Goal: Task Accomplishment & Management: Manage account settings

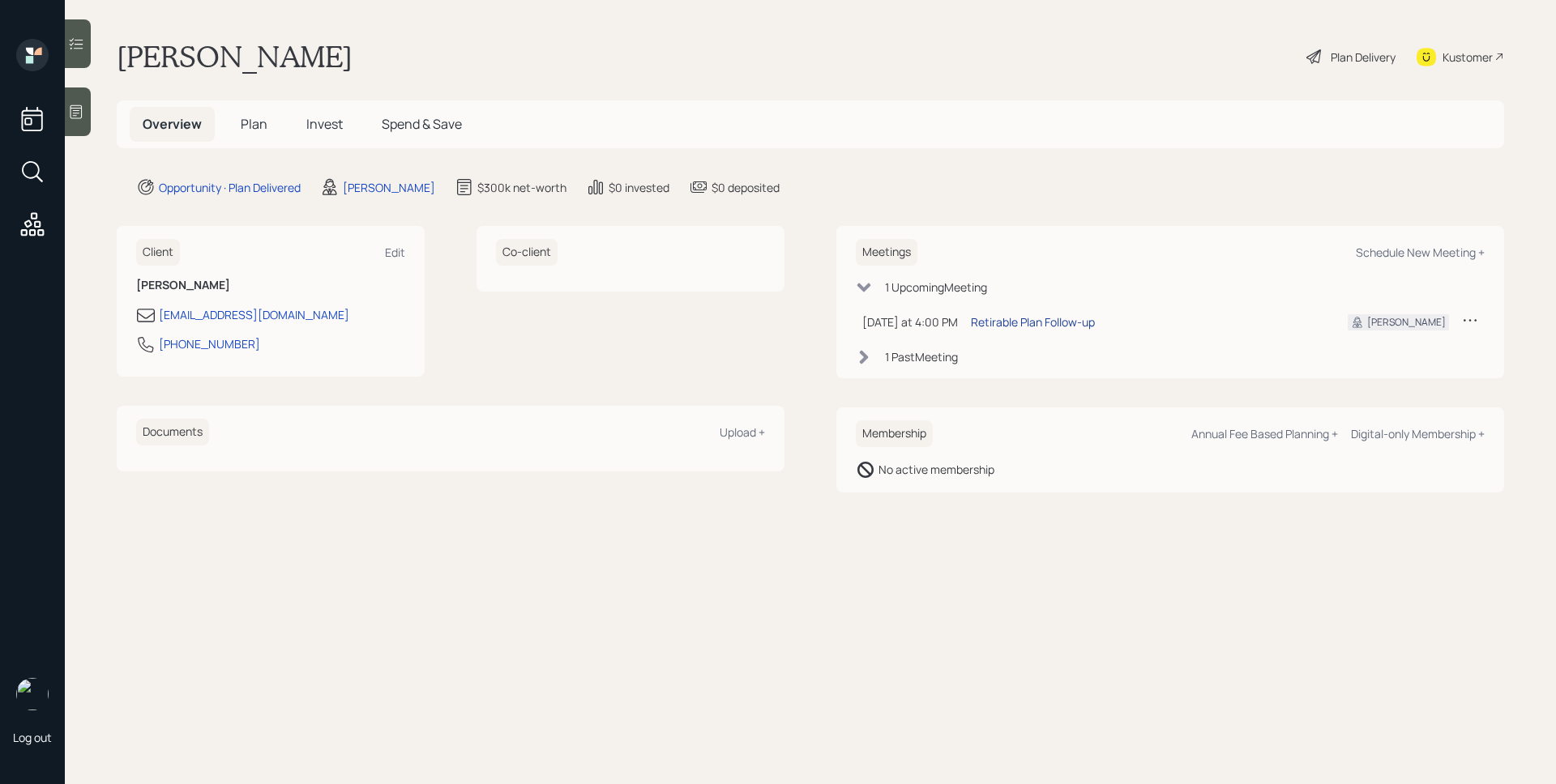
click at [1040, 322] on div "Retirable Plan Follow-up" at bounding box center [1032, 322] width 124 height 17
click at [813, 162] on main "[PERSON_NAME] Plan Delivery Kustomer Overview Plan Invest Spend & Save Opportun…" at bounding box center [811, 392] width 1491 height 784
click at [319, 127] on span "Invest" at bounding box center [324, 124] width 37 height 18
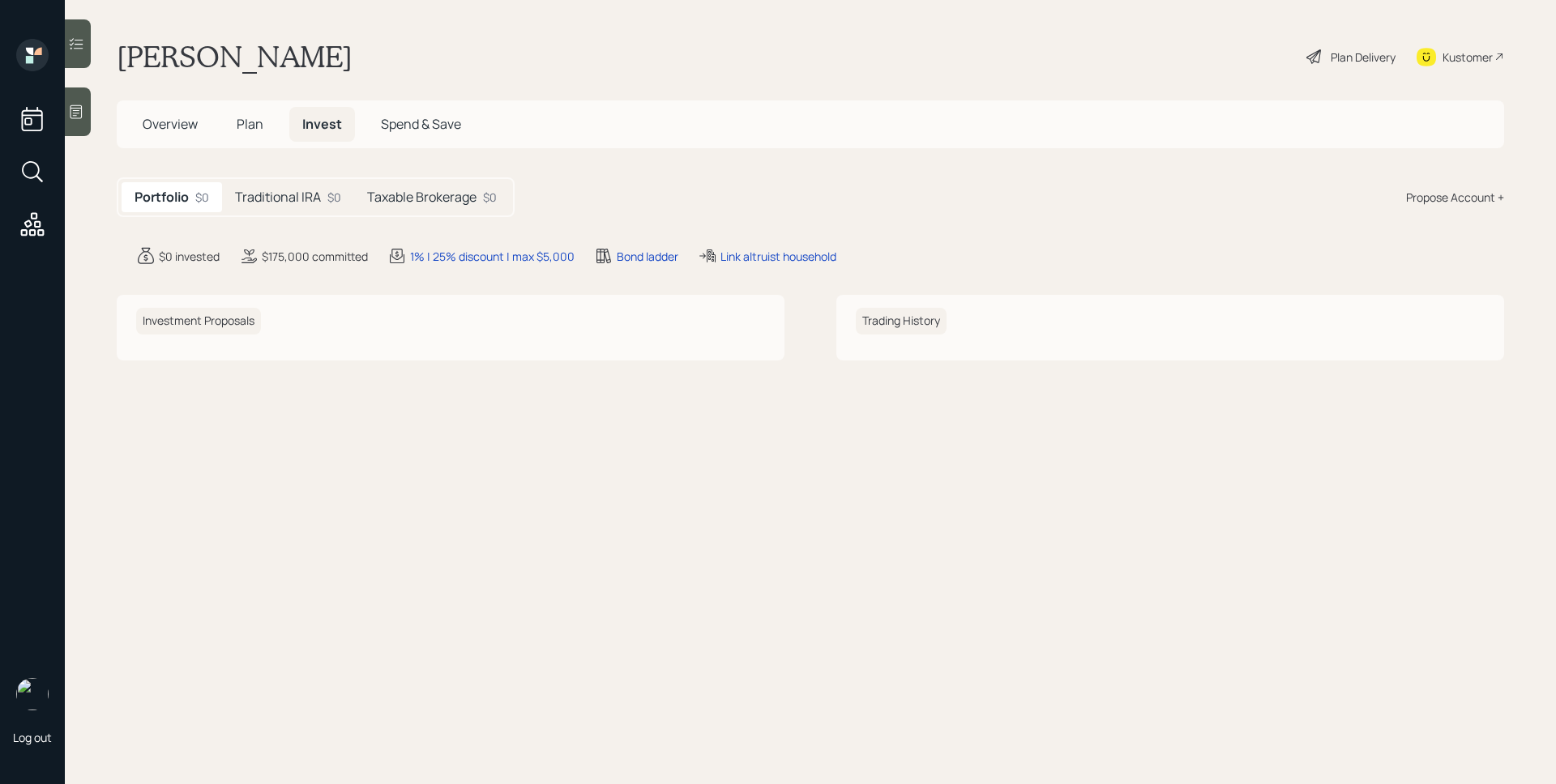
click at [295, 193] on h5 "Traditional IRA" at bounding box center [277, 197] width 86 height 15
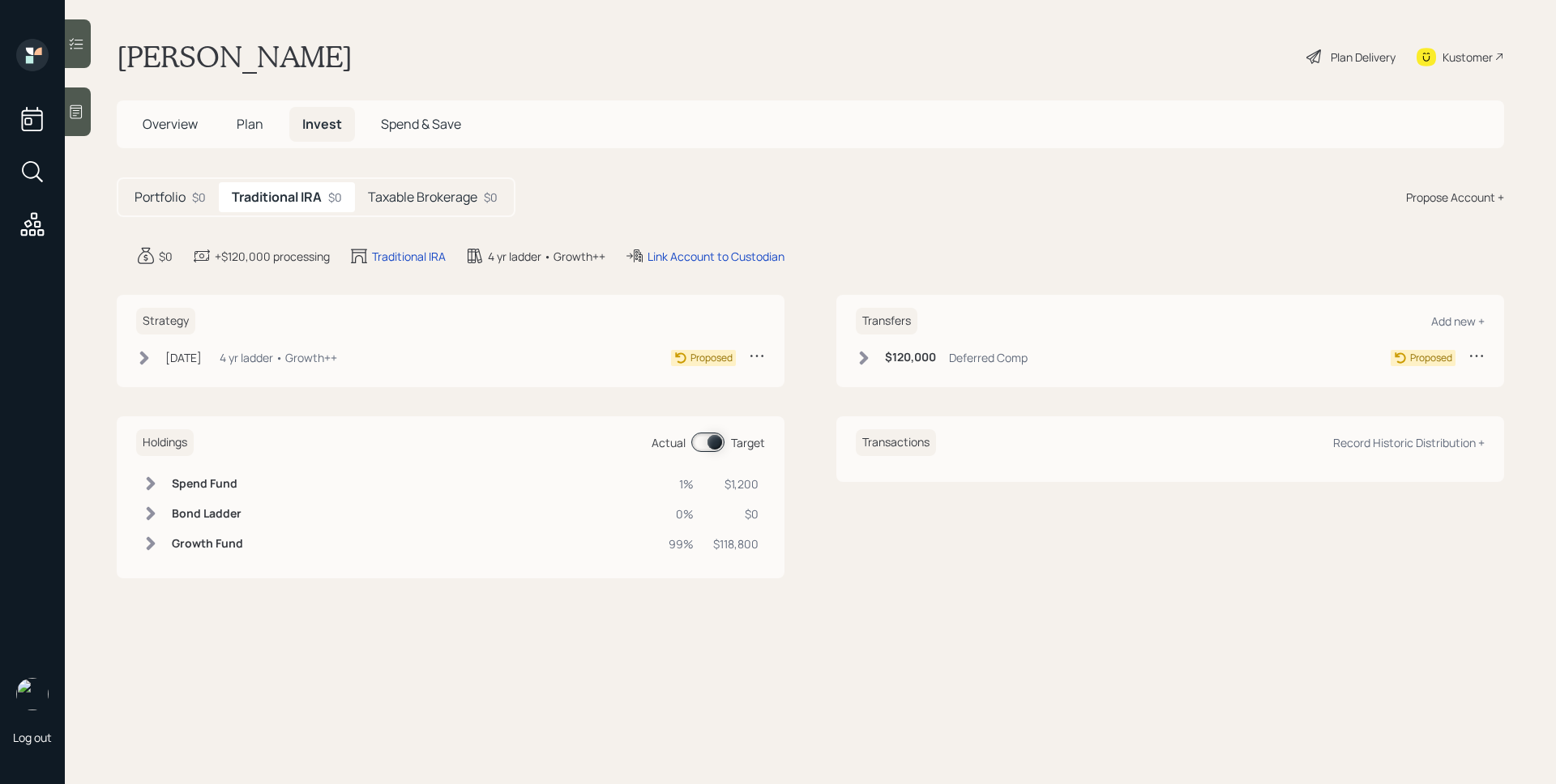
click at [195, 200] on div "$0" at bounding box center [199, 198] width 14 height 17
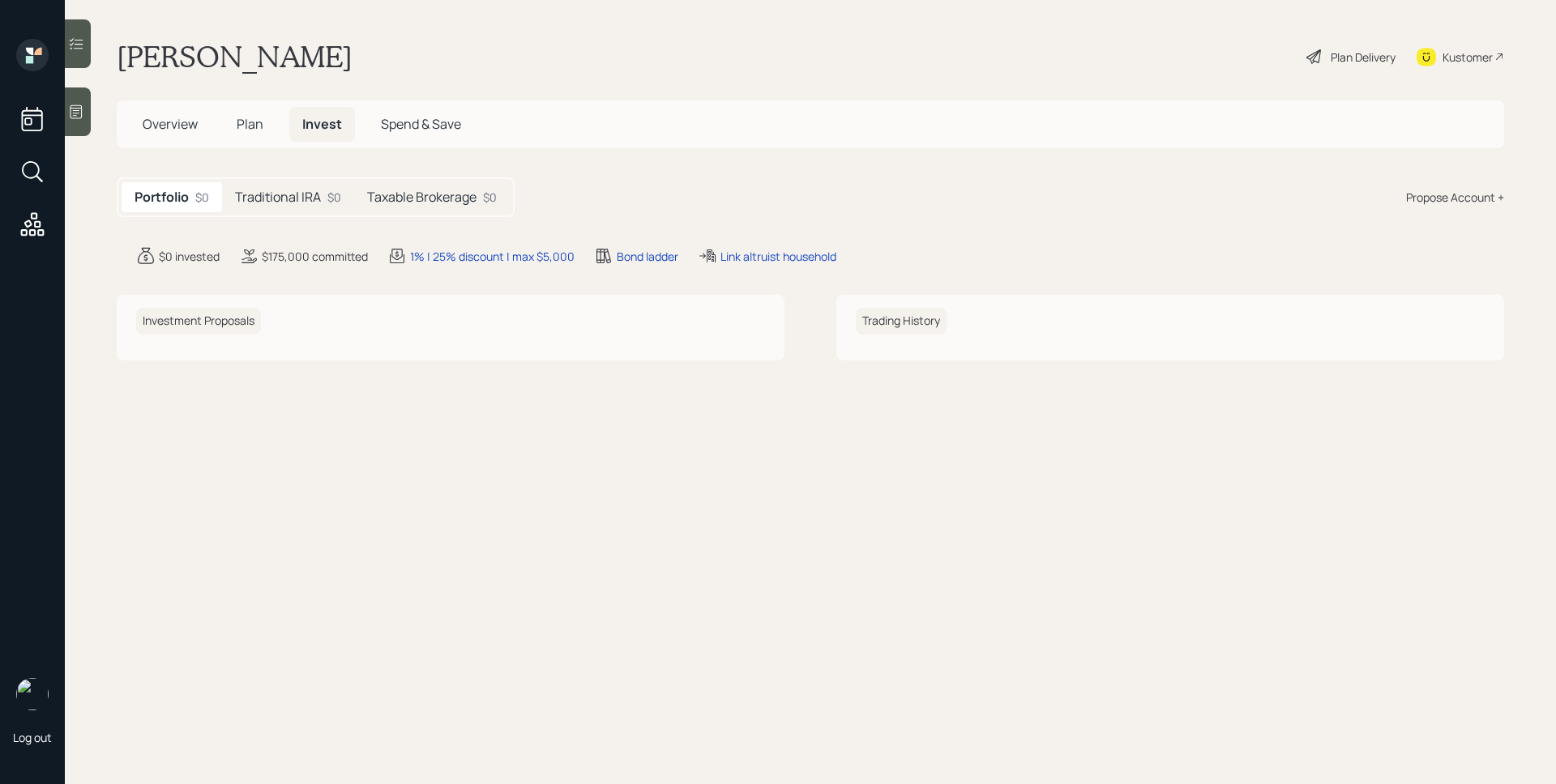
click at [184, 123] on span "Overview" at bounding box center [170, 124] width 55 height 18
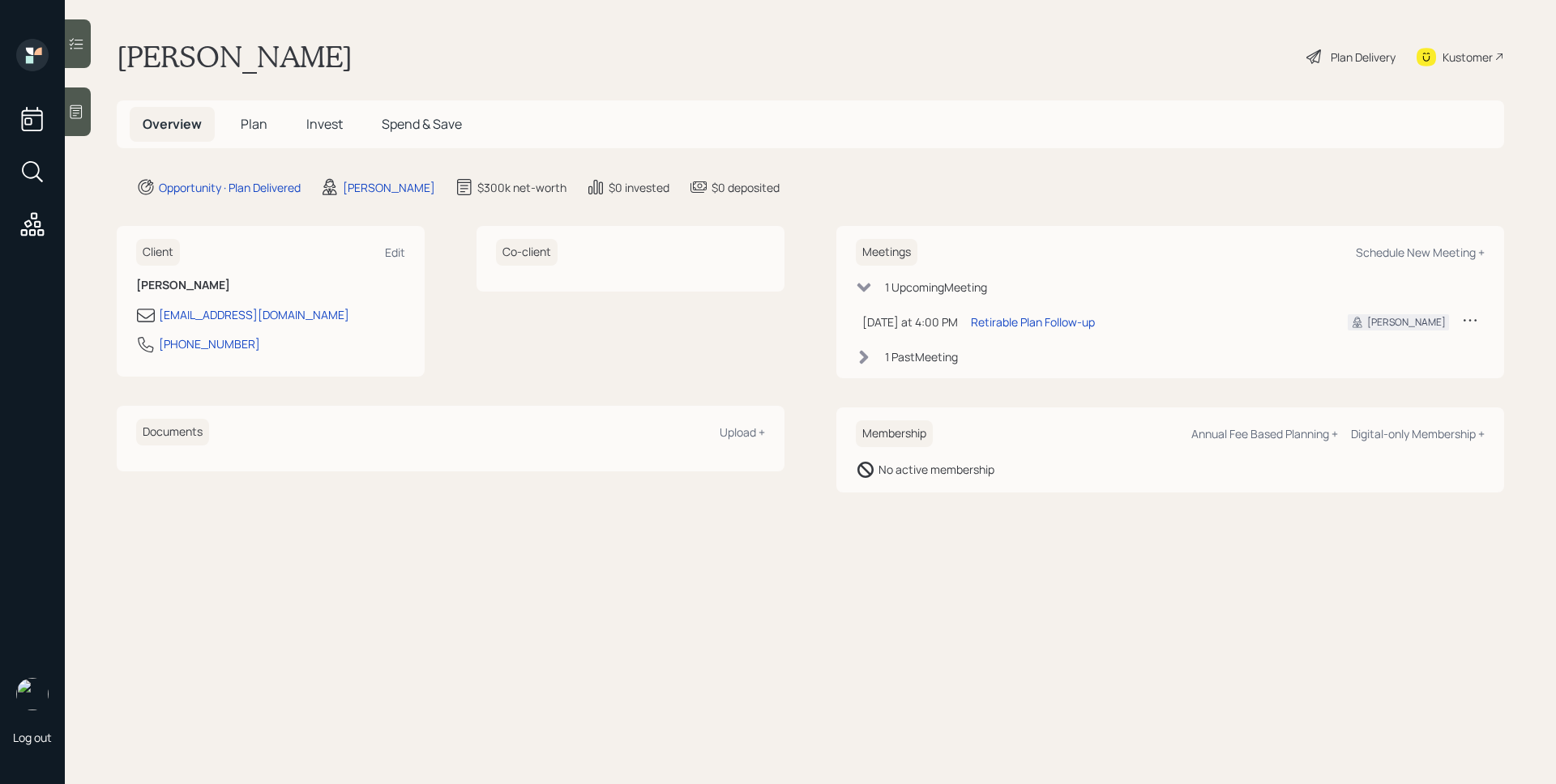
click at [246, 115] on span "Plan" at bounding box center [254, 124] width 26 height 18
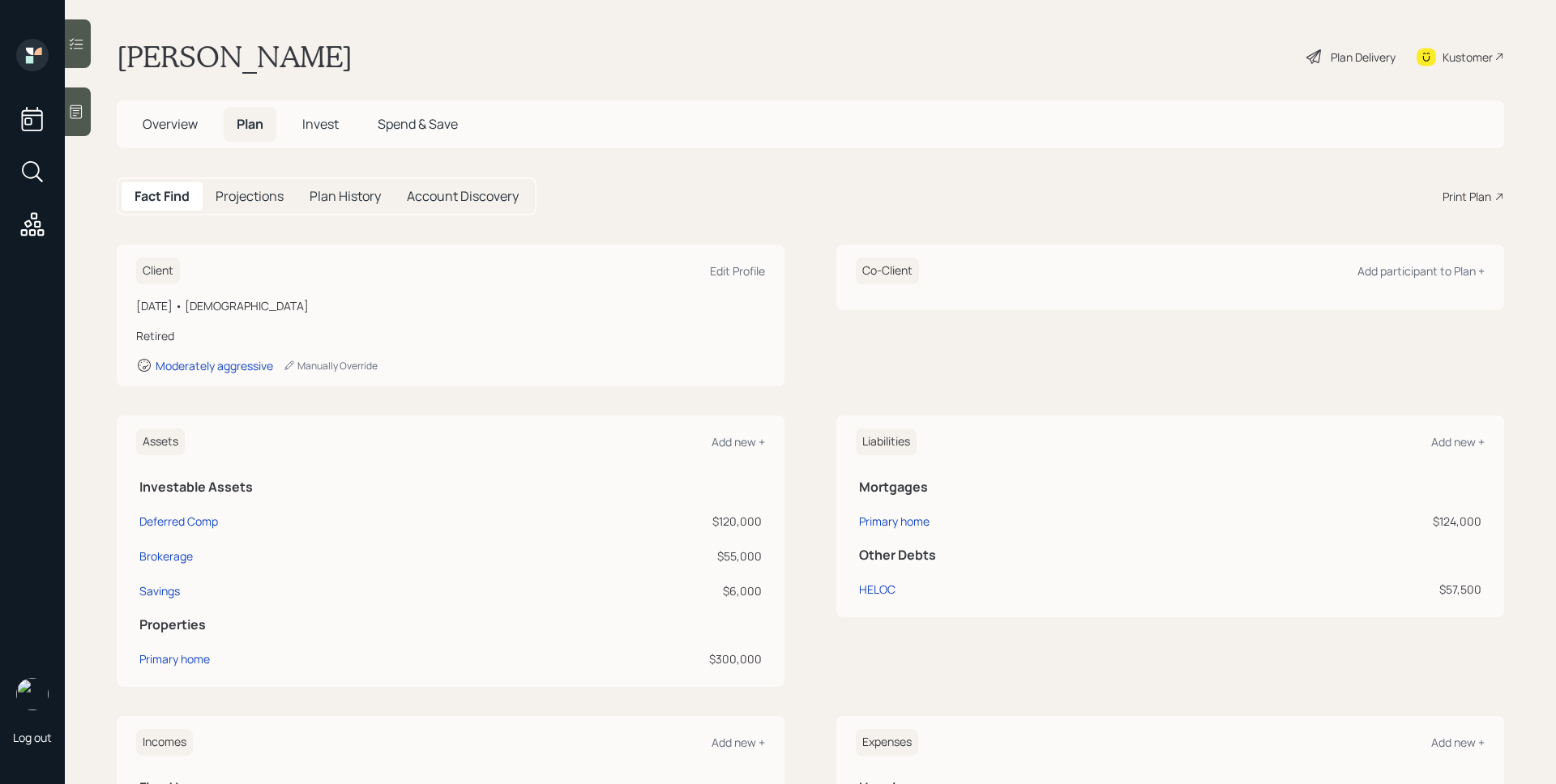
drag, startPoint x: 161, startPoint y: 121, endPoint x: 658, endPoint y: 166, distance: 499.0
click at [161, 121] on span "Overview" at bounding box center [170, 124] width 55 height 18
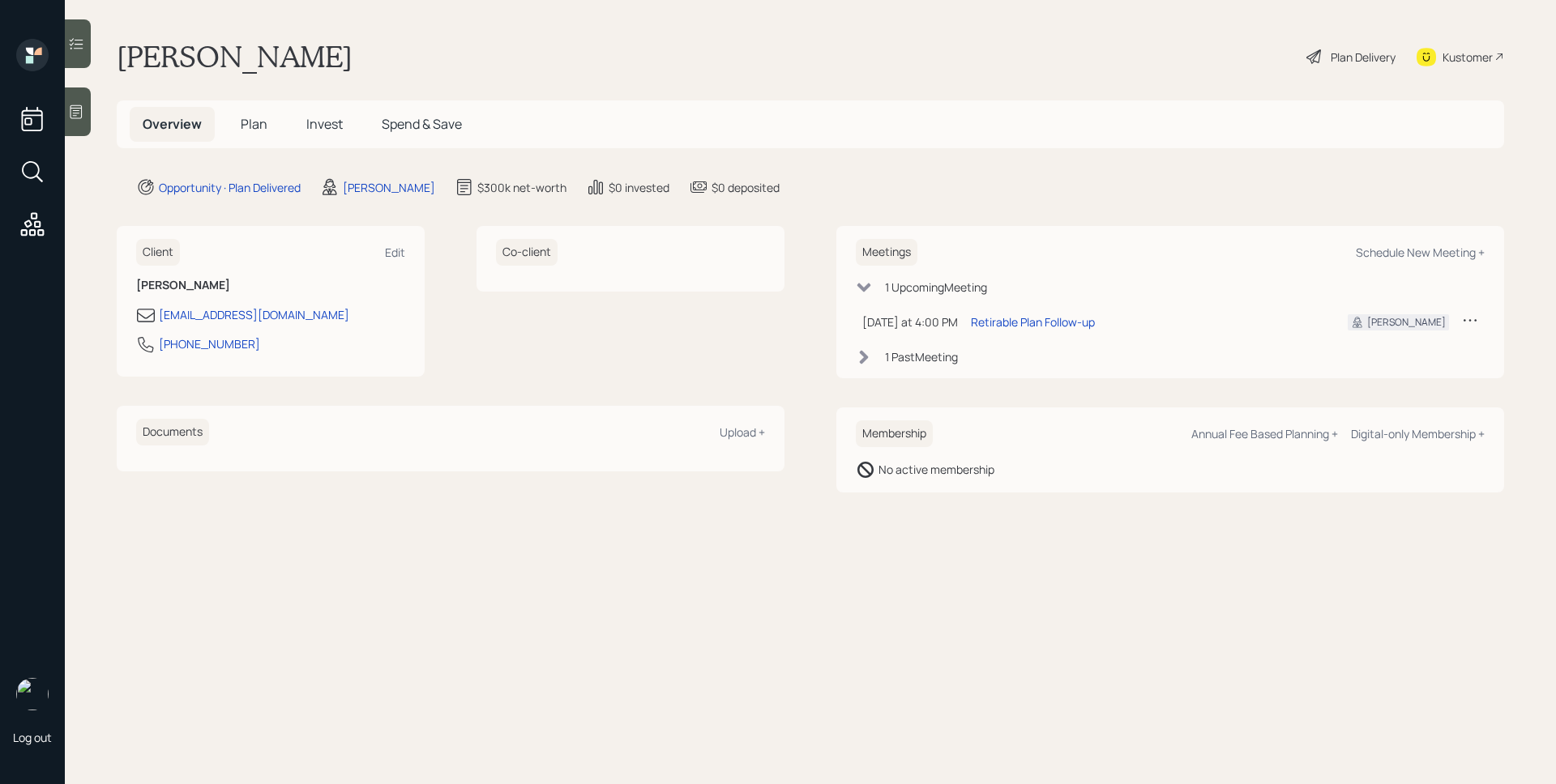
click at [935, 355] on div "1 Past Meeting" at bounding box center [920, 357] width 73 height 17
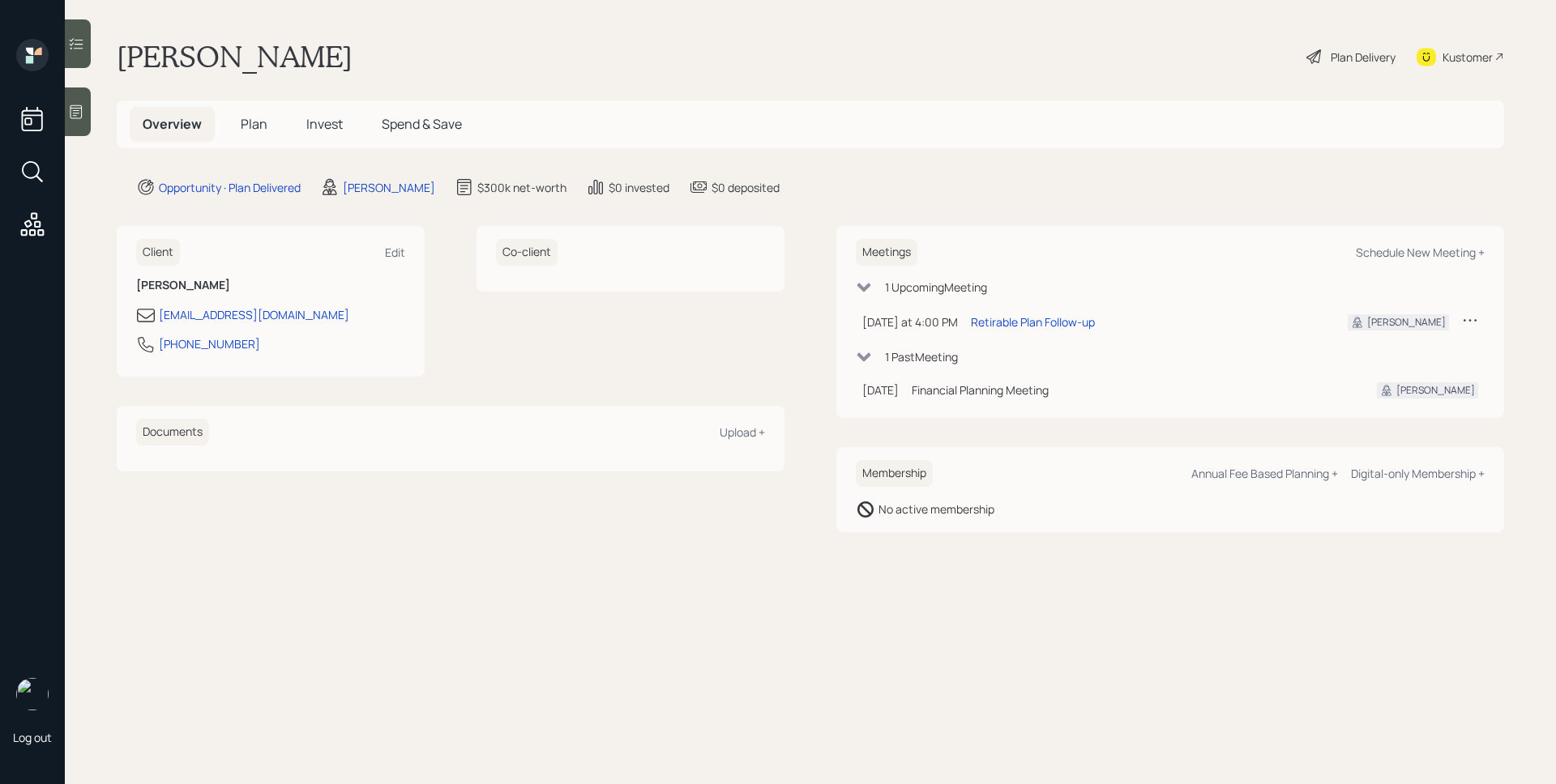
click at [321, 121] on span "Invest" at bounding box center [324, 124] width 37 height 18
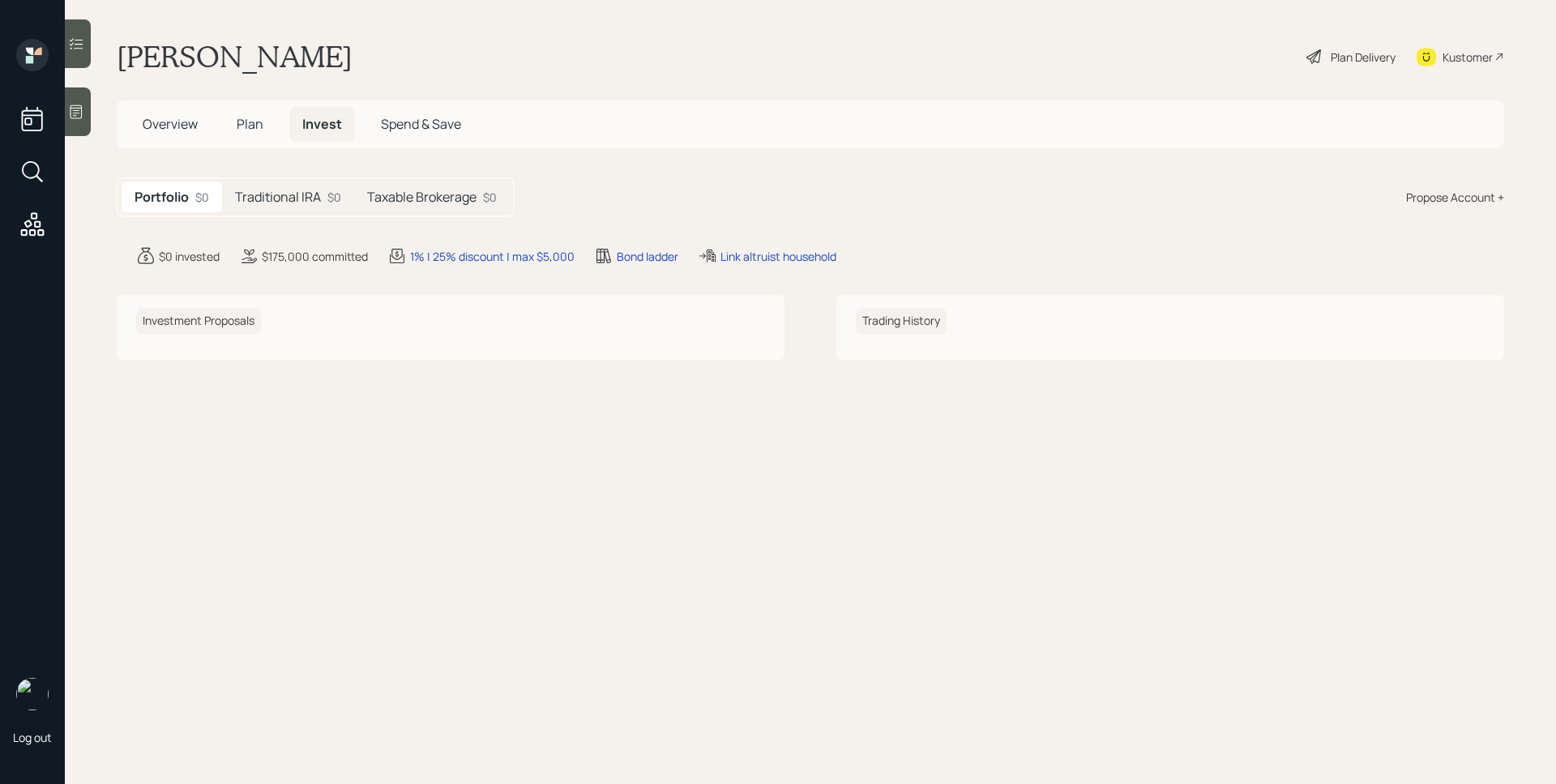
click at [1333, 60] on div "Plan Delivery" at bounding box center [1362, 57] width 65 height 17
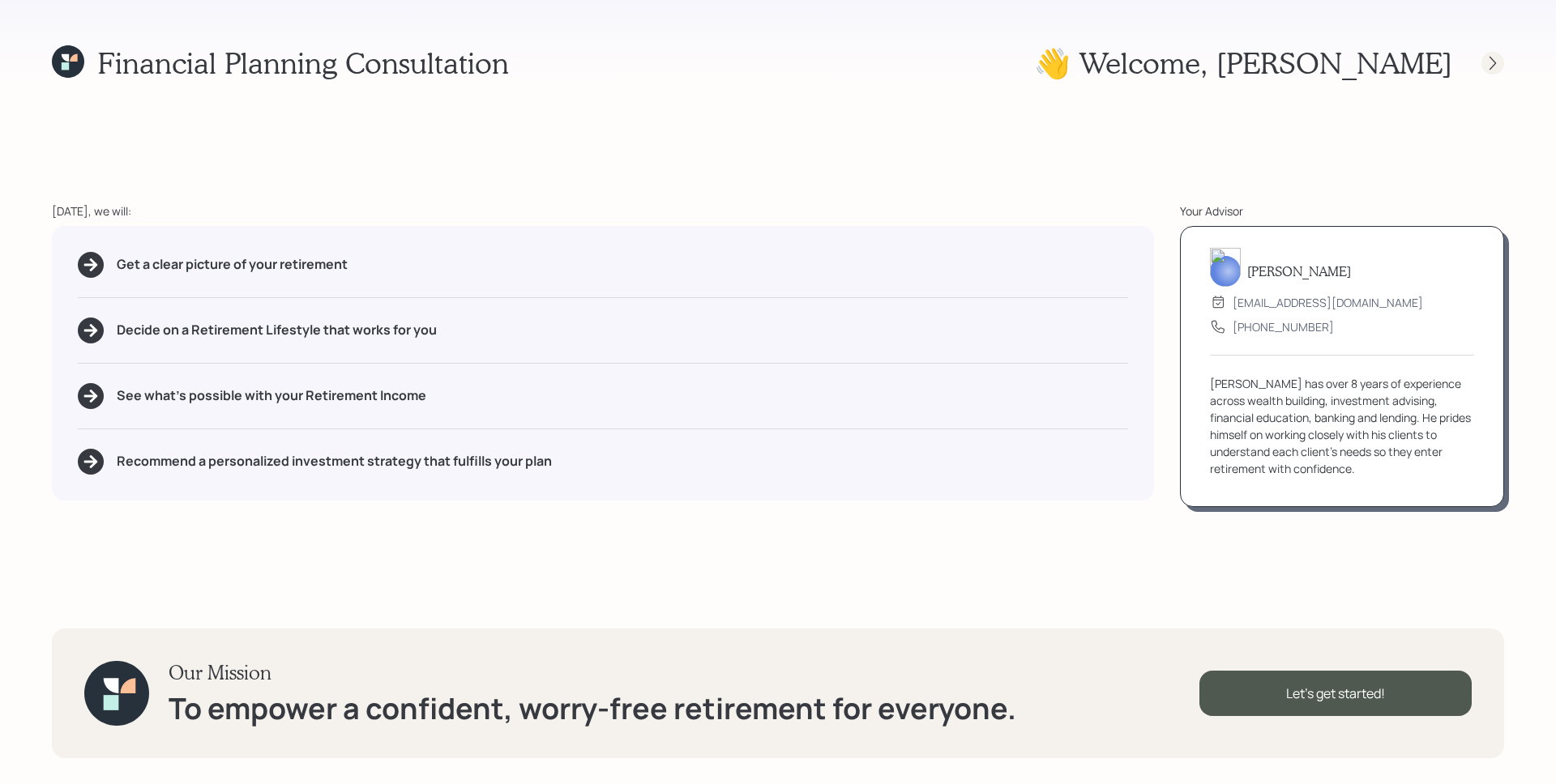
click at [1499, 62] on icon at bounding box center [1492, 62] width 16 height 16
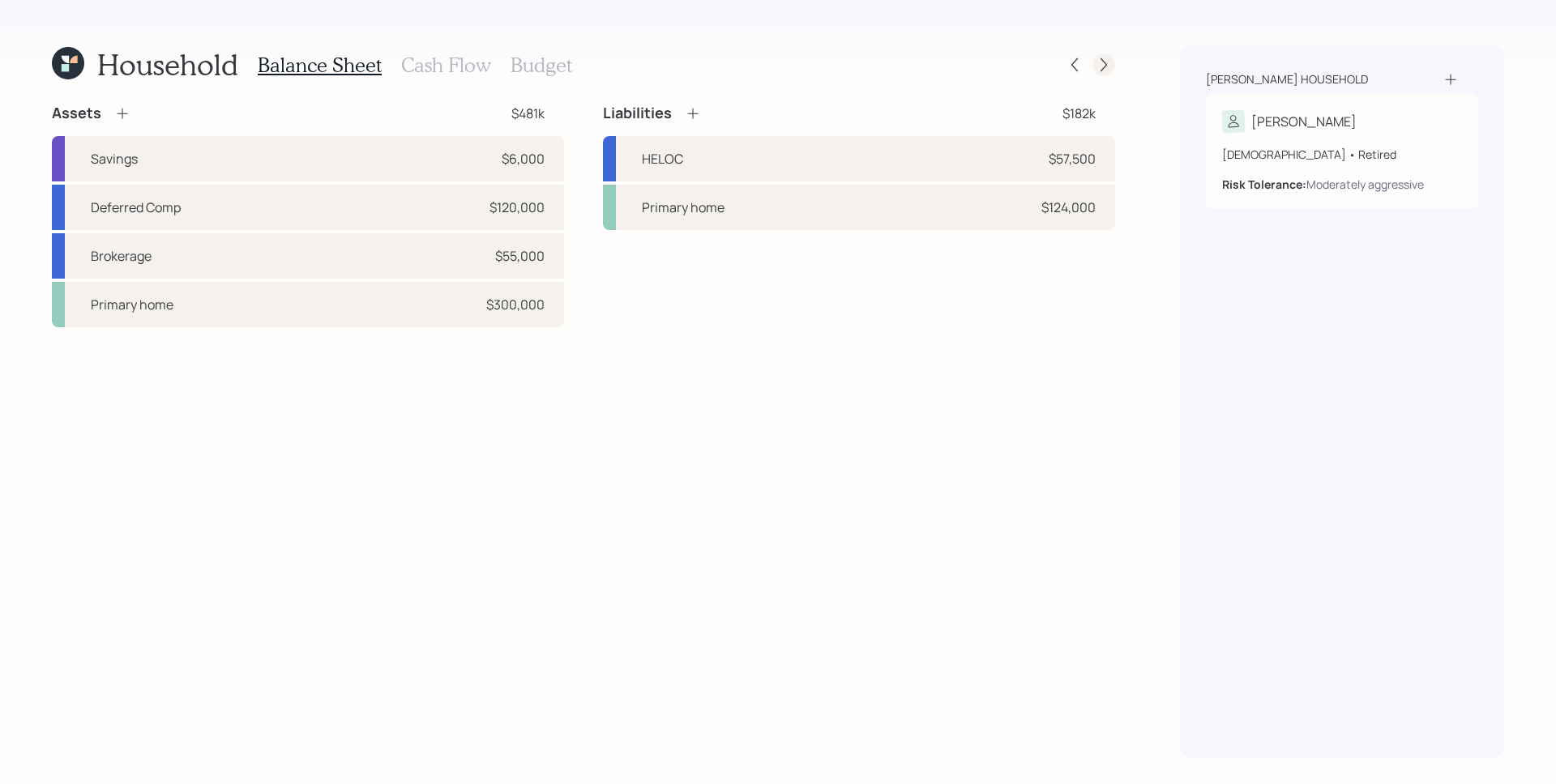
click at [1105, 65] on icon at bounding box center [1103, 65] width 7 height 14
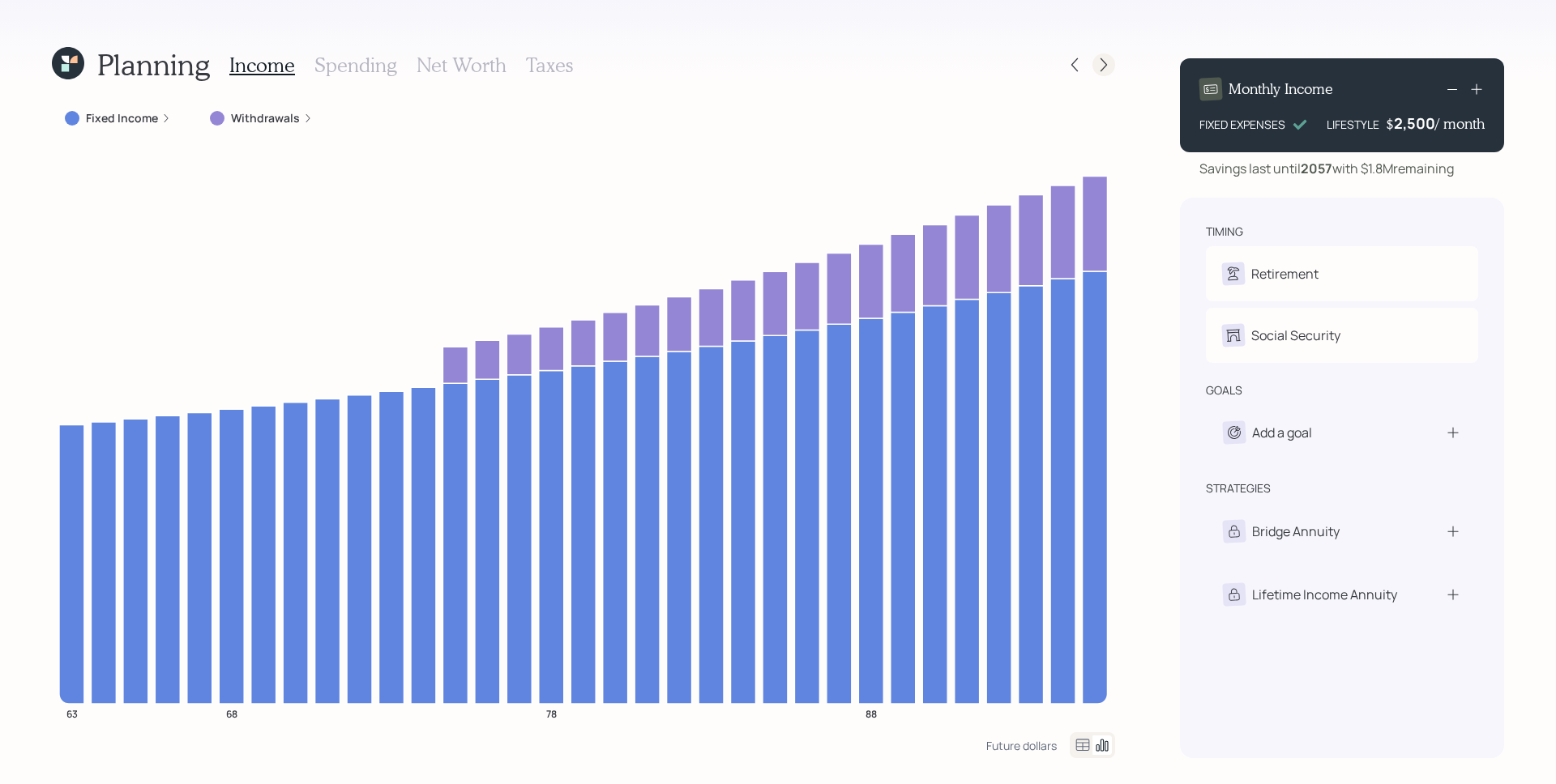
click at [1097, 65] on icon at bounding box center [1103, 64] width 16 height 16
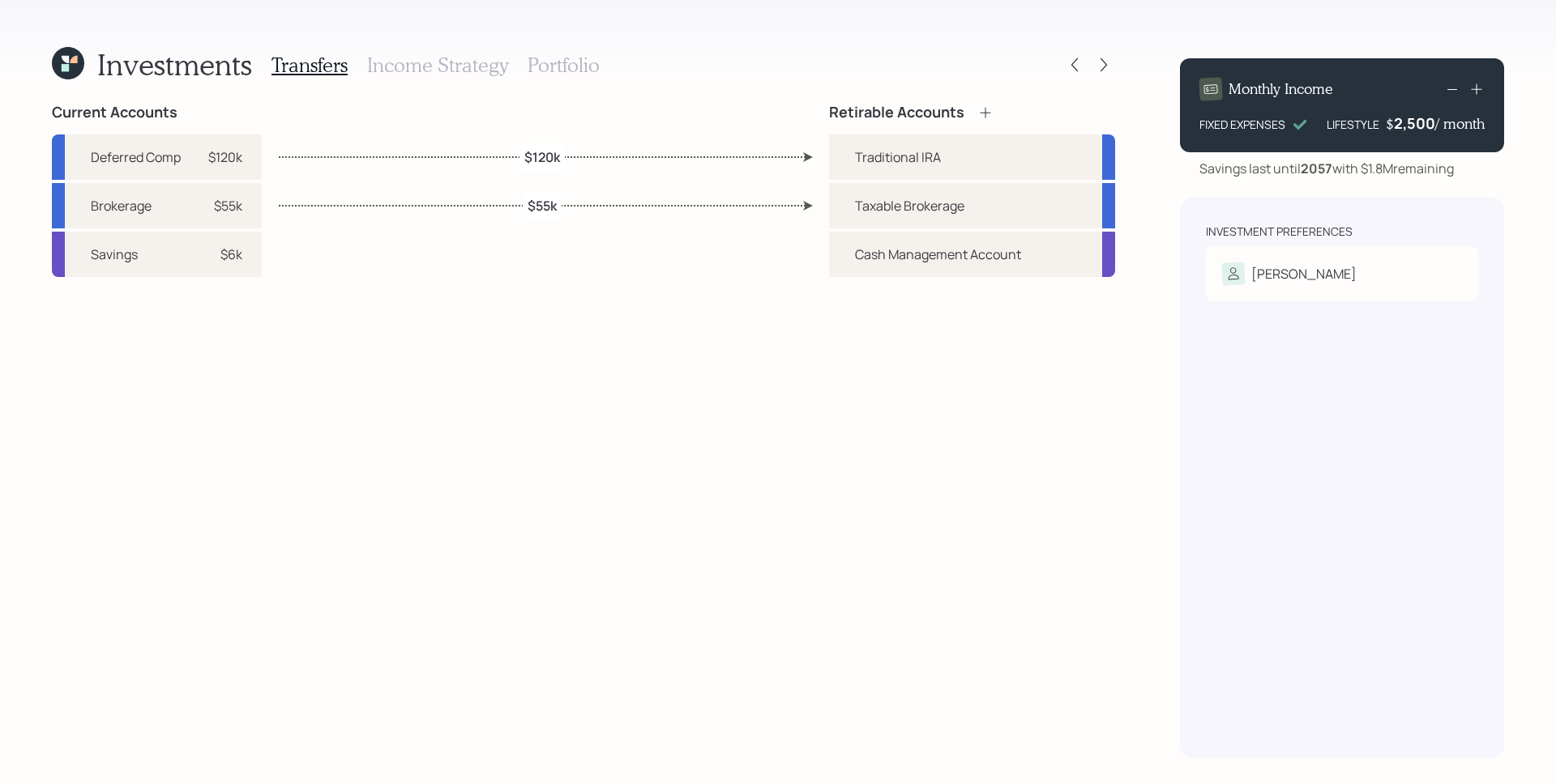
click at [548, 60] on h3 "Portfolio" at bounding box center [564, 65] width 72 height 24
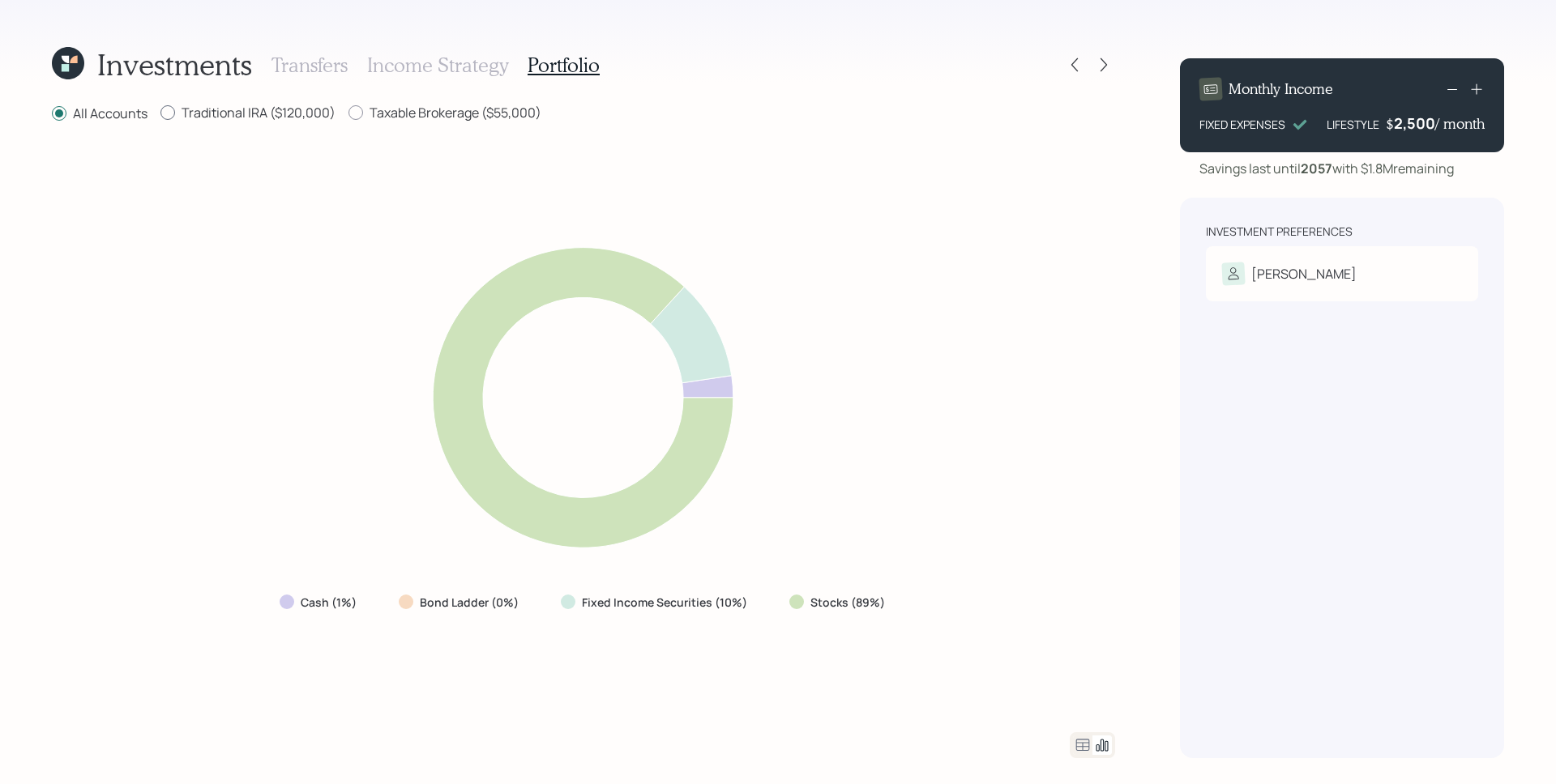
click at [300, 121] on label "Traditional IRA ($120,000)" at bounding box center [248, 113] width 175 height 18
click at [161, 113] on input "Traditional IRA ($120,000)" at bounding box center [160, 113] width 1 height 1
radio input "true"
click at [87, 115] on label "All Accounts" at bounding box center [99, 113] width 96 height 18
click at [52, 113] on input "All Accounts" at bounding box center [51, 113] width 1 height 1
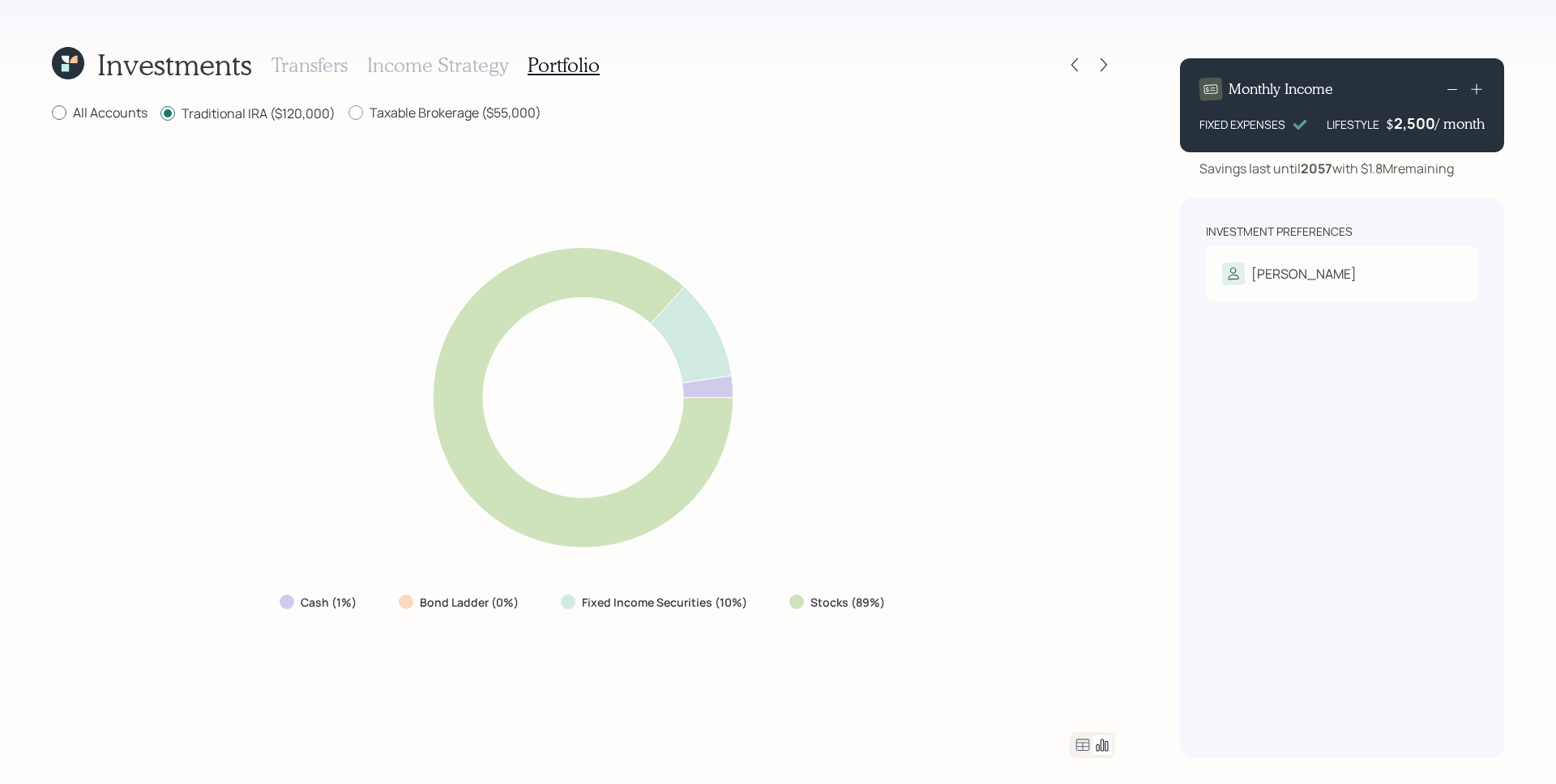
radio input "true"
radio input "false"
click at [1071, 60] on icon at bounding box center [1074, 64] width 16 height 16
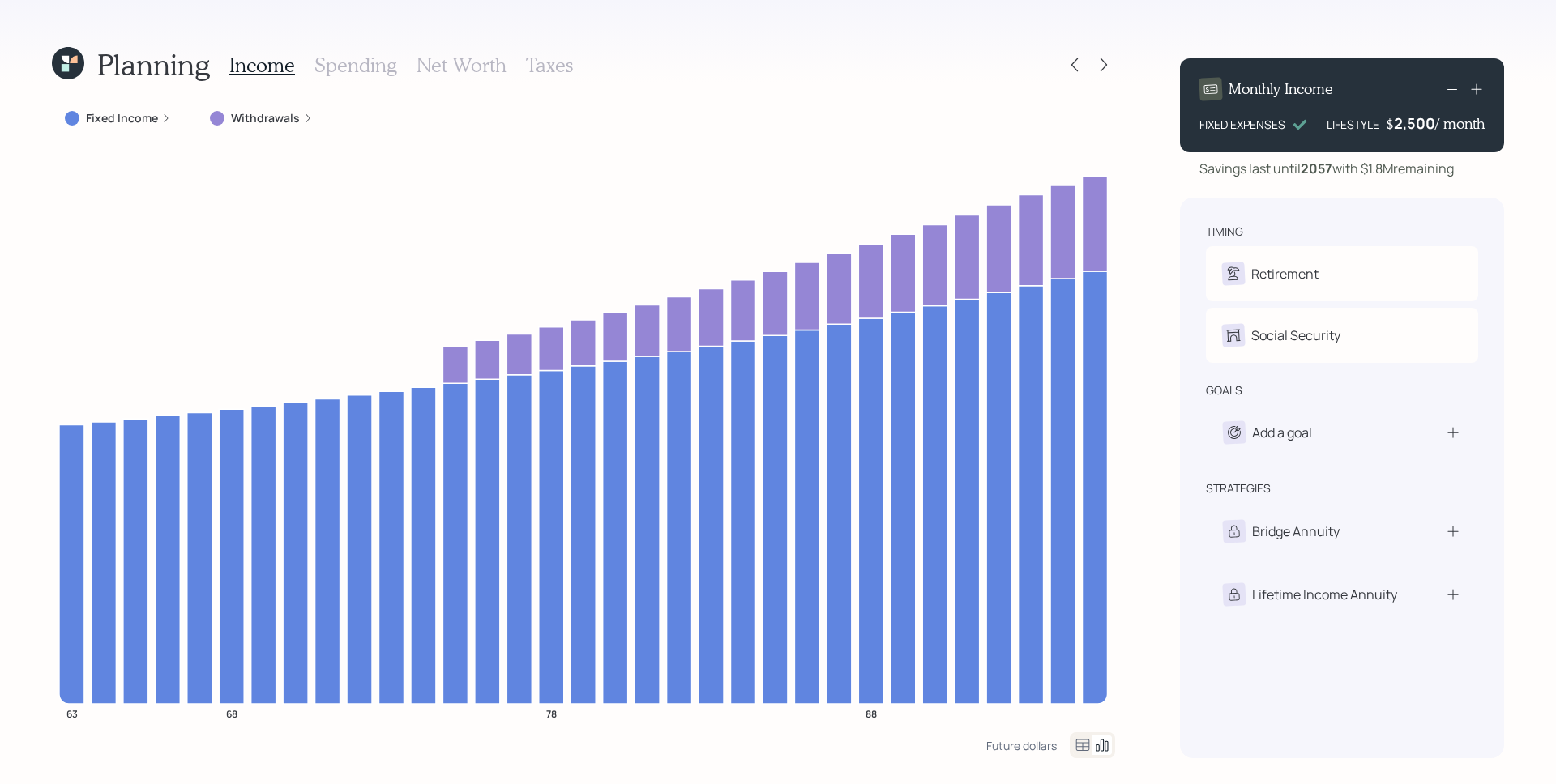
click at [167, 117] on icon at bounding box center [166, 118] width 9 height 9
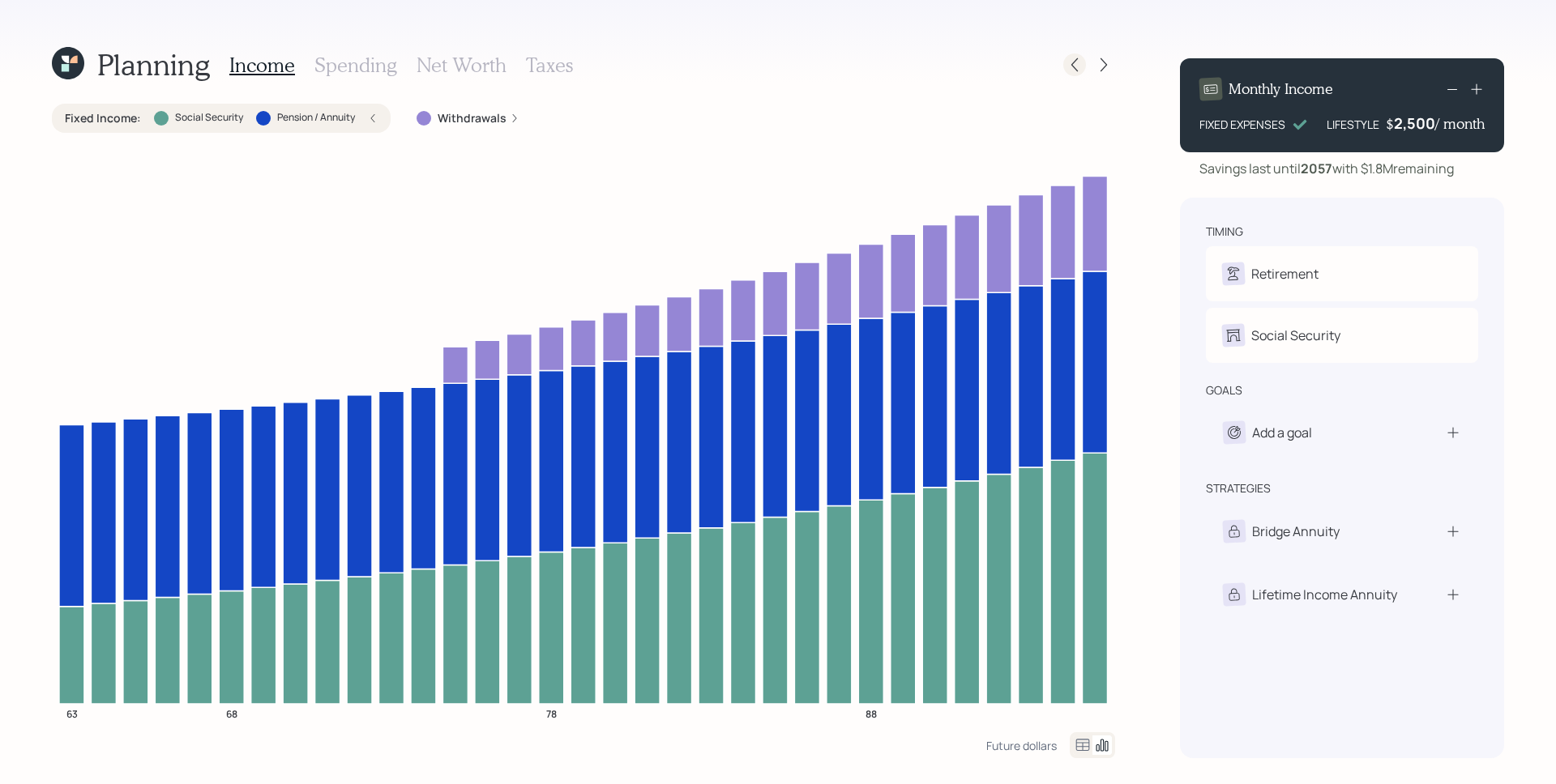
click at [1080, 65] on icon at bounding box center [1074, 64] width 16 height 16
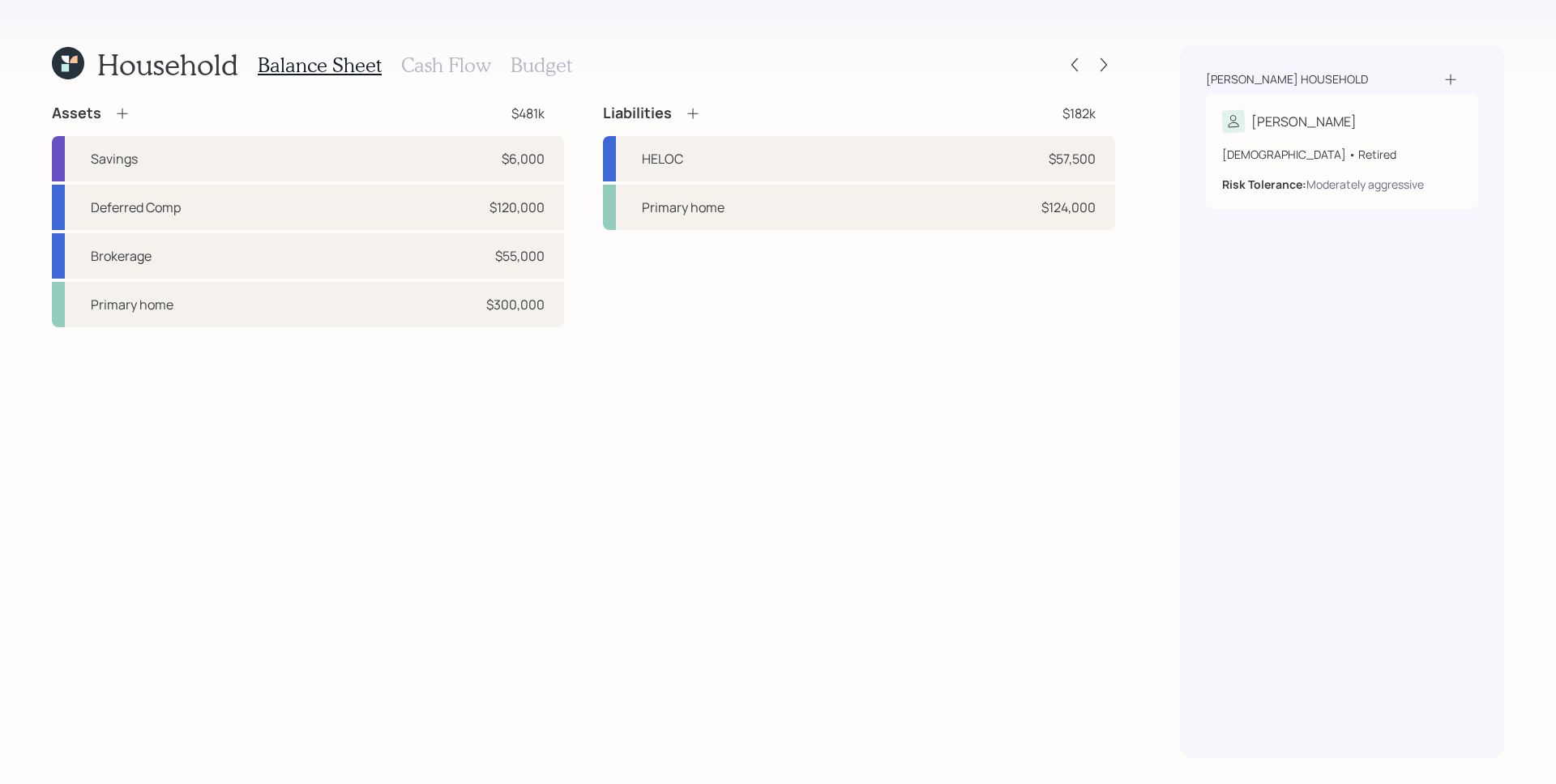
click at [452, 77] on div "Balance Sheet Cash Flow Budget" at bounding box center [414, 64] width 314 height 39
click at [451, 63] on h3 "Cash Flow" at bounding box center [446, 65] width 90 height 24
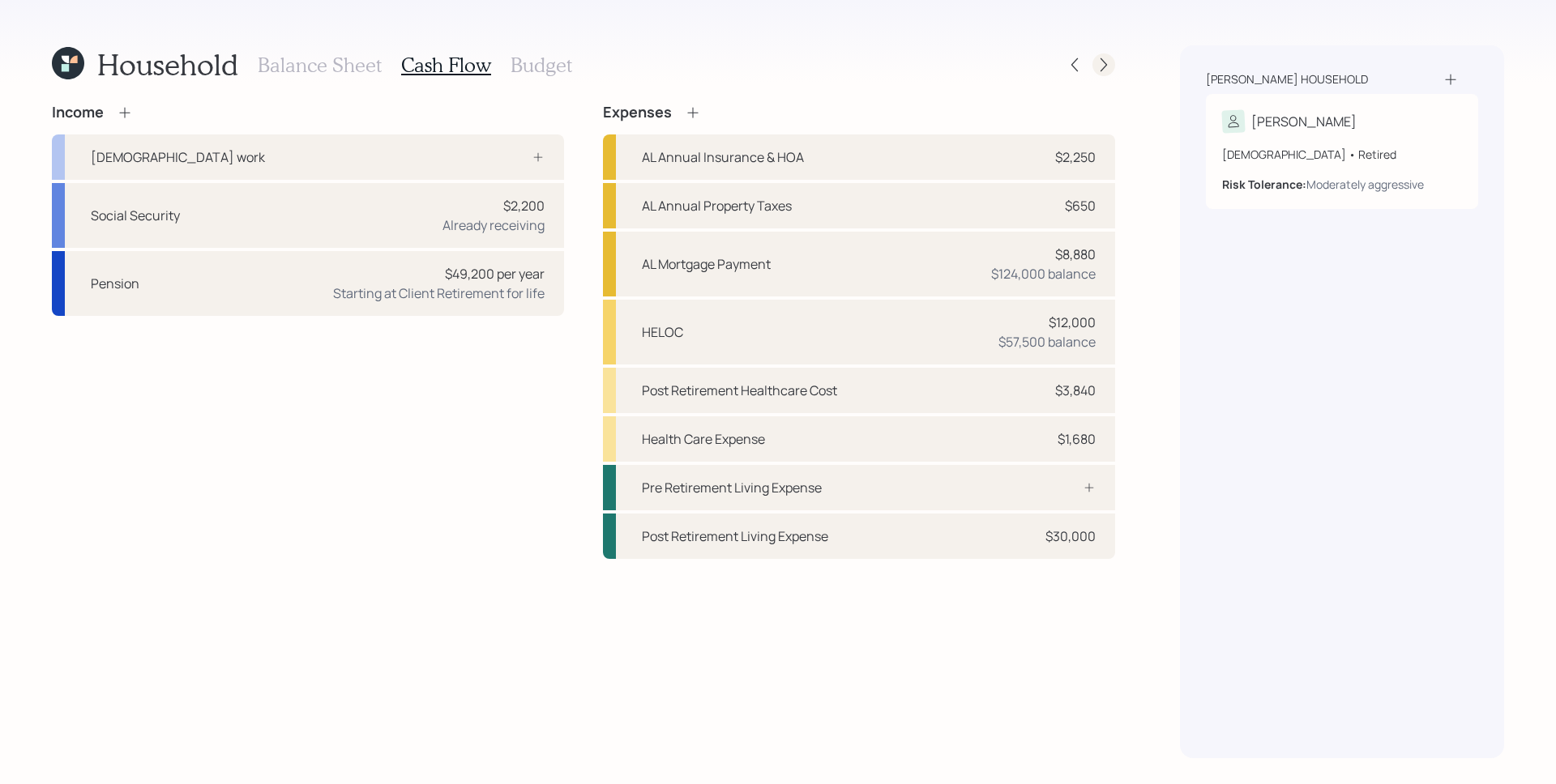
click at [1110, 65] on icon at bounding box center [1103, 64] width 16 height 16
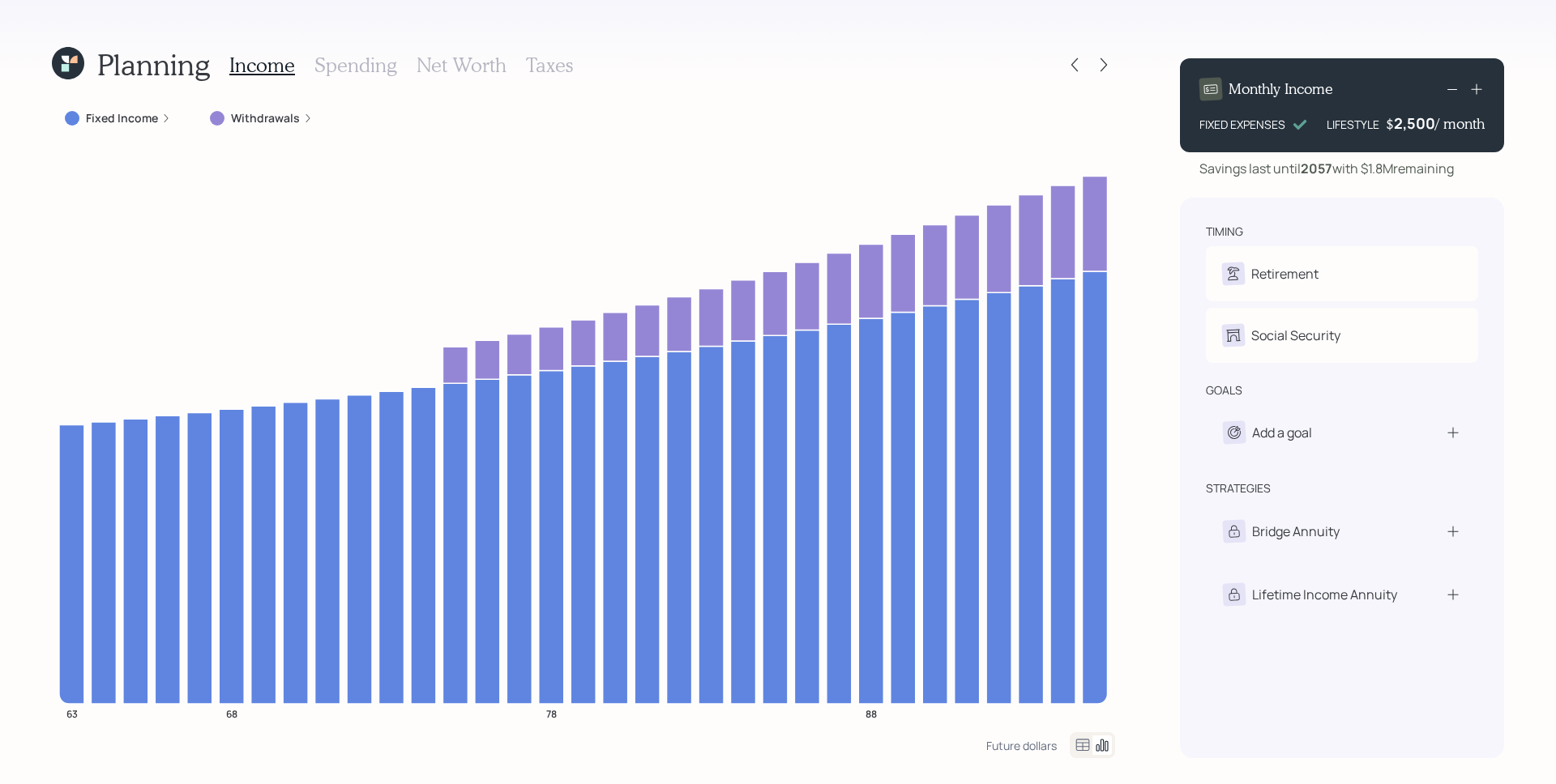
drag, startPoint x: 366, startPoint y: 71, endPoint x: 250, endPoint y: 102, distance: 120.1
click at [366, 72] on h3 "Spending" at bounding box center [355, 65] width 82 height 24
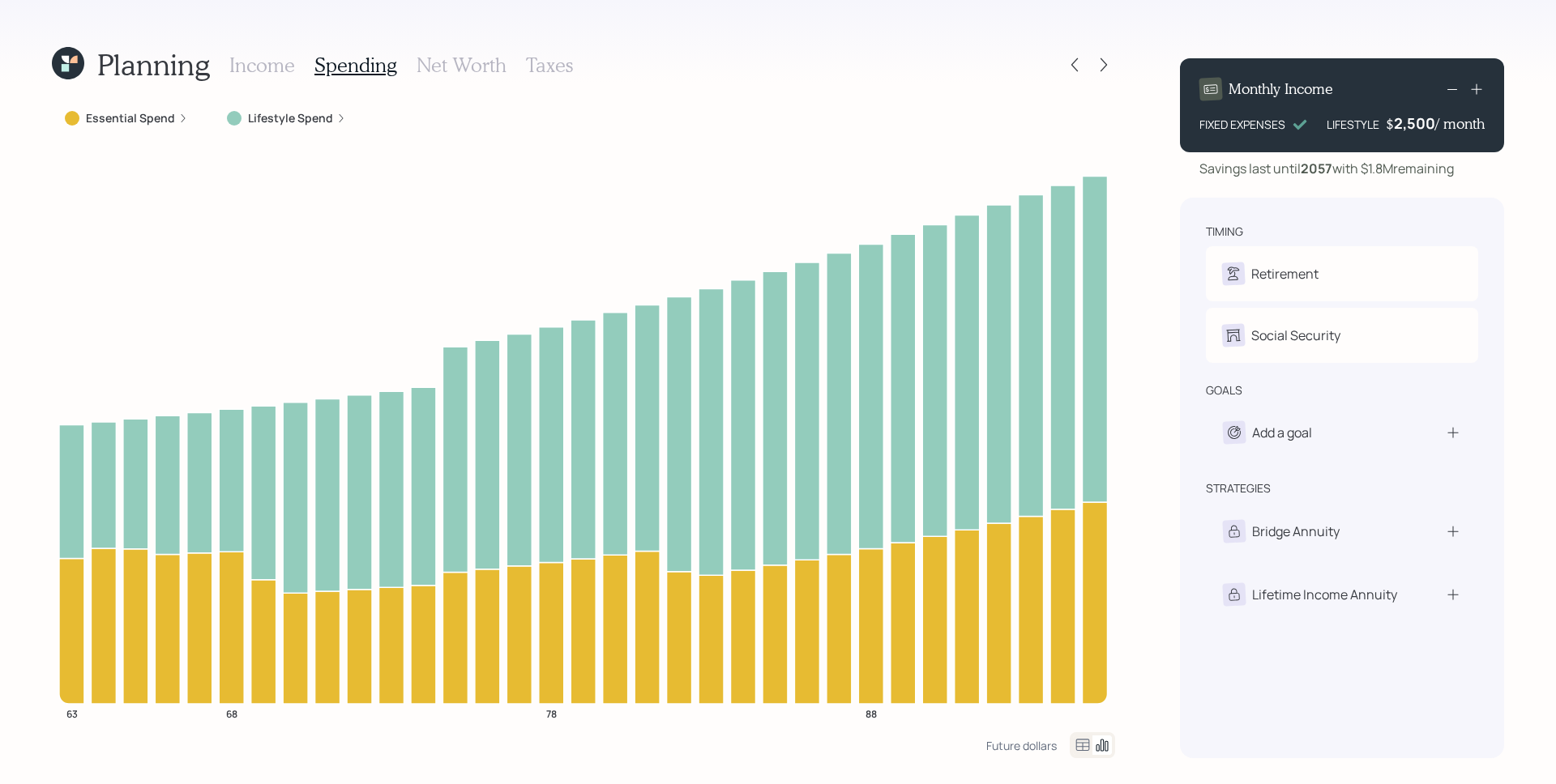
click at [149, 113] on label "Essential Spend" at bounding box center [131, 117] width 89 height 16
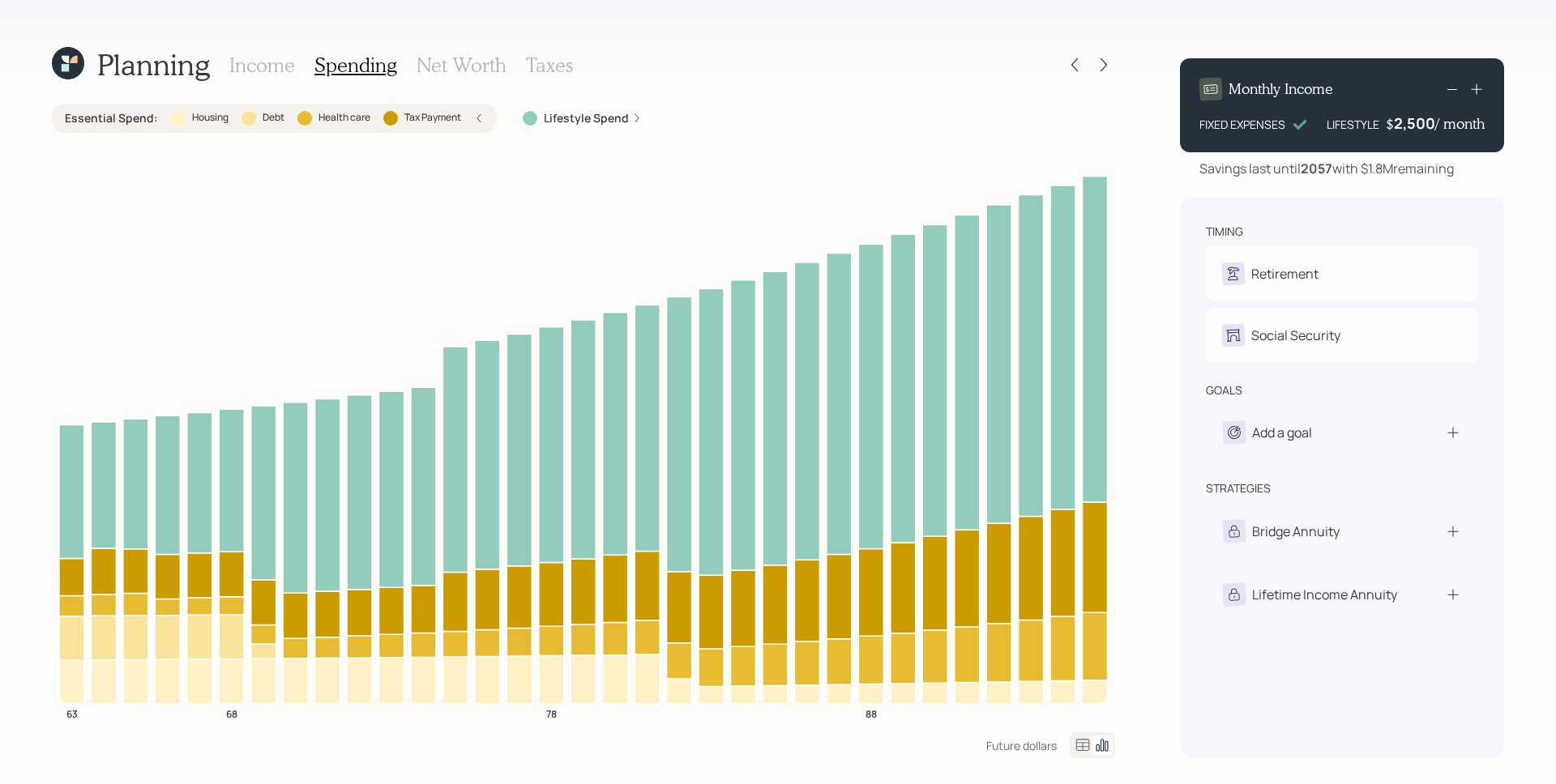
click at [485, 115] on div "Essential Spend : Housing Debt Health care Tax Payment" at bounding box center [274, 118] width 445 height 29
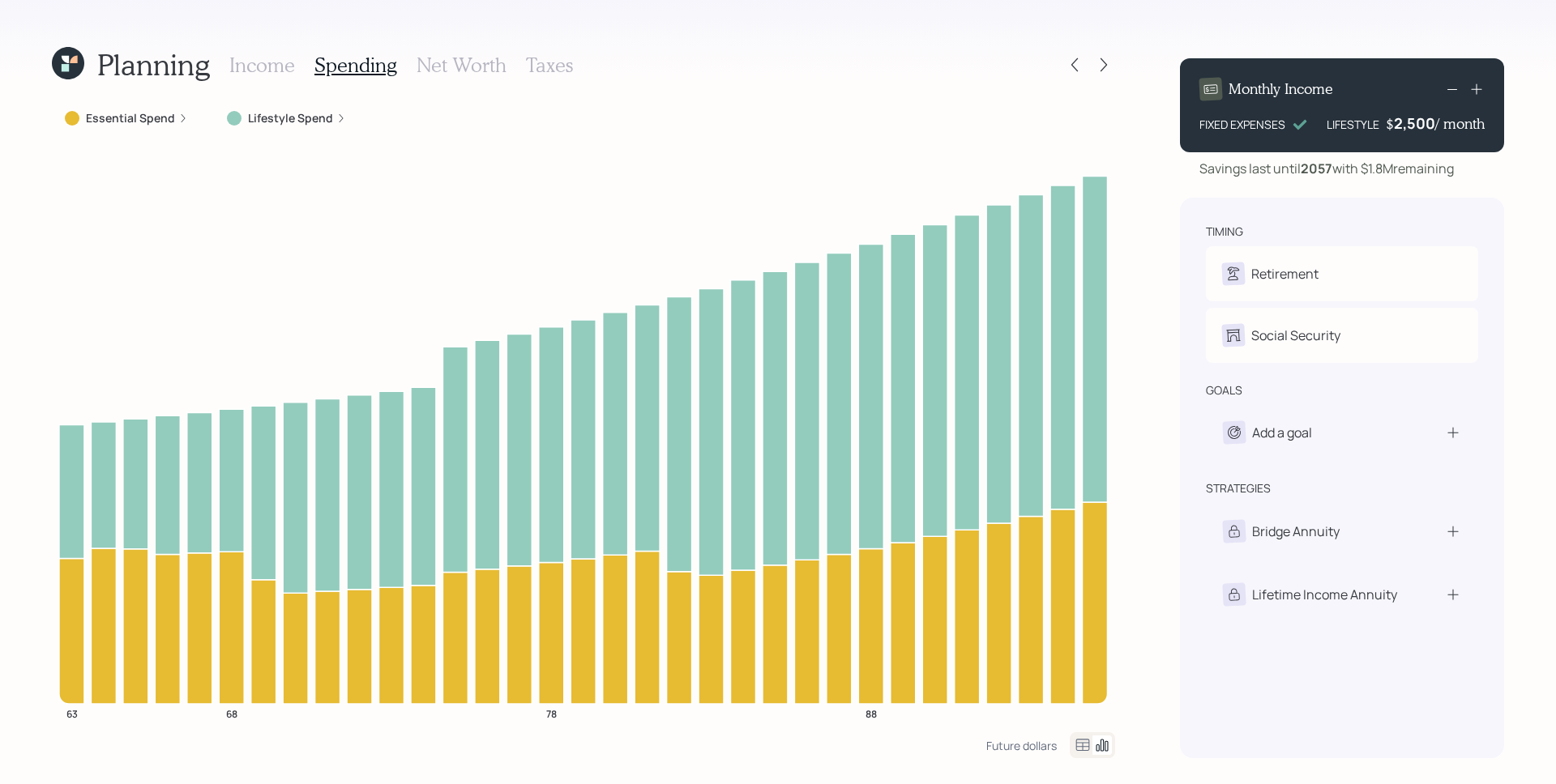
click at [269, 75] on h3 "Income" at bounding box center [261, 65] width 65 height 24
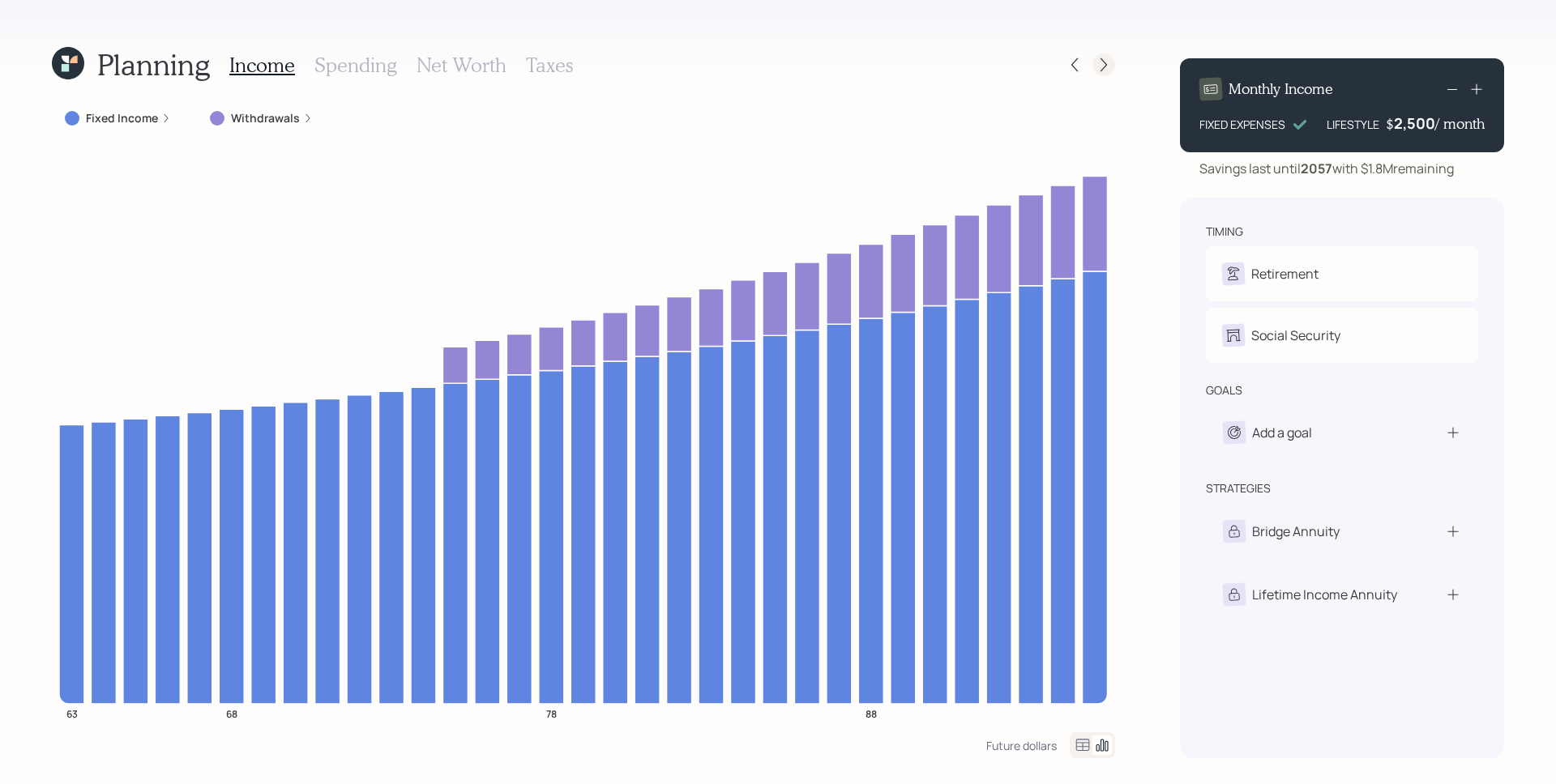
click at [1098, 67] on icon at bounding box center [1103, 64] width 16 height 16
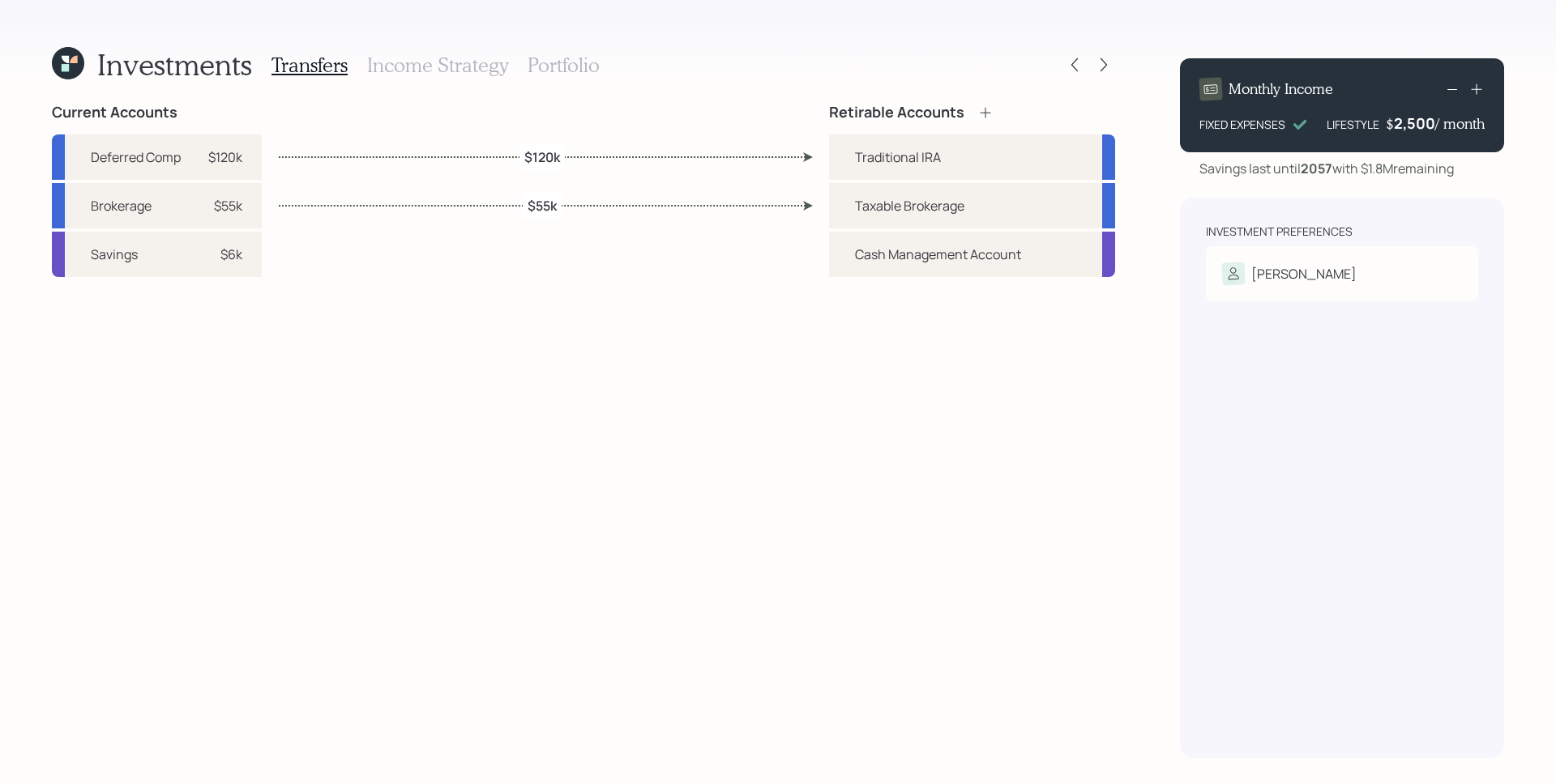
click at [472, 63] on h3 "Income Strategy" at bounding box center [437, 65] width 141 height 24
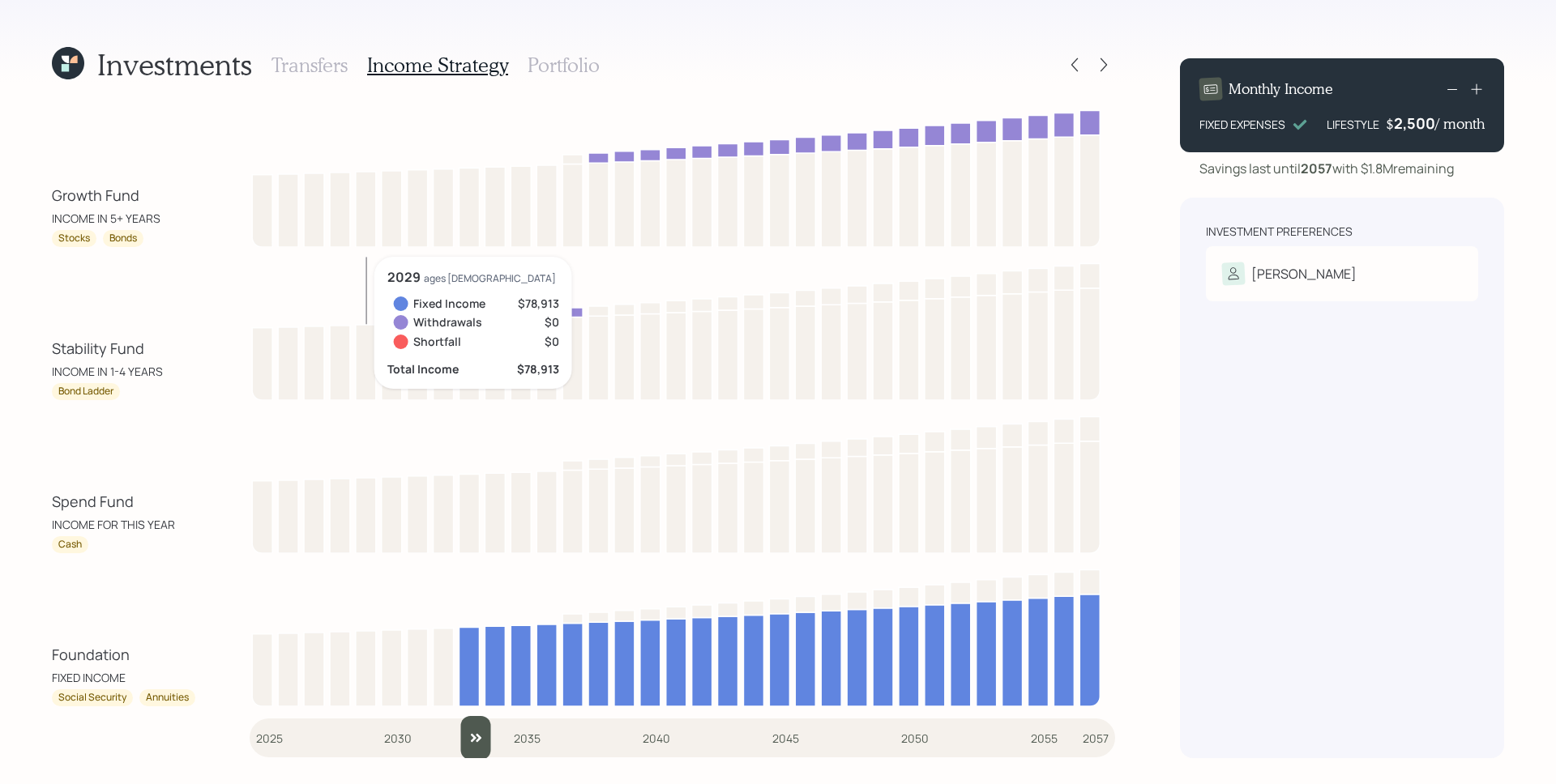
drag, startPoint x: 269, startPoint y: 734, endPoint x: 496, endPoint y: 727, distance: 227.1
click at [496, 727] on input "slider" at bounding box center [682, 738] width 865 height 44
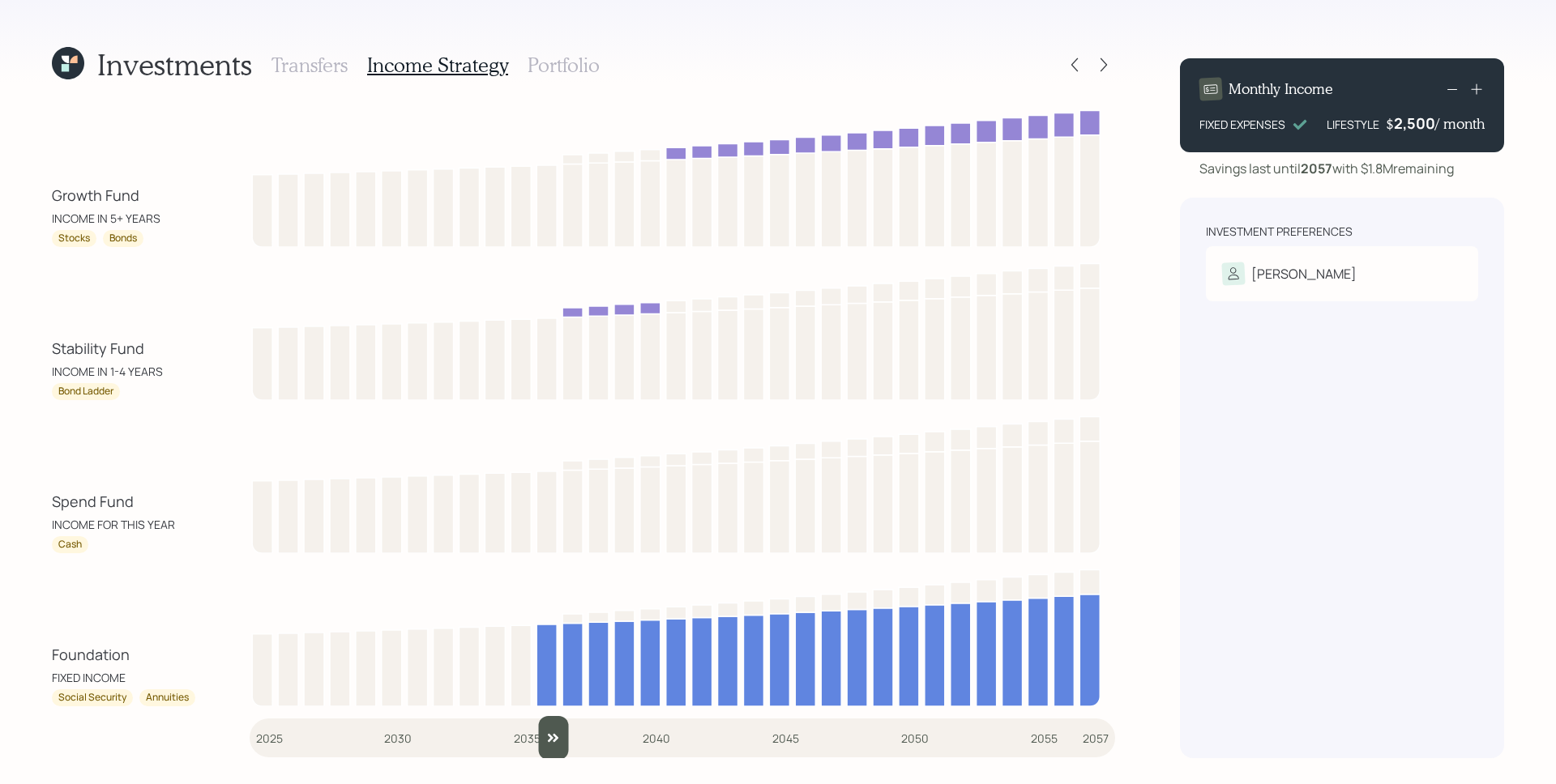
drag, startPoint x: 505, startPoint y: 736, endPoint x: 539, endPoint y: 735, distance: 34.0
type input "2036"
click at [539, 735] on input "slider" at bounding box center [682, 738] width 865 height 44
click at [1076, 60] on icon at bounding box center [1074, 64] width 16 height 16
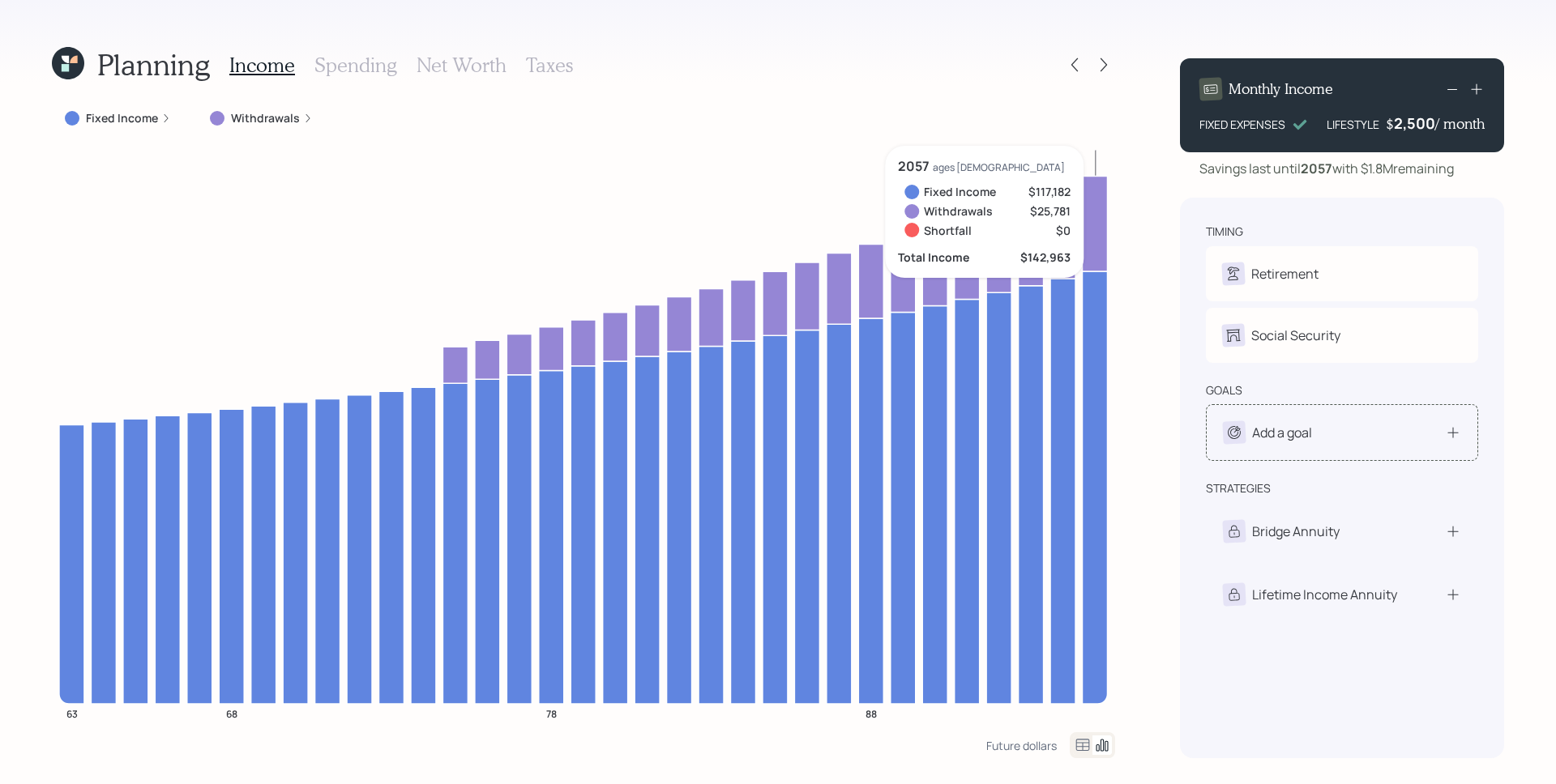
click at [1374, 443] on div "Add a goal" at bounding box center [1342, 432] width 238 height 23
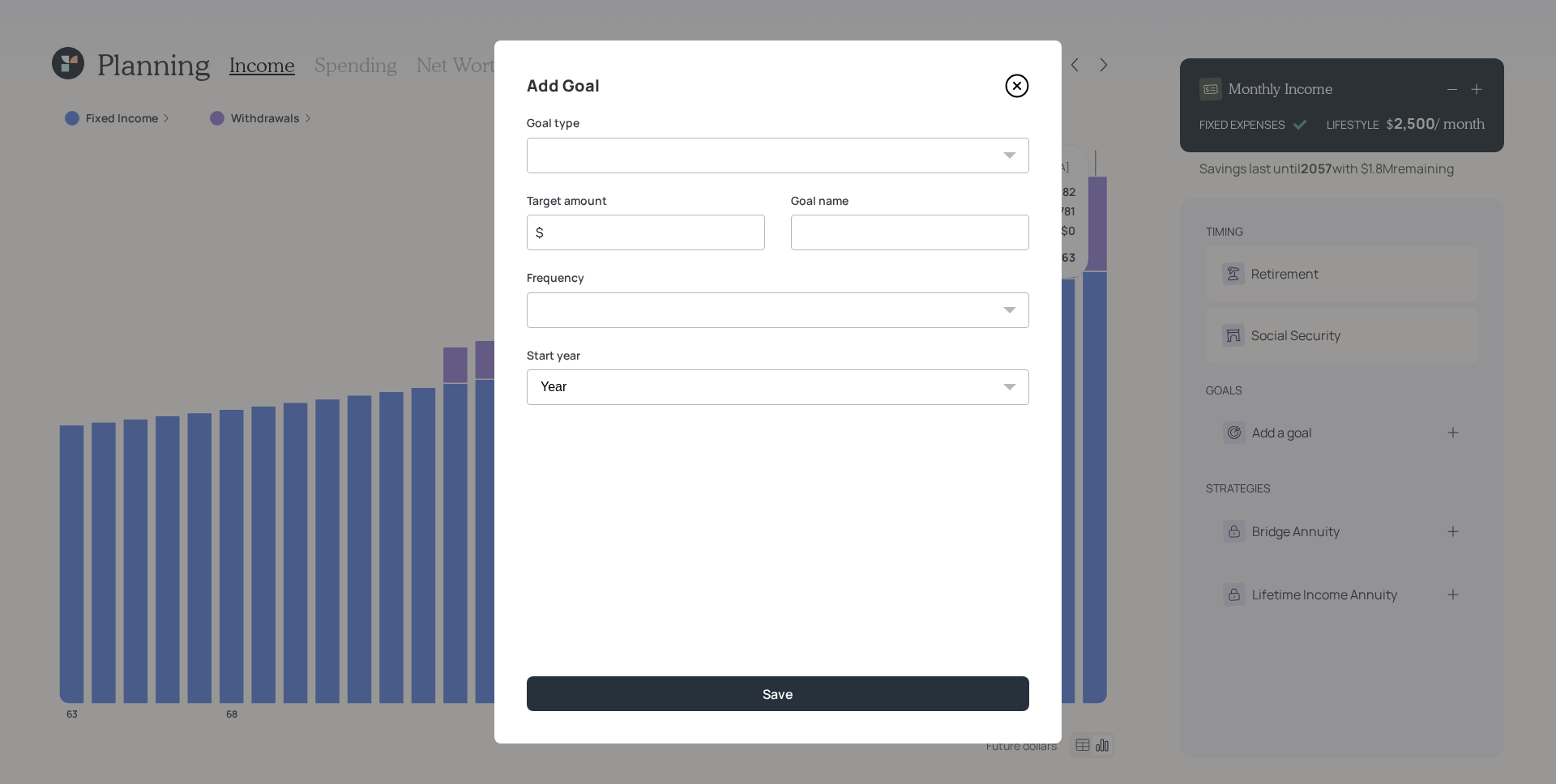
click at [658, 145] on select "Create an emergency fund Donate to charity Purchase a home Make a purchase Supp…" at bounding box center [778, 156] width 502 height 36
select select "car"
click at [527, 138] on select "Create an emergency fund Donate to charity Purchase a home Make a purchase Supp…" at bounding box center [778, 156] width 502 height 36
type input "Purchase a car"
click at [599, 236] on input "$" at bounding box center [638, 233] width 211 height 20
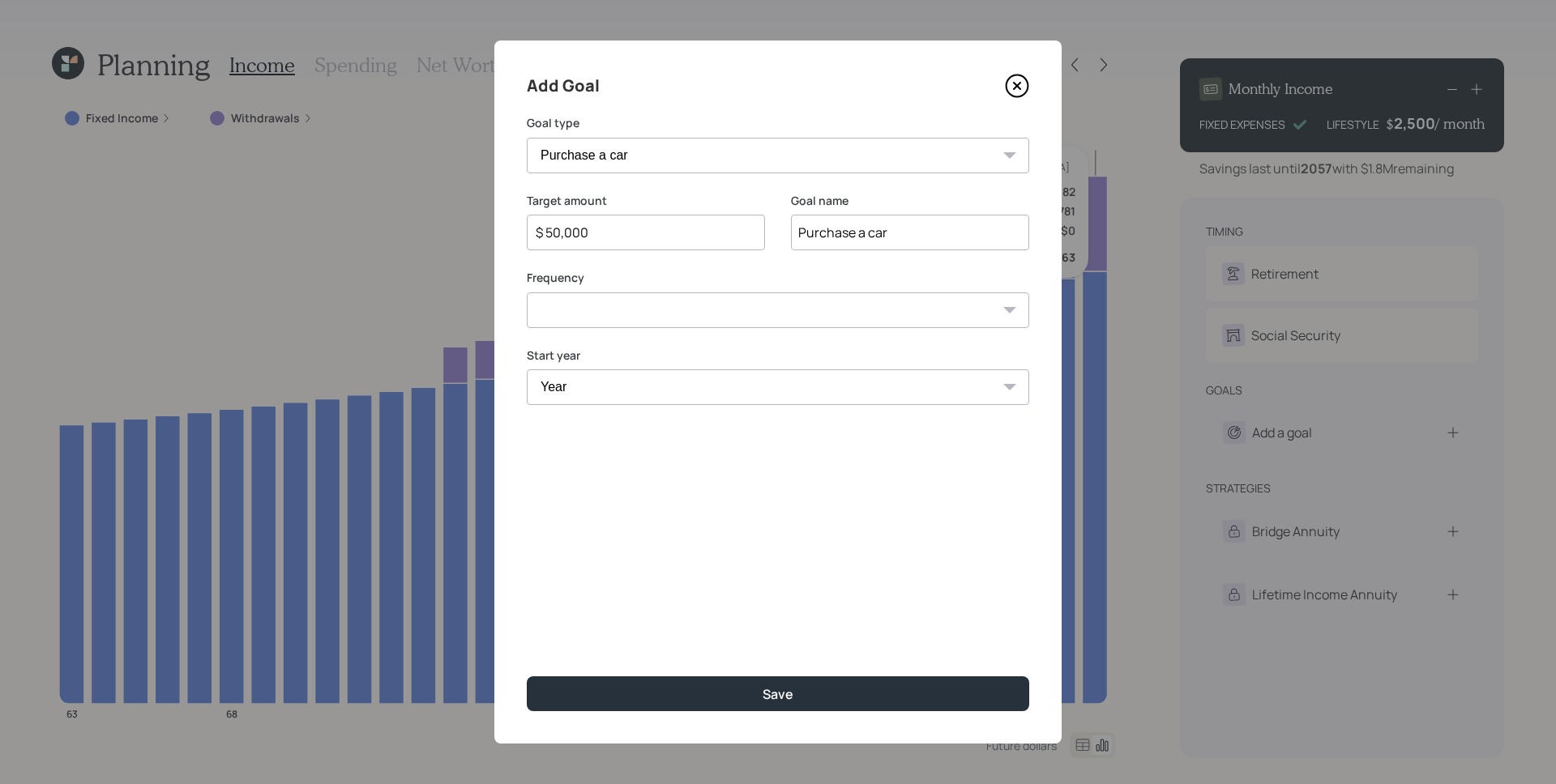
type input "$ 50,000"
click at [644, 305] on select "One time Every 1 year Every 2 years Every 3 years Every 4 years Every 5 years E…" at bounding box center [778, 310] width 502 height 36
select select "0"
click at [527, 292] on select "One time Every 1 year Every 2 years Every 3 years Every 4 years Every 5 years E…" at bounding box center [778, 310] width 502 height 36
click at [627, 385] on select "Year [DATE] 2026 2027 2028 2029 2030 2031 2032 2033 2034 2035 2036 2037 2038 20…" at bounding box center [778, 388] width 502 height 36
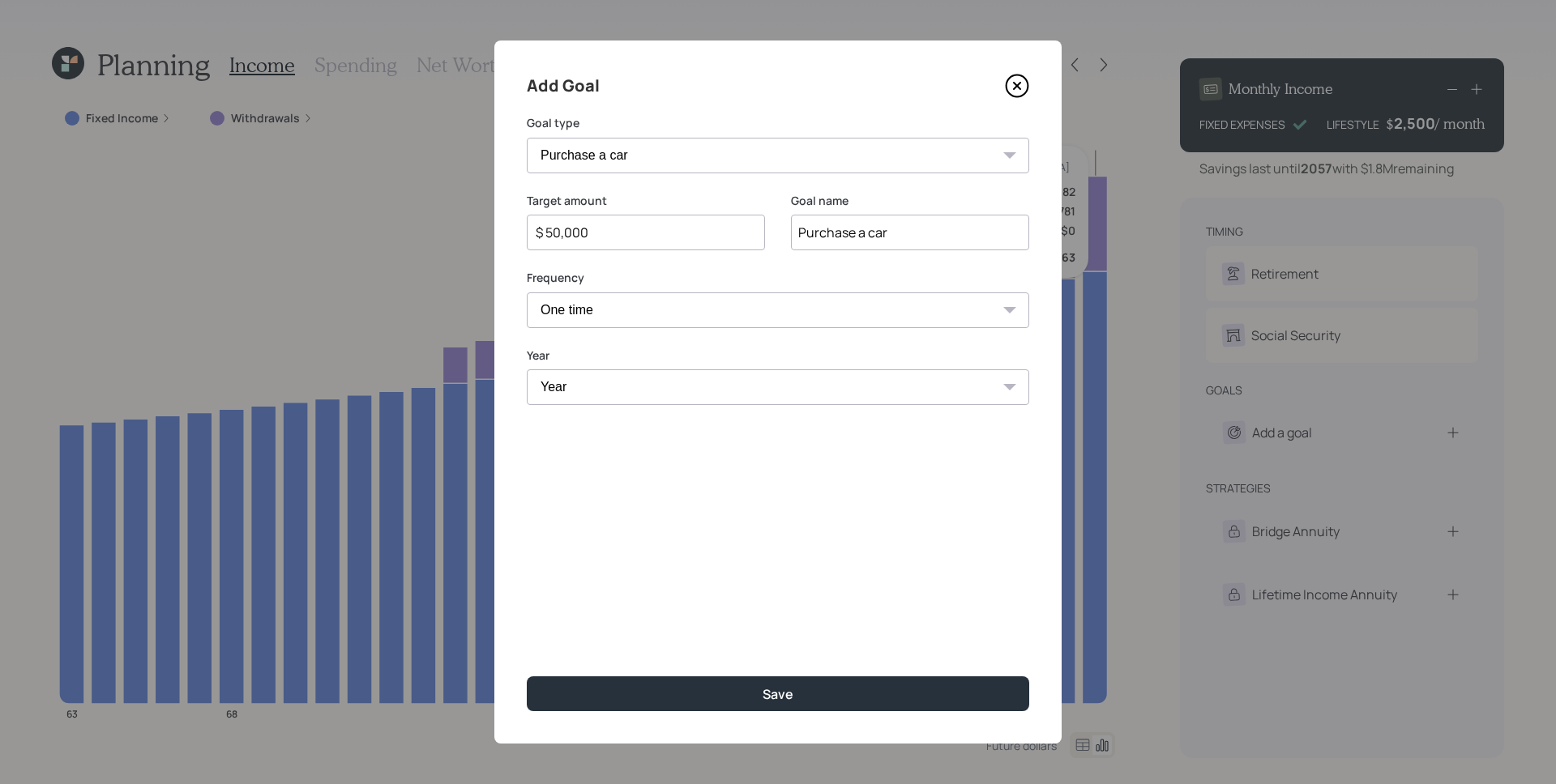
select select "2030"
click at [527, 370] on select "Year [DATE] 2026 2027 2028 2029 2030 2031 2032 2033 2034 2035 2036 2037 2038 20…" at bounding box center [778, 388] width 502 height 36
drag, startPoint x: 886, startPoint y: 229, endPoint x: 865, endPoint y: 224, distance: 21.6
click at [865, 224] on input "Purchase a car" at bounding box center [910, 233] width 238 height 36
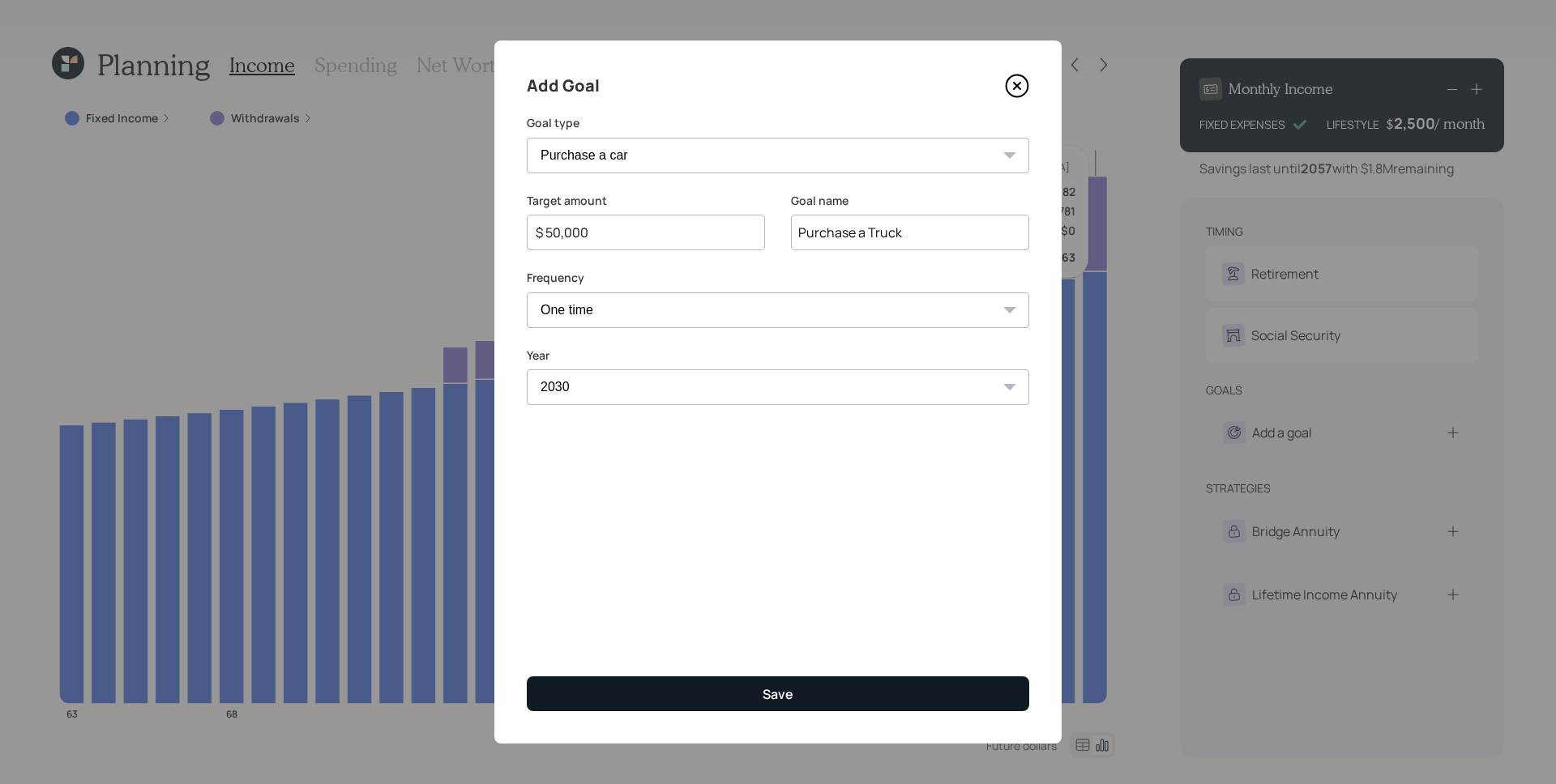
type input "Purchase a Truck"
click at [745, 681] on button "Save" at bounding box center [778, 693] width 502 height 35
type input "$"
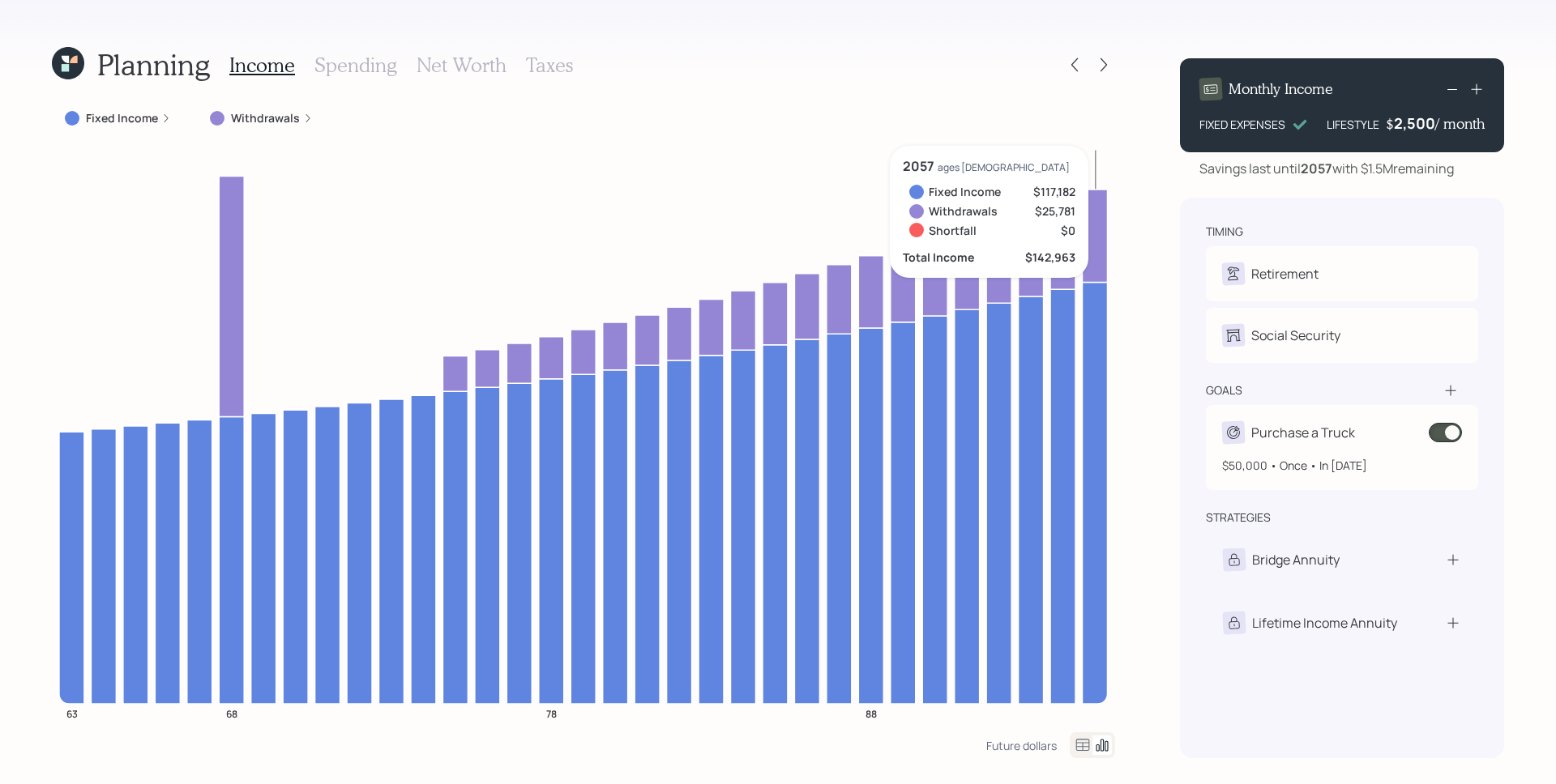
click at [1313, 442] on div "Purchase a Truck" at bounding box center [1303, 432] width 104 height 20
select select "0"
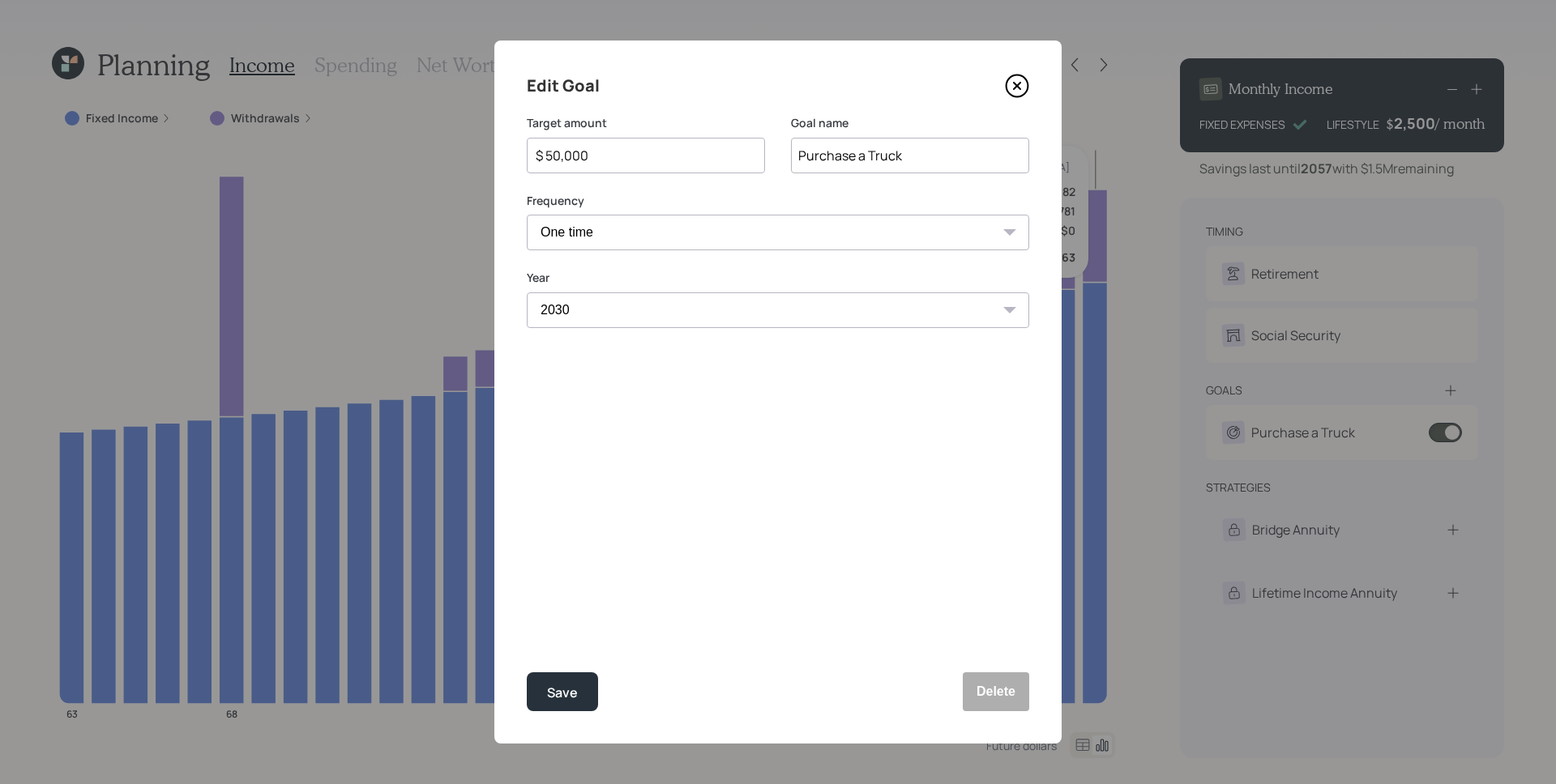
click at [681, 307] on select "2025 2026 2027 2028 2029 2030 2031 2032 2033 2034 2035 2036 2037 2038 2039 2040…" at bounding box center [778, 310] width 502 height 36
click at [527, 292] on select "2025 2026 2027 2028 2029 2030 2031 2032 2033 2034 2035 2036 2037 2038 2039 2040…" at bounding box center [778, 310] width 502 height 36
click at [693, 476] on div "Edit Goal Target amount $ 50,000 Goal name Purchase a Truck Frequency One time …" at bounding box center [778, 392] width 568 height 703
click at [561, 690] on div "Save" at bounding box center [562, 692] width 31 height 22
select select "2030"
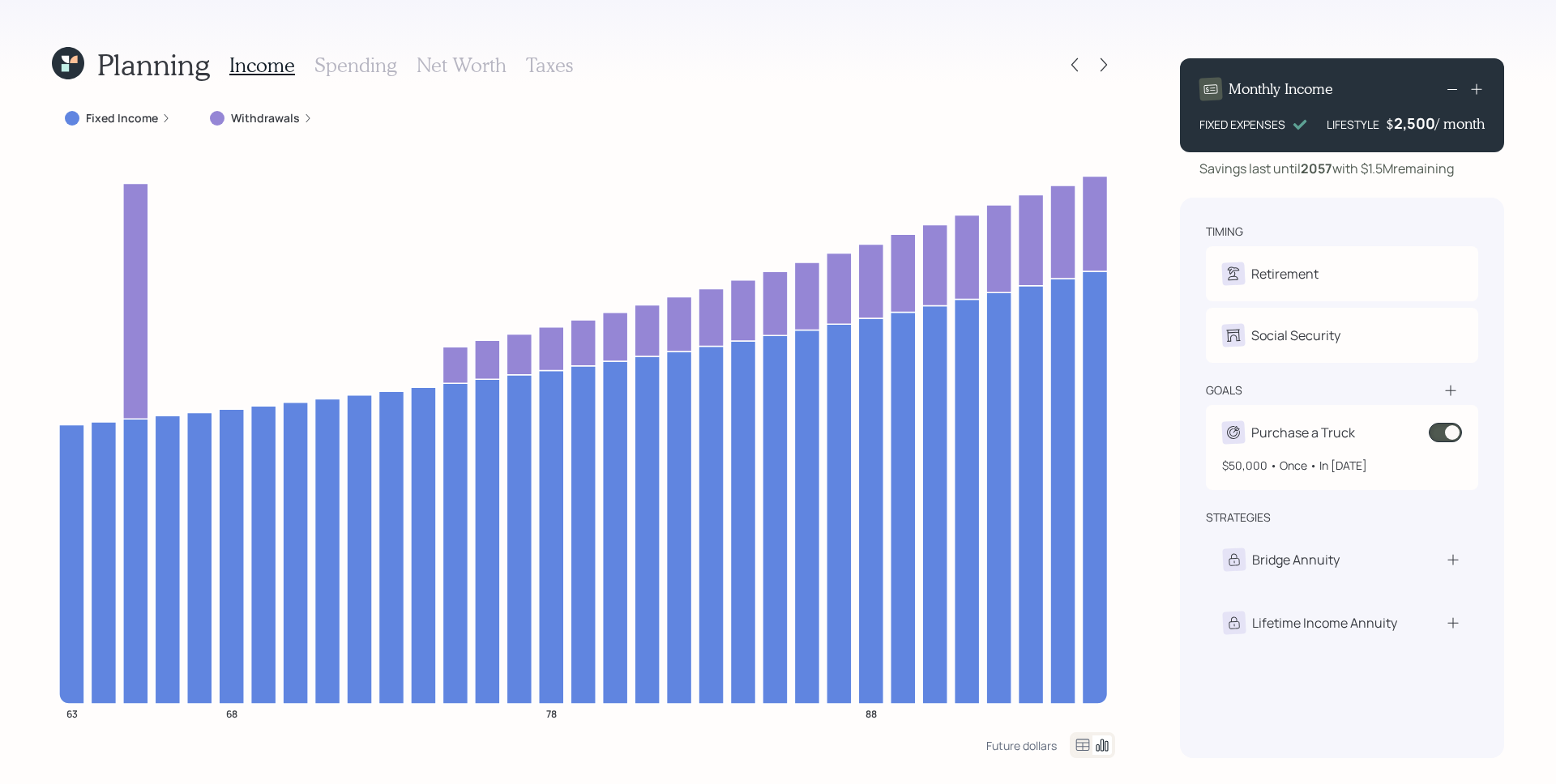
click at [1334, 444] on div "$50,000 • Once • In [DATE]" at bounding box center [1342, 459] width 240 height 30
select select "0"
select select "2027"
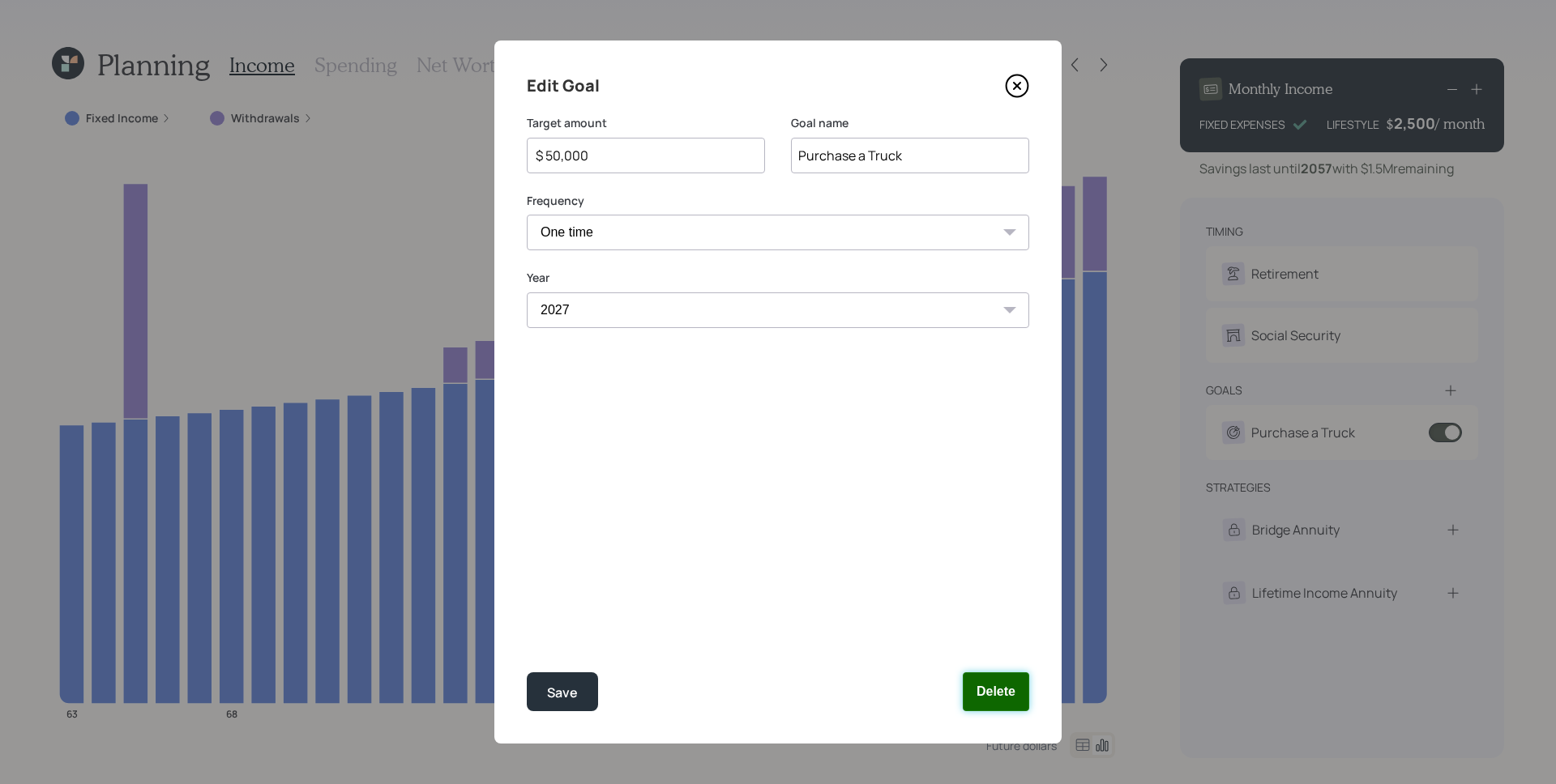
click at [988, 681] on button "Delete" at bounding box center [996, 691] width 66 height 39
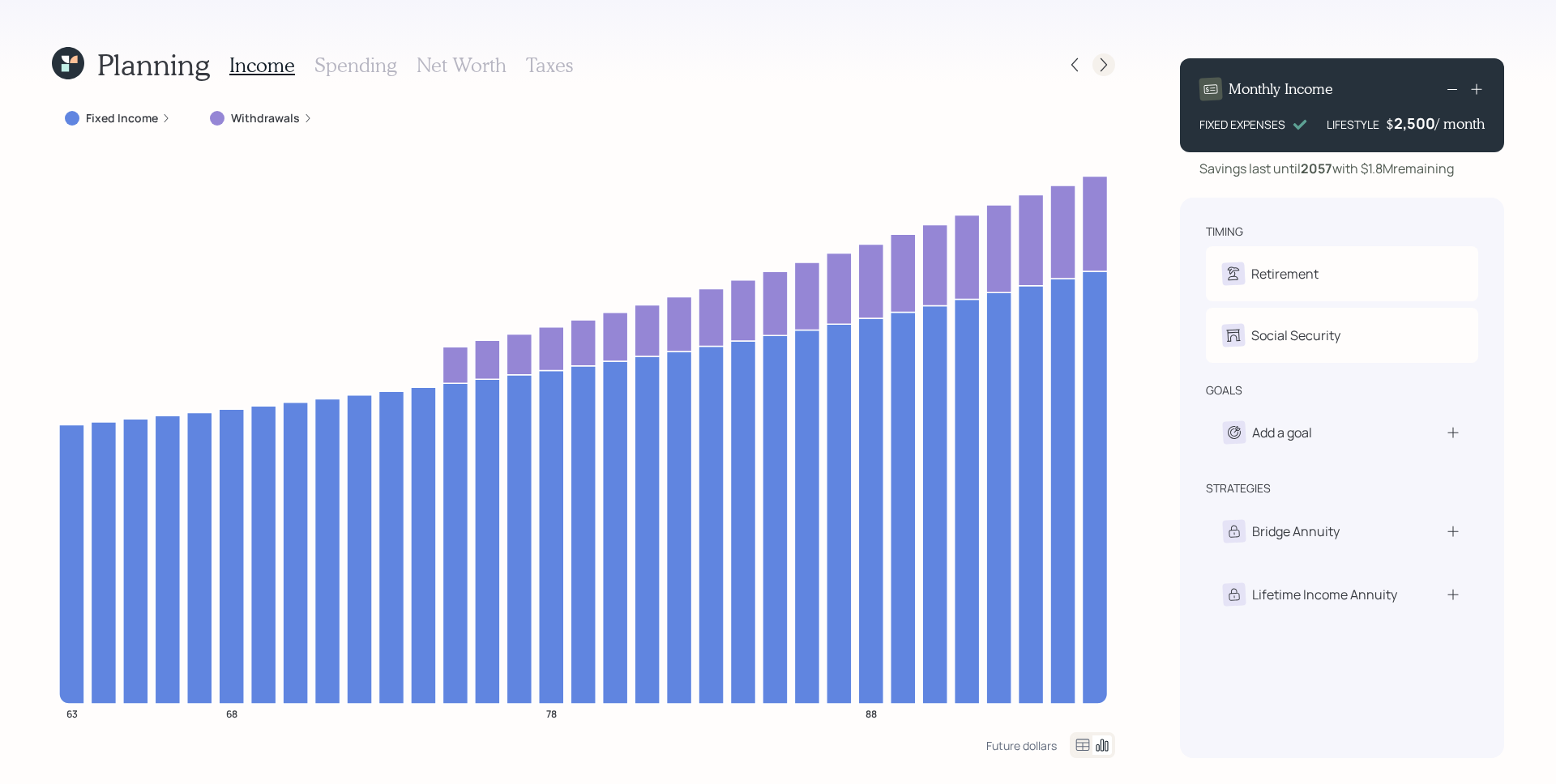
click at [1104, 60] on icon at bounding box center [1103, 64] width 16 height 16
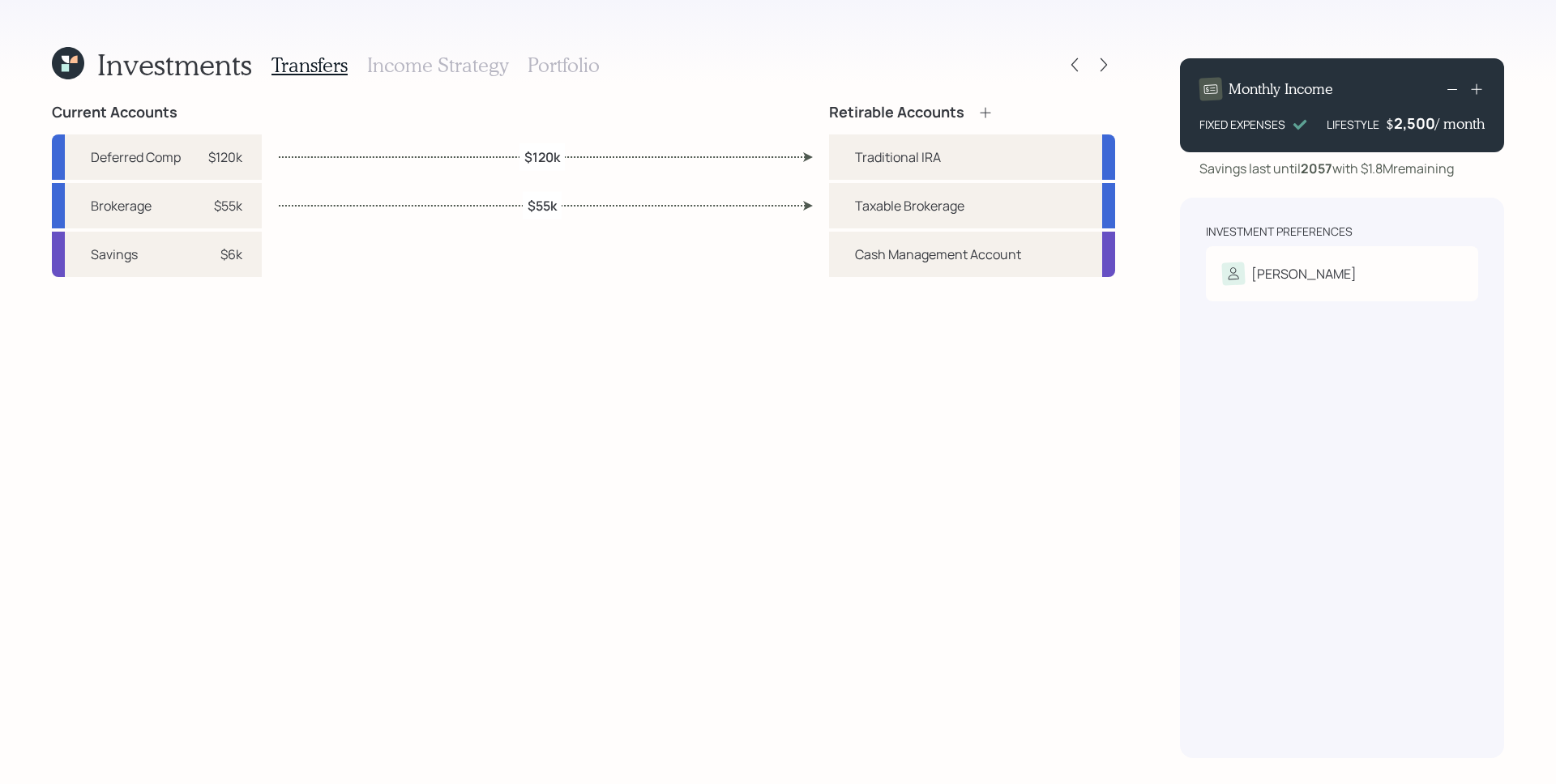
click at [543, 59] on h3 "Portfolio" at bounding box center [564, 65] width 72 height 24
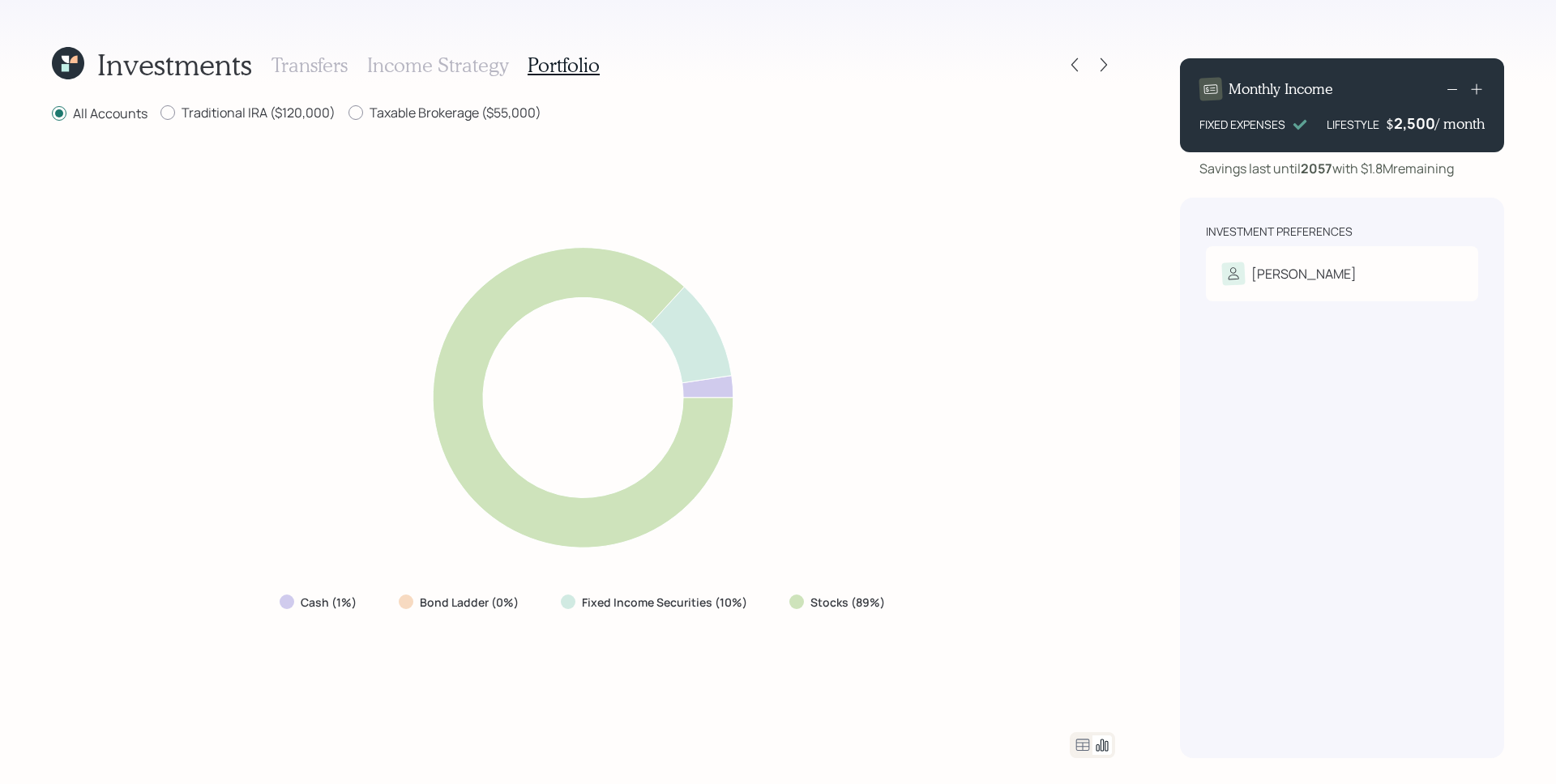
click at [1081, 742] on icon at bounding box center [1082, 744] width 14 height 12
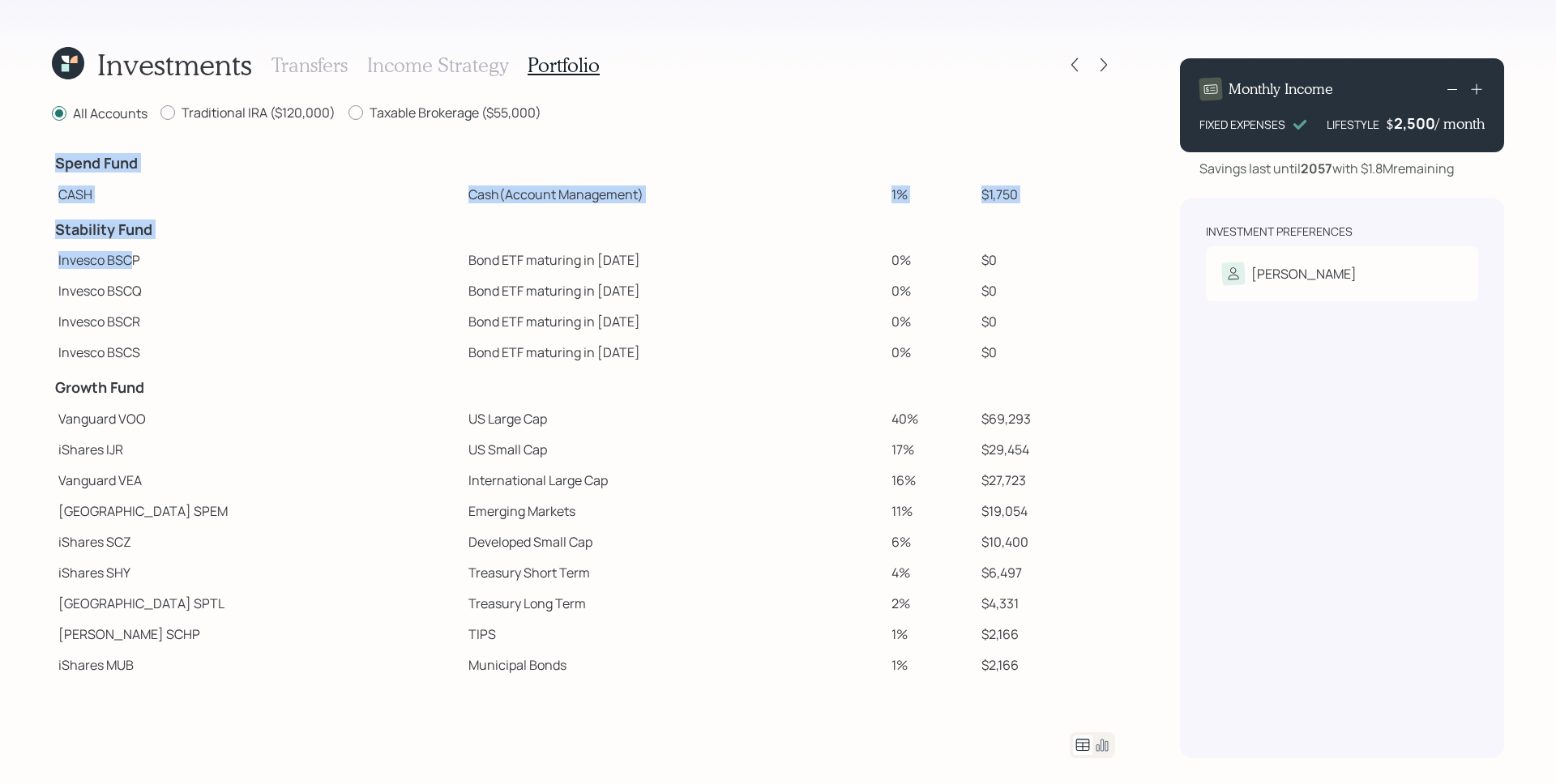
drag, startPoint x: 50, startPoint y: 259, endPoint x: 131, endPoint y: 269, distance: 81.6
click at [131, 269] on div "Investments Transfers Income Strategy Portfolio All Accounts Traditional IRA ($…" at bounding box center [778, 392] width 1556 height 784
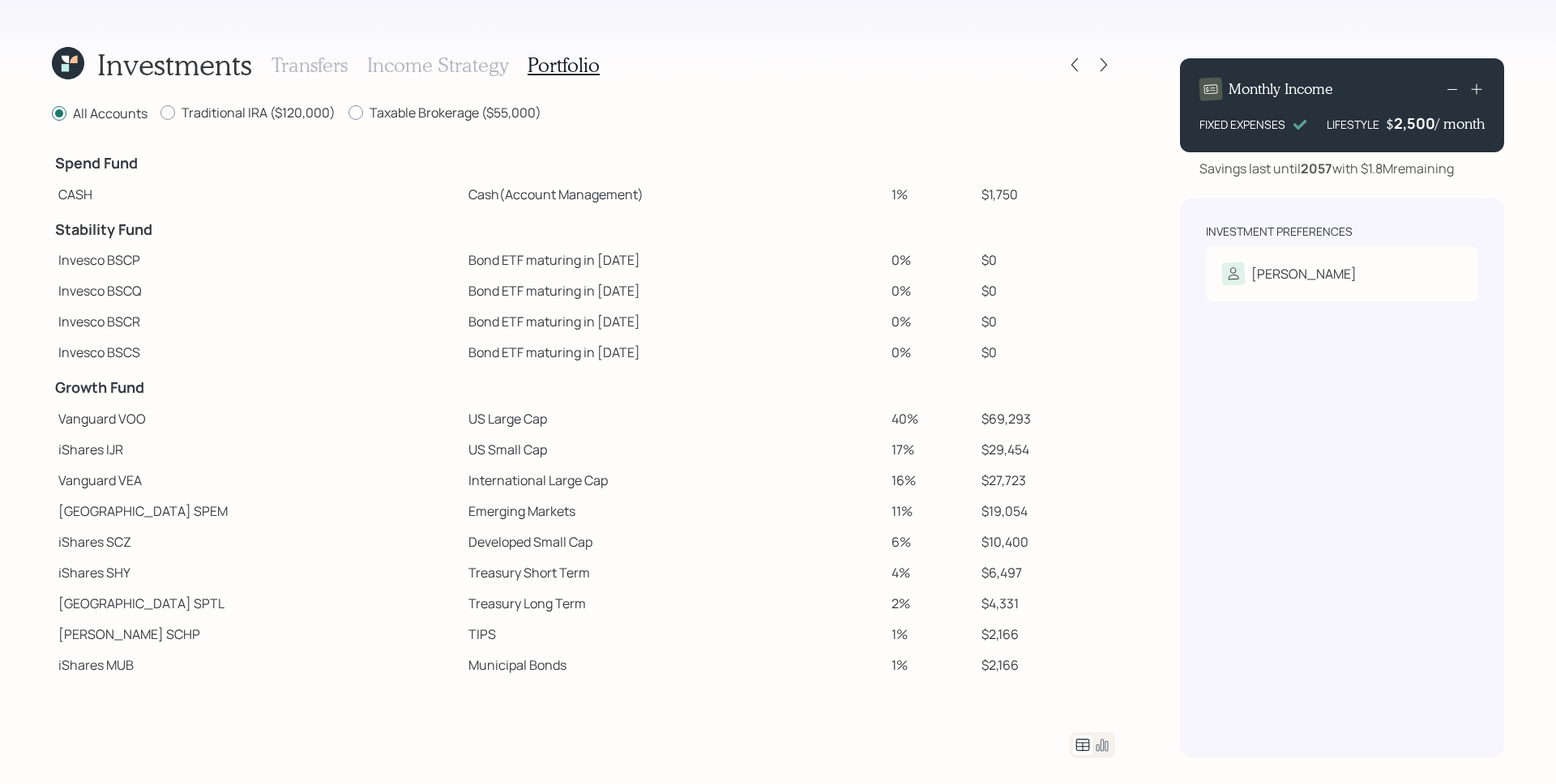
click at [133, 269] on td "Invesco BSCP" at bounding box center [256, 260] width 410 height 31
drag, startPoint x: 132, startPoint y: 259, endPoint x: 115, endPoint y: 262, distance: 17.3
click at [115, 262] on td "Invesco BSCP" at bounding box center [256, 260] width 410 height 31
click at [162, 283] on td "Invesco BSCQ" at bounding box center [256, 290] width 410 height 31
drag, startPoint x: 147, startPoint y: 291, endPoint x: 109, endPoint y: 291, distance: 38.0
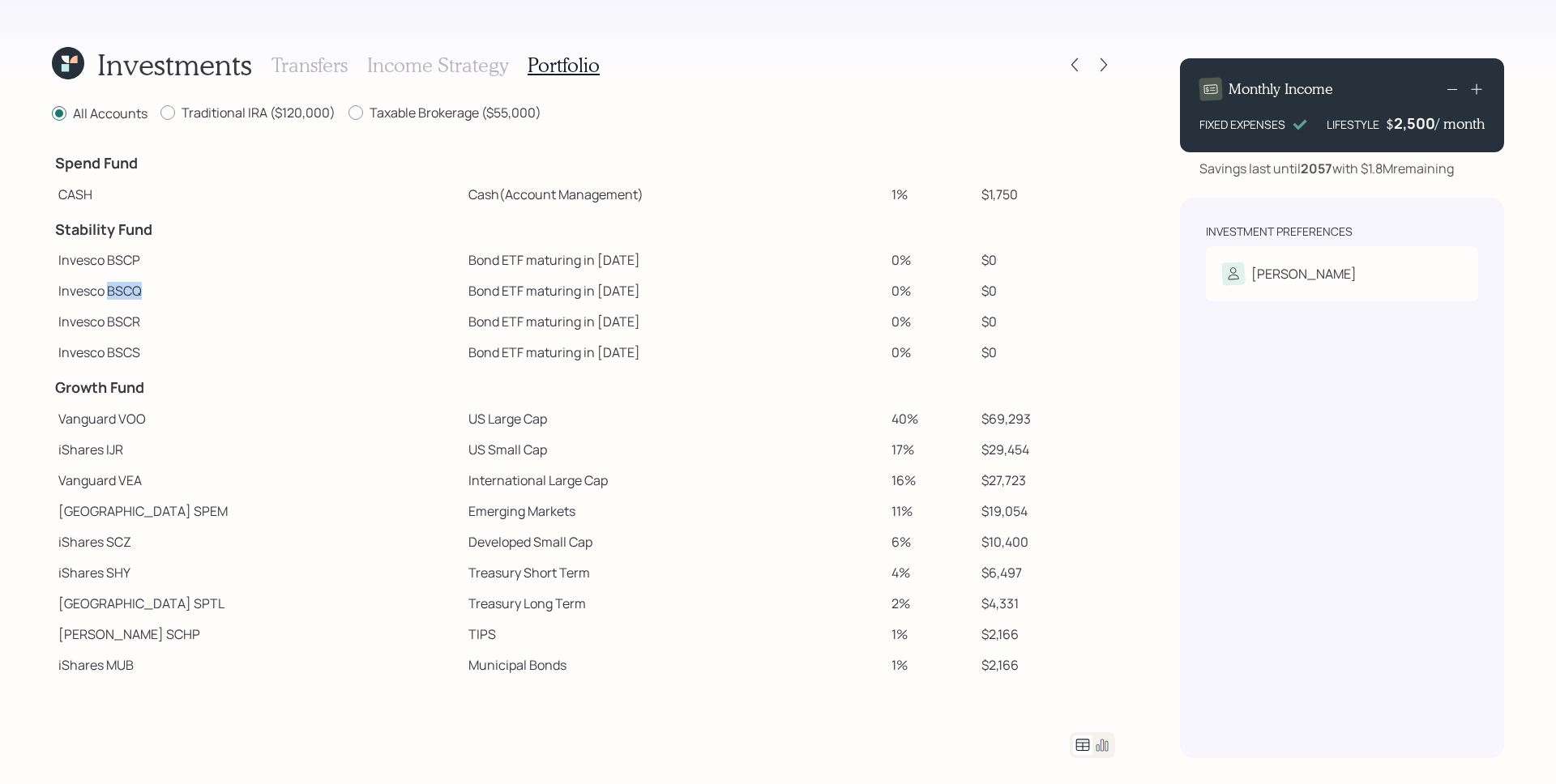
click at [109, 291] on td "Invesco BSCQ" at bounding box center [256, 290] width 410 height 31
copy td "BSCQ"
drag, startPoint x: 529, startPoint y: 292, endPoint x: 191, endPoint y: 286, distance: 338.1
click at [191, 286] on tr "Invesco BSCQ Bond ETF maturing in [DATE] 0% $0" at bounding box center [584, 290] width 1063 height 31
click at [505, 352] on td "Bond ETF maturing in [DATE]" at bounding box center [673, 352] width 423 height 31
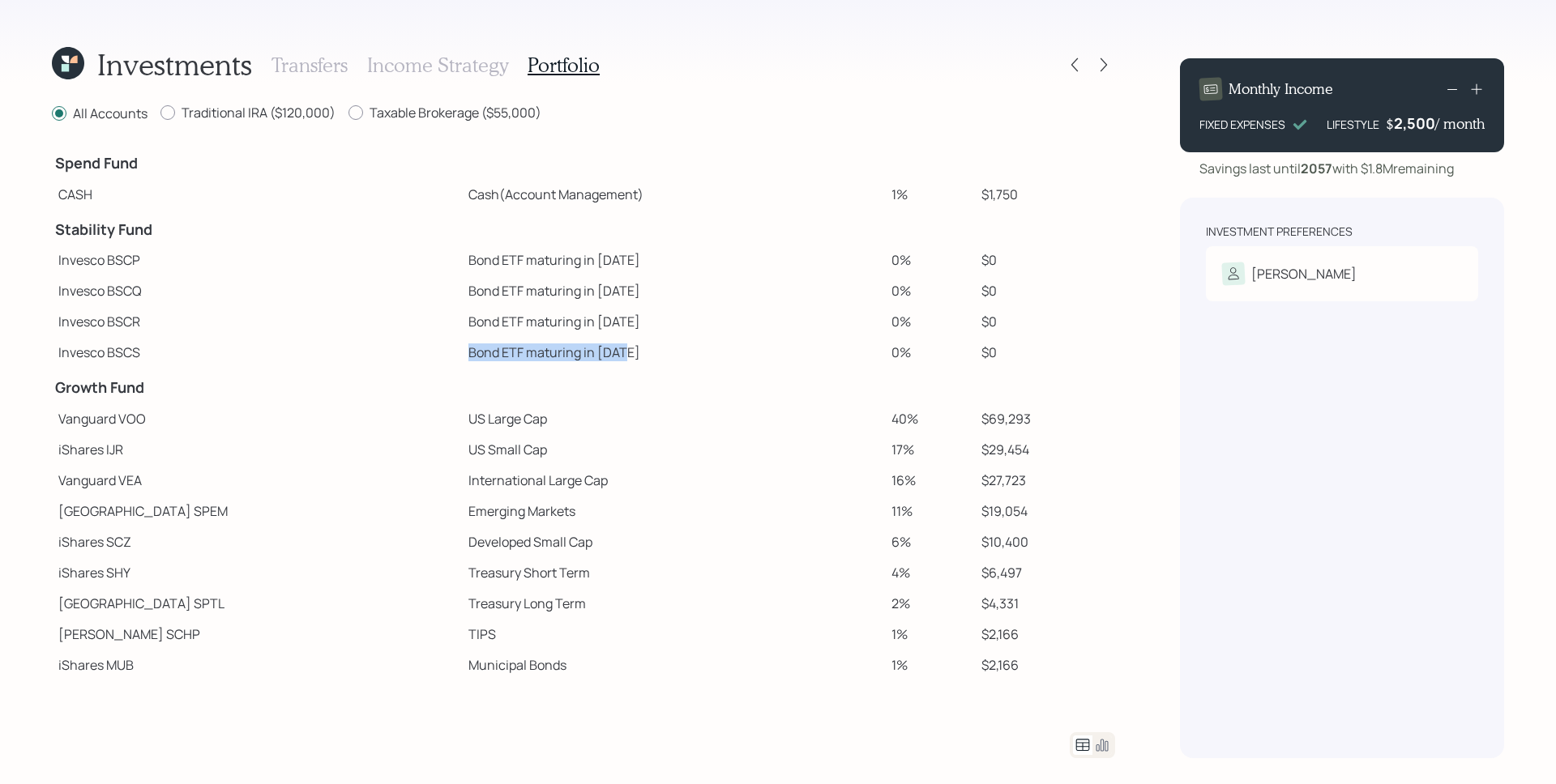
drag, startPoint x: 529, startPoint y: 349, endPoint x: 350, endPoint y: 346, distance: 179.0
click at [350, 346] on tr "Invesco BSCS Bond ETF maturing in [DATE] 0% $0" at bounding box center [584, 352] width 1063 height 31
click at [470, 105] on label "Taxable Brokerage ($55,000)" at bounding box center [445, 113] width 193 height 18
click at [348, 113] on input "Taxable Brokerage ($55,000)" at bounding box center [347, 113] width 1 height 1
radio input "true"
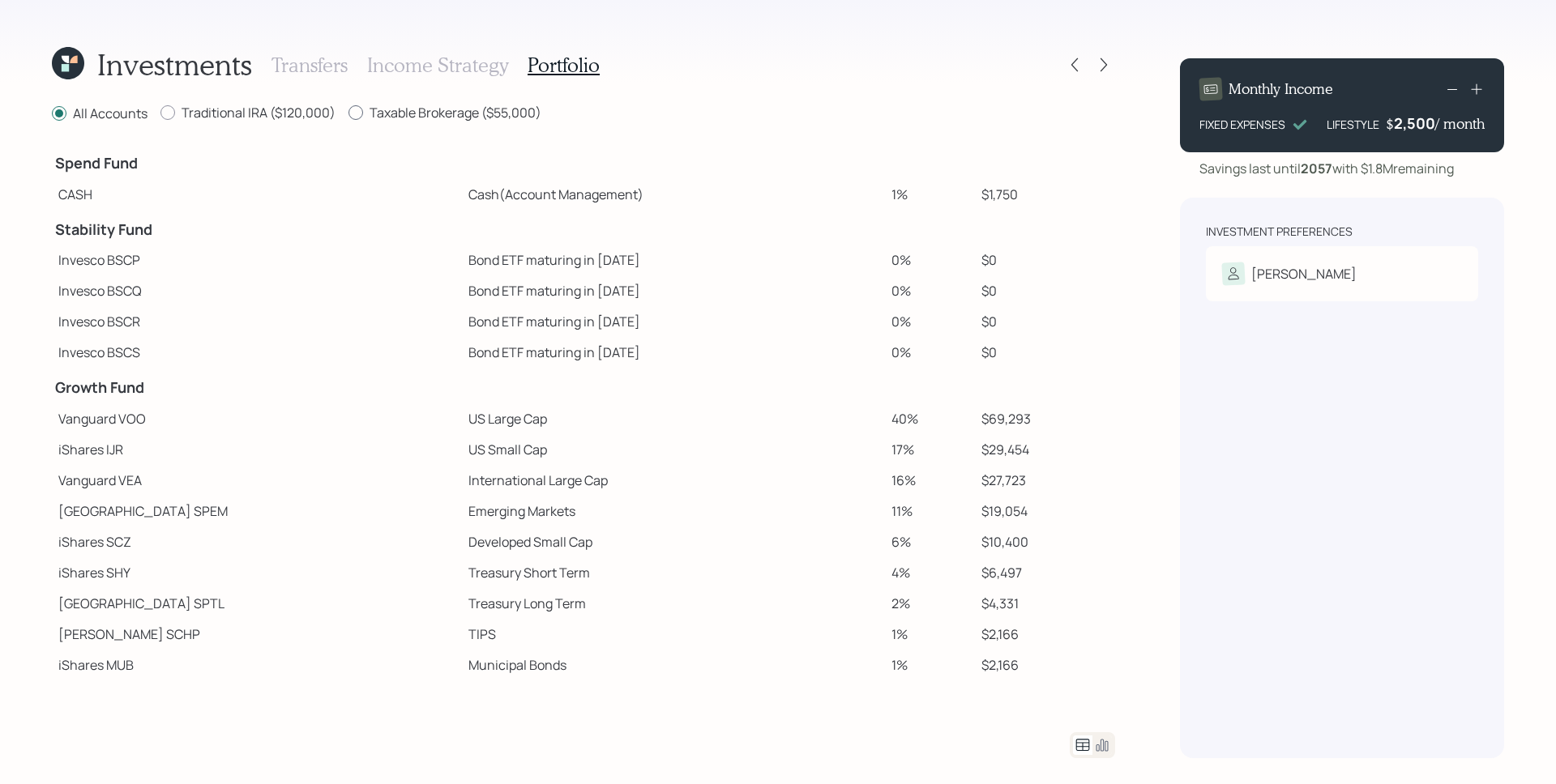
radio input "false"
click at [1075, 61] on icon at bounding box center [1074, 64] width 16 height 16
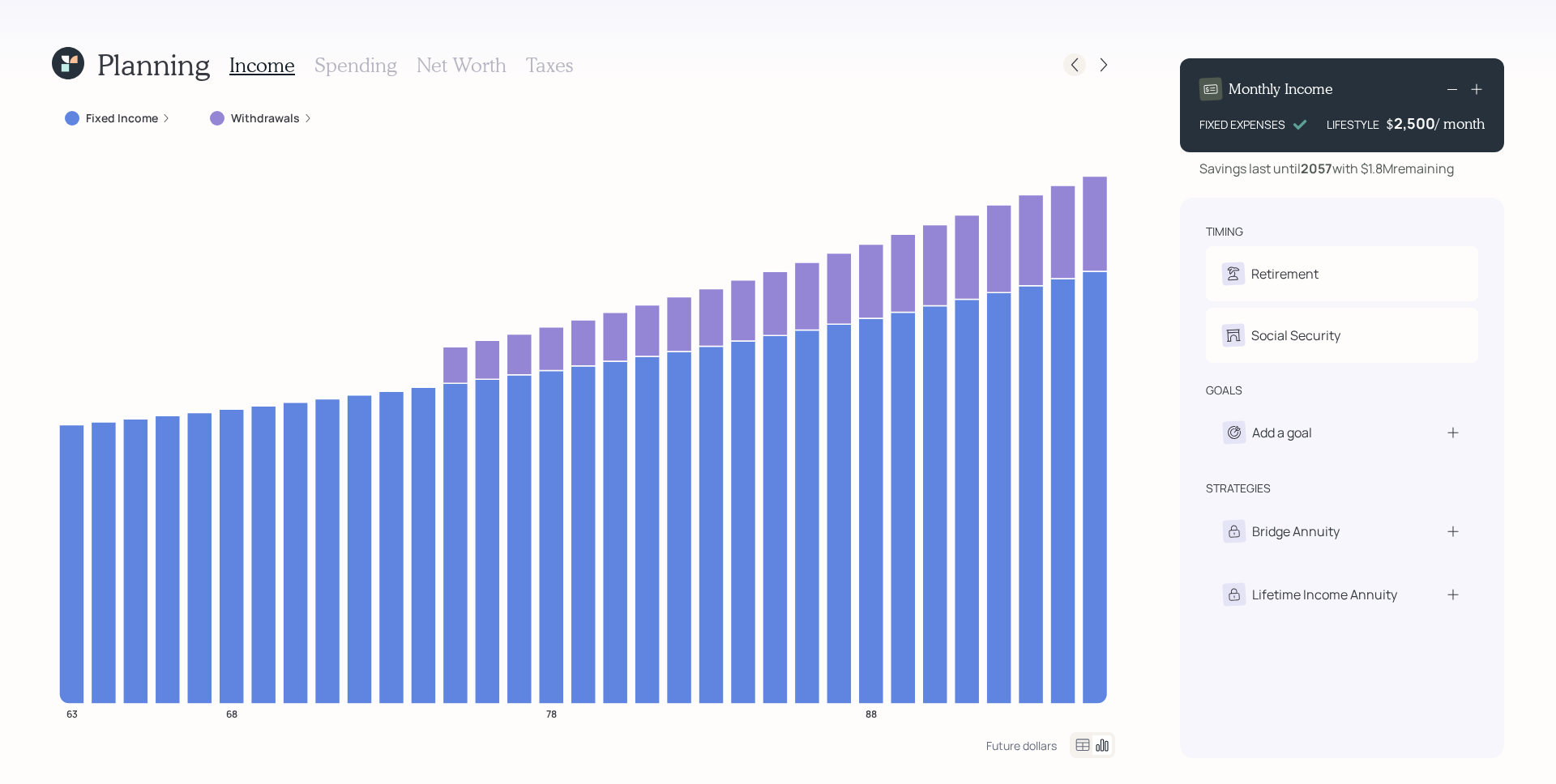
click at [1075, 68] on icon at bounding box center [1074, 64] width 16 height 16
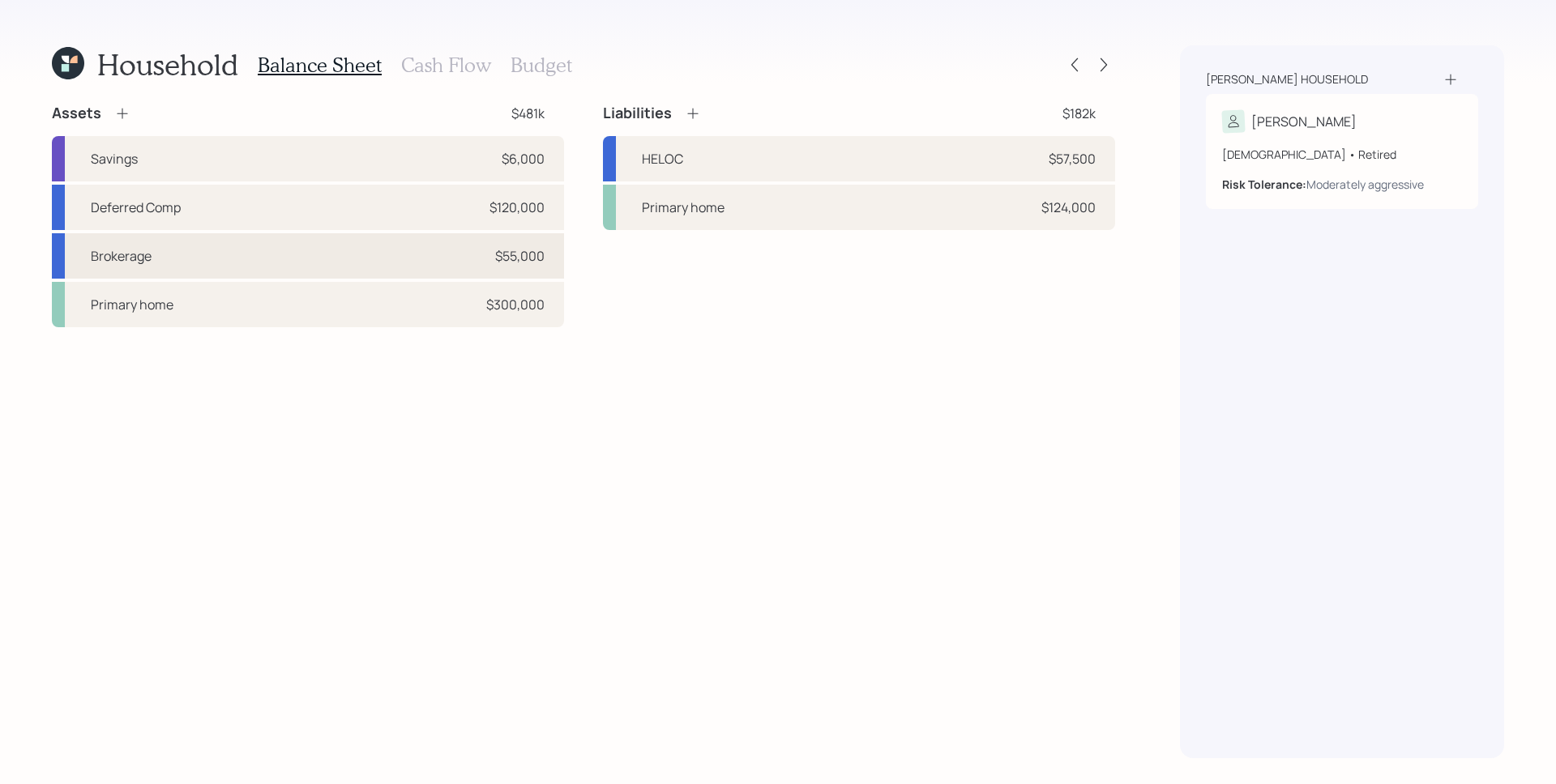
click at [437, 258] on div "Brokerage $55,000" at bounding box center [307, 256] width 512 height 45
select select "taxable"
select select "balanced"
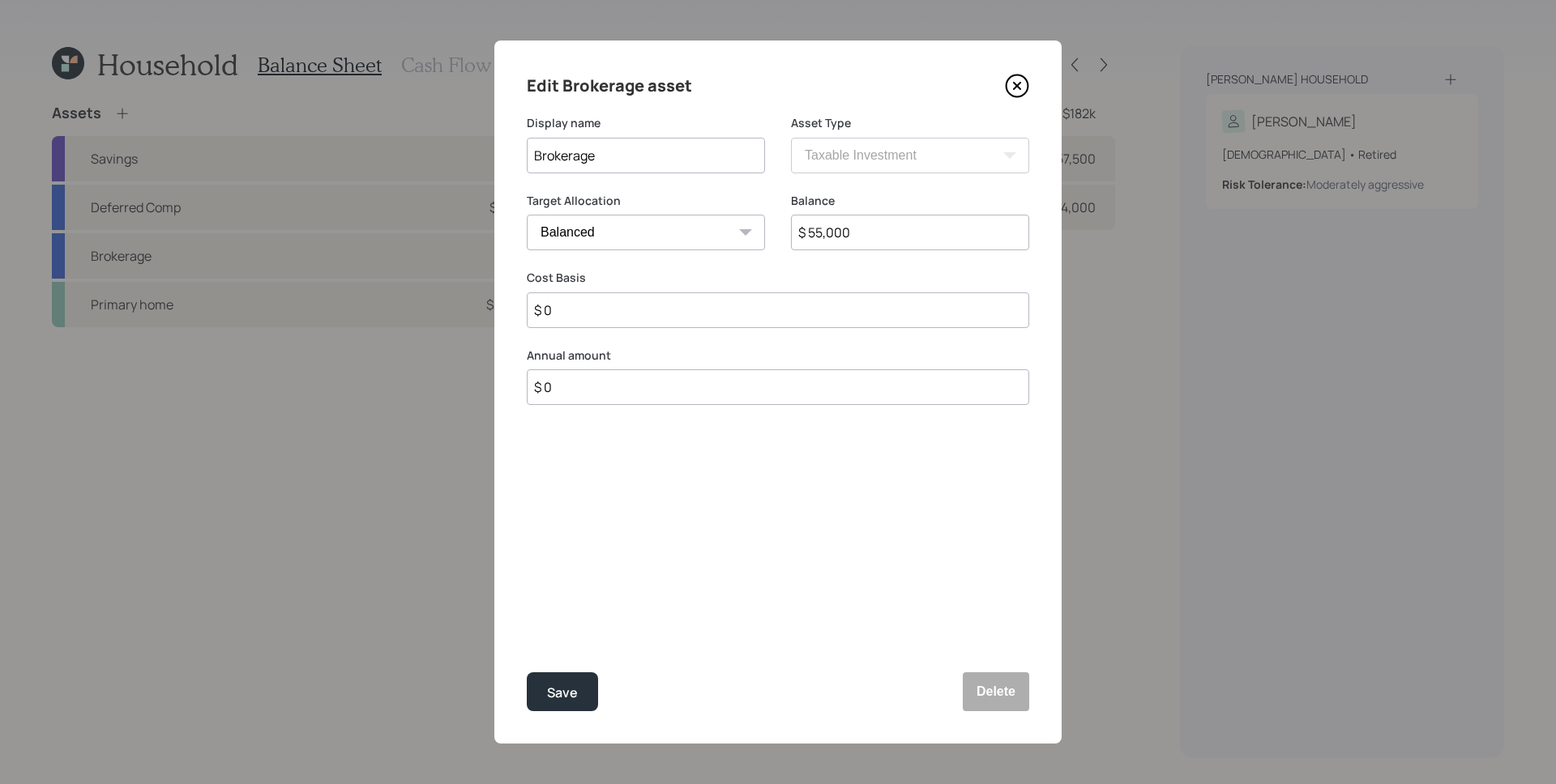
click at [952, 227] on input "$ 55,000" at bounding box center [910, 233] width 238 height 36
type input "$ 65,000"
click at [527, 672] on button "Save" at bounding box center [562, 691] width 71 height 39
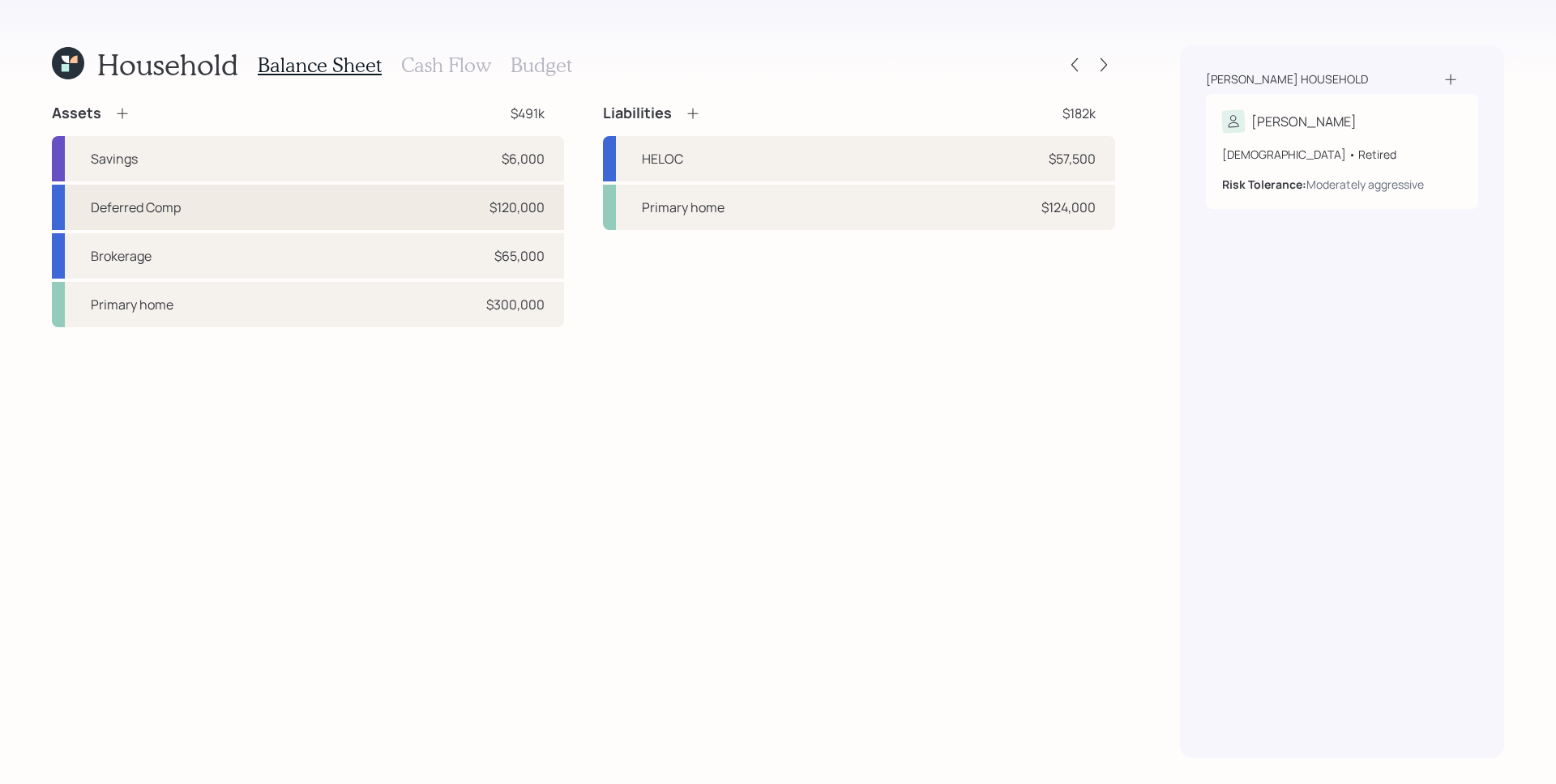
click at [528, 215] on div "$120,000" at bounding box center [516, 207] width 55 height 20
select select "state_local_government_sponsored"
select select "balanced"
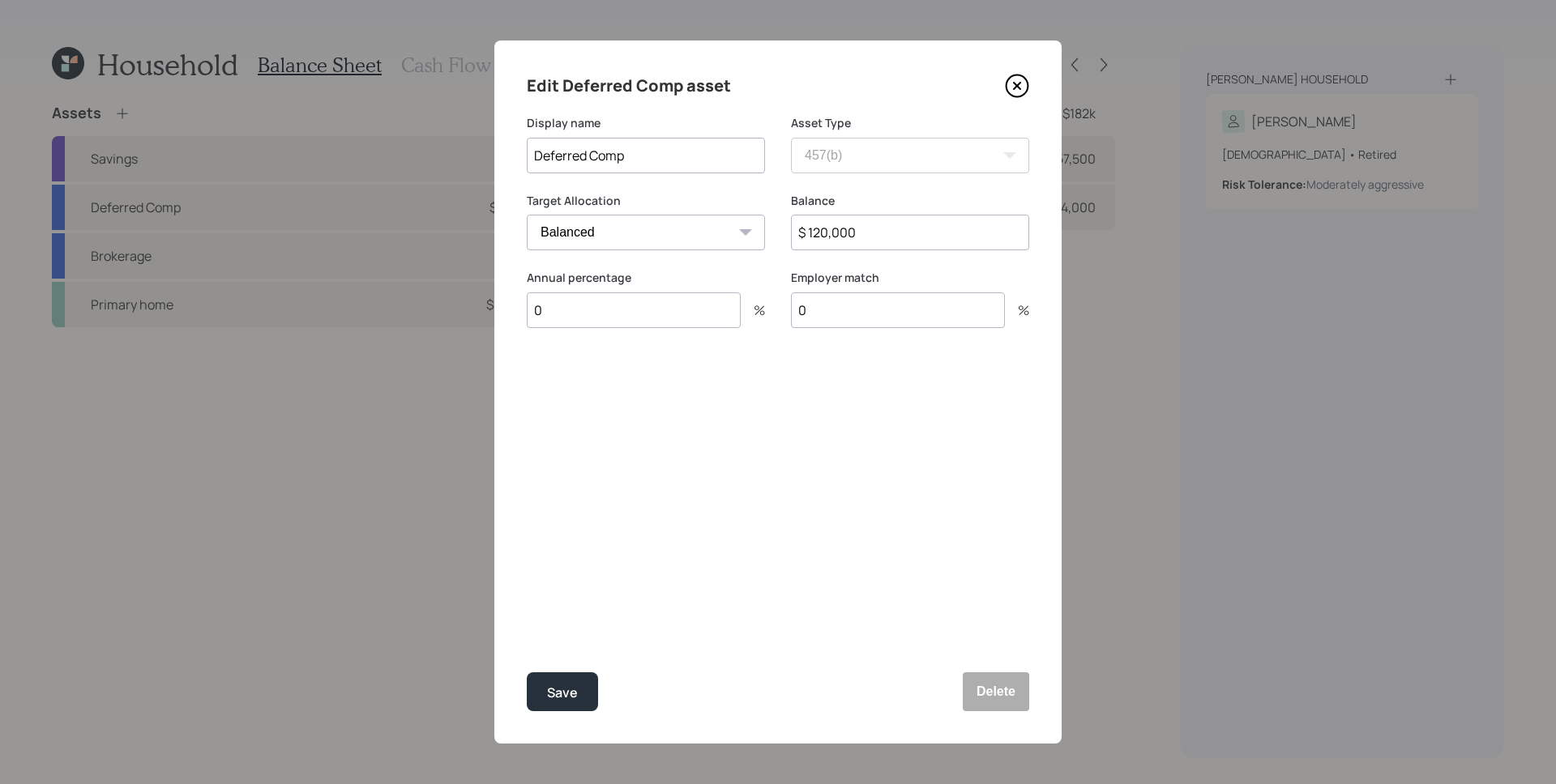
click at [833, 235] on input "$ 120,000" at bounding box center [910, 233] width 238 height 36
type input "$ 140,000"
click at [527, 672] on button "Save" at bounding box center [562, 691] width 71 height 39
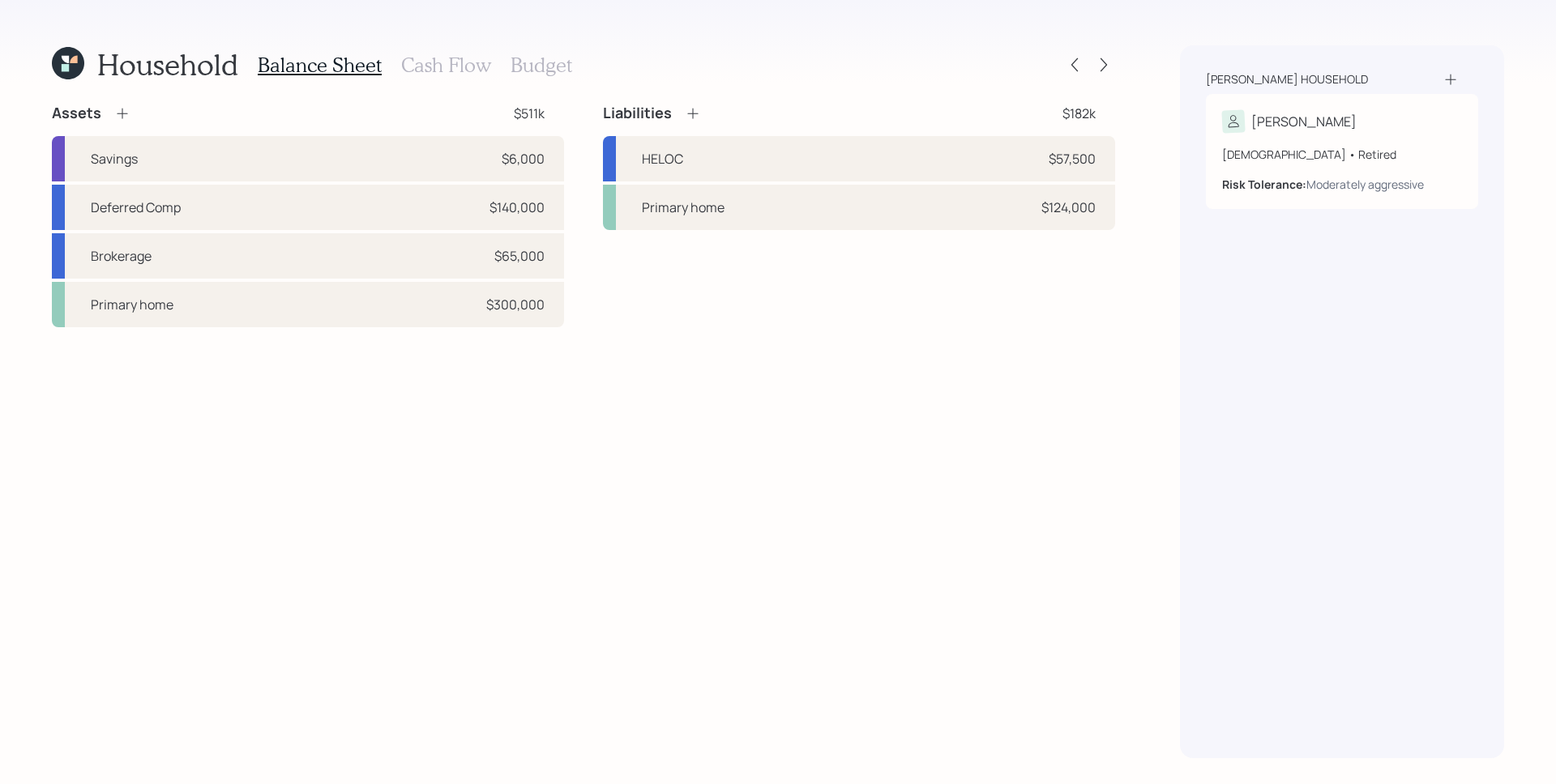
click at [697, 481] on div "Assets $511k Savings $6,000 Deferred Comp $140,000 Brokerage $65,000 Primary ho…" at bounding box center [584, 431] width 1063 height 654
click at [457, 151] on div "Savings $6,000" at bounding box center [307, 159] width 512 height 45
select select "cash"
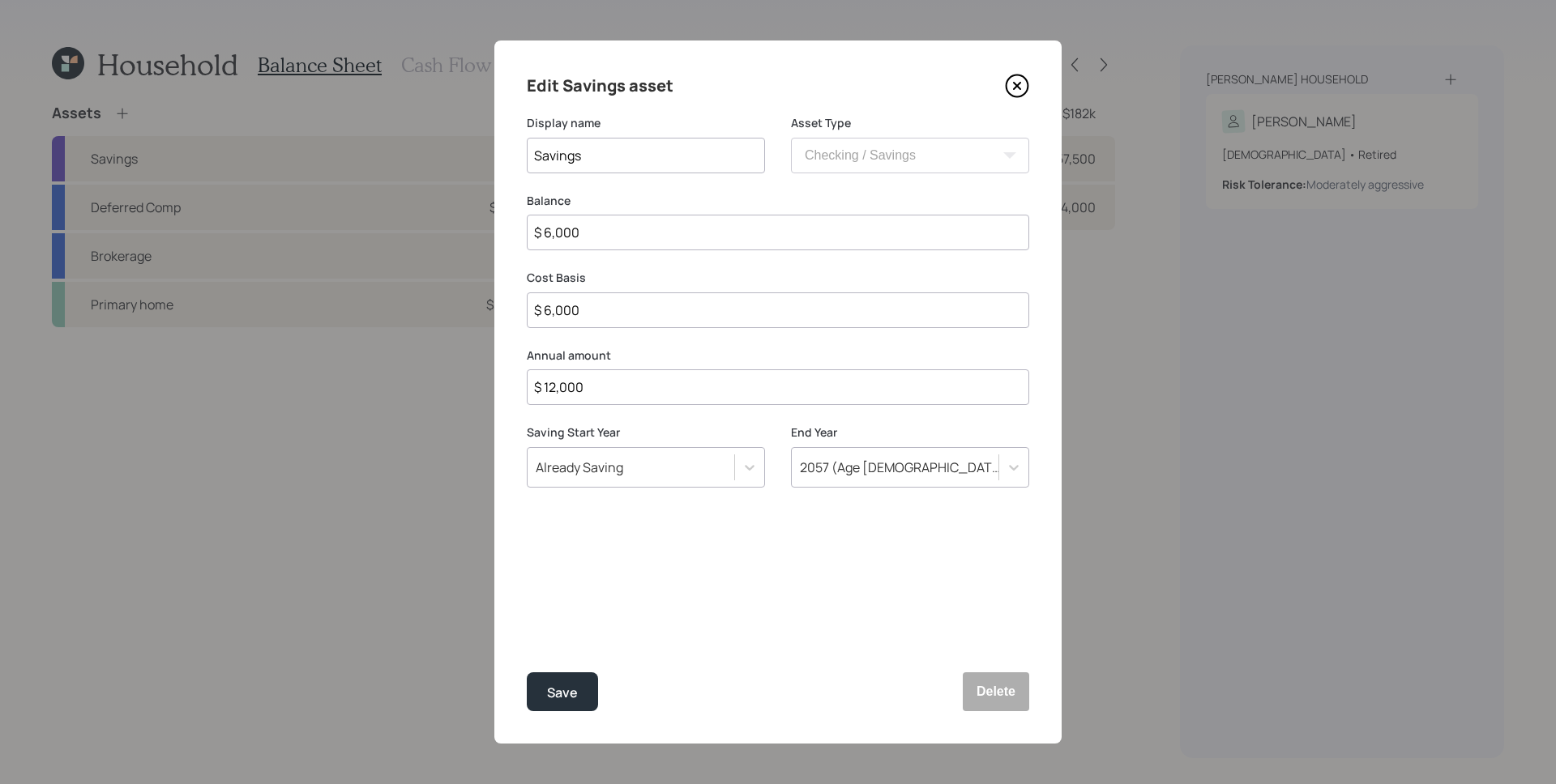
drag, startPoint x: 639, startPoint y: 392, endPoint x: 514, endPoint y: 380, distance: 125.6
click at [514, 380] on div "Edit Savings asset Display name Savings Asset Type SEP [PERSON_NAME] IRA 401(k)…" at bounding box center [778, 392] width 568 height 703
click at [584, 392] on input "$ 12,000" at bounding box center [778, 388] width 502 height 36
click at [1014, 82] on icon at bounding box center [1017, 86] width 25 height 25
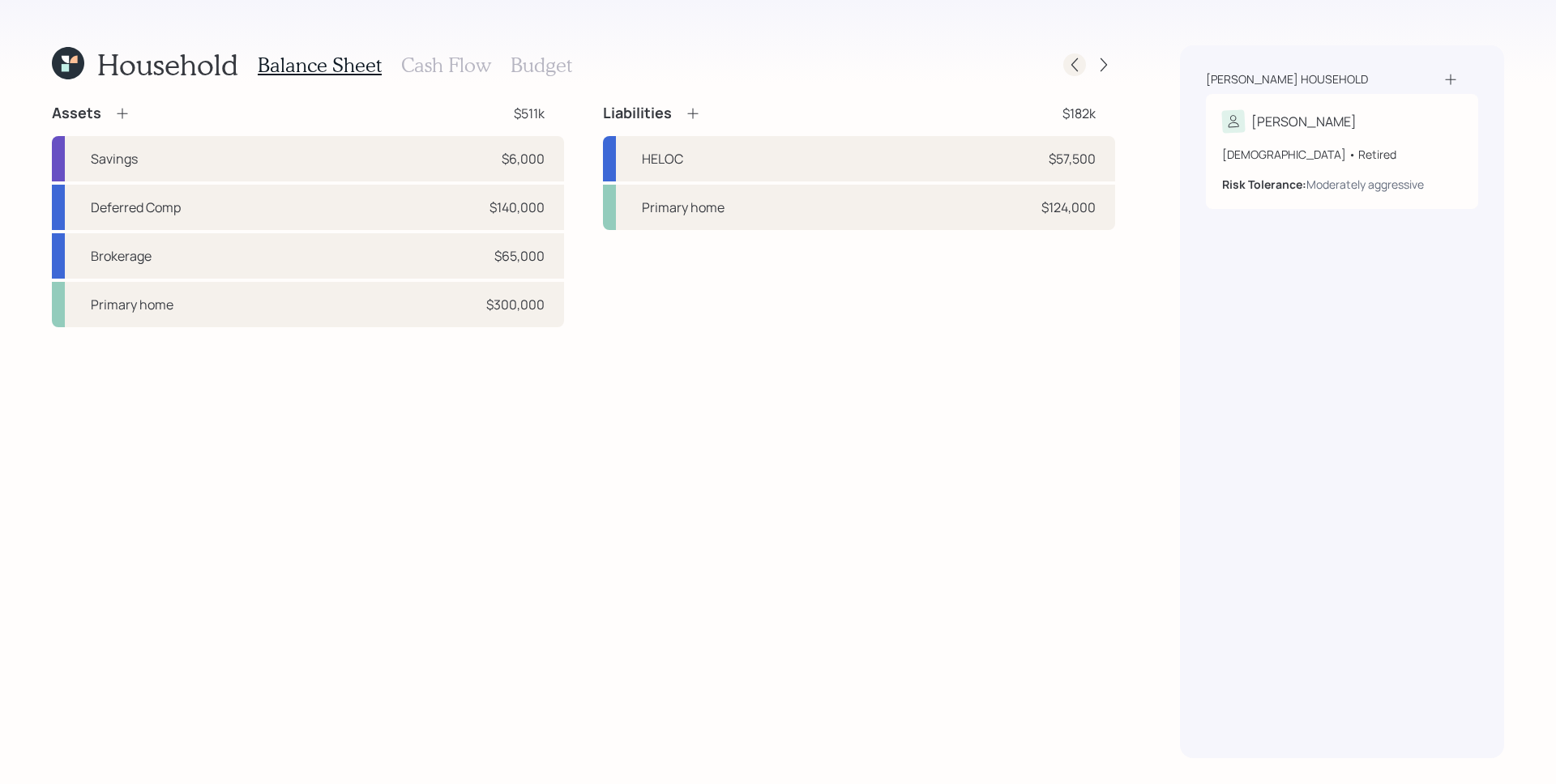
click at [1068, 66] on icon at bounding box center [1074, 64] width 16 height 16
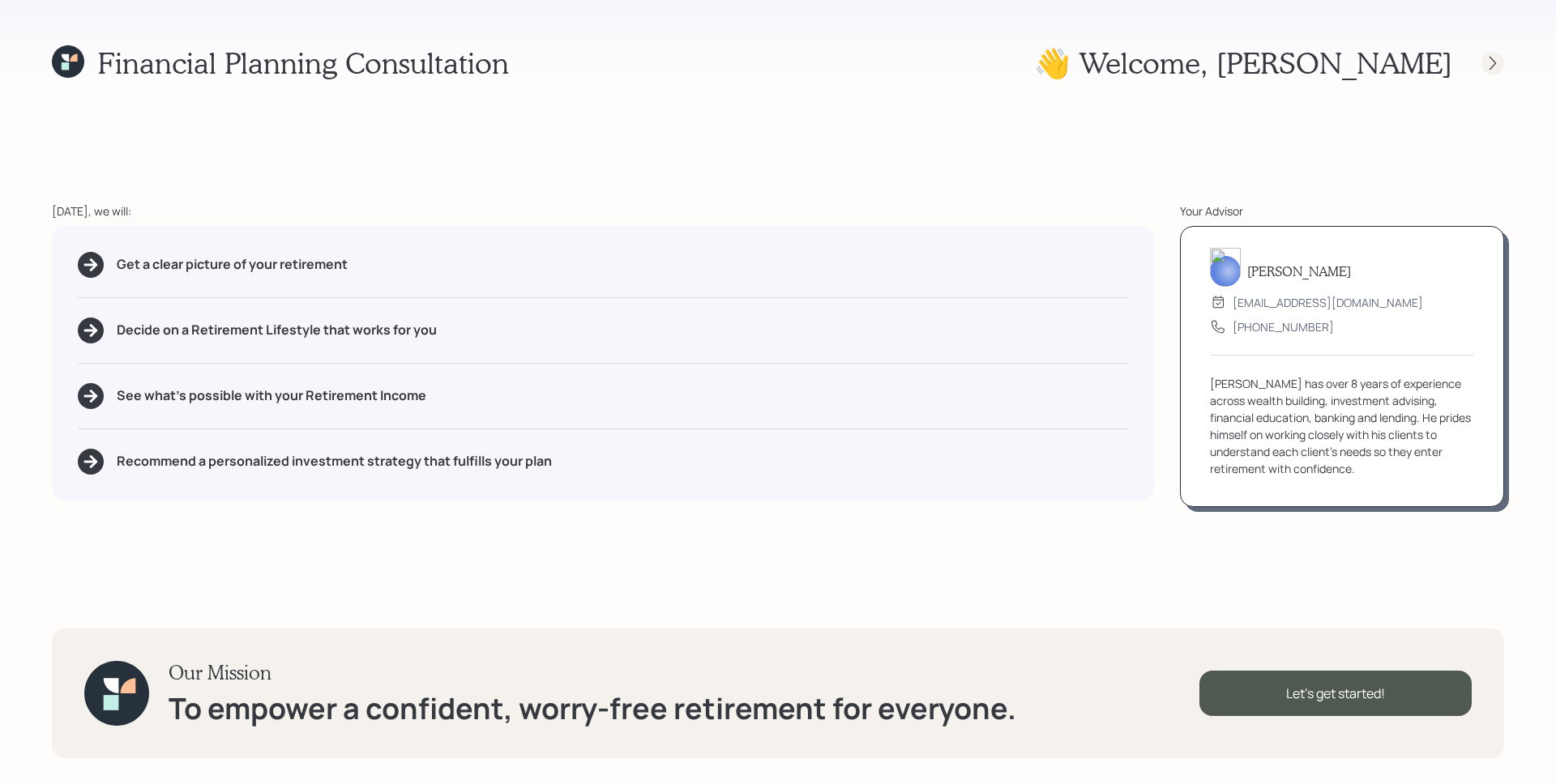
click at [1485, 56] on icon at bounding box center [1492, 62] width 16 height 16
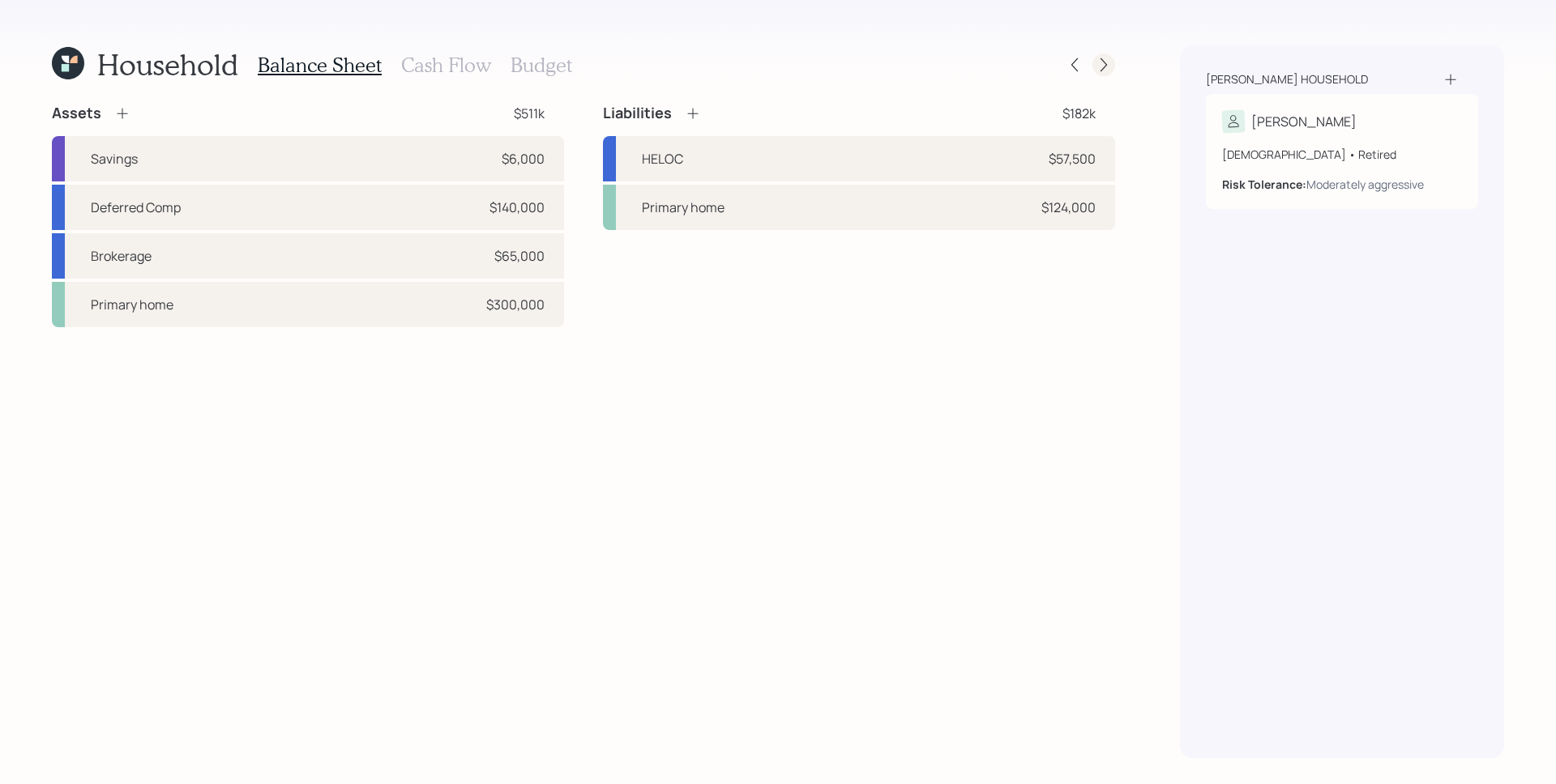
click at [1103, 62] on icon at bounding box center [1103, 64] width 16 height 16
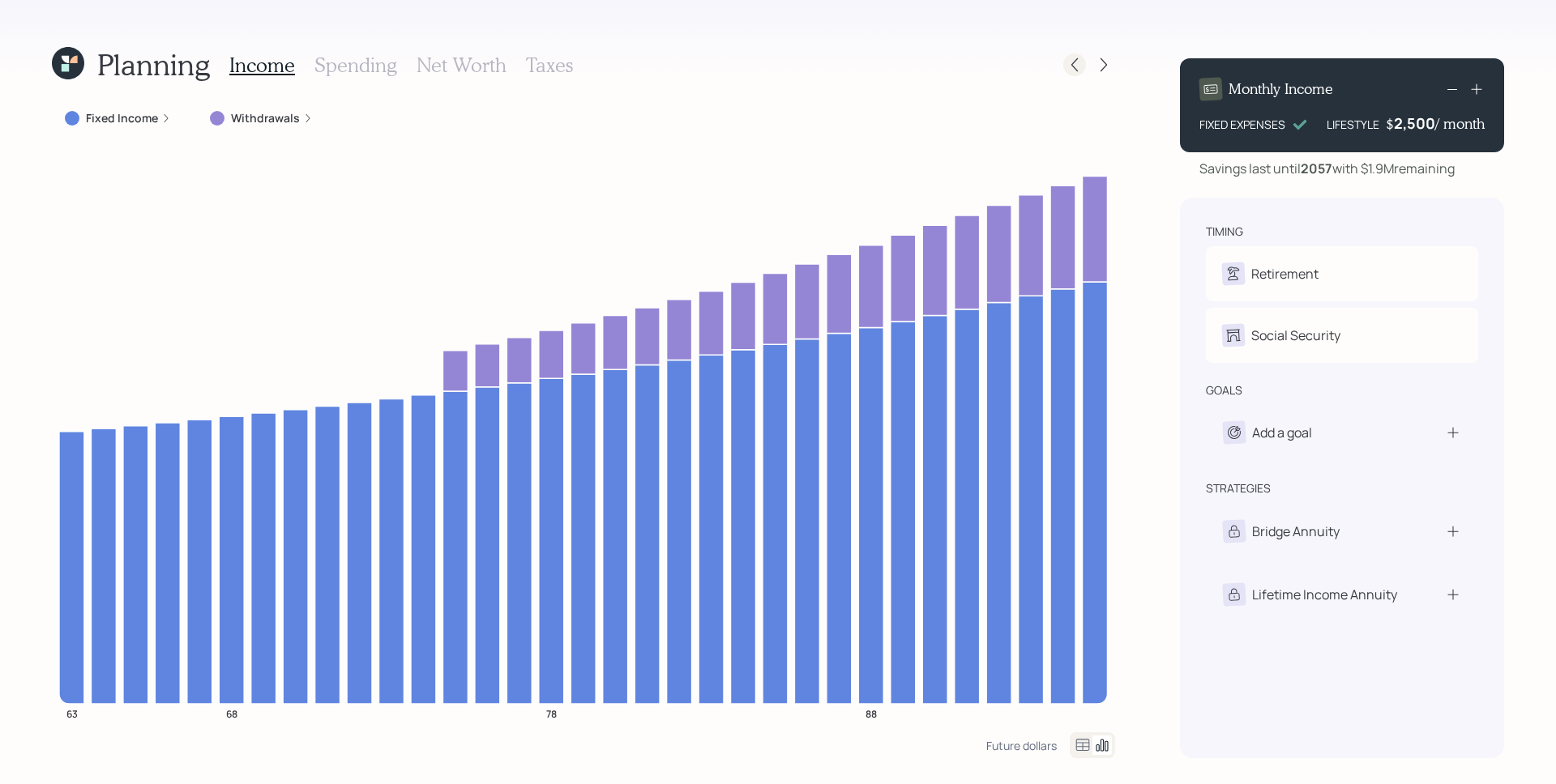
click at [1071, 73] on div at bounding box center [1075, 65] width 23 height 23
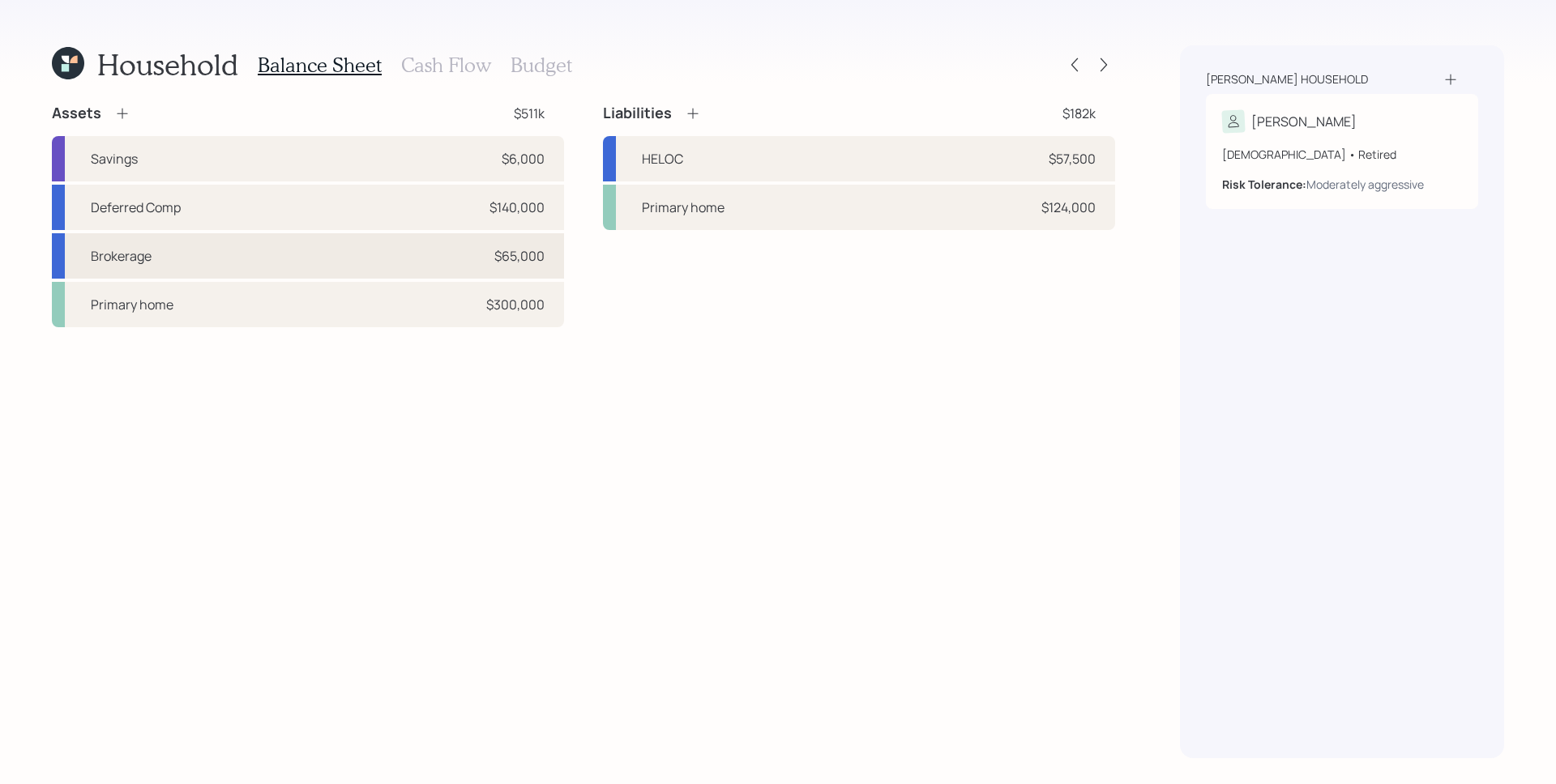
click at [223, 246] on div "Brokerage $65,000" at bounding box center [307, 256] width 512 height 45
select select "taxable"
select select "balanced"
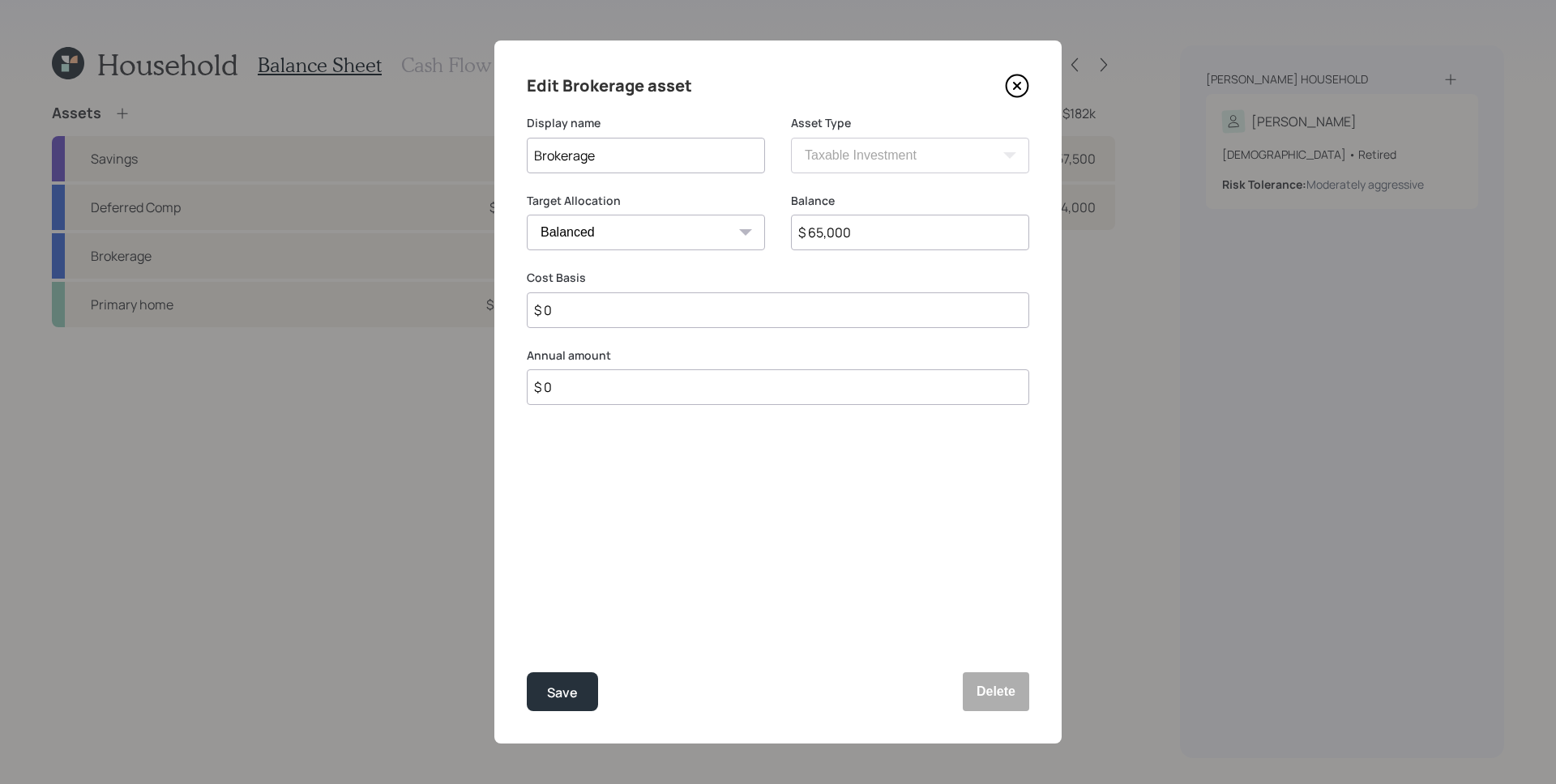
click at [953, 247] on input "$ 65,000" at bounding box center [910, 233] width 238 height 36
click at [952, 247] on input "$ 65,000" at bounding box center [910, 233] width 238 height 36
type input "$ 0"
click at [527, 672] on button "Save" at bounding box center [562, 691] width 71 height 39
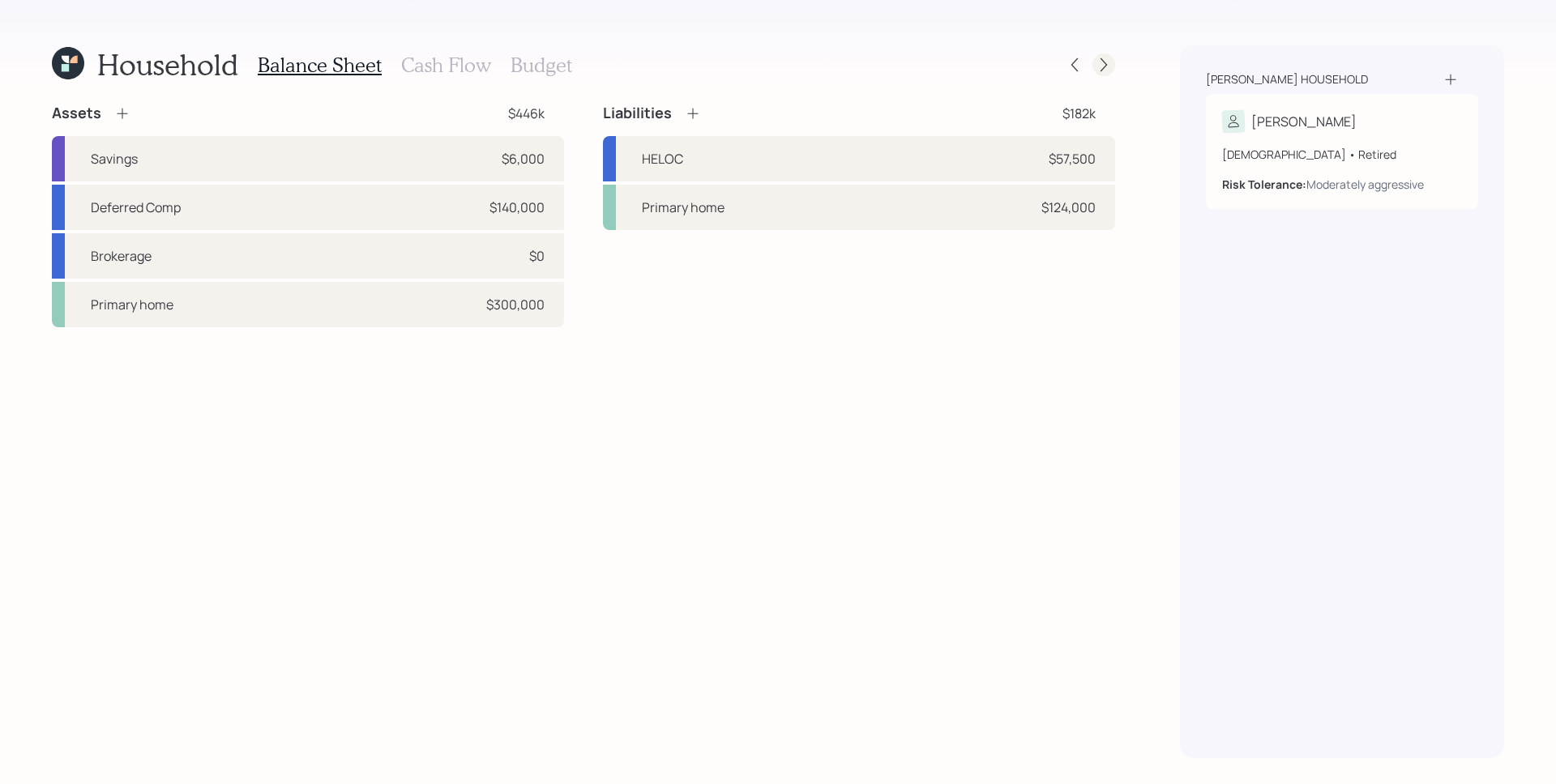
click at [1097, 61] on icon at bounding box center [1103, 64] width 16 height 16
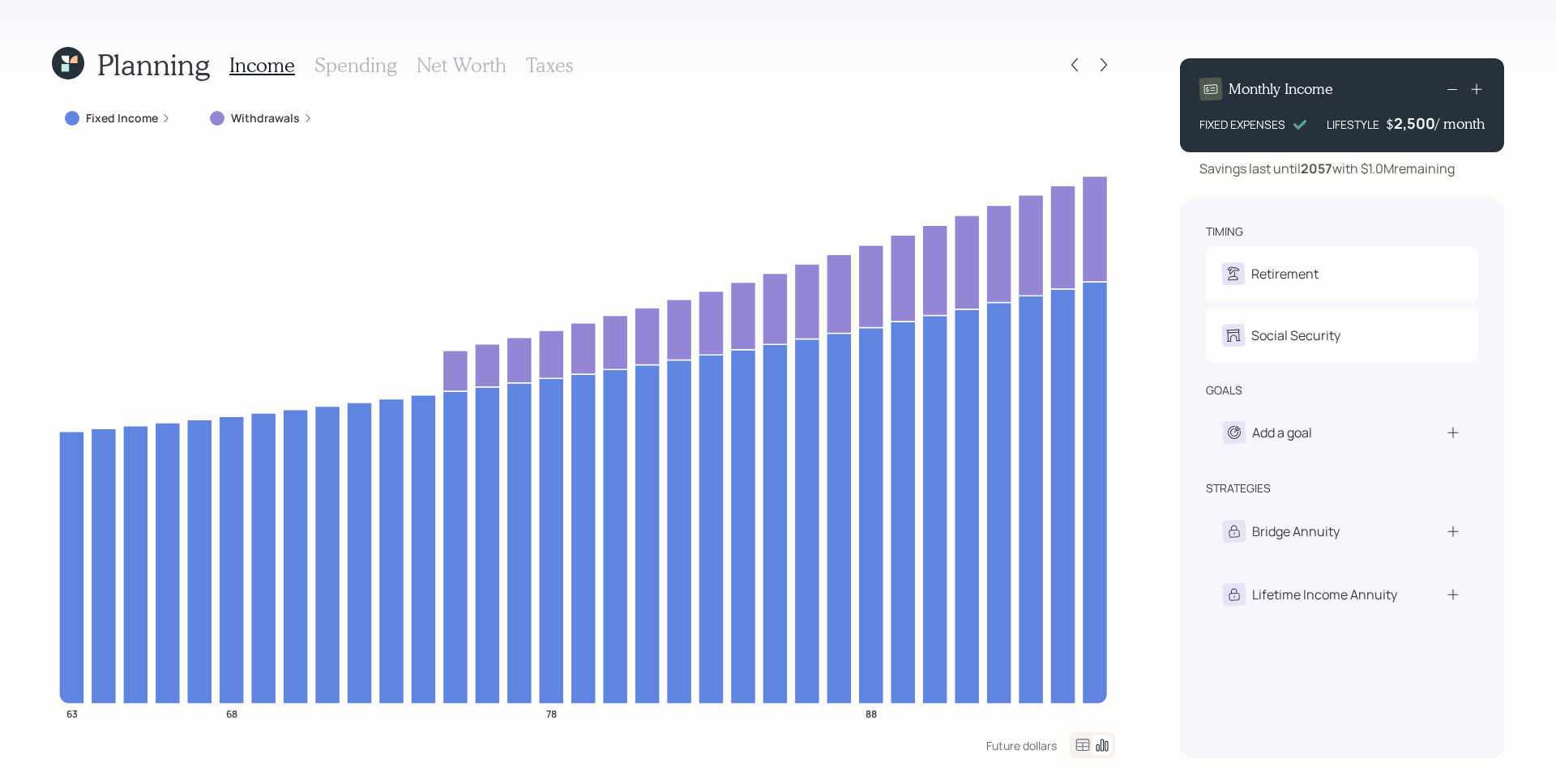
drag, startPoint x: 564, startPoint y: 76, endPoint x: 575, endPoint y: 98, distance: 24.6
click at [564, 76] on h3 "Taxes" at bounding box center [550, 65] width 47 height 24
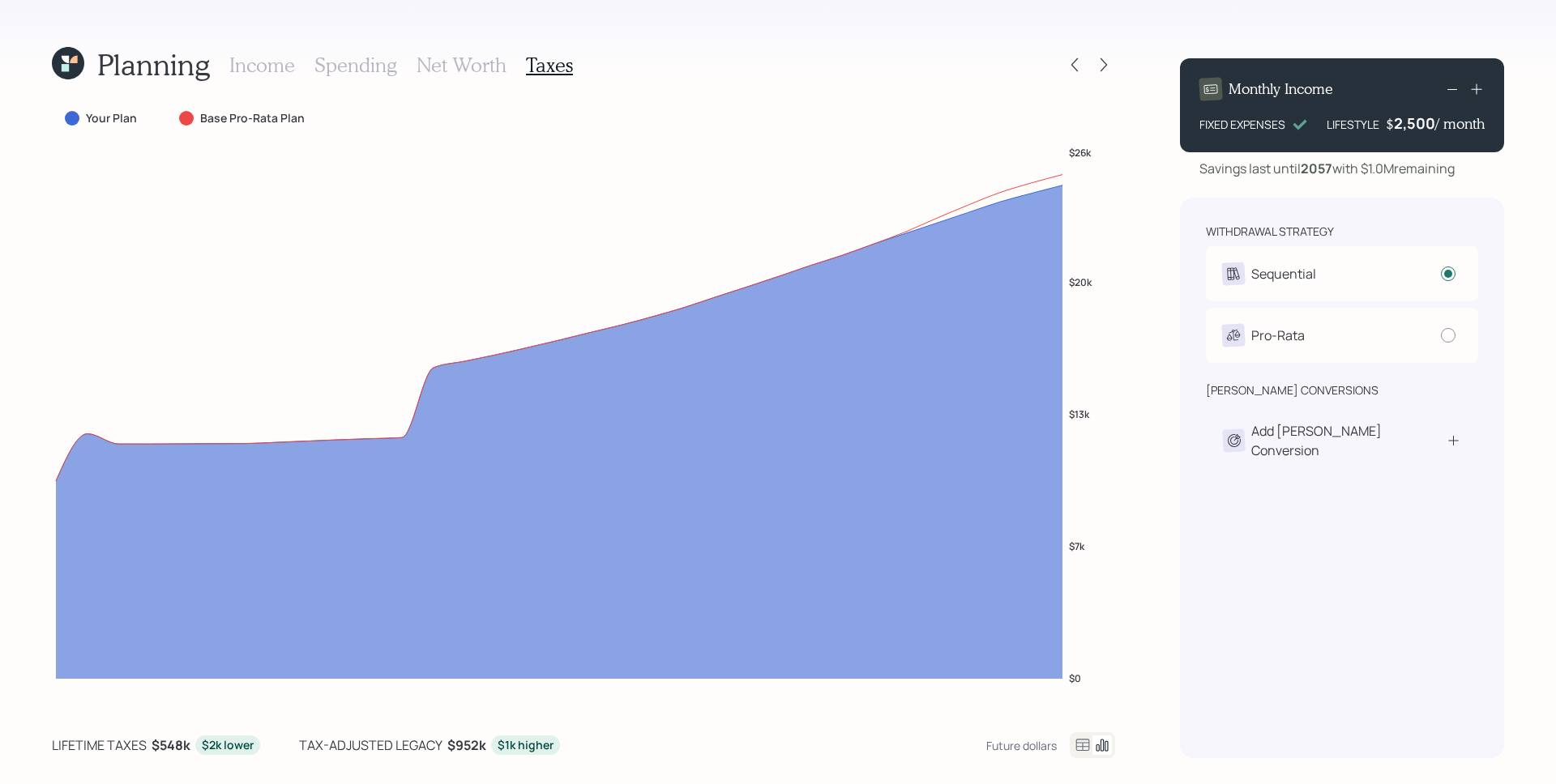
click at [1081, 752] on icon at bounding box center [1082, 745] width 20 height 20
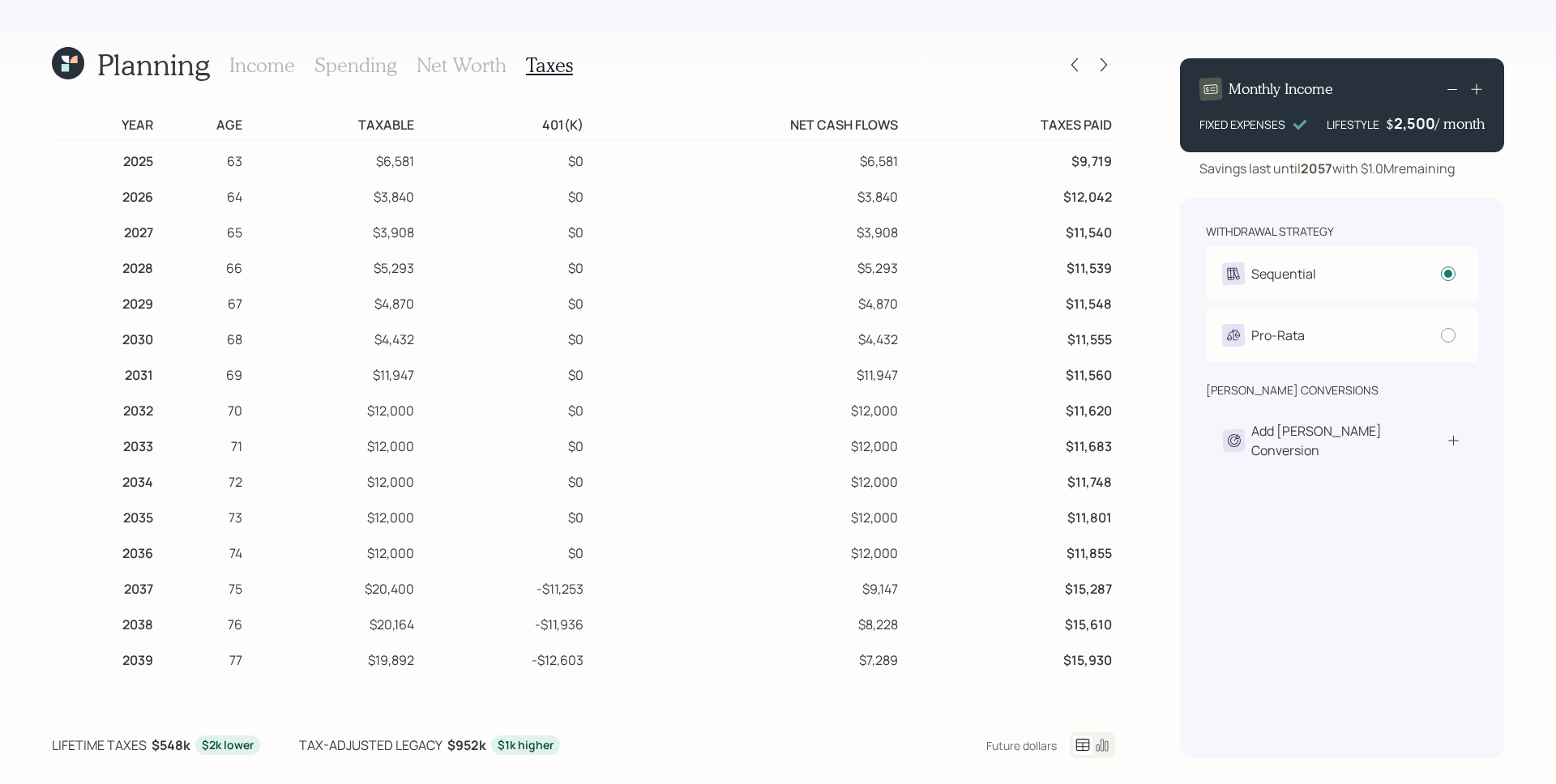
click at [449, 58] on h3 "Net Worth" at bounding box center [461, 65] width 90 height 24
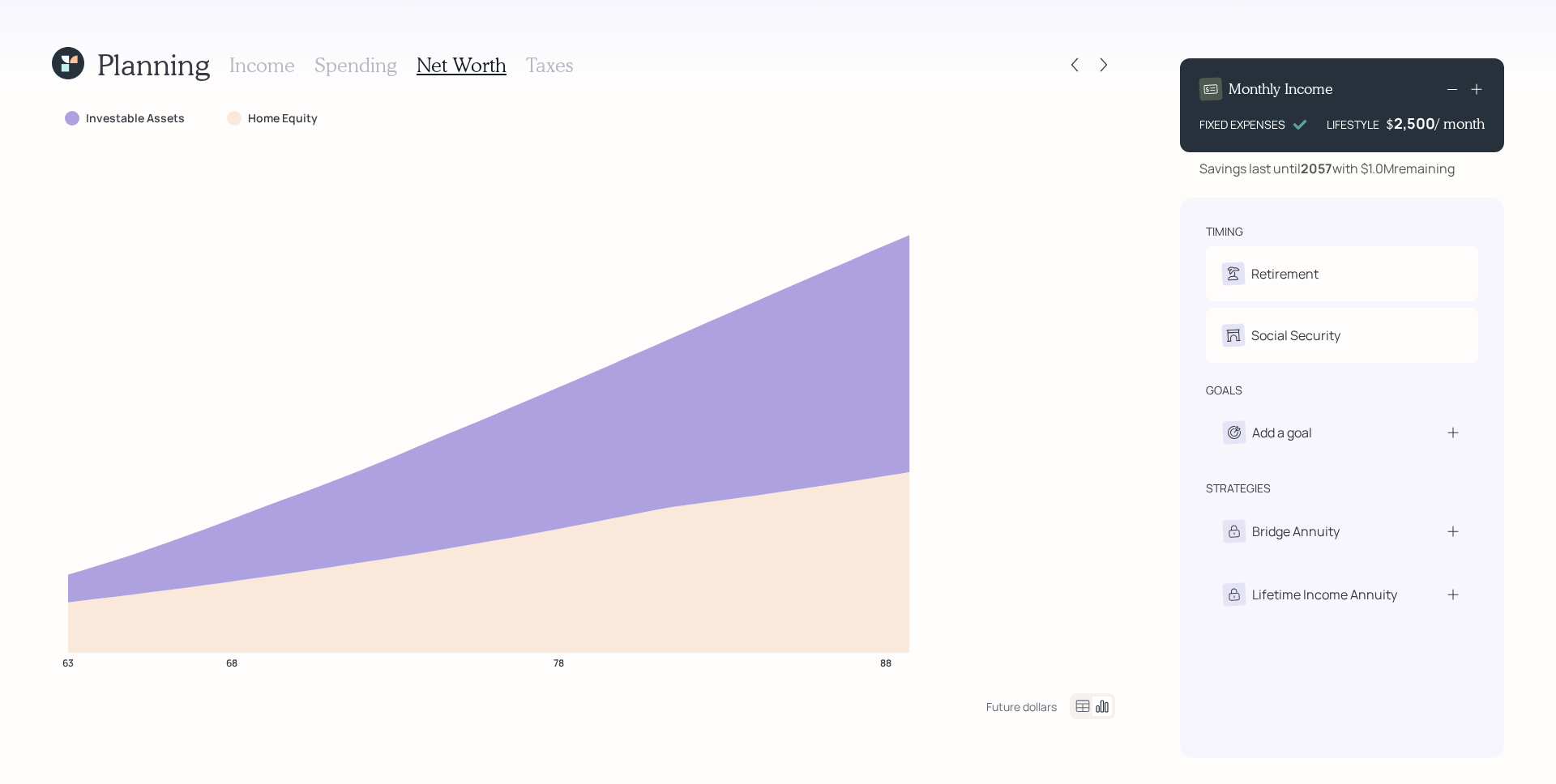
click at [1075, 699] on icon at bounding box center [1082, 706] width 20 height 20
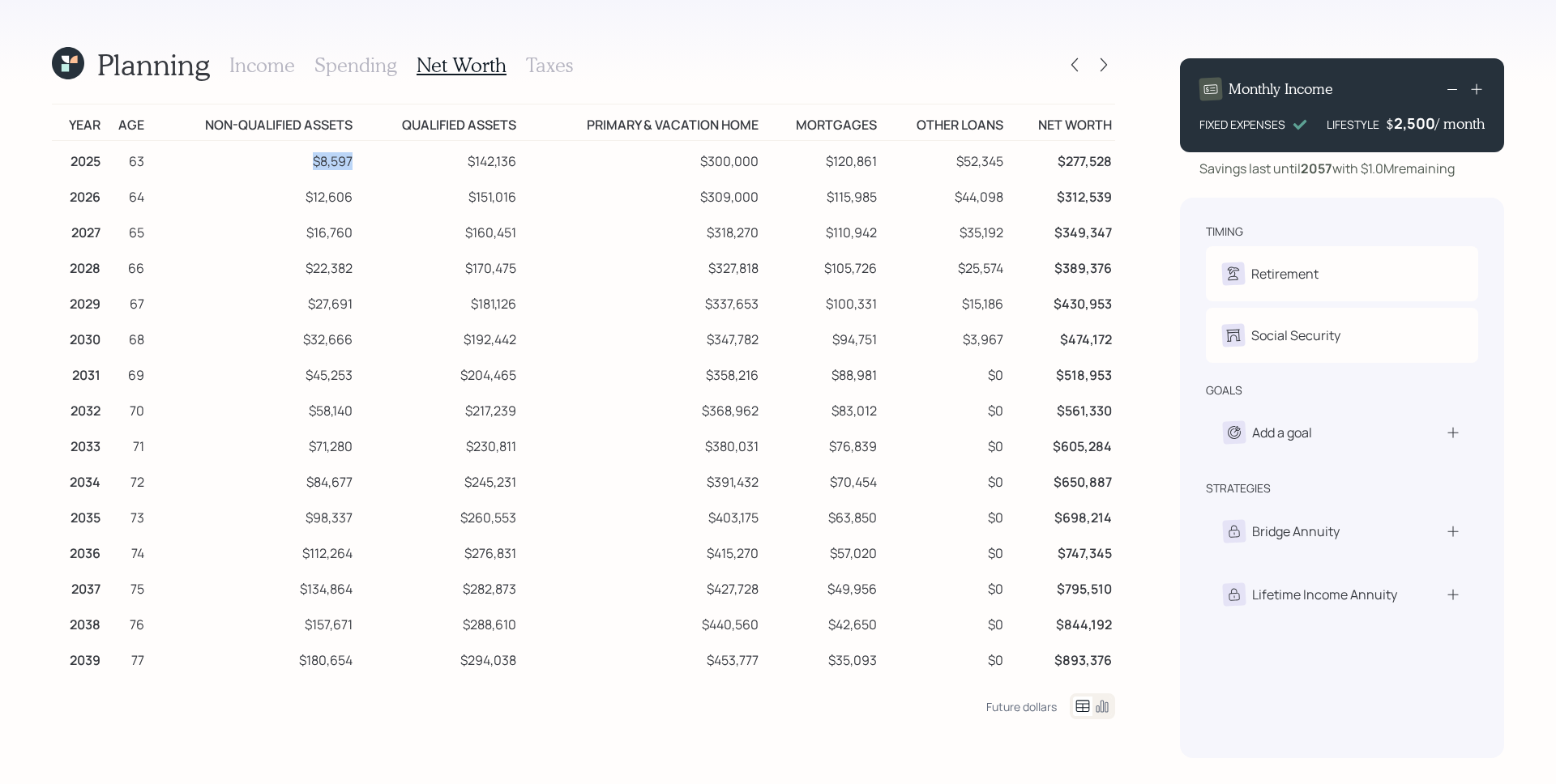
drag, startPoint x: 312, startPoint y: 161, endPoint x: 353, endPoint y: 165, distance: 41.2
click at [353, 165] on td "$8,597" at bounding box center [252, 159] width 209 height 37
drag, startPoint x: 307, startPoint y: 194, endPoint x: 362, endPoint y: 201, distance: 55.4
click at [362, 200] on tr "2026 64 $12,606 $151,016 $309,000 $115,985 $44,098 $312,539" at bounding box center [584, 195] width 1063 height 36
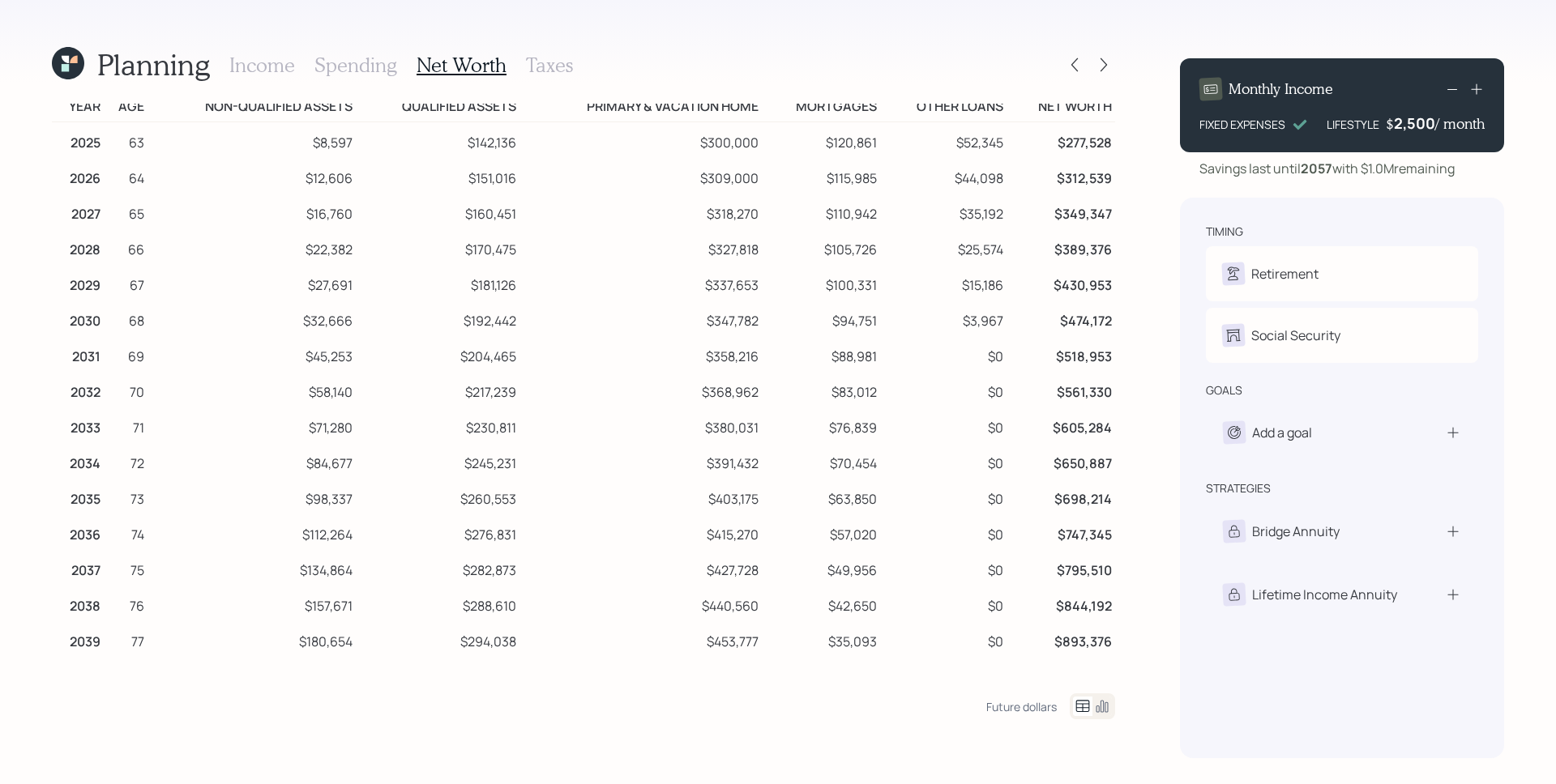
scroll to position [23, 0]
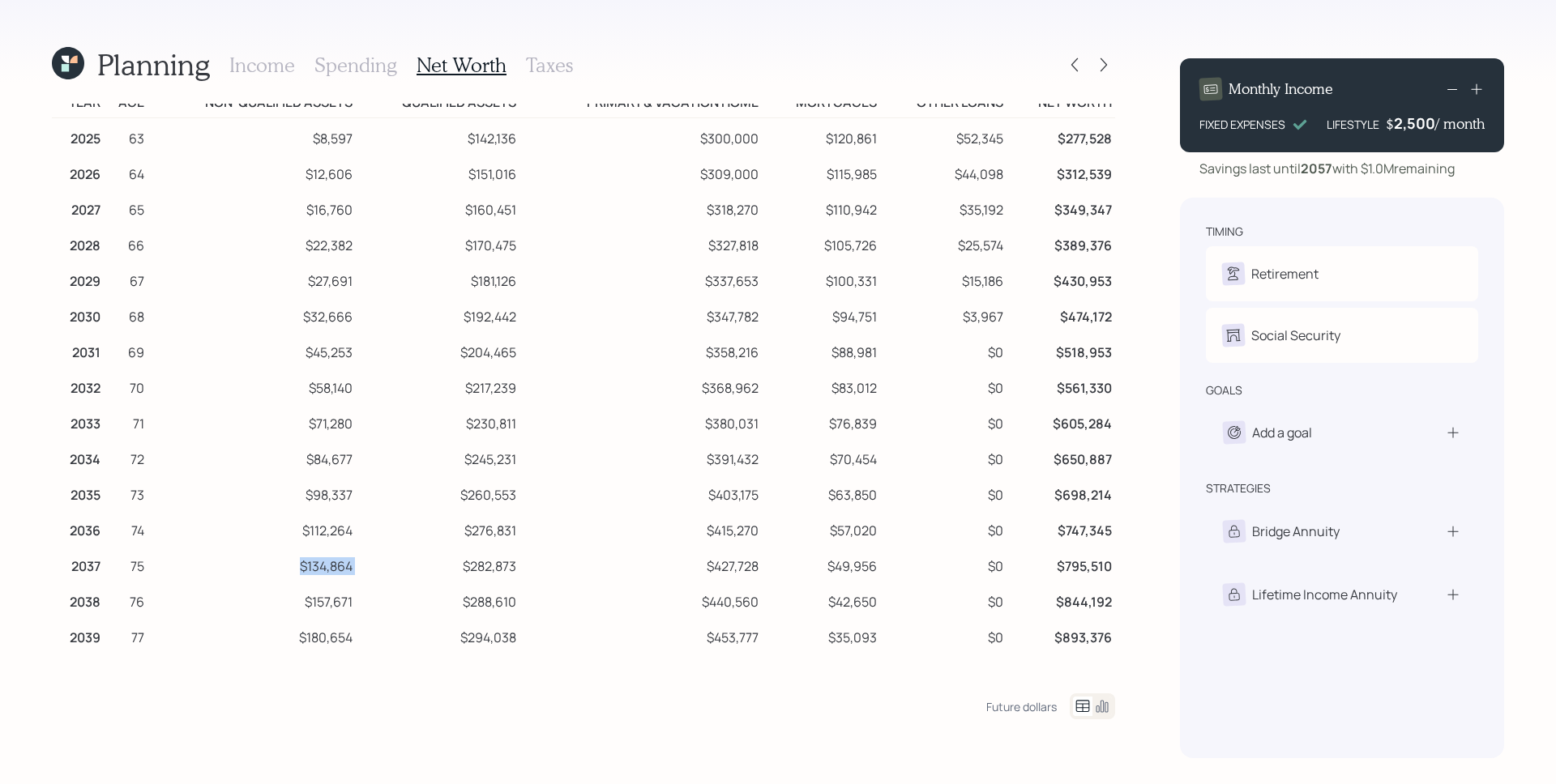
drag, startPoint x: 358, startPoint y: 563, endPoint x: 286, endPoint y: 562, distance: 72.0
click at [286, 562] on tr "2037 75 $134,864 $282,873 $427,728 $49,956 $0 $795,510" at bounding box center [584, 564] width 1063 height 36
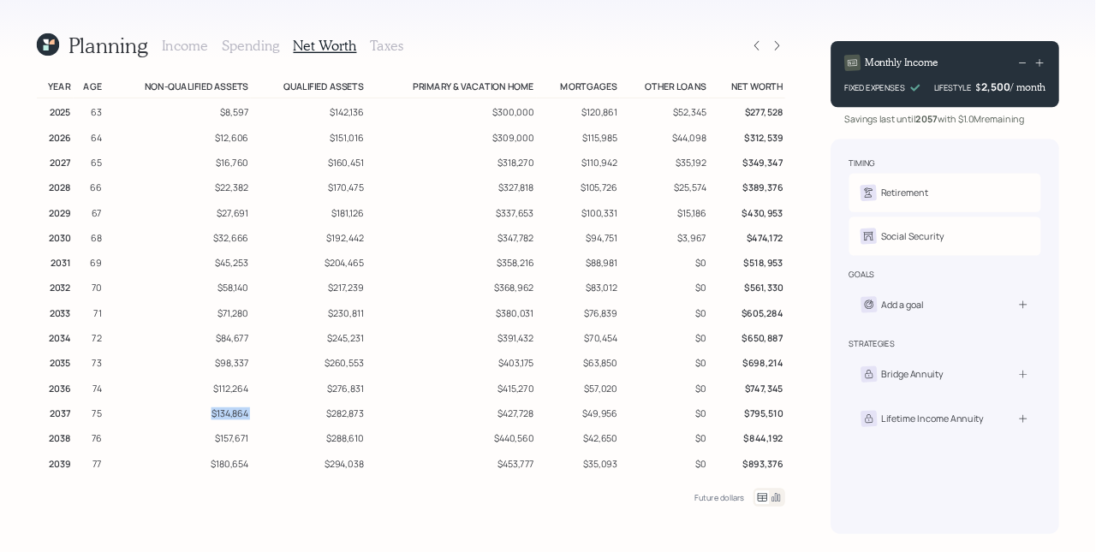
scroll to position [0, 0]
drag, startPoint x: 1051, startPoint y: 359, endPoint x: 1000, endPoint y: 355, distance: 51.6
click at [1000, 355] on tr "2030 68 $32,666 $192,442 $347,782 $94,751 $3,967 $474,172" at bounding box center [617, 356] width 1124 height 38
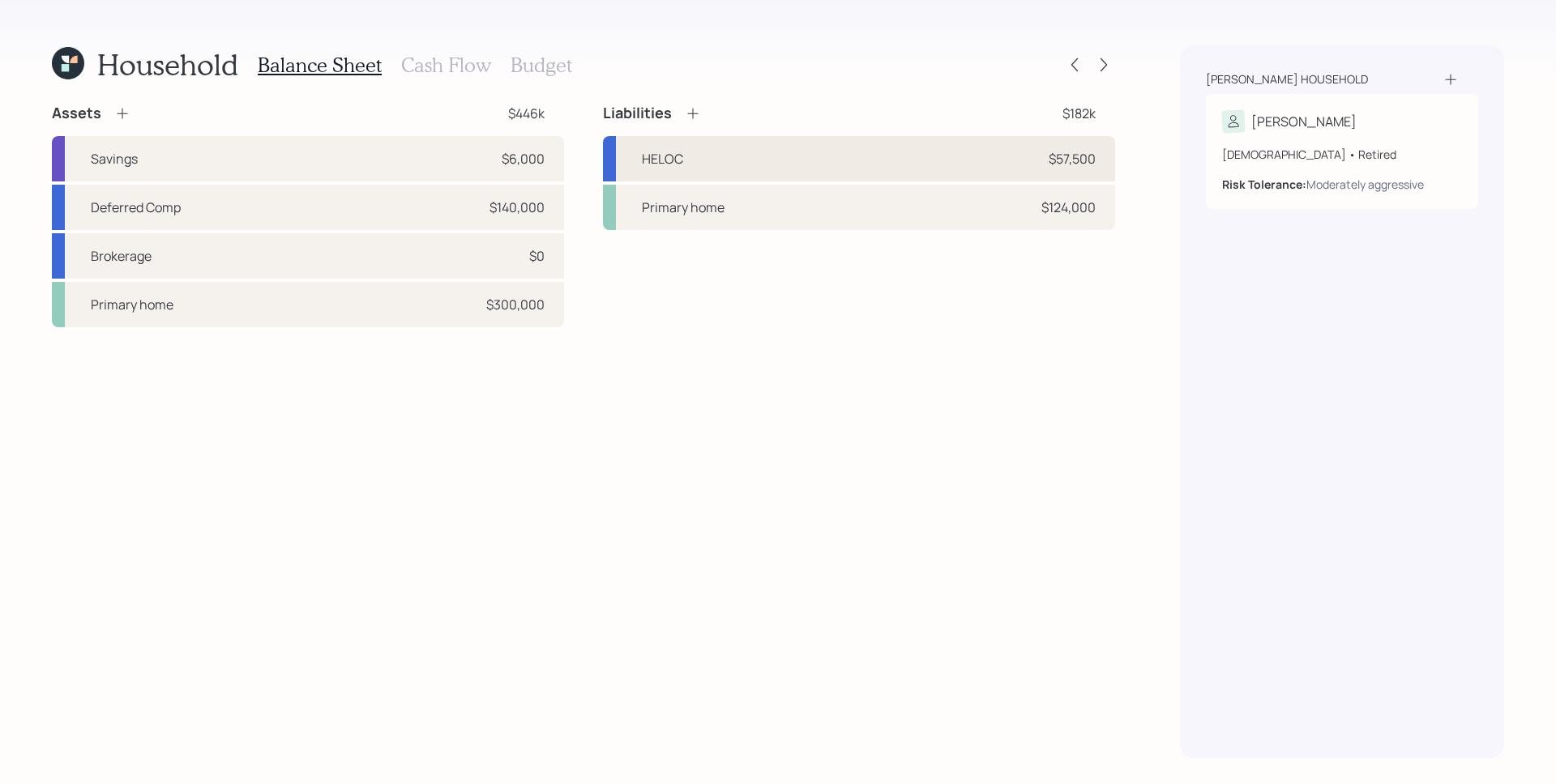
click at [1023, 161] on div "HELOC $57,500" at bounding box center [858, 159] width 512 height 45
select select "other"
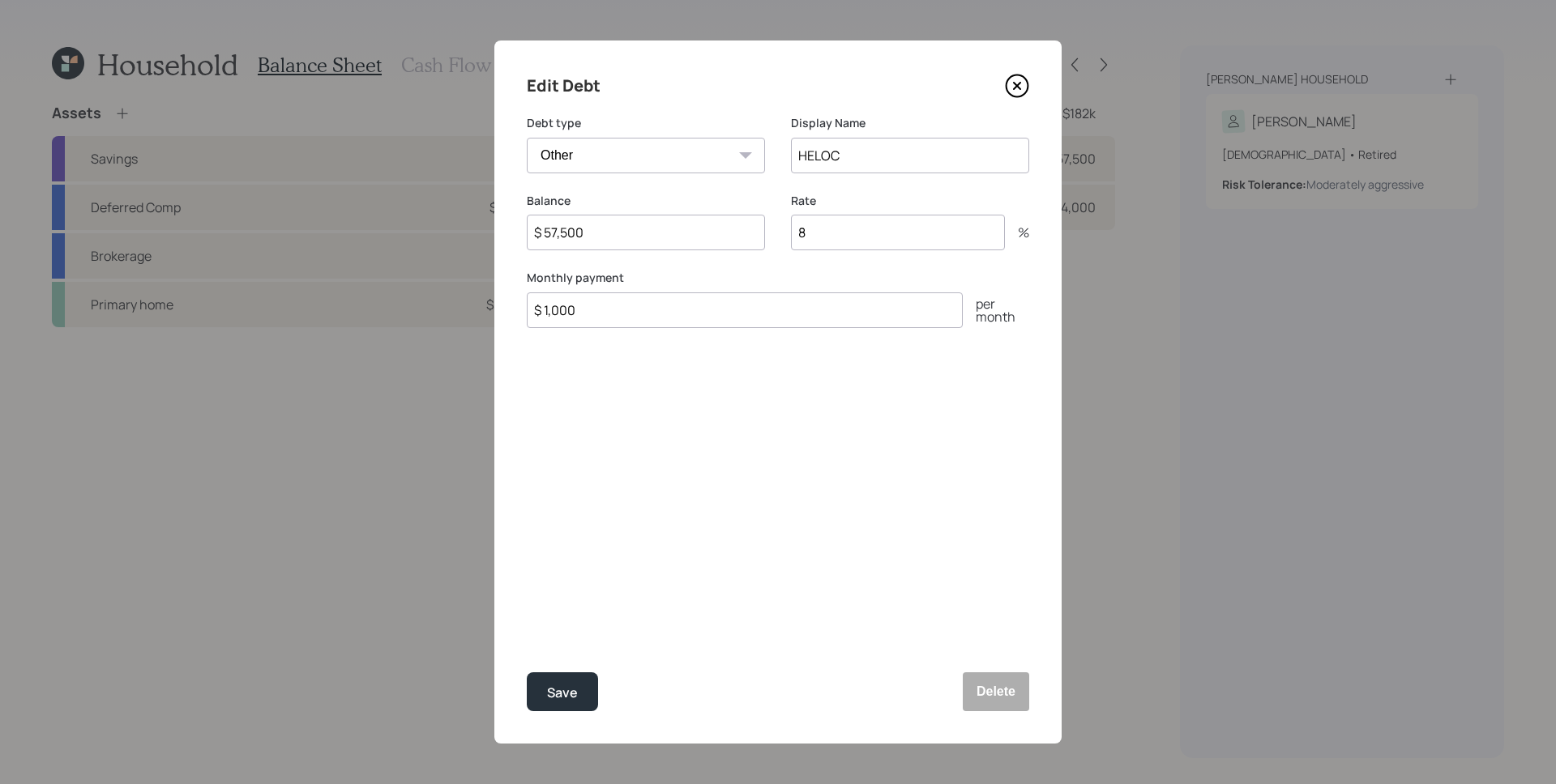
click at [639, 223] on input "$ 57,500" at bounding box center [646, 233] width 238 height 36
click at [639, 225] on input "$ 57,500" at bounding box center [646, 233] width 238 height 36
click at [602, 229] on input "$ 57,500" at bounding box center [646, 233] width 238 height 36
click at [603, 228] on input "$ 57,500" at bounding box center [646, 233] width 238 height 36
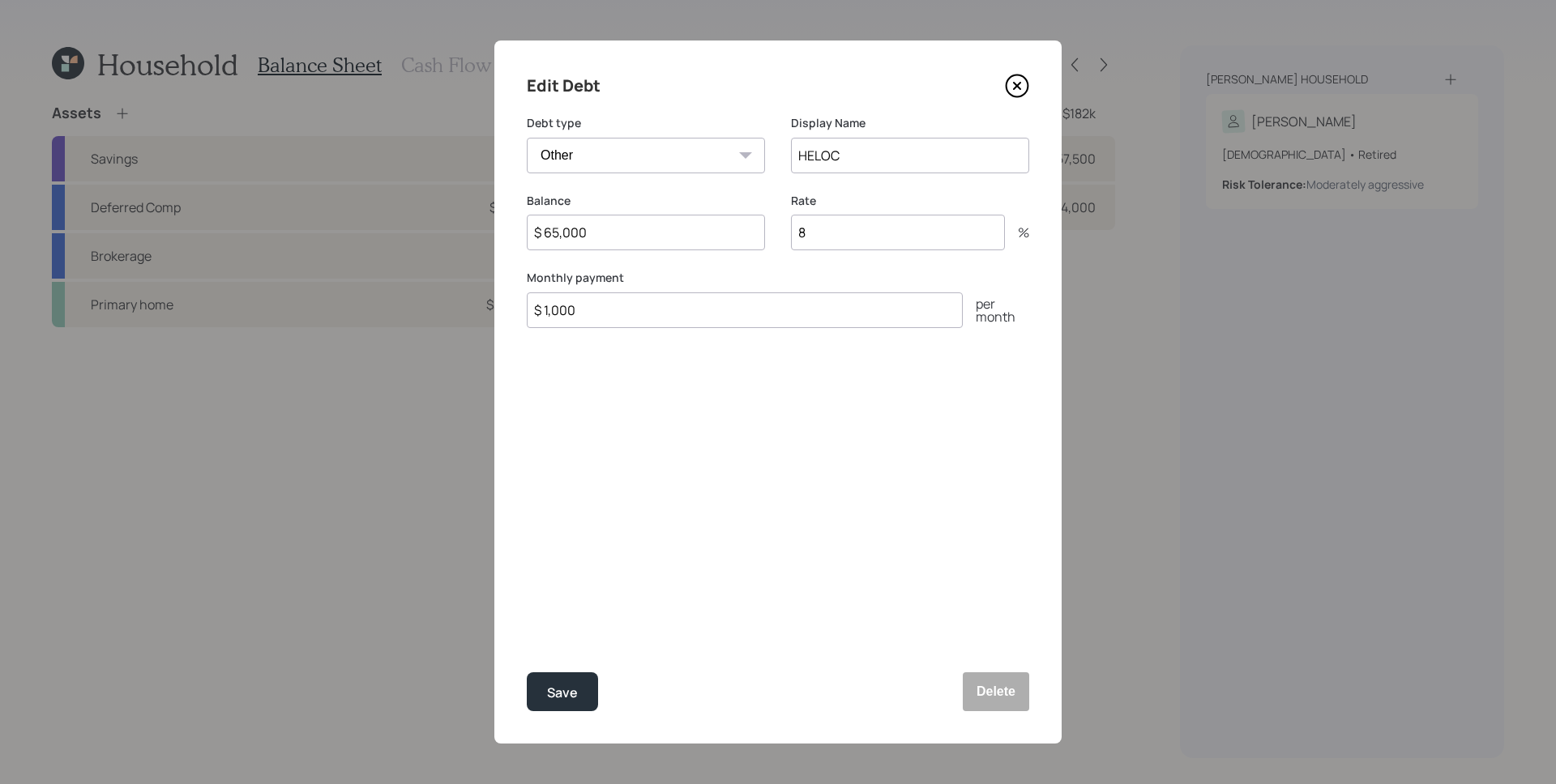
type input "$ 65,000"
click at [572, 395] on div "Edit Debt Debt type Car Credit Card Medical Student Other Display Name HELOC Ba…" at bounding box center [778, 392] width 568 height 703
click at [568, 690] on div "Save" at bounding box center [562, 692] width 31 height 22
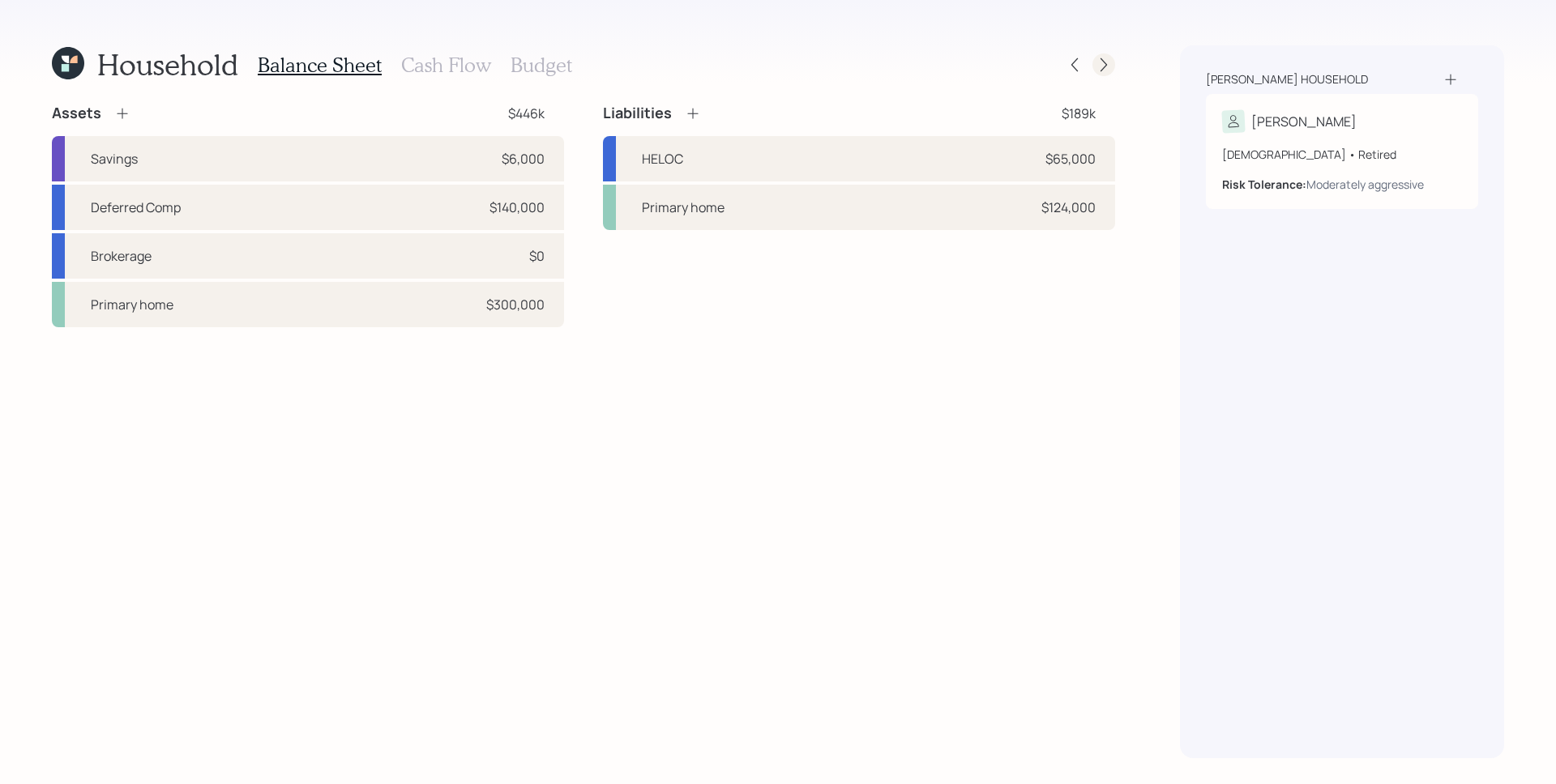
click at [1096, 62] on icon at bounding box center [1103, 64] width 16 height 16
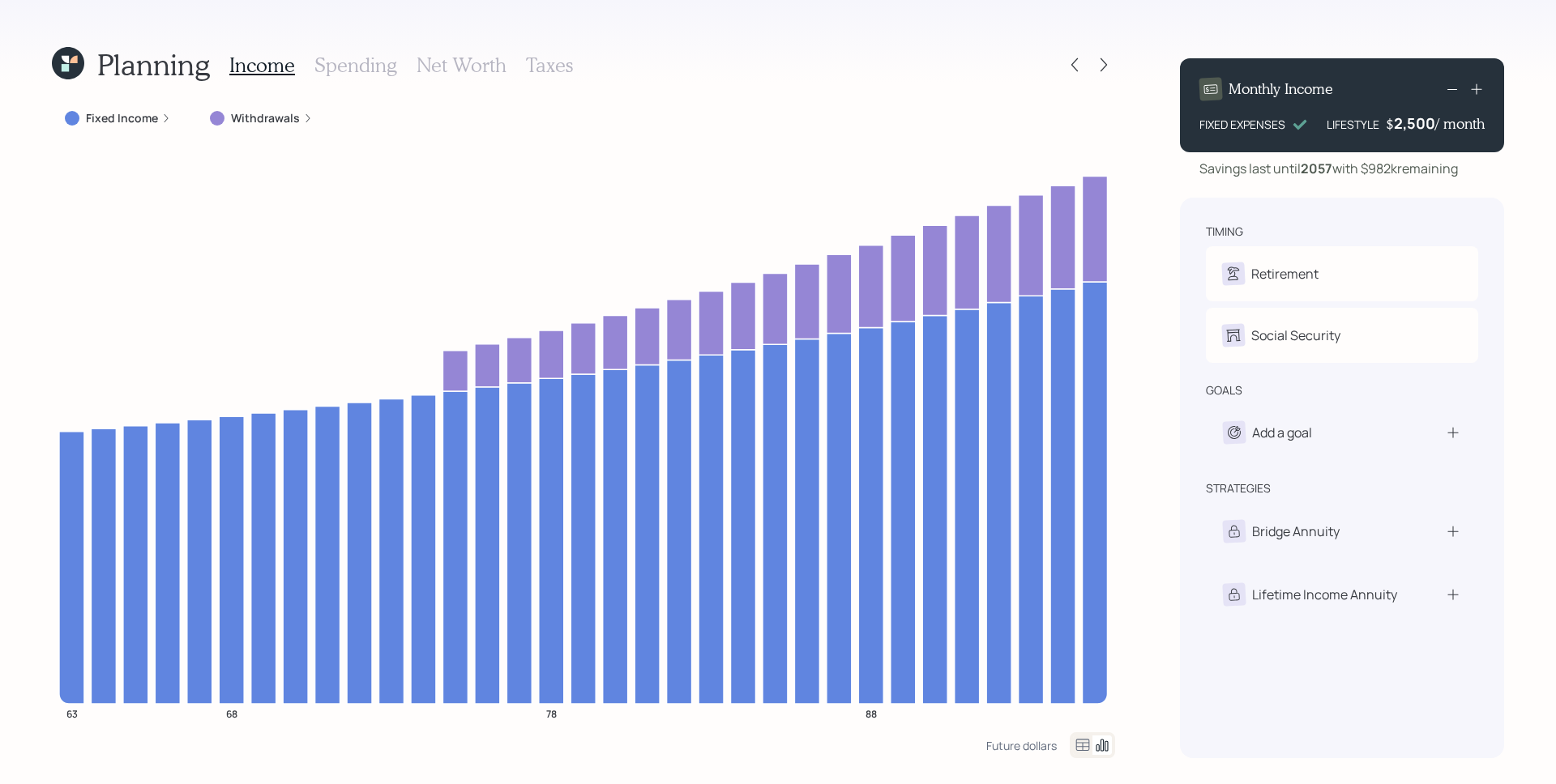
click at [466, 60] on h3 "Net Worth" at bounding box center [461, 65] width 90 height 24
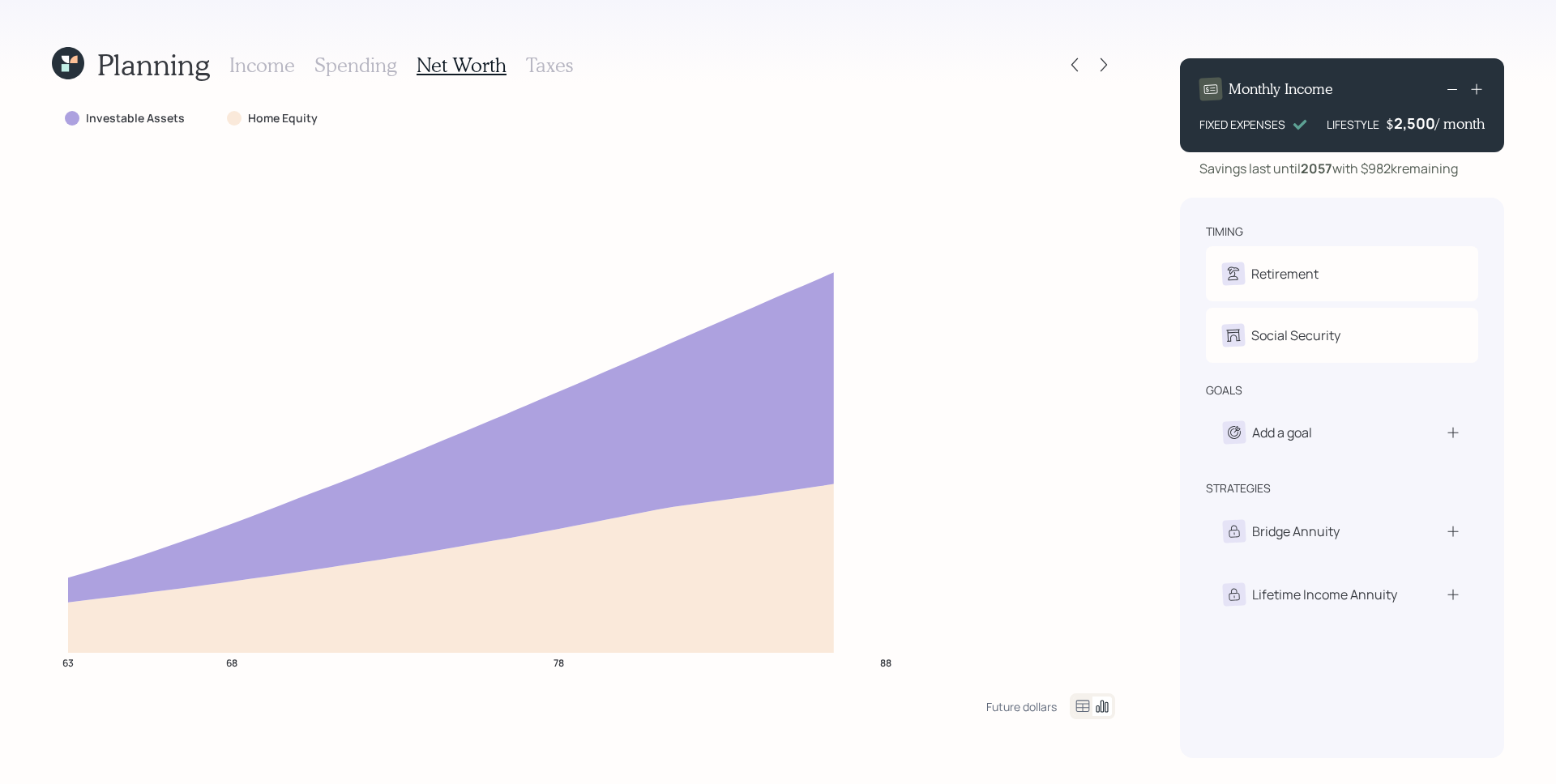
click at [1087, 708] on icon at bounding box center [1082, 706] width 20 height 20
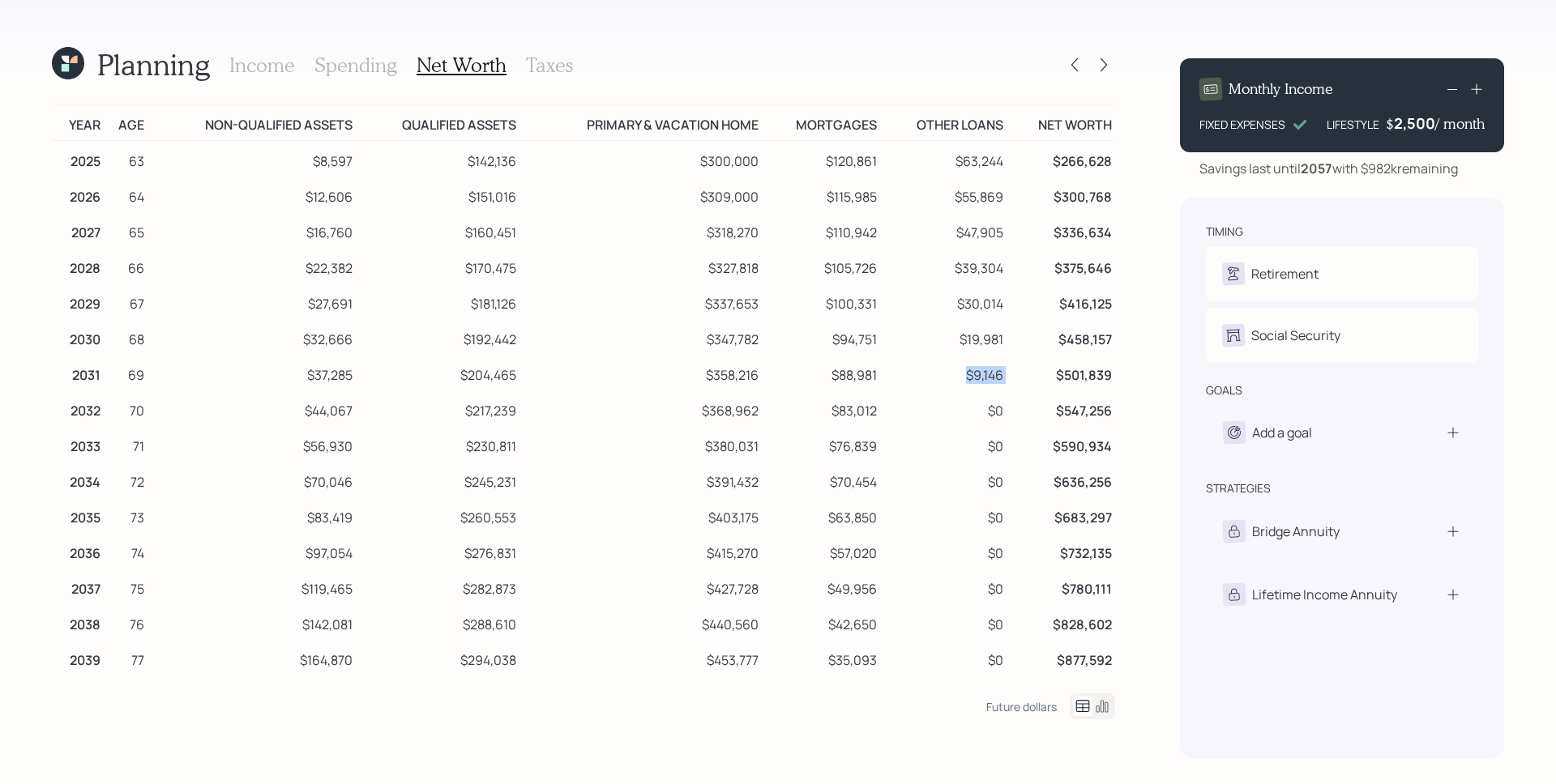
drag, startPoint x: 994, startPoint y: 375, endPoint x: 946, endPoint y: 367, distance: 48.7
click at [946, 367] on tr "2031 69 $37,285 $204,465 $358,216 $88,981 $9,146 $501,839" at bounding box center [584, 373] width 1063 height 36
drag, startPoint x: 991, startPoint y: 370, endPoint x: 946, endPoint y: 364, distance: 45.4
click at [946, 364] on td "$9,146" at bounding box center [943, 373] width 127 height 36
click at [263, 65] on h3 "Income" at bounding box center [261, 65] width 65 height 24
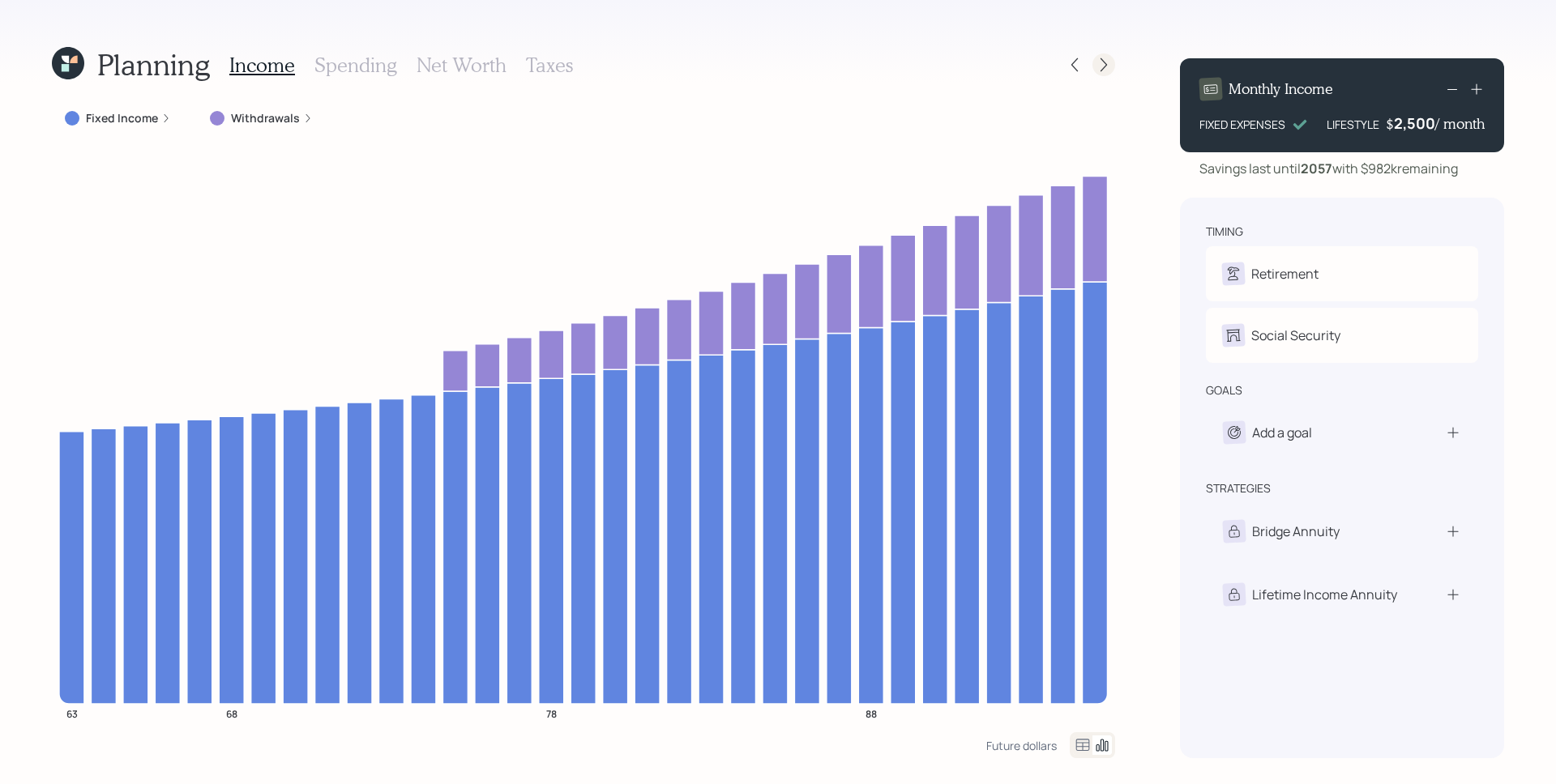
click at [1101, 59] on icon at bounding box center [1103, 65] width 7 height 14
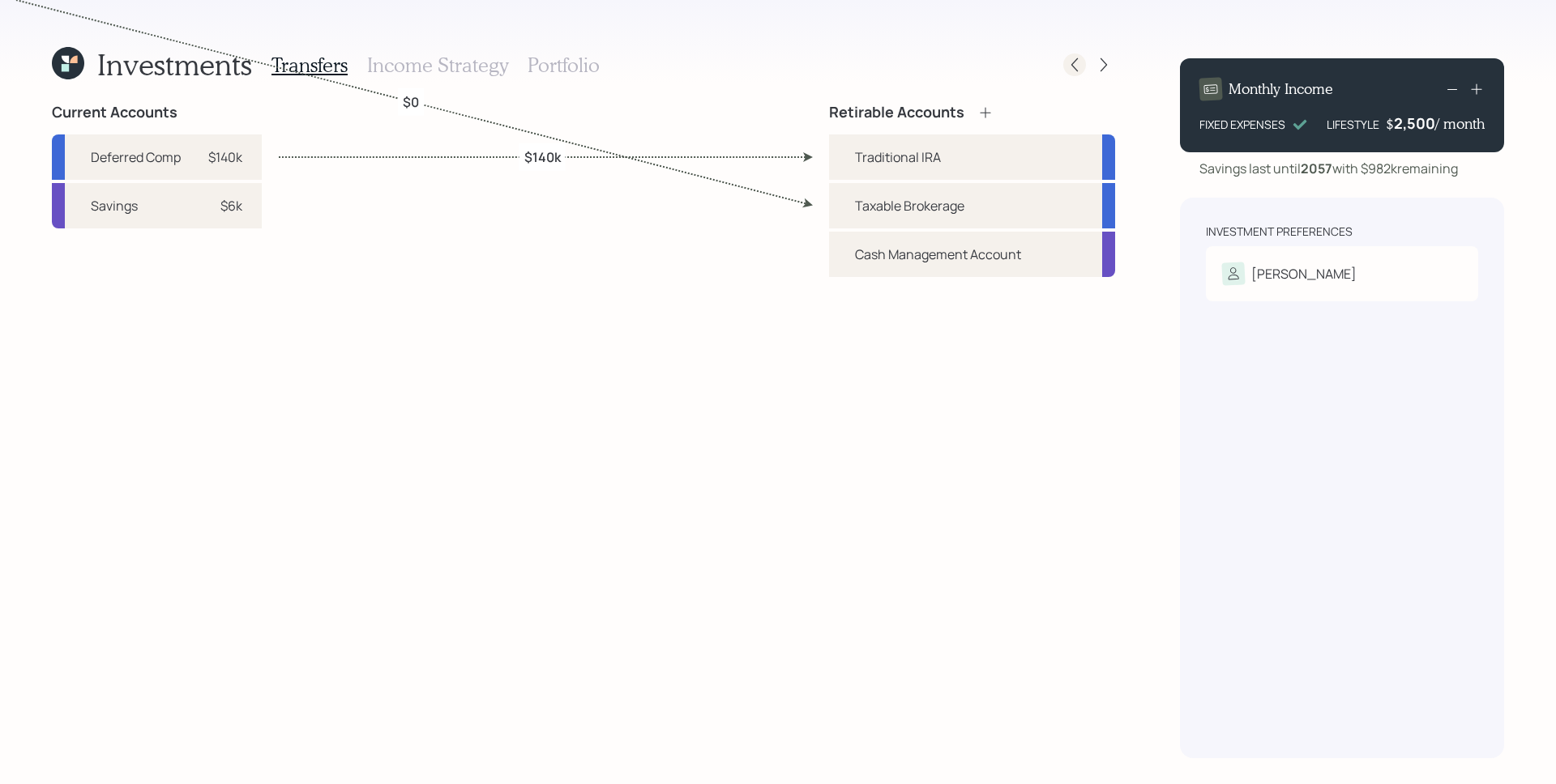
click at [1071, 67] on icon at bounding box center [1074, 64] width 16 height 16
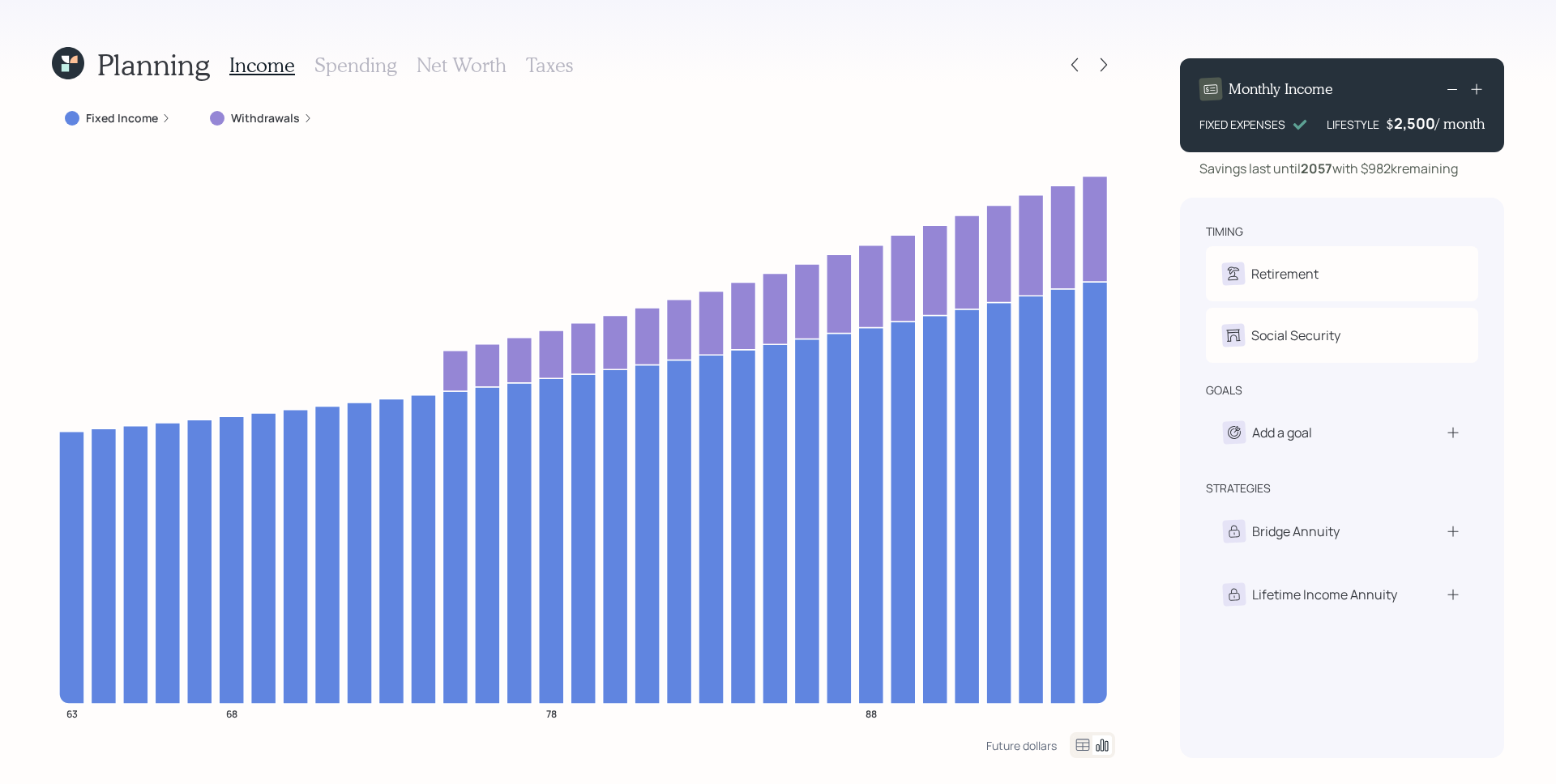
click at [444, 54] on h3 "Net Worth" at bounding box center [461, 65] width 90 height 24
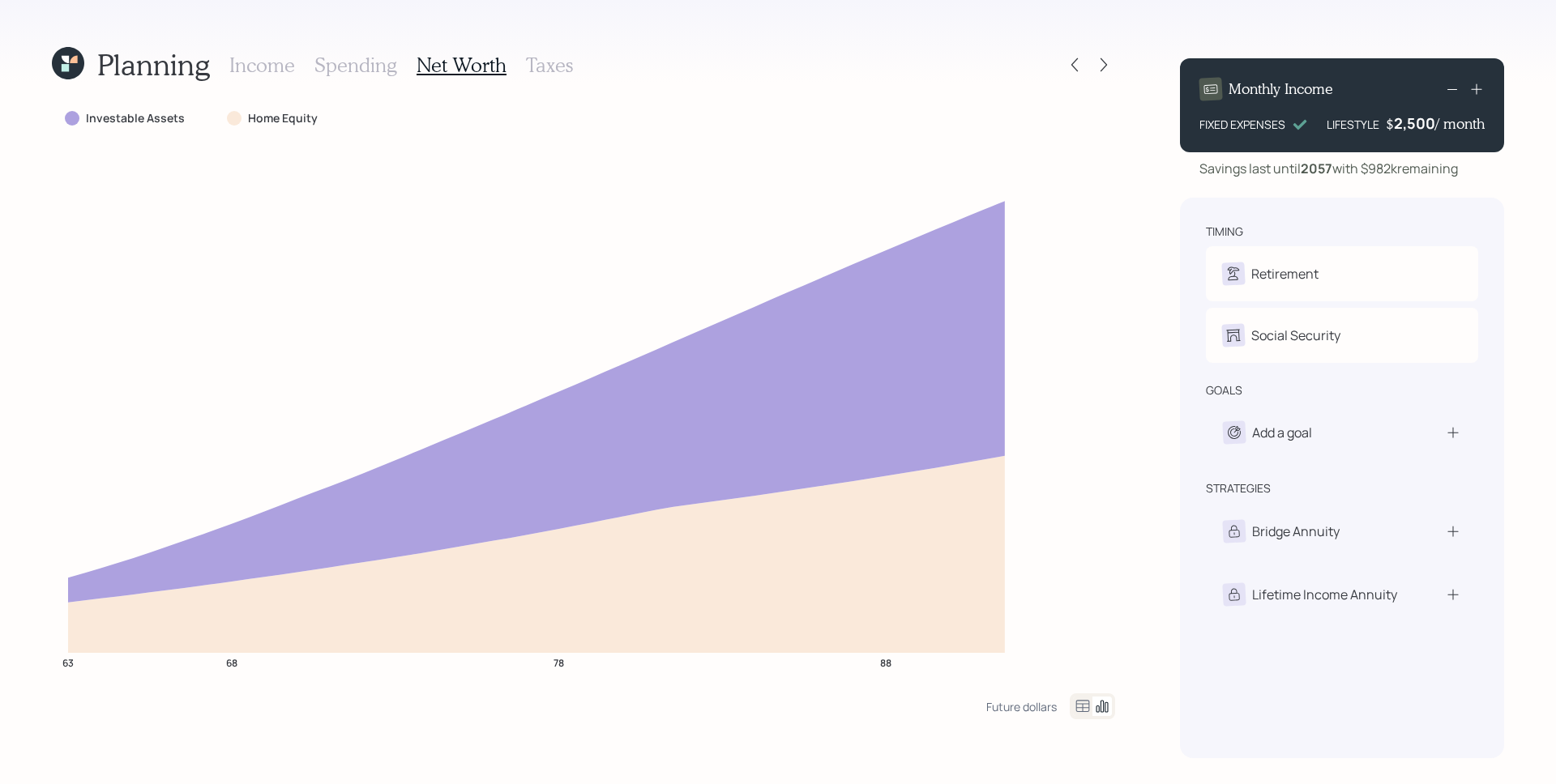
click at [1075, 703] on icon at bounding box center [1082, 706] width 14 height 12
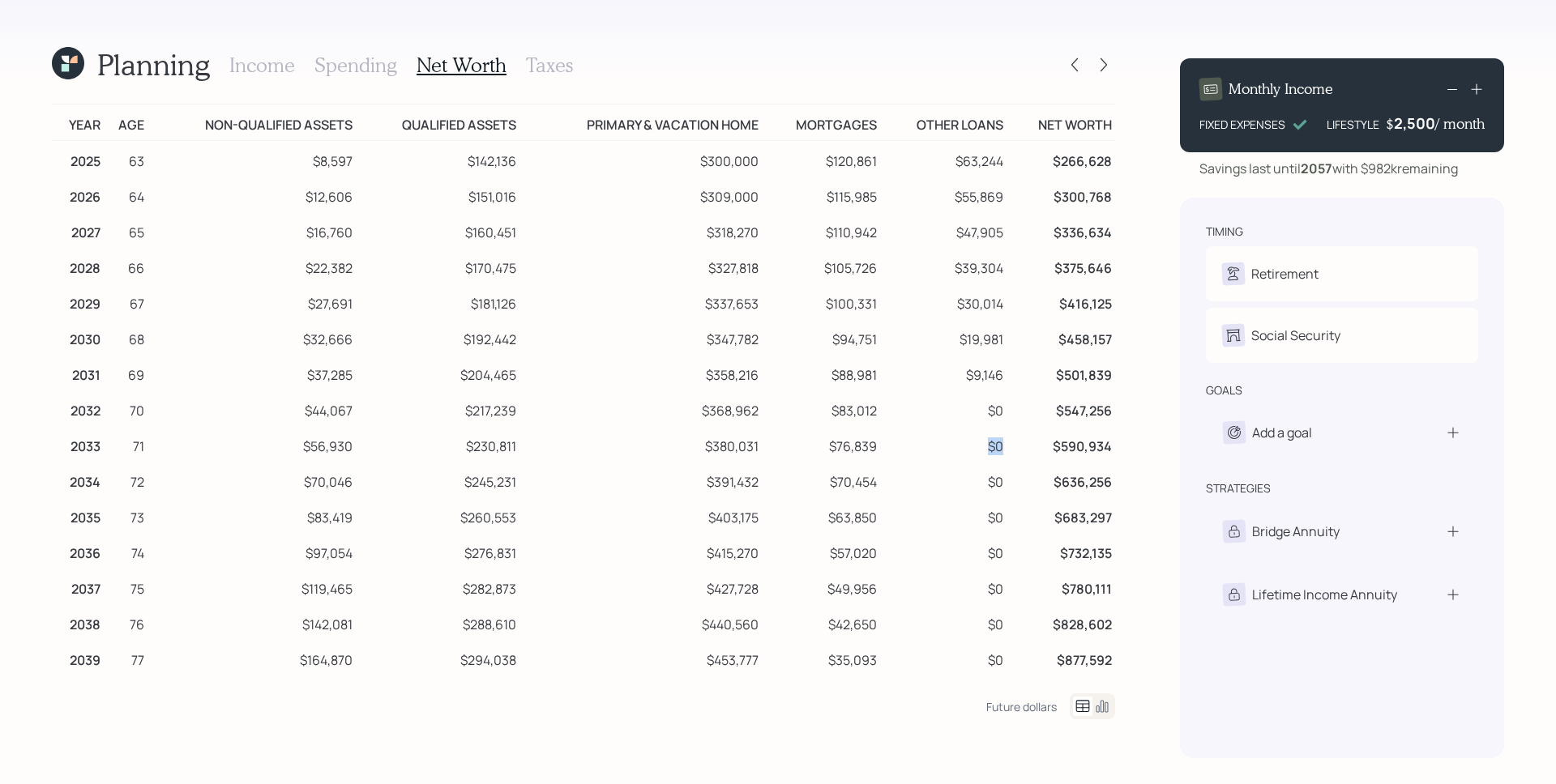
drag, startPoint x: 993, startPoint y: 448, endPoint x: 955, endPoint y: 438, distance: 39.3
click at [956, 438] on td "$0" at bounding box center [943, 444] width 127 height 36
click at [1071, 60] on icon at bounding box center [1074, 64] width 16 height 16
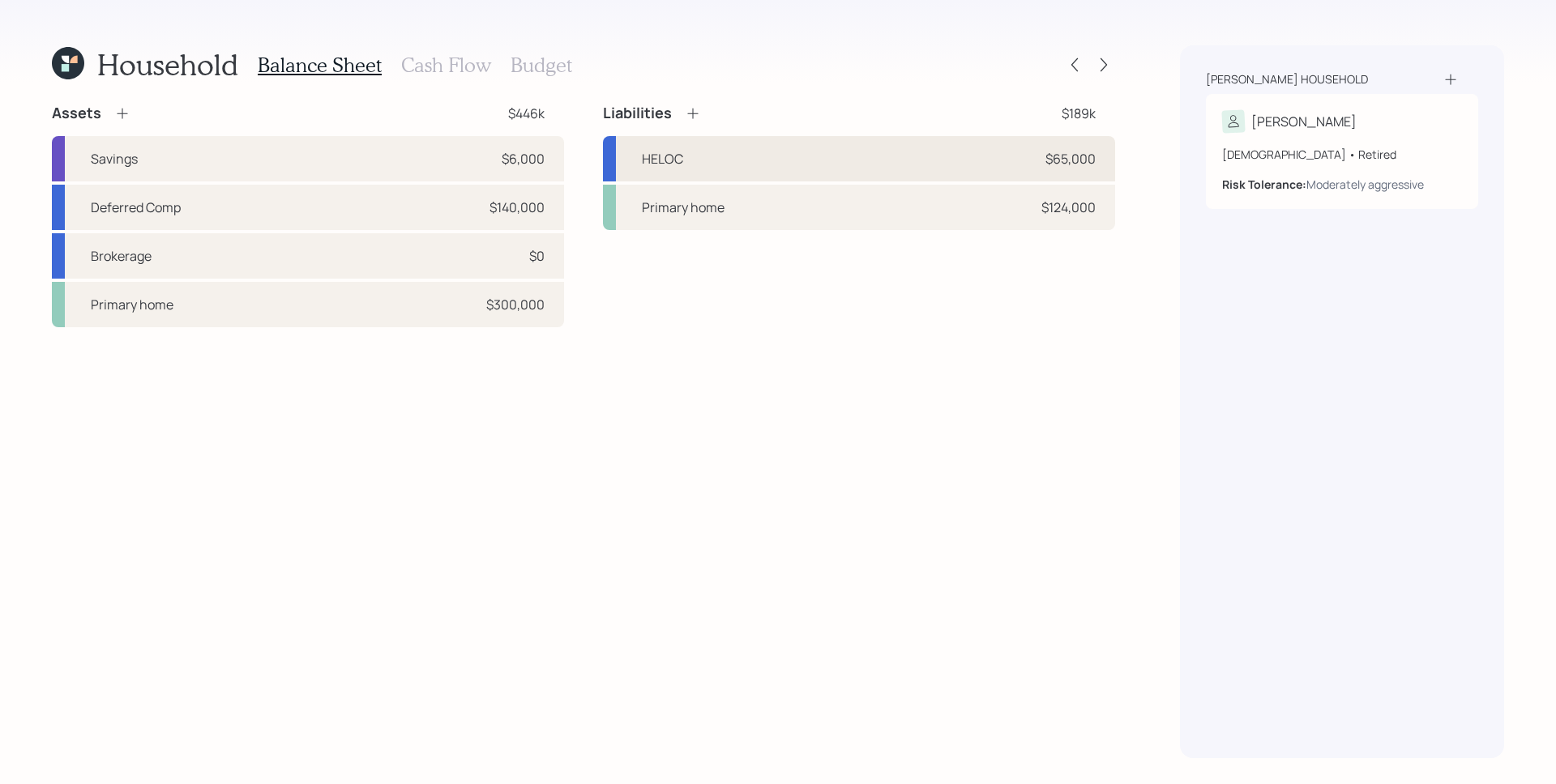
click at [976, 145] on div "HELOC $65,000" at bounding box center [858, 159] width 512 height 45
select select "other"
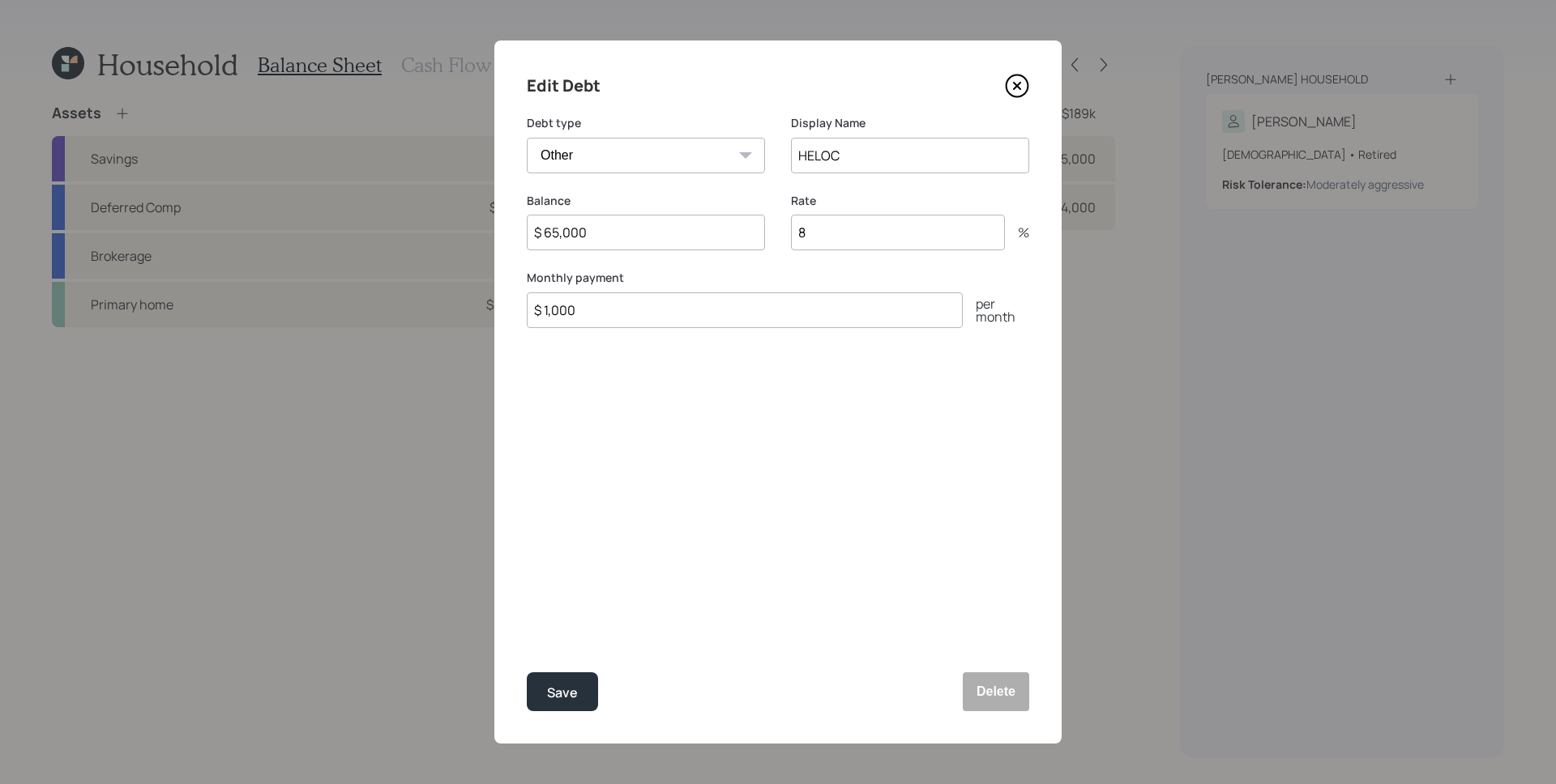
drag, startPoint x: 890, startPoint y: 243, endPoint x: 773, endPoint y: 226, distance: 118.2
click at [773, 226] on div "Balance $ 65,000 Rate 8 %" at bounding box center [778, 232] width 502 height 78
type input "8"
type input "7.75"
click at [527, 672] on button "Save" at bounding box center [562, 691] width 71 height 39
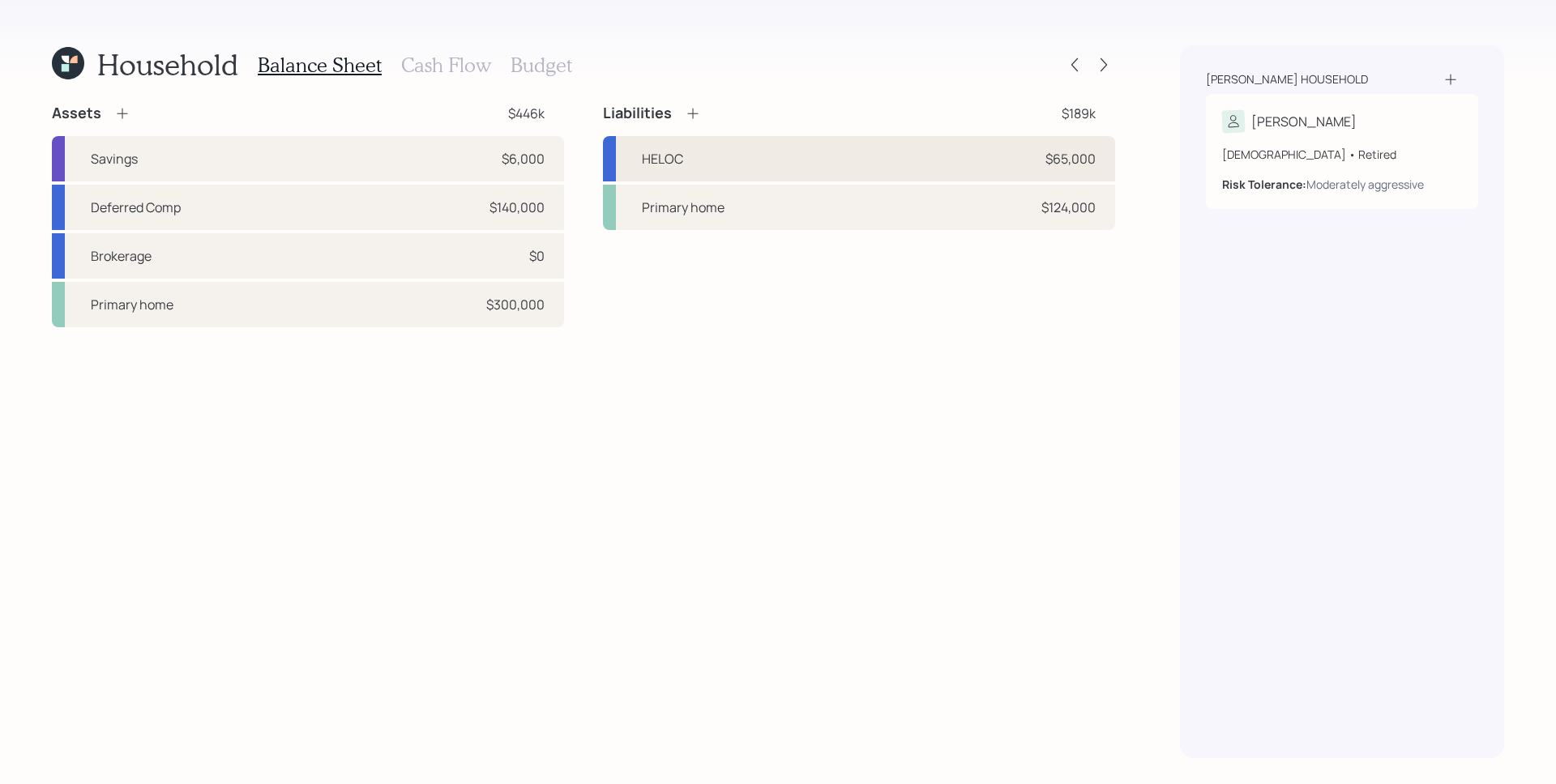
click at [794, 169] on div "HELOC $65,000" at bounding box center [858, 159] width 512 height 45
select select "other"
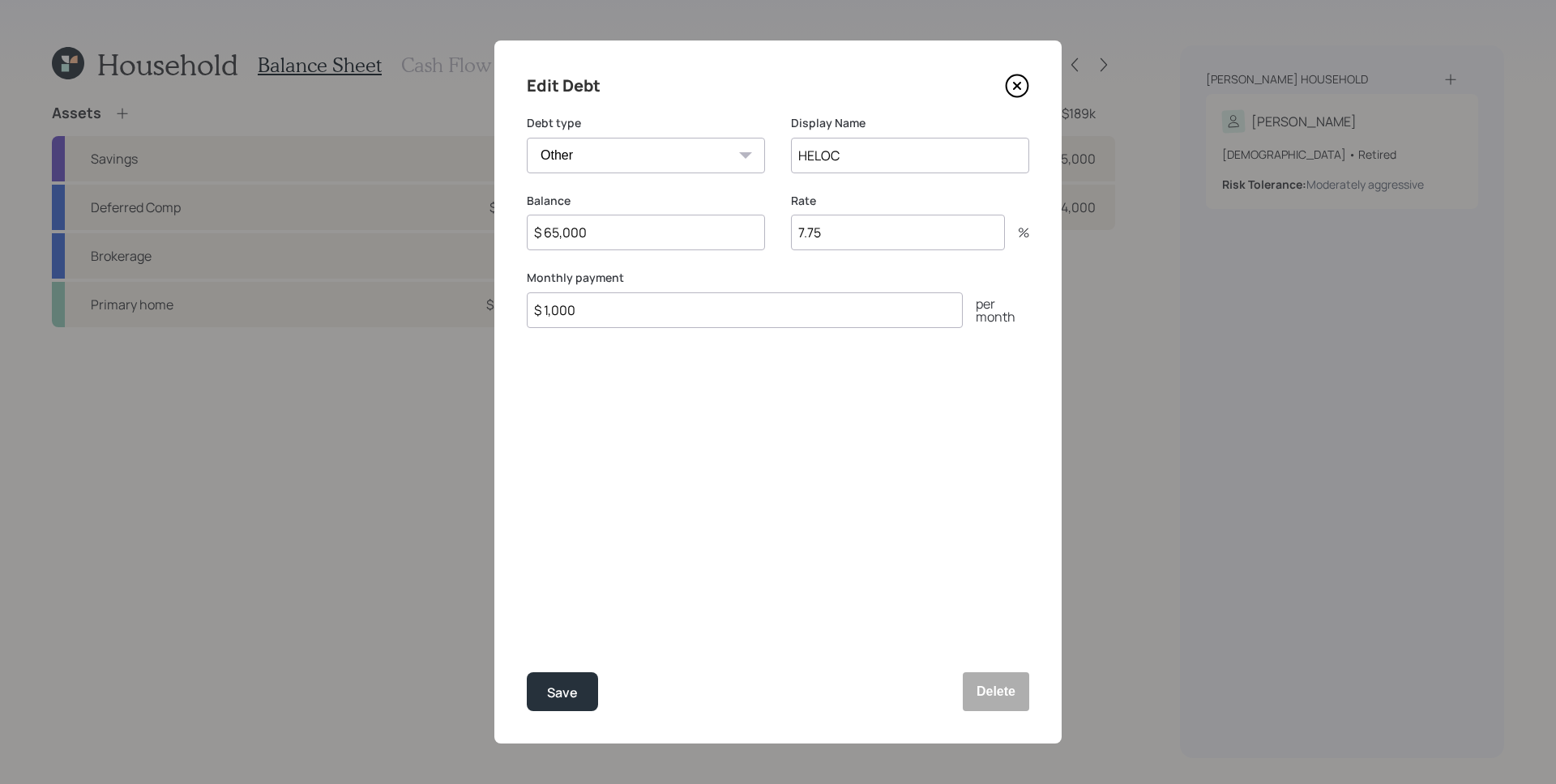
click at [855, 239] on input "7.75" at bounding box center [898, 233] width 214 height 36
type input "7.78"
click at [561, 706] on button "Save" at bounding box center [562, 691] width 71 height 39
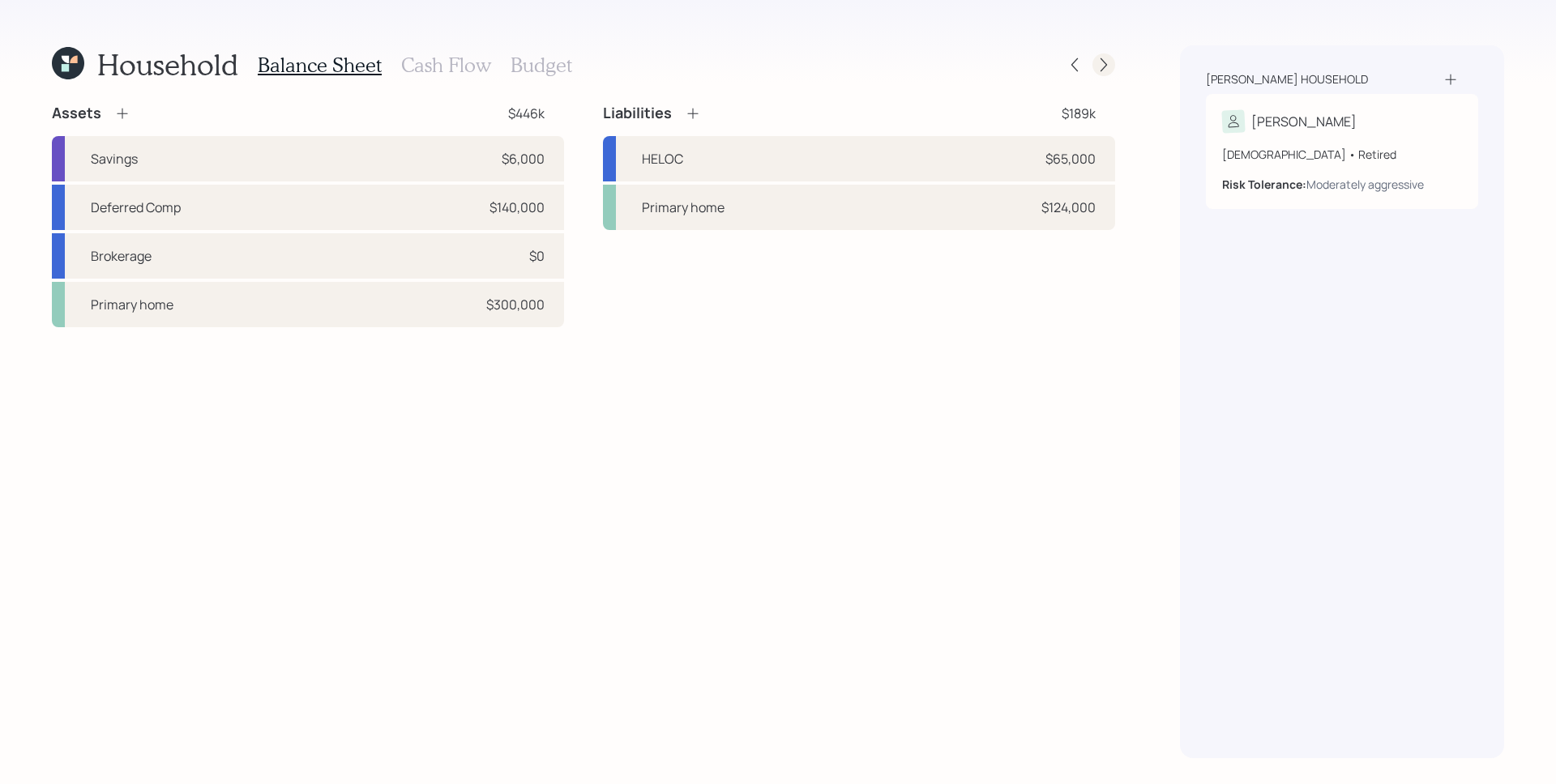
click at [1104, 62] on icon at bounding box center [1103, 65] width 7 height 14
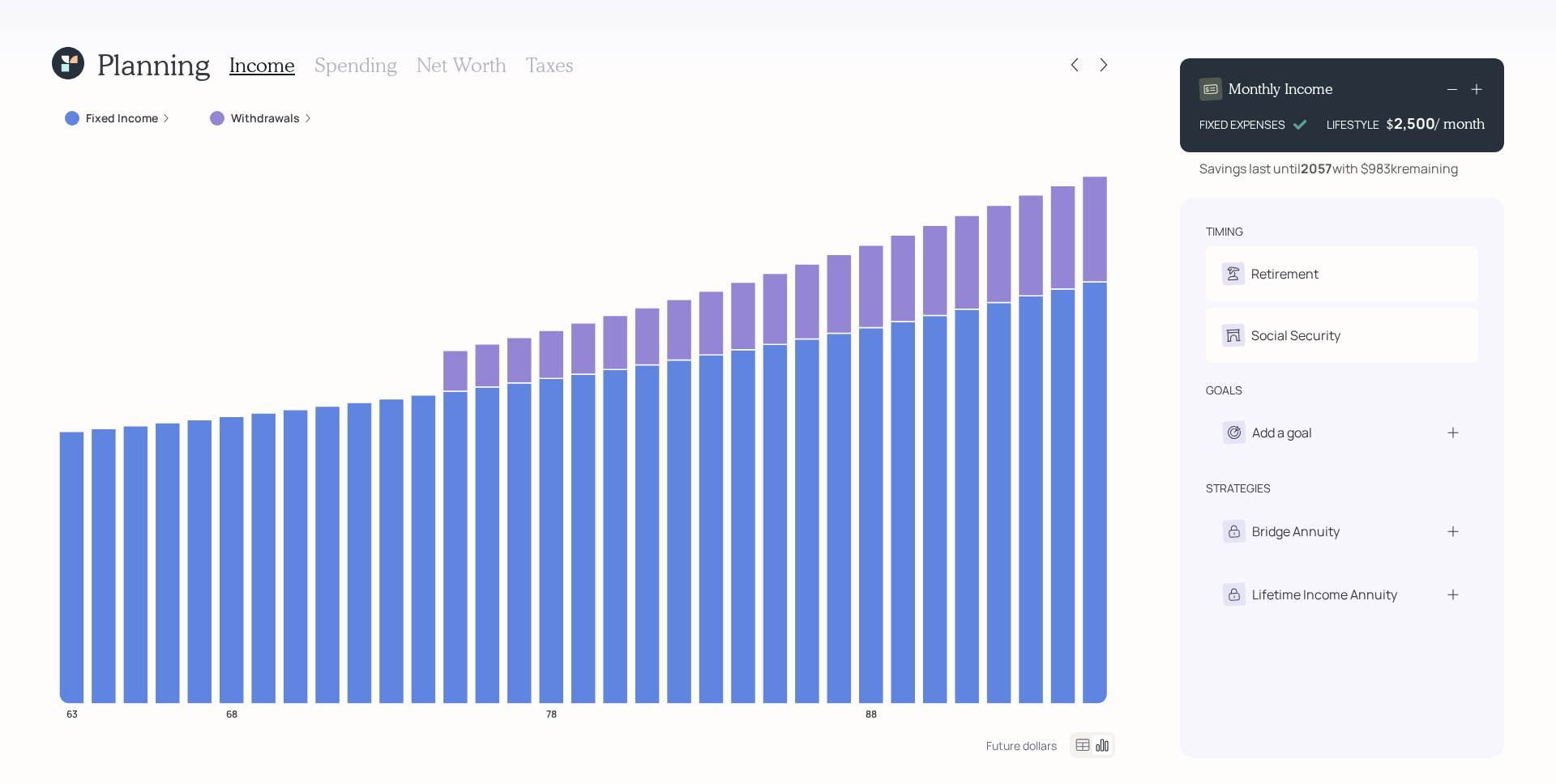
drag, startPoint x: 414, startPoint y: 64, endPoint x: 429, endPoint y: 91, distance: 30.9
click at [416, 64] on h3 "Net Worth" at bounding box center [461, 65] width 90 height 24
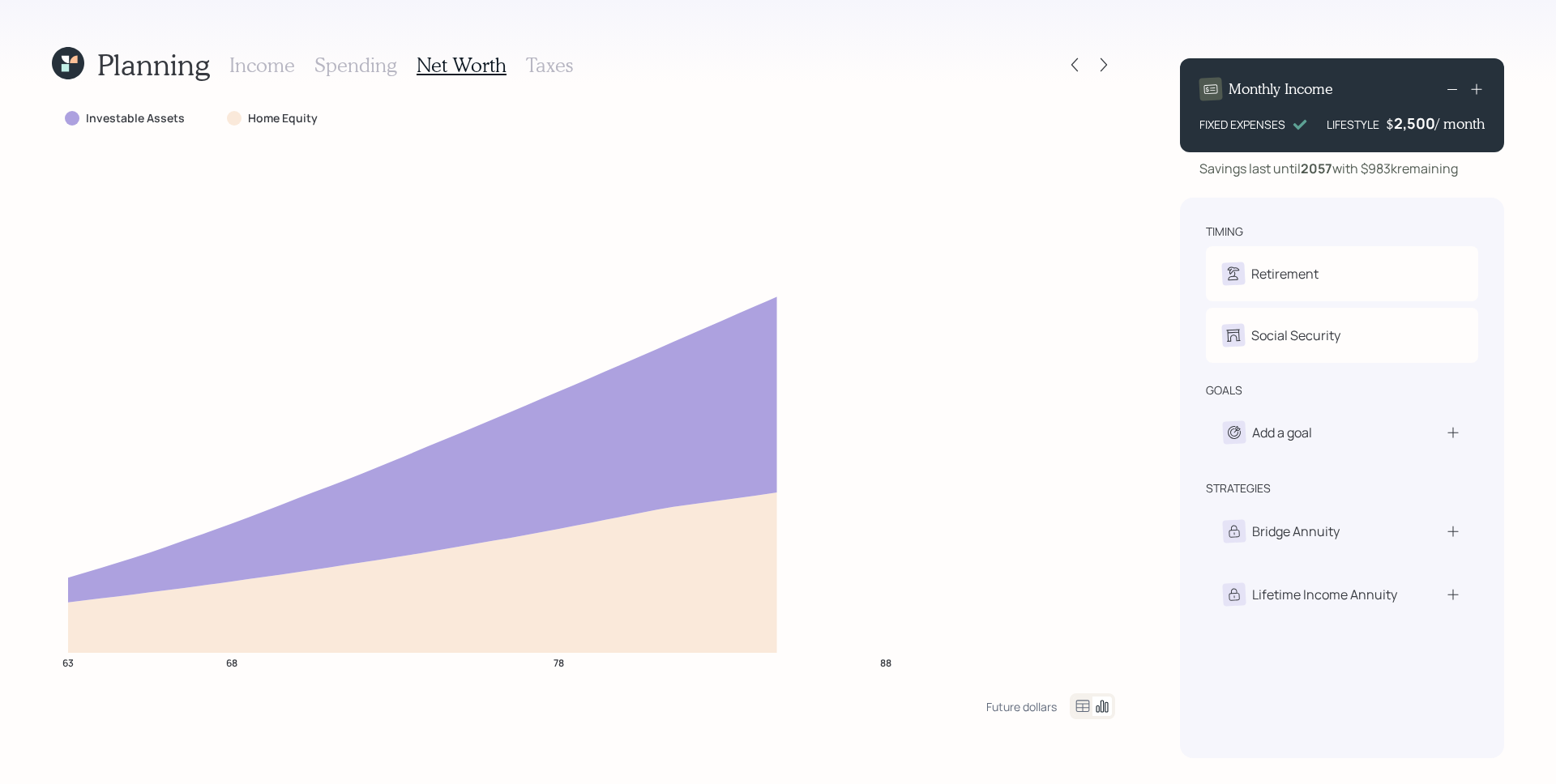
click at [1086, 707] on icon at bounding box center [1082, 706] width 20 height 20
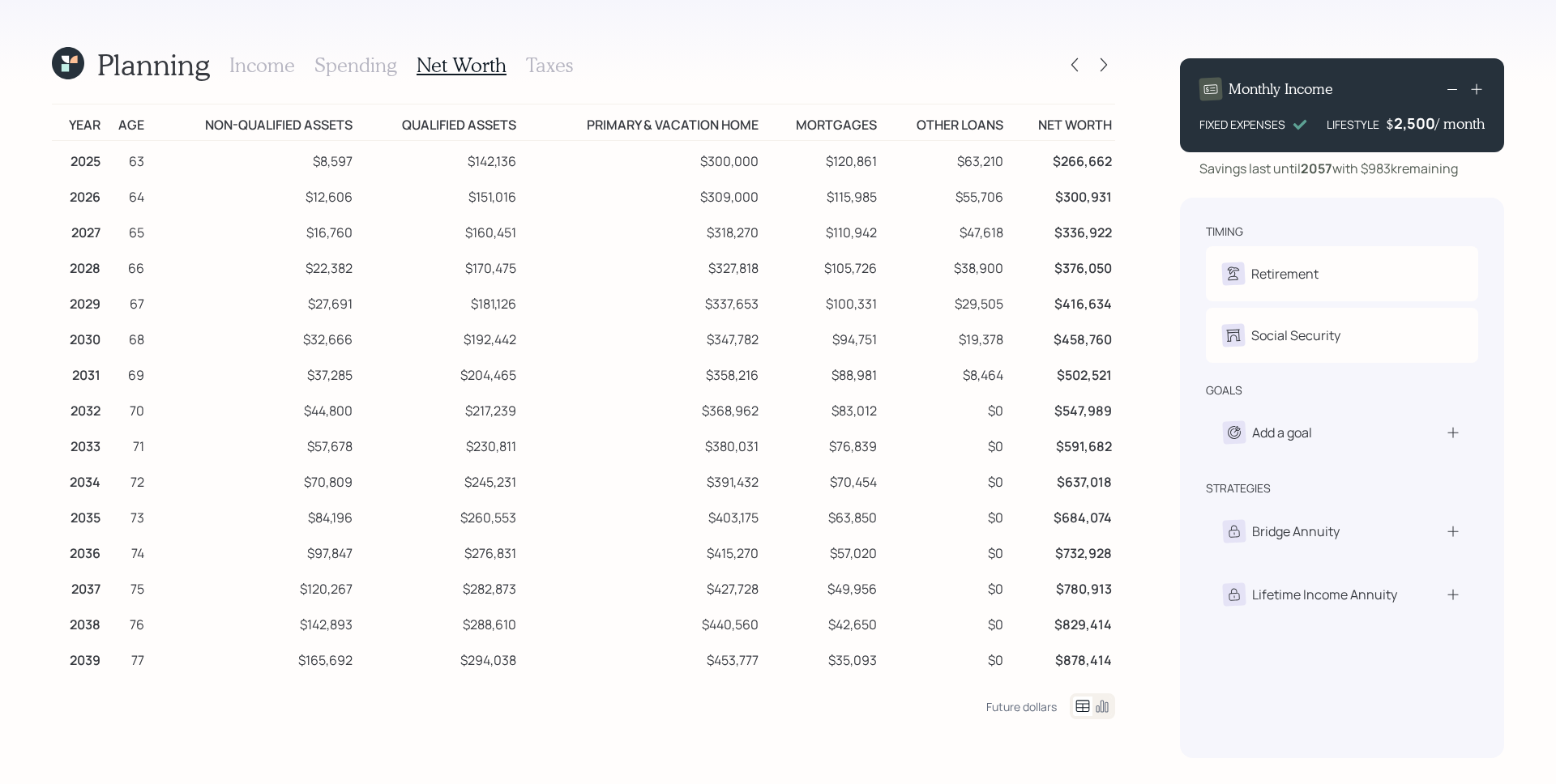
click at [1086, 61] on div at bounding box center [1089, 65] width 52 height 23
click at [1075, 62] on icon at bounding box center [1074, 64] width 16 height 16
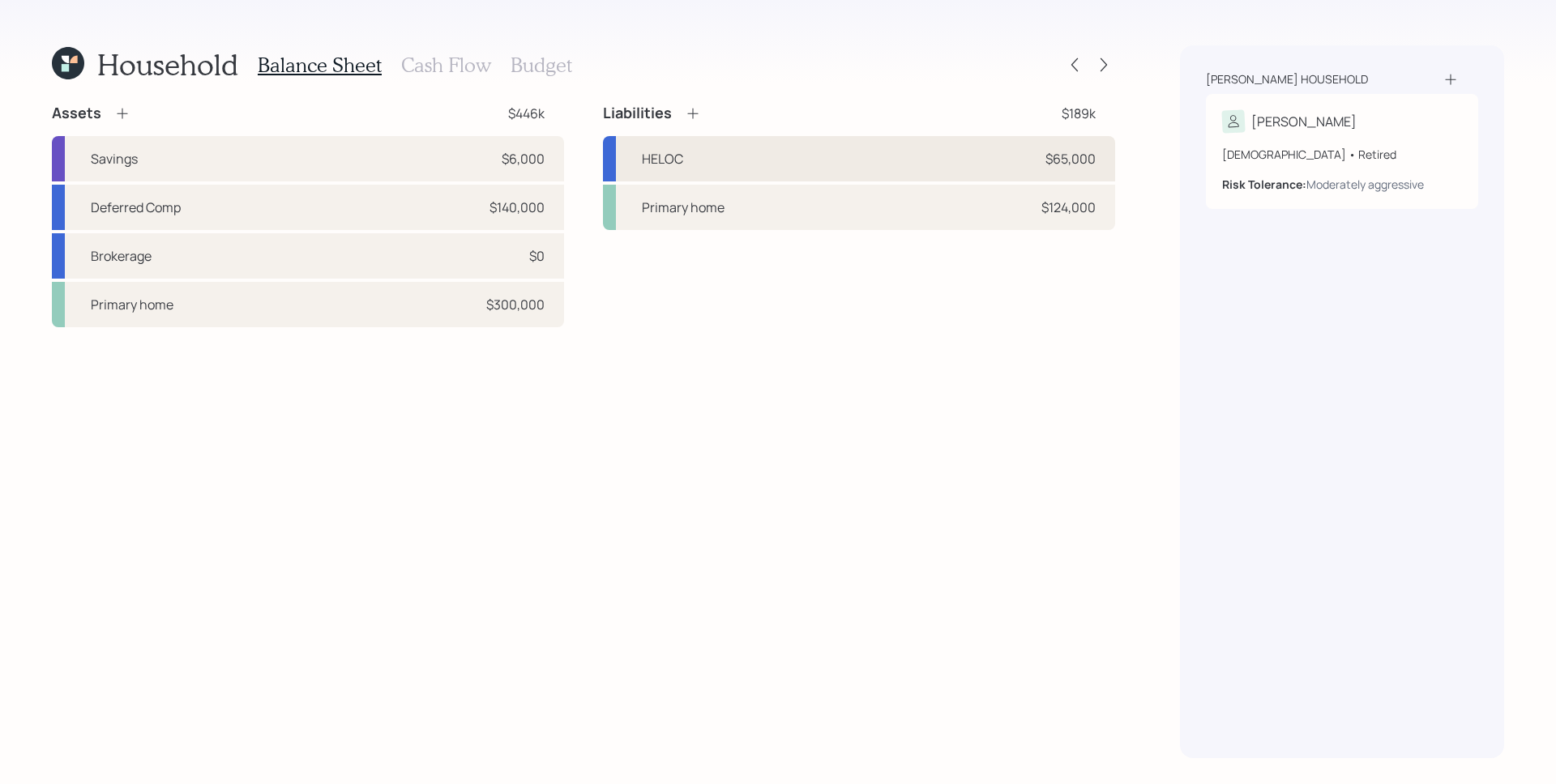
click at [862, 149] on div "HELOC $65,000" at bounding box center [858, 159] width 512 height 45
select select "other"
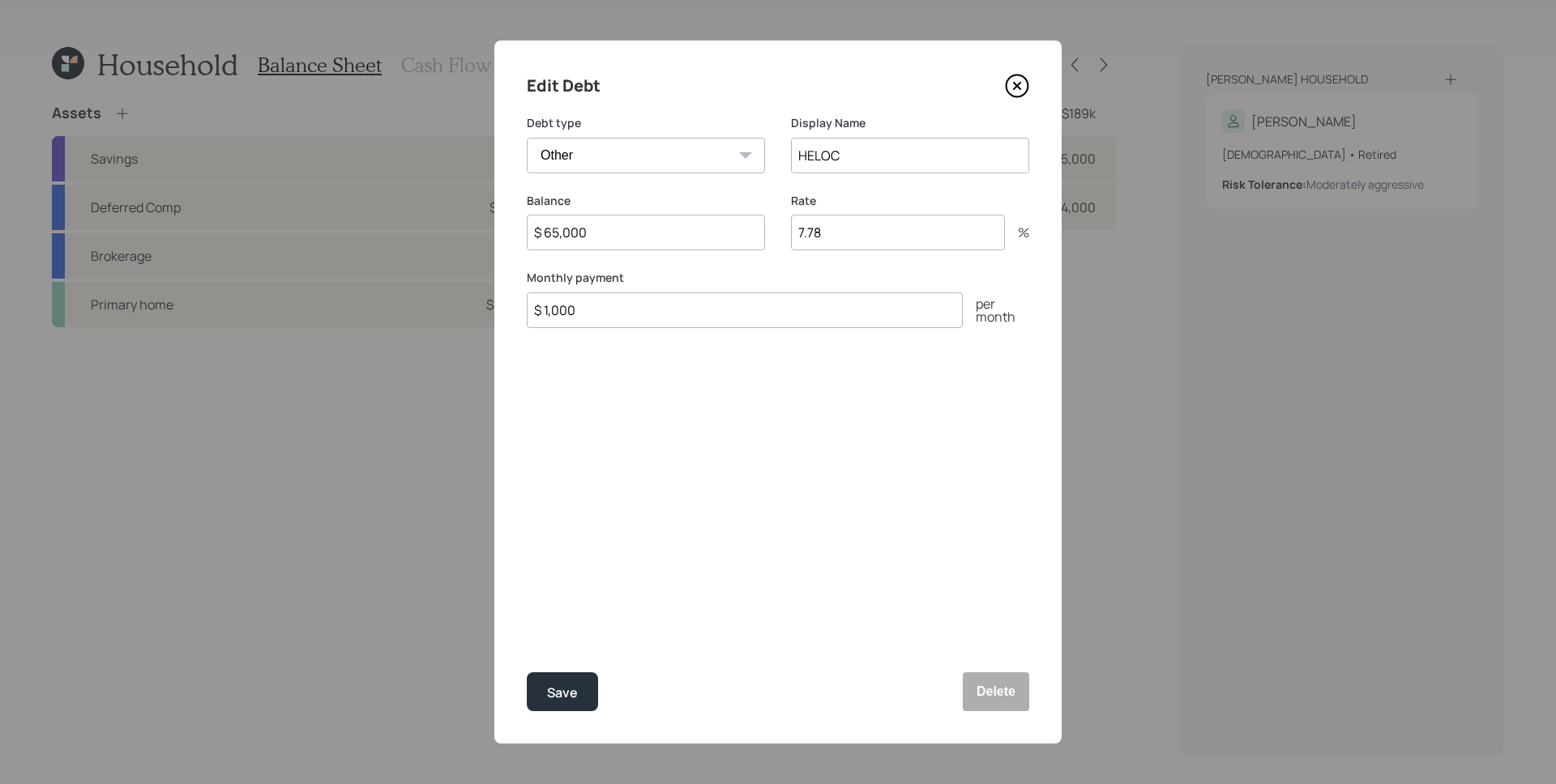
drag, startPoint x: 820, startPoint y: 232, endPoint x: 770, endPoint y: 233, distance: 50.0
click at [770, 233] on div "Balance $ 65,000 Rate 7.78 %" at bounding box center [778, 232] width 502 height 78
type input "8.03"
click at [527, 672] on button "Save" at bounding box center [562, 691] width 71 height 39
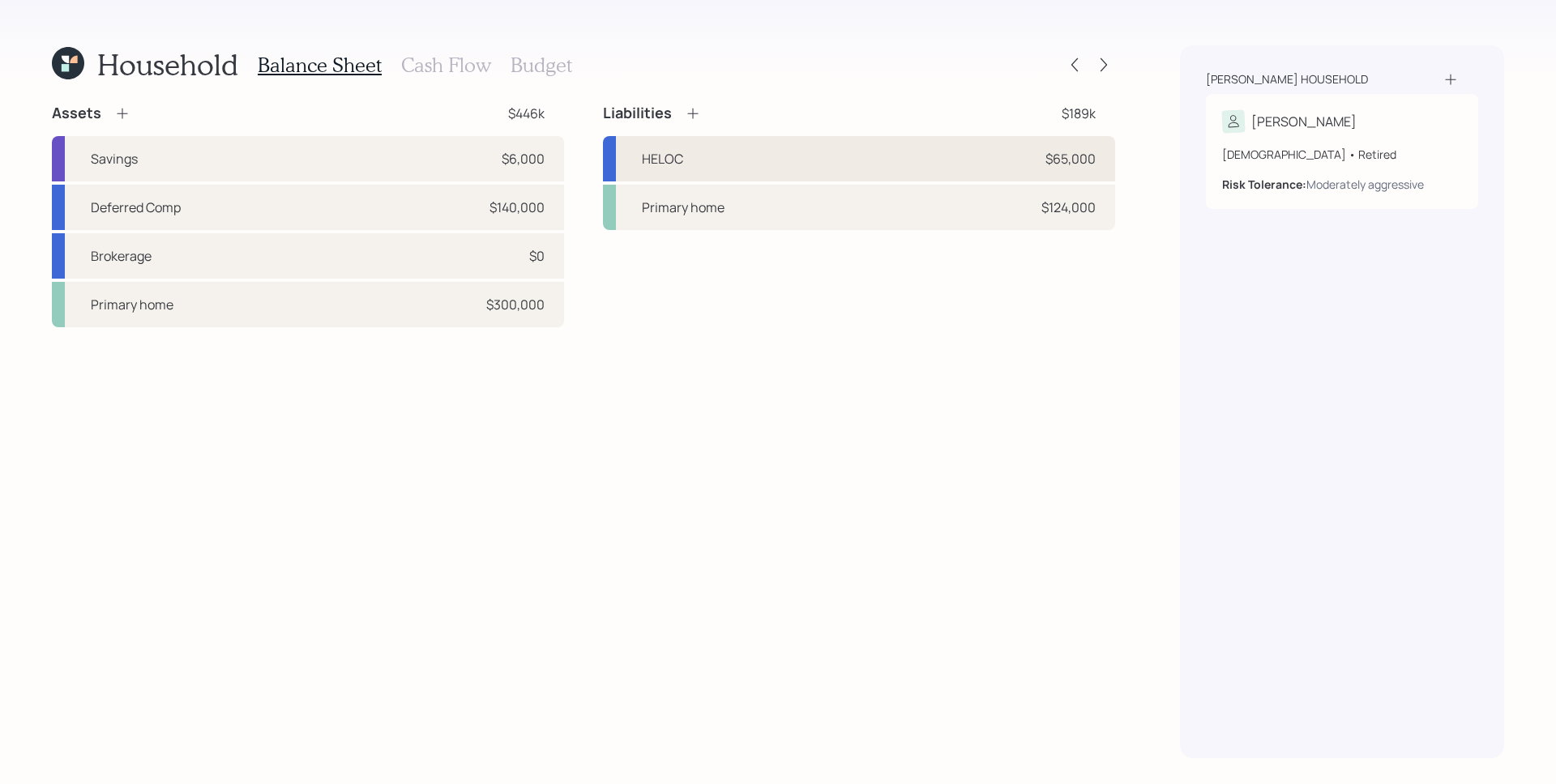
click at [897, 149] on div "HELOC $65,000" at bounding box center [858, 159] width 512 height 45
select select "other"
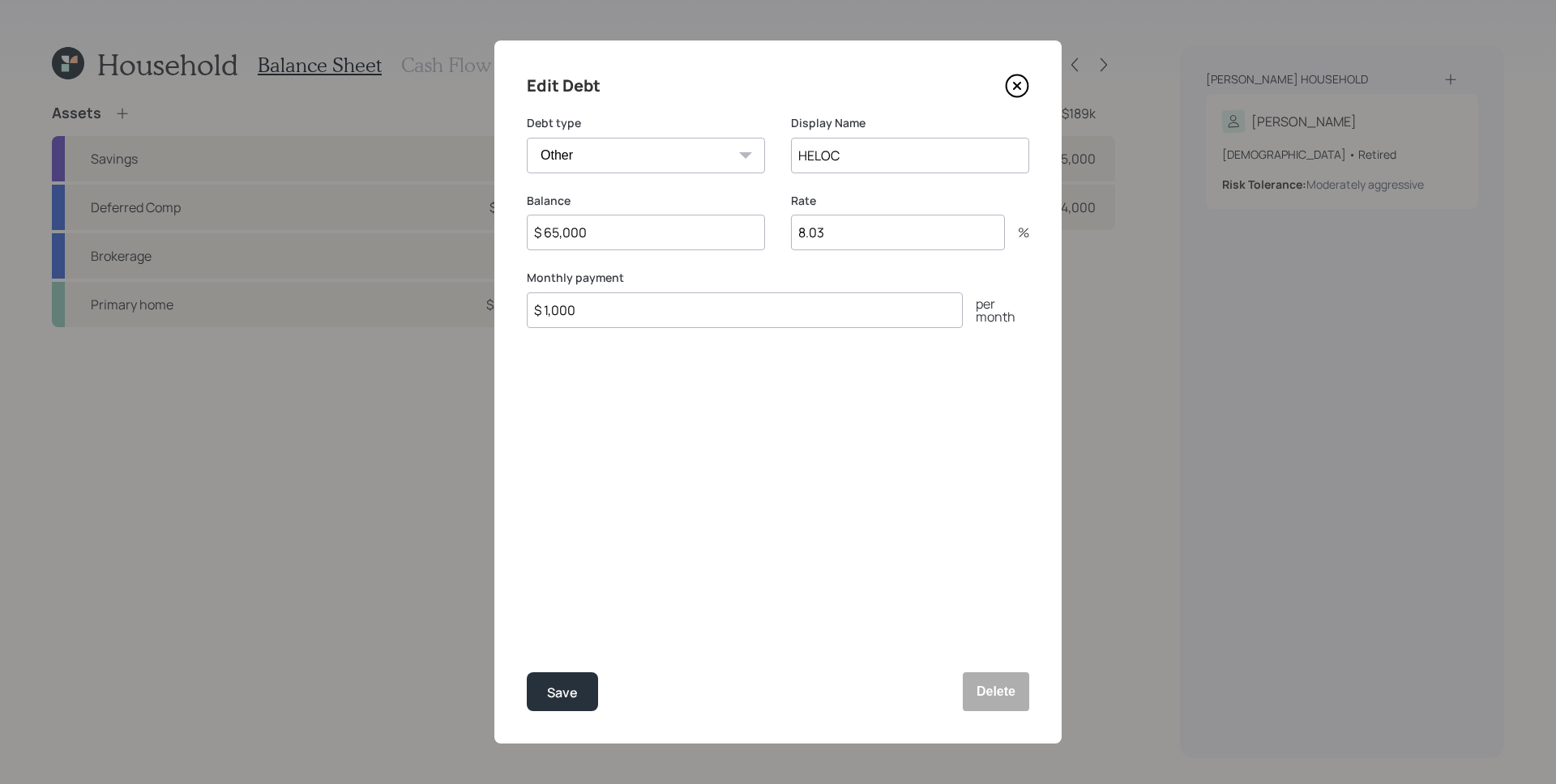
click at [1008, 77] on icon at bounding box center [1017, 86] width 25 height 25
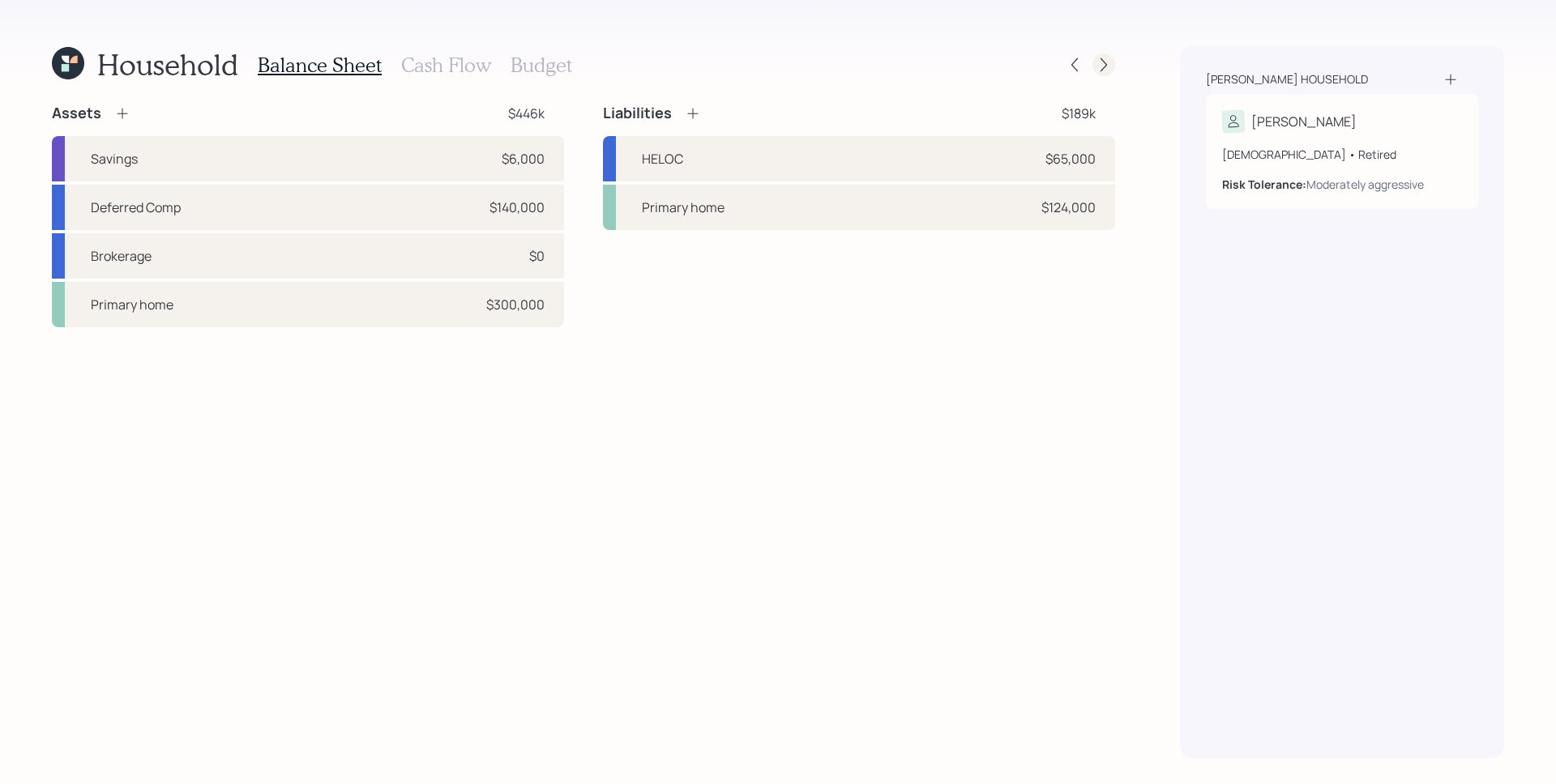
click at [1102, 60] on icon at bounding box center [1103, 65] width 7 height 14
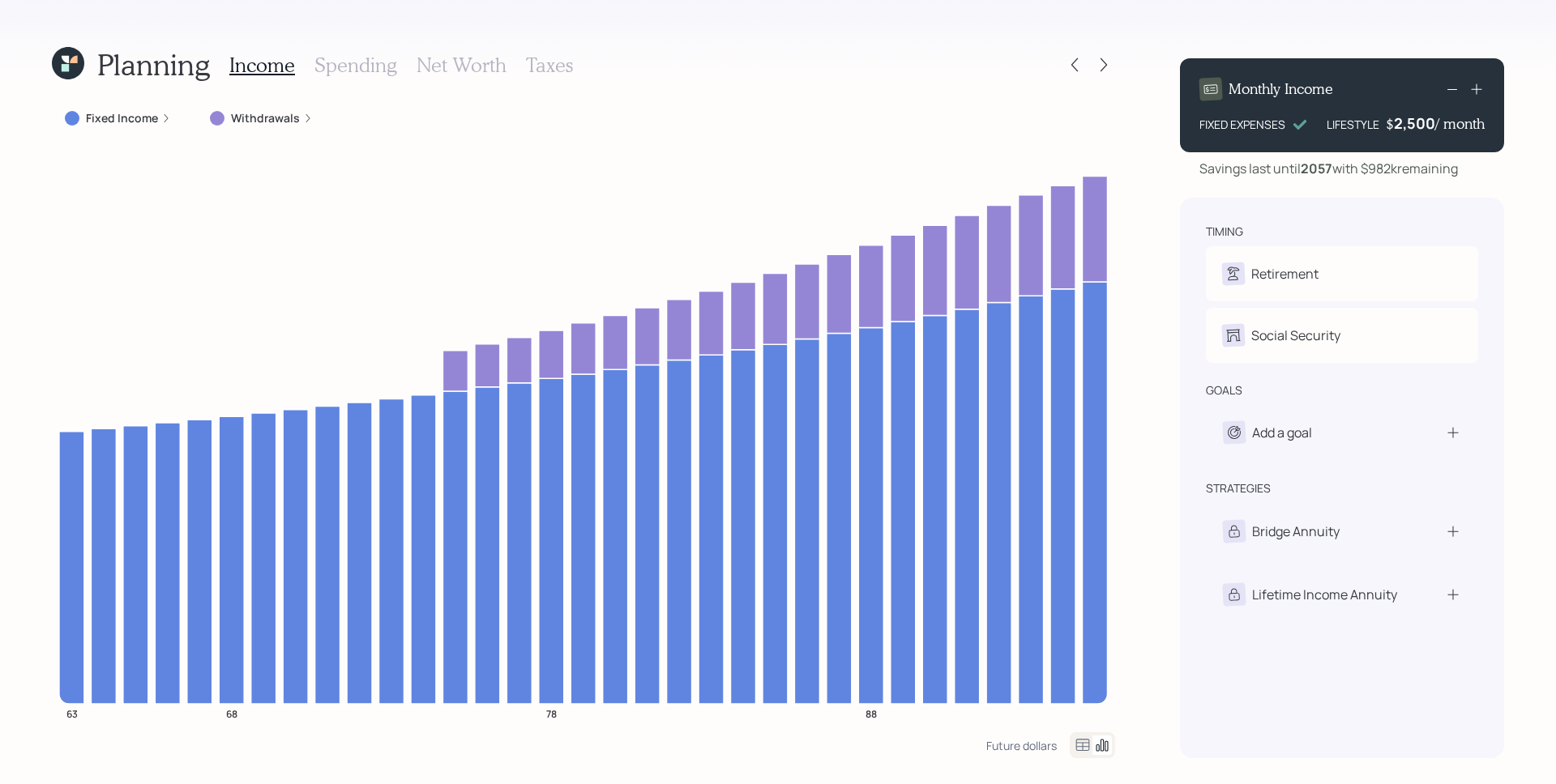
click at [449, 70] on h3 "Net Worth" at bounding box center [461, 65] width 90 height 24
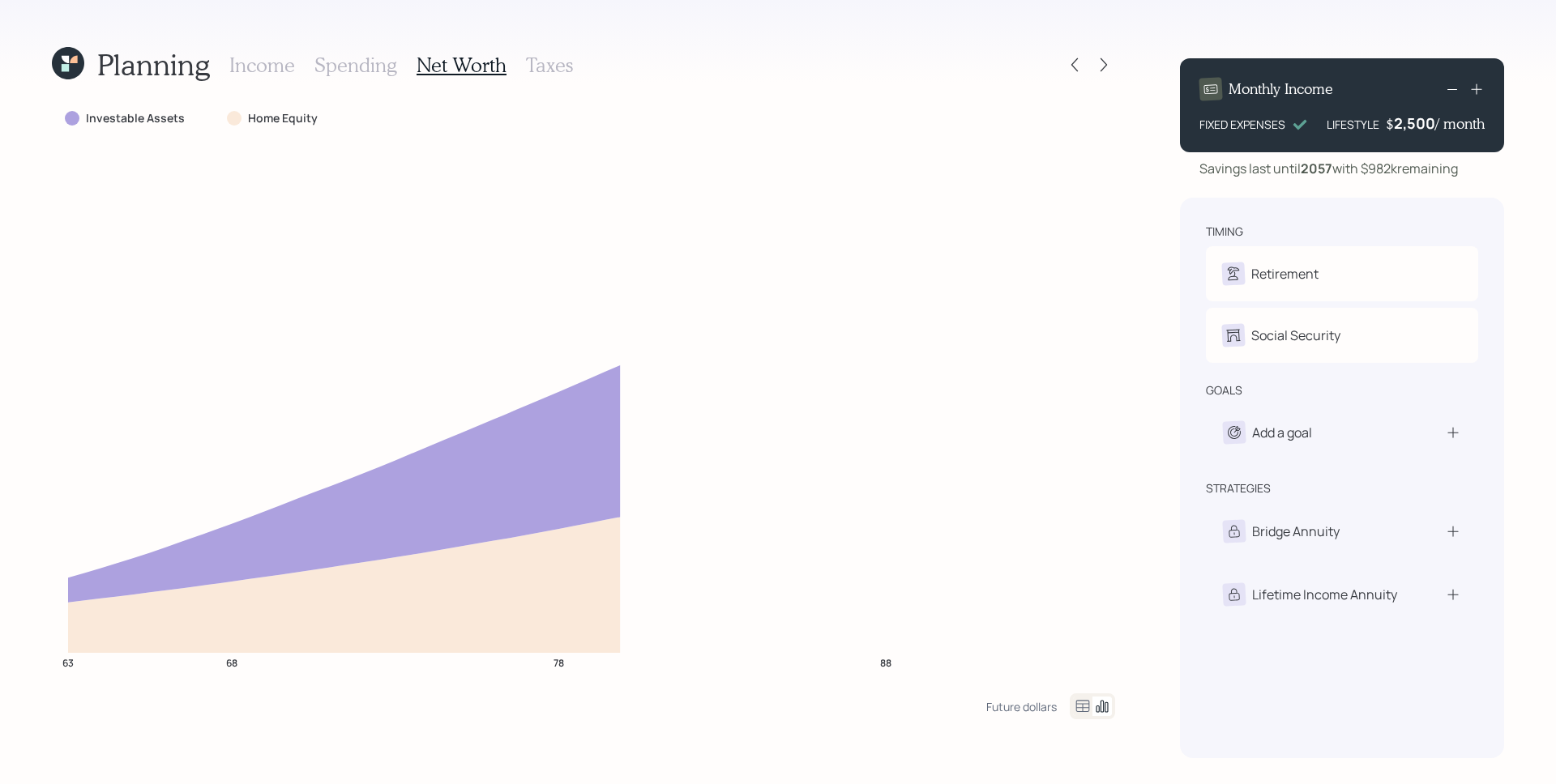
click at [1091, 699] on icon at bounding box center [1082, 706] width 20 height 20
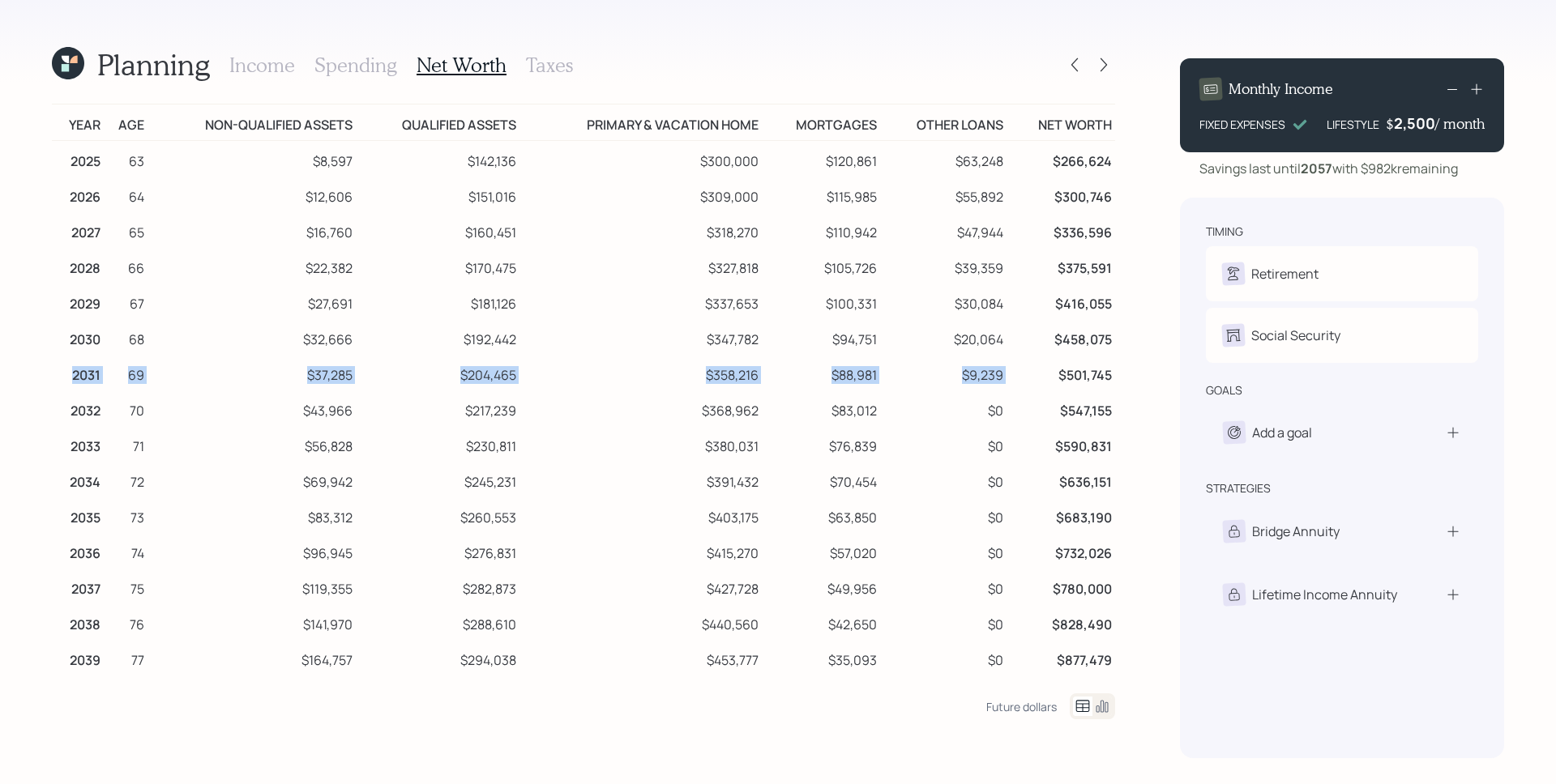
drag, startPoint x: 1006, startPoint y: 375, endPoint x: 65, endPoint y: 375, distance: 941.0
click at [68, 376] on tr "2031 69 $37,285 $204,465 $358,216 $88,981 $9,239 $501,745" at bounding box center [584, 373] width 1063 height 36
click at [797, 508] on td "$63,850" at bounding box center [820, 515] width 118 height 36
click at [1071, 63] on icon at bounding box center [1074, 64] width 16 height 16
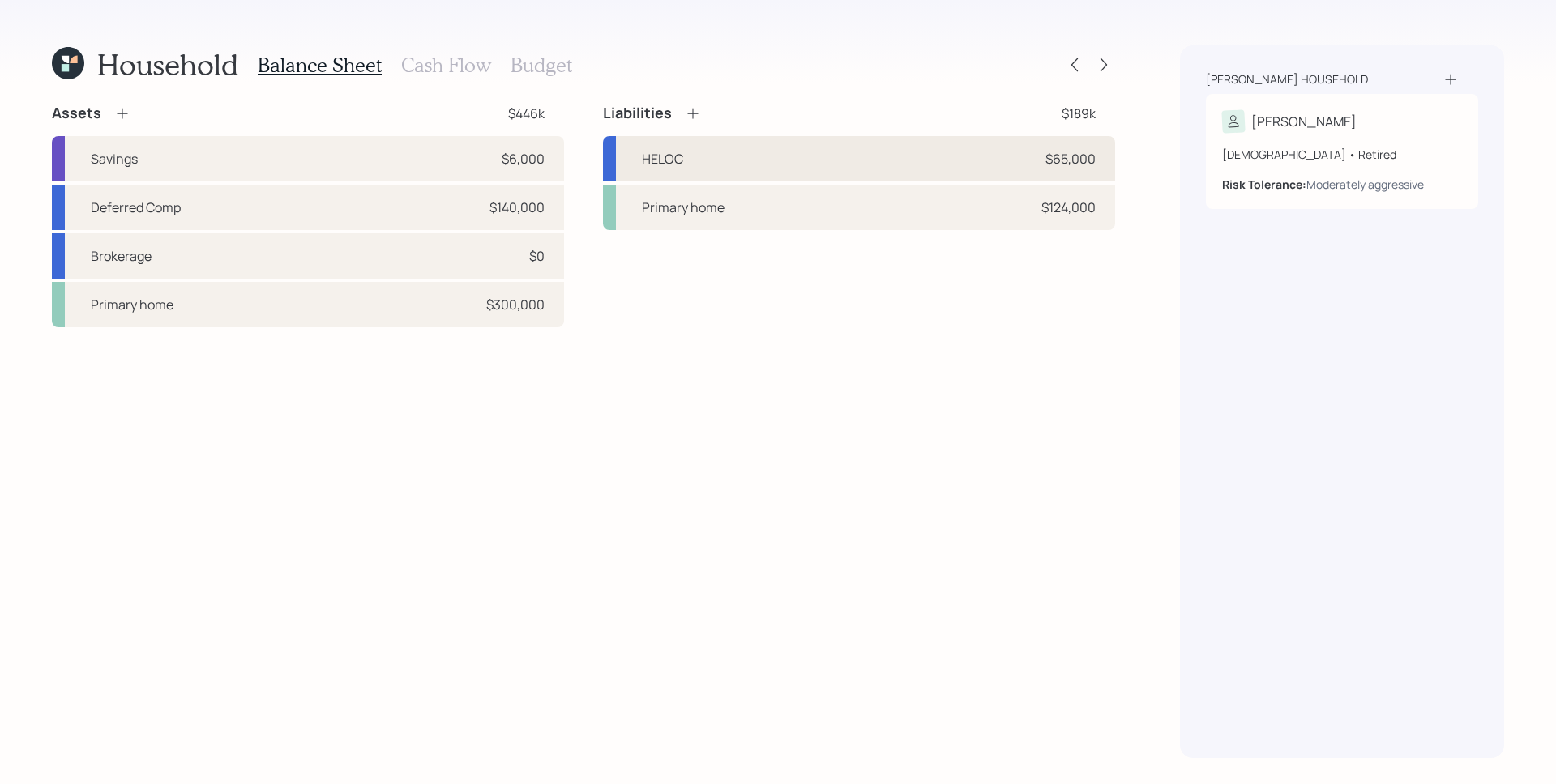
click at [873, 155] on div "HELOC $65,000" at bounding box center [858, 159] width 512 height 45
select select "other"
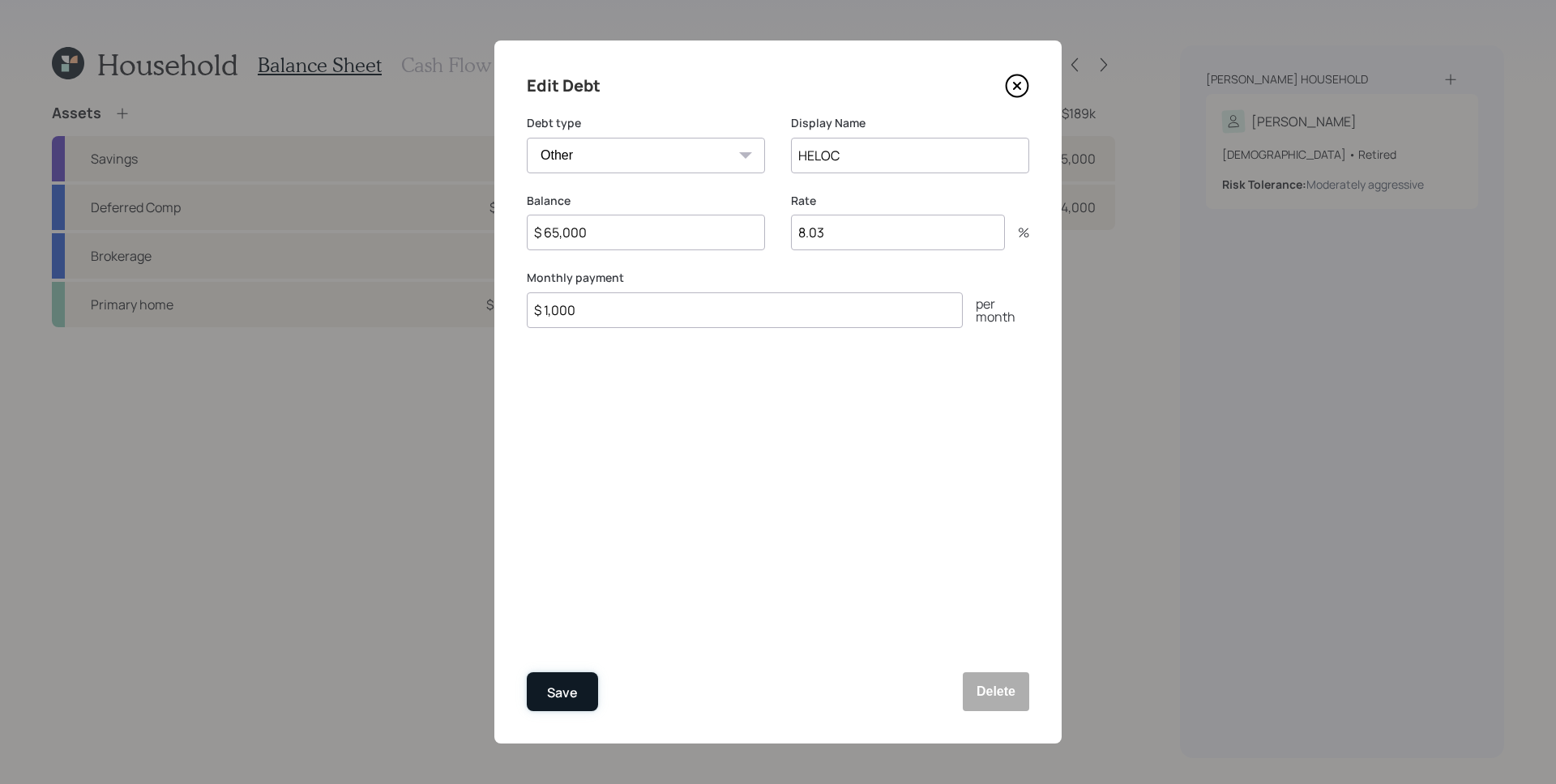
click at [557, 692] on div "Save" at bounding box center [562, 692] width 31 height 22
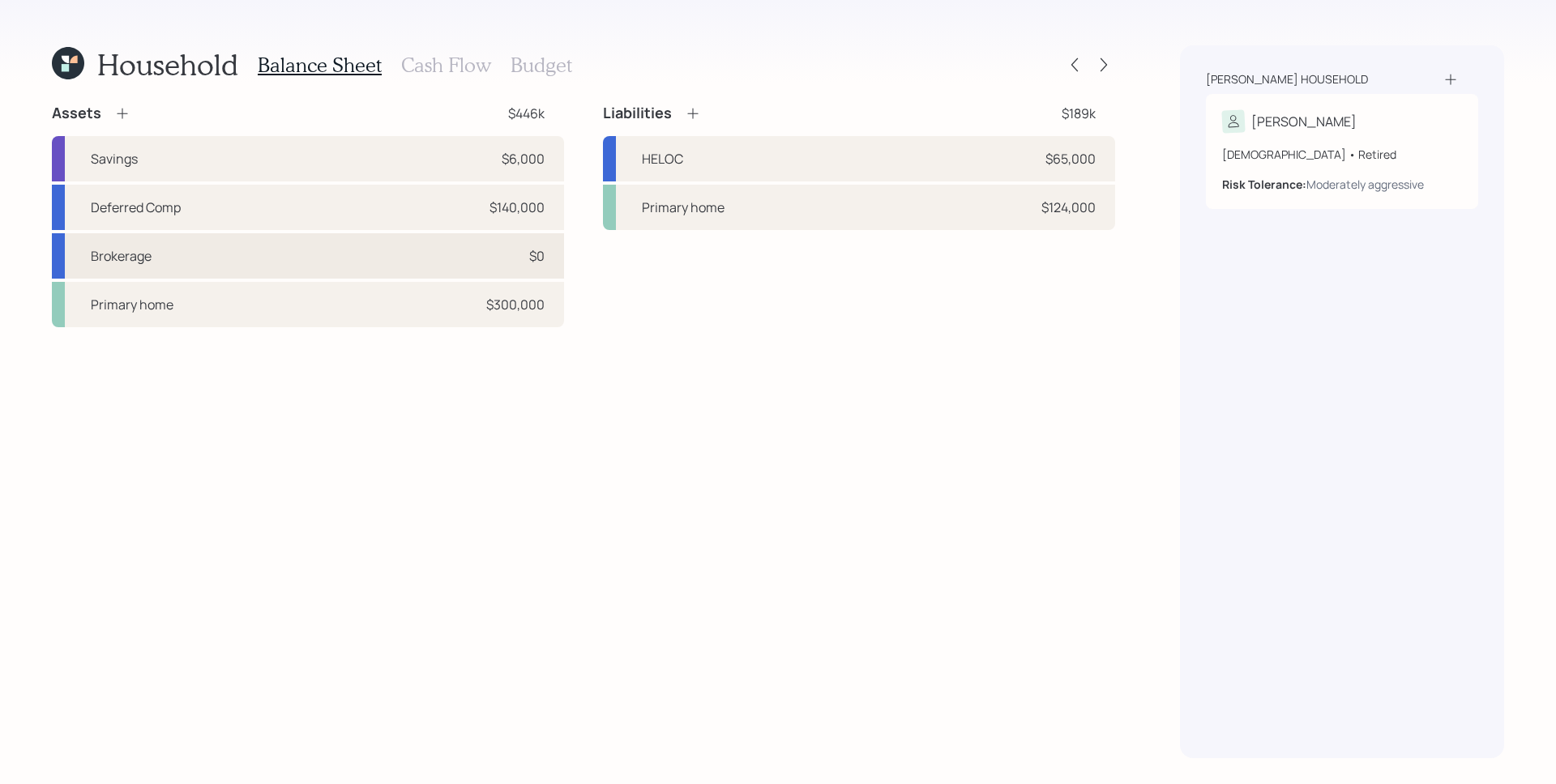
click at [504, 256] on div "$0" at bounding box center [519, 255] width 48 height 20
select select "taxable"
select select "balanced"
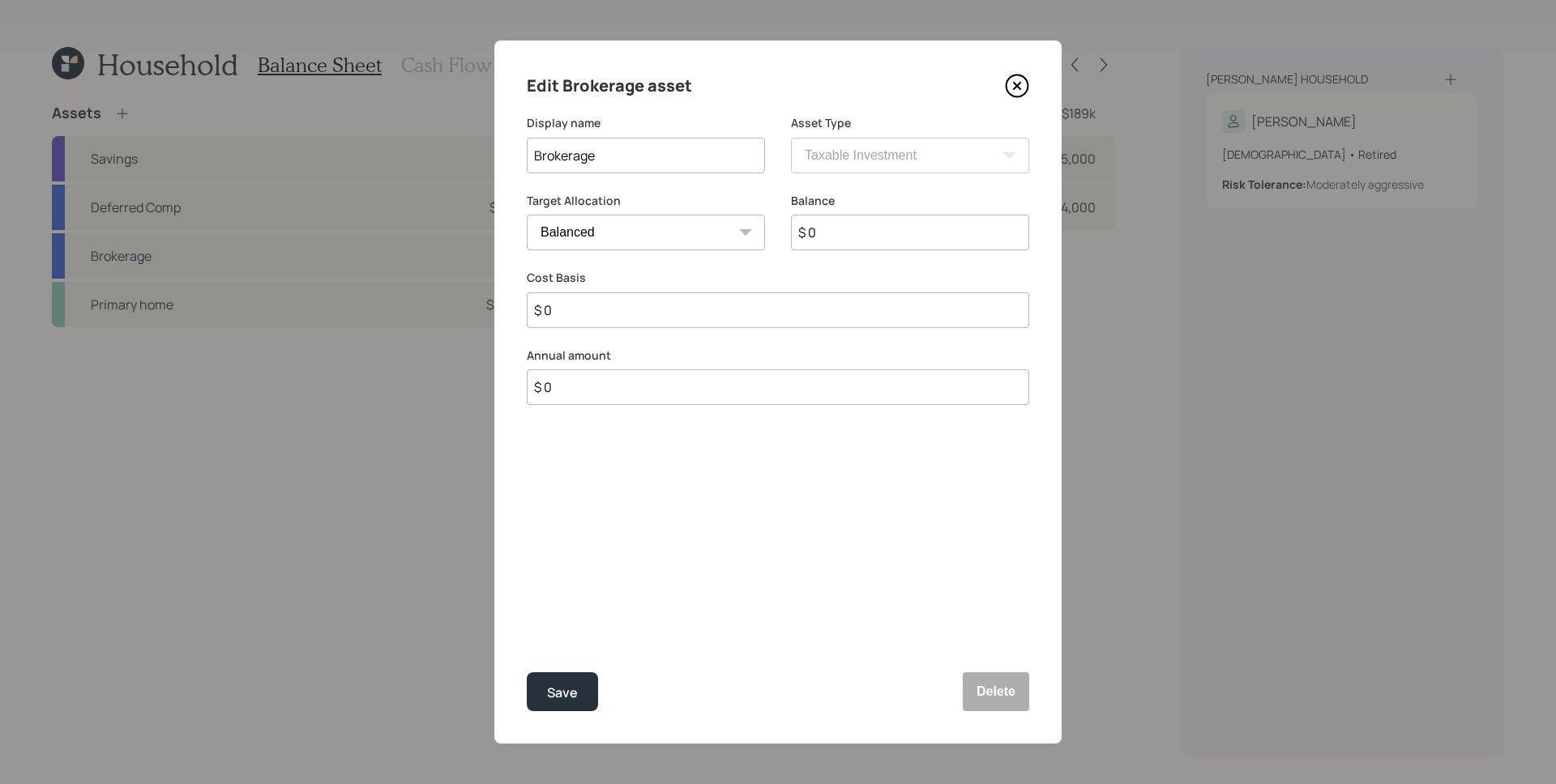
click at [863, 227] on input "$ 0" at bounding box center [910, 233] width 238 height 36
paste input "65,00"
type input "$ 65,000"
click at [579, 675] on button "Save" at bounding box center [562, 691] width 71 height 39
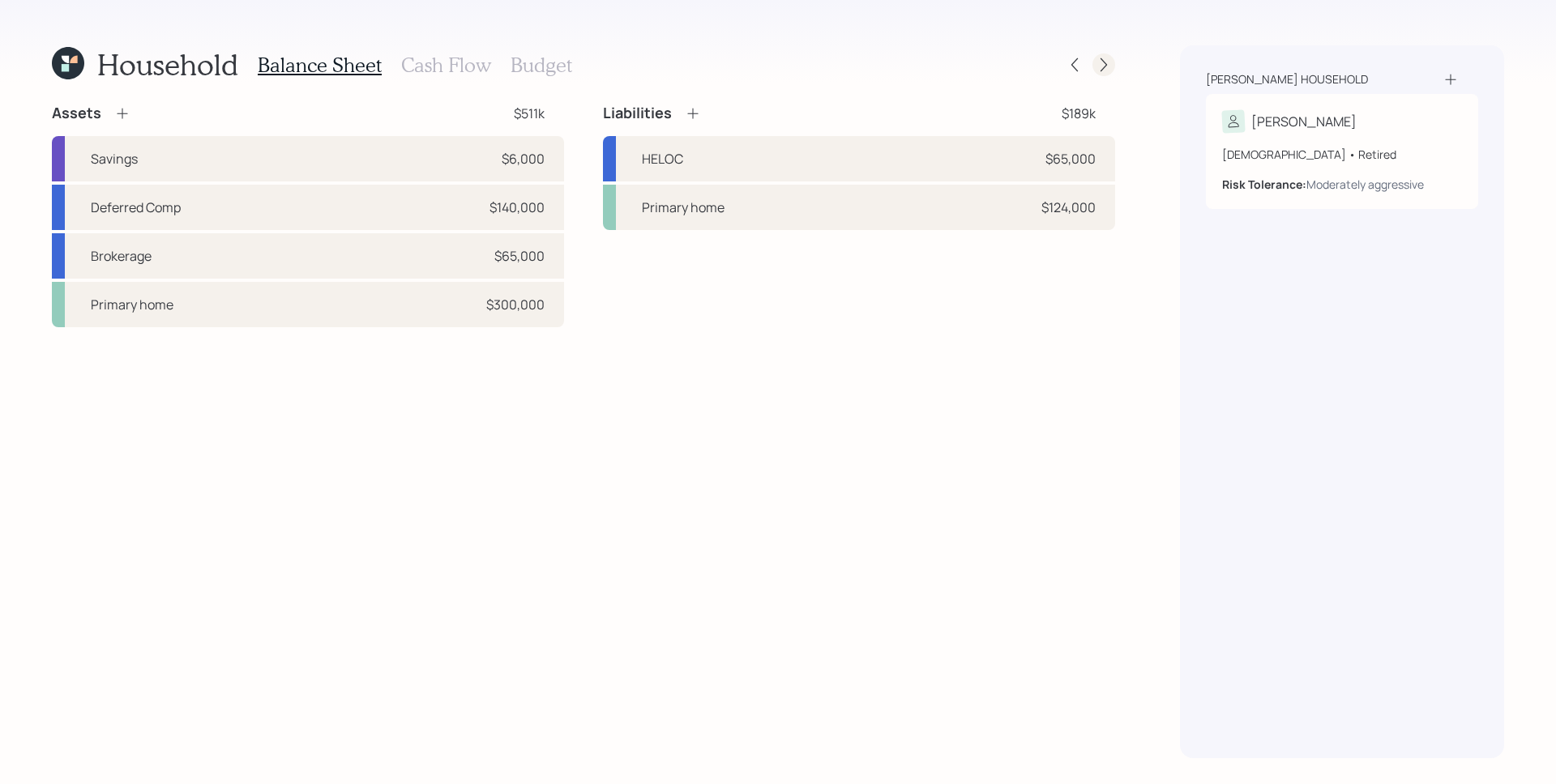
click at [1099, 59] on icon at bounding box center [1103, 64] width 16 height 16
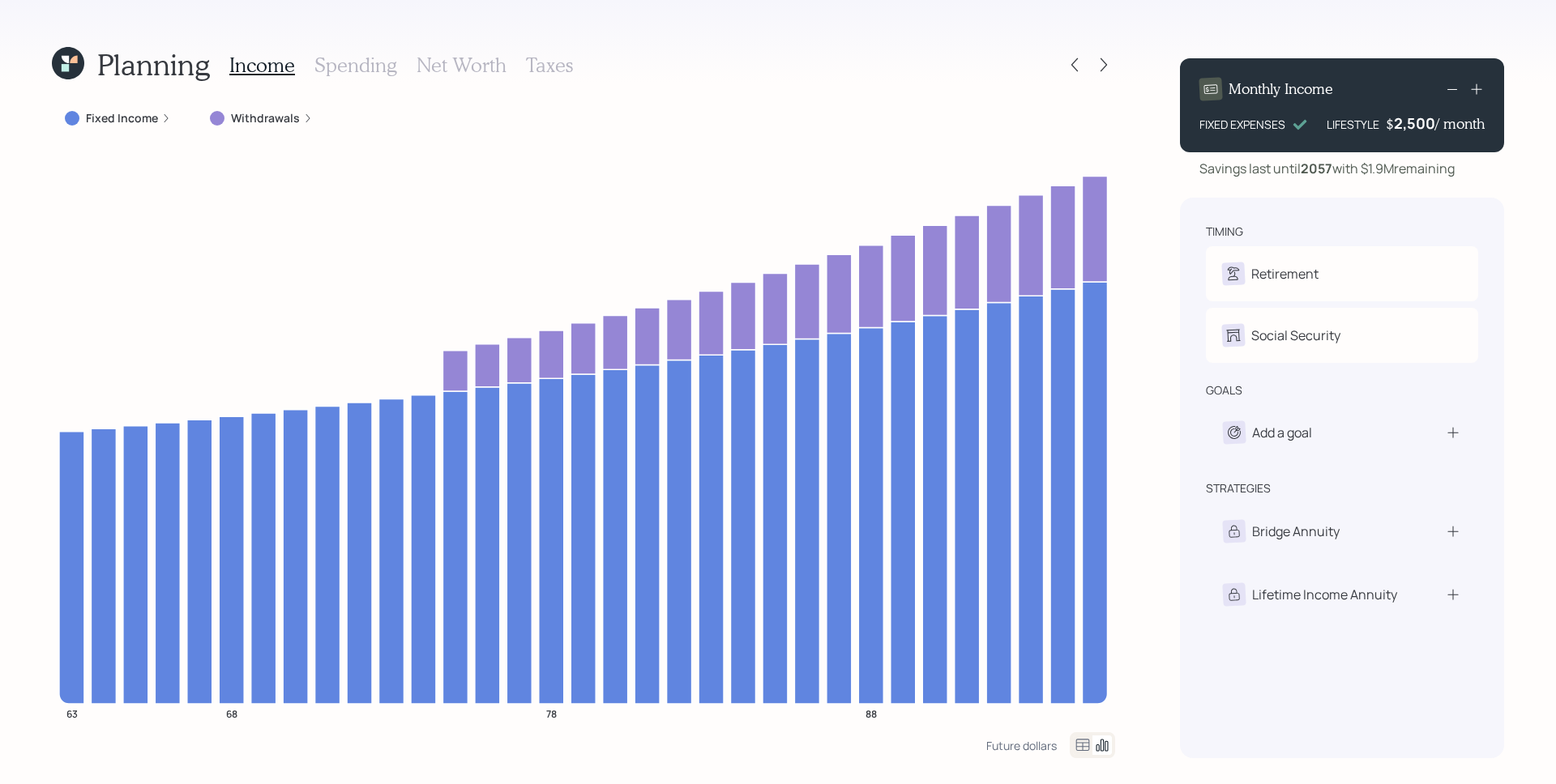
click at [374, 61] on h3 "Spending" at bounding box center [355, 65] width 82 height 24
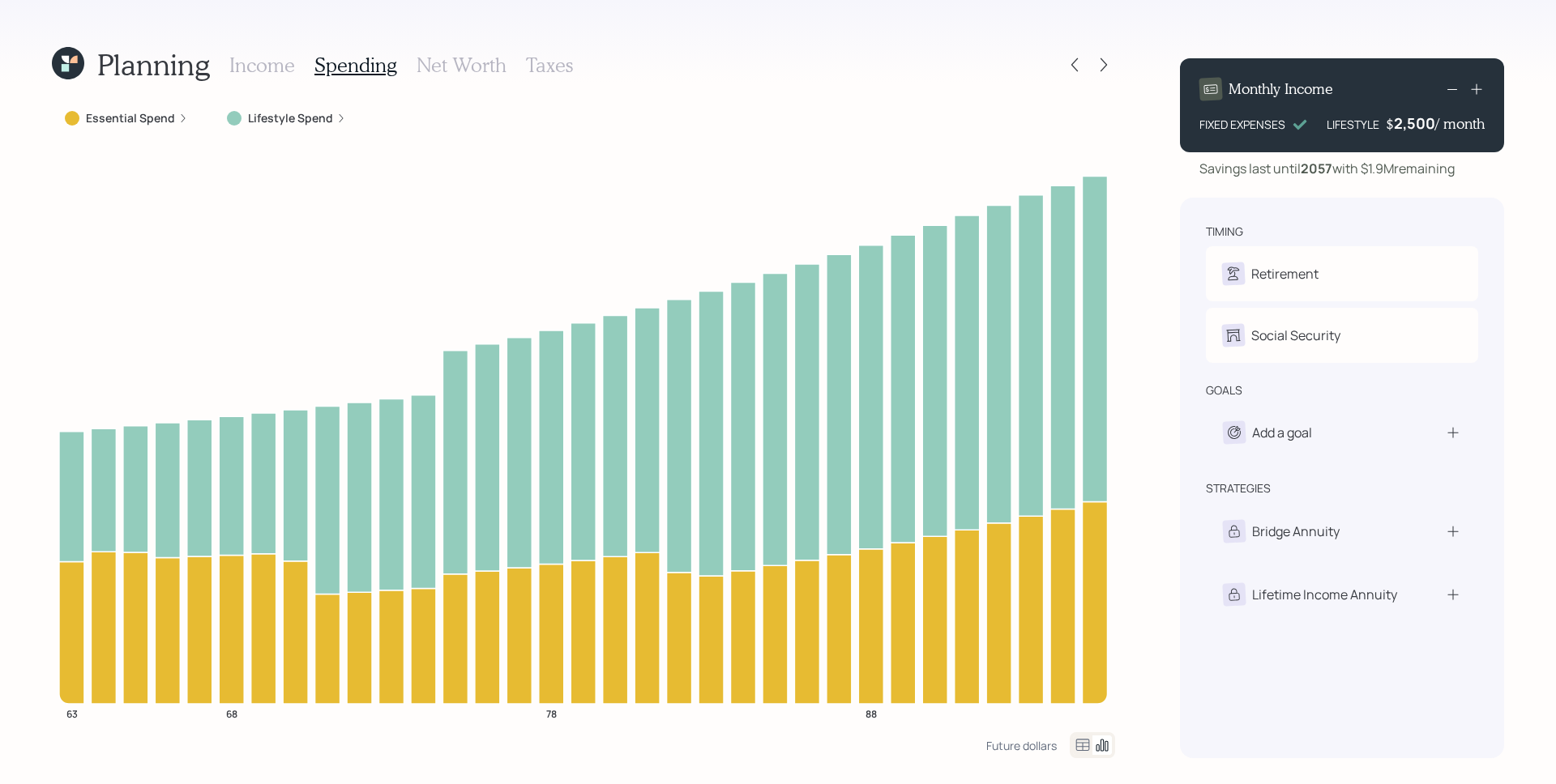
click at [180, 122] on icon at bounding box center [183, 118] width 9 height 9
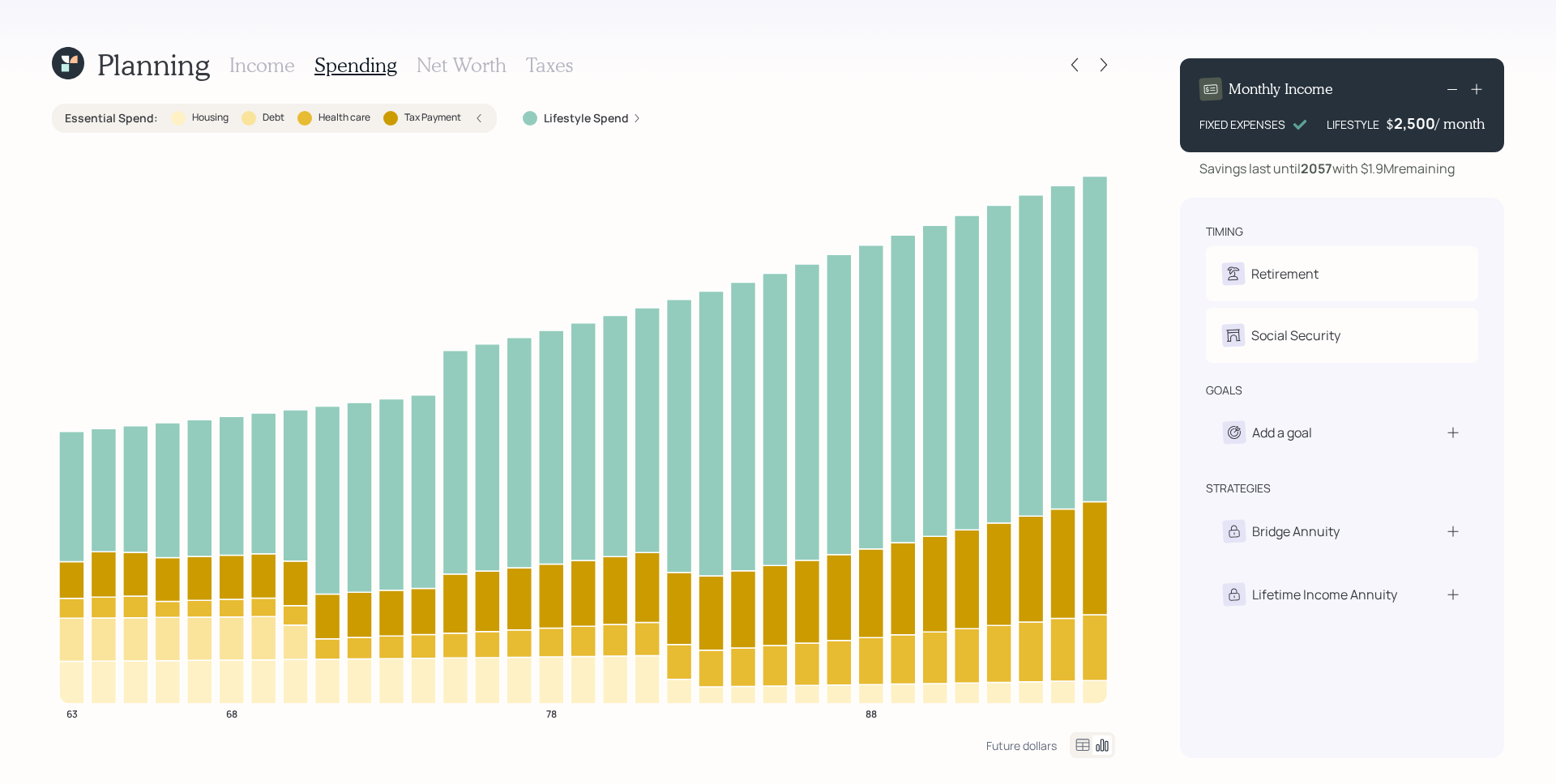
click at [254, 55] on h3 "Income" at bounding box center [261, 65] width 65 height 24
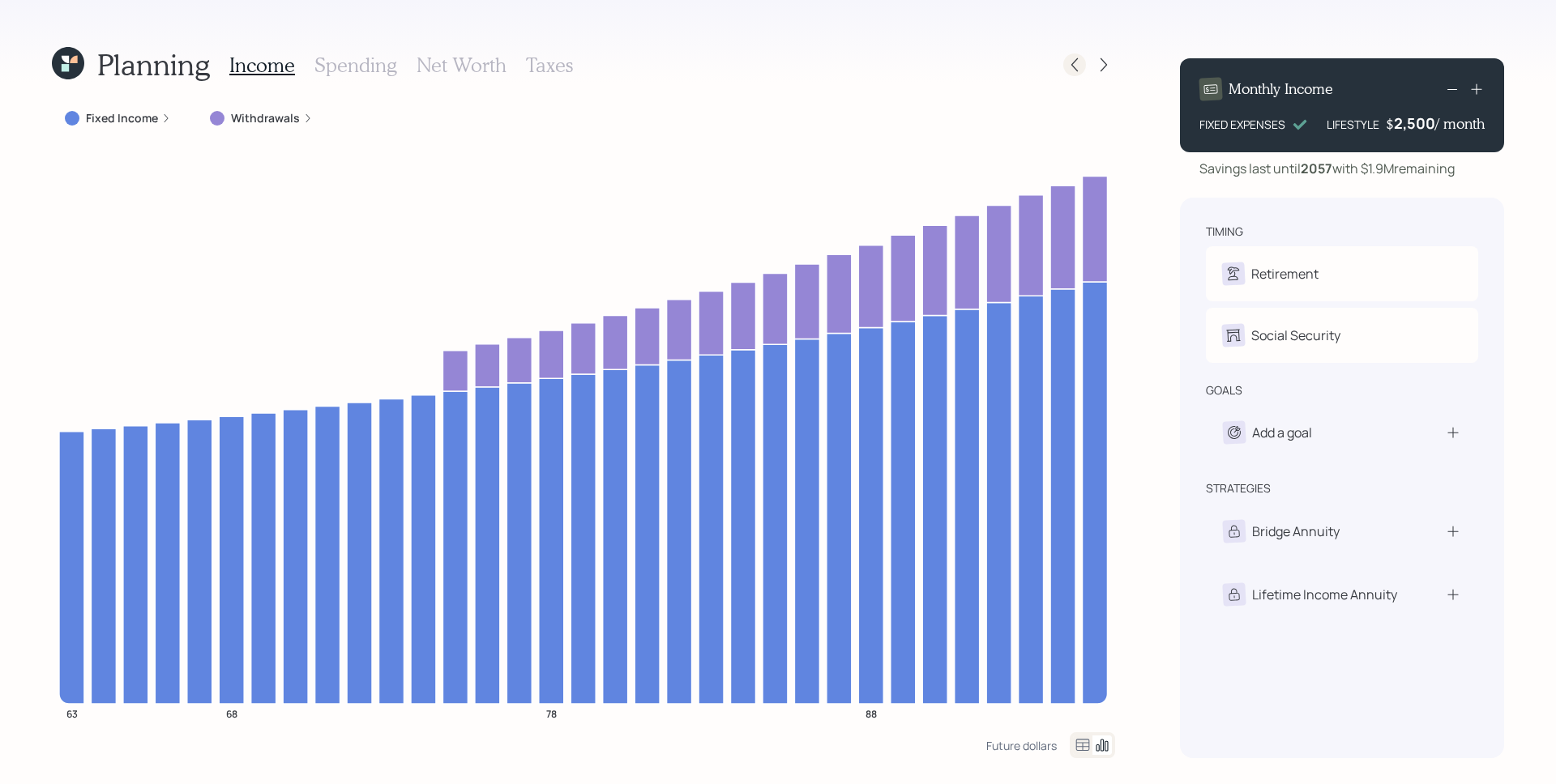
click at [1077, 65] on icon at bounding box center [1074, 64] width 16 height 16
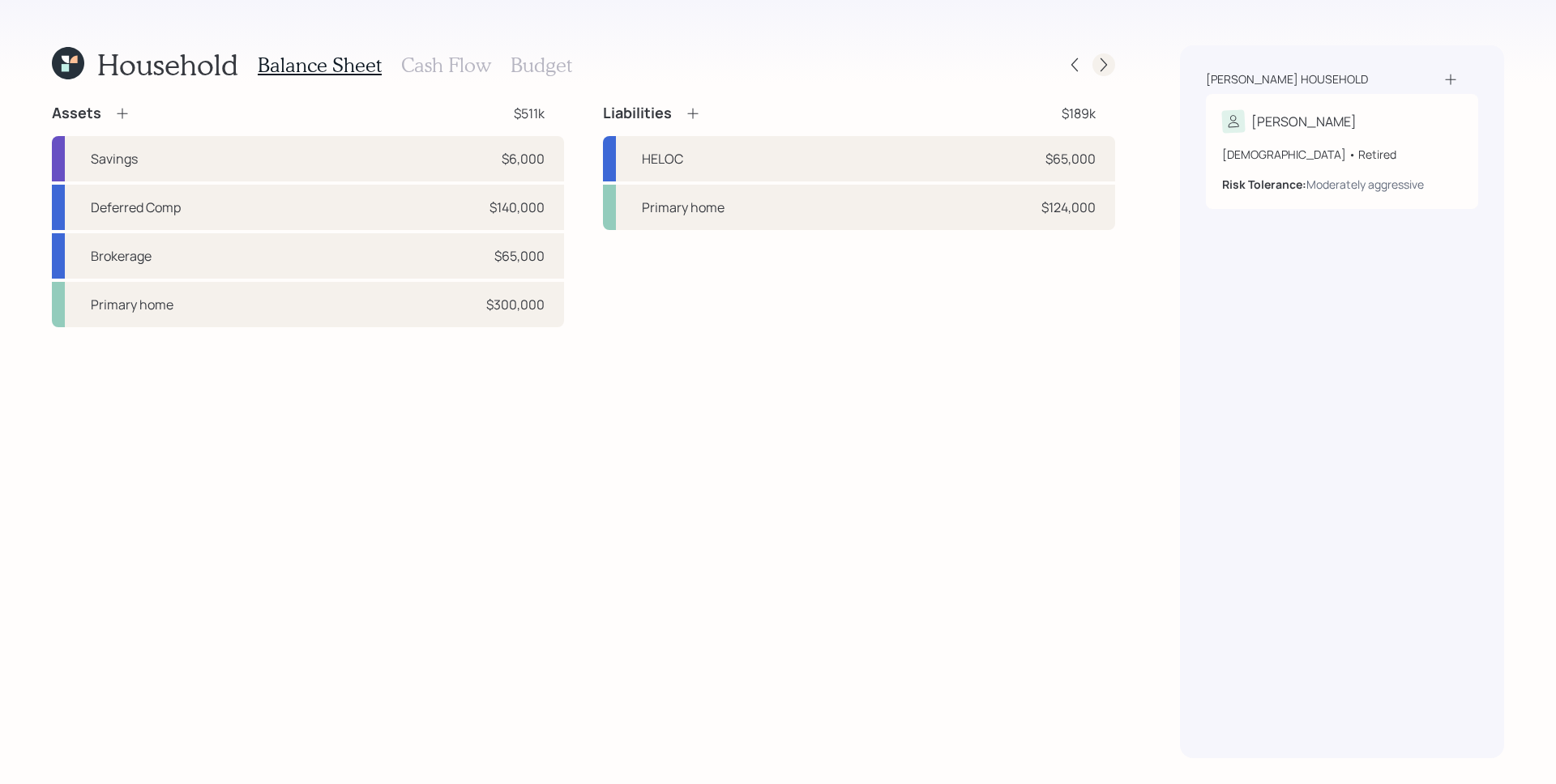
click at [1109, 62] on icon at bounding box center [1103, 64] width 16 height 16
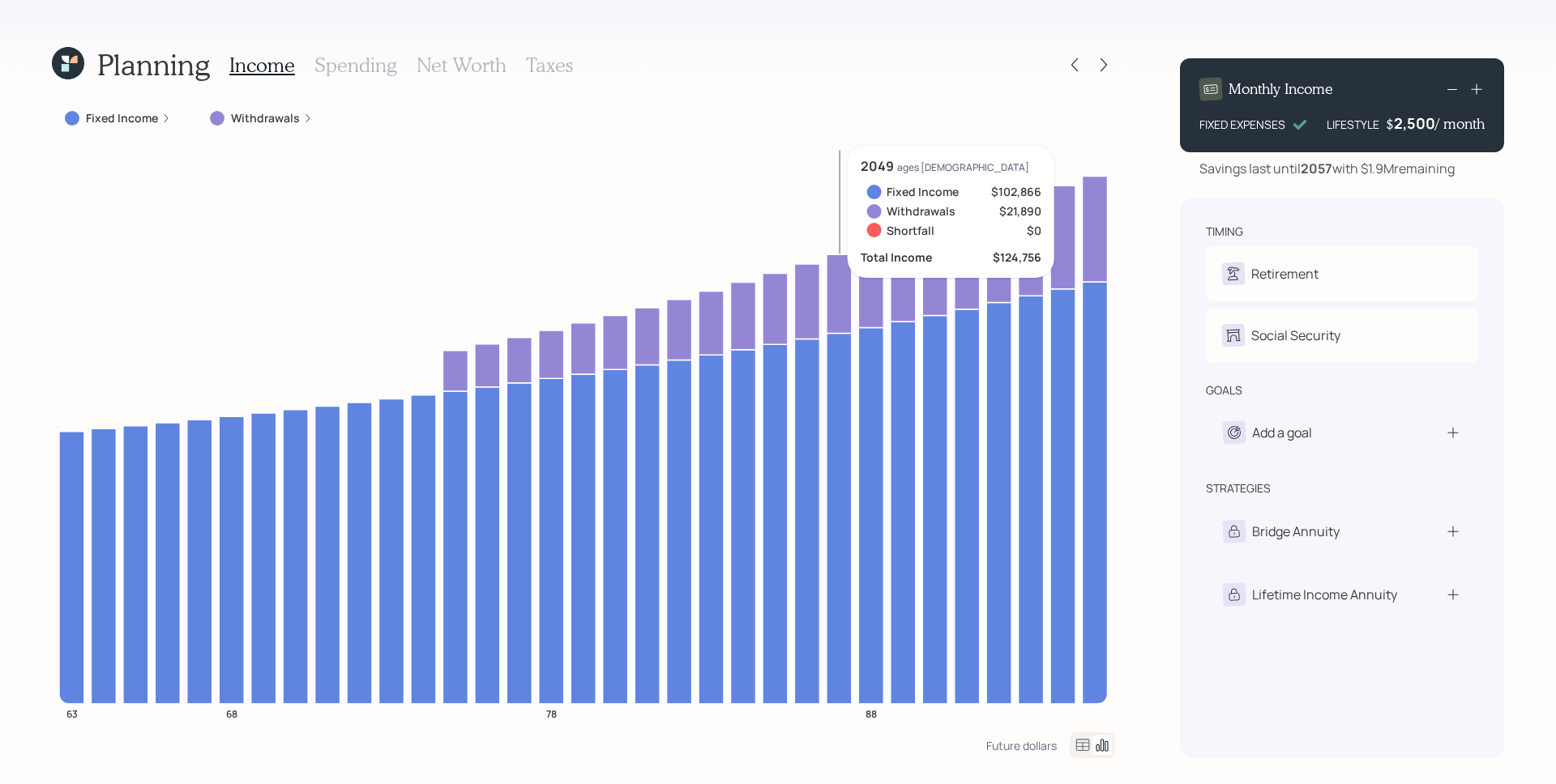
click at [155, 108] on div "Fixed Income" at bounding box center [118, 118] width 132 height 29
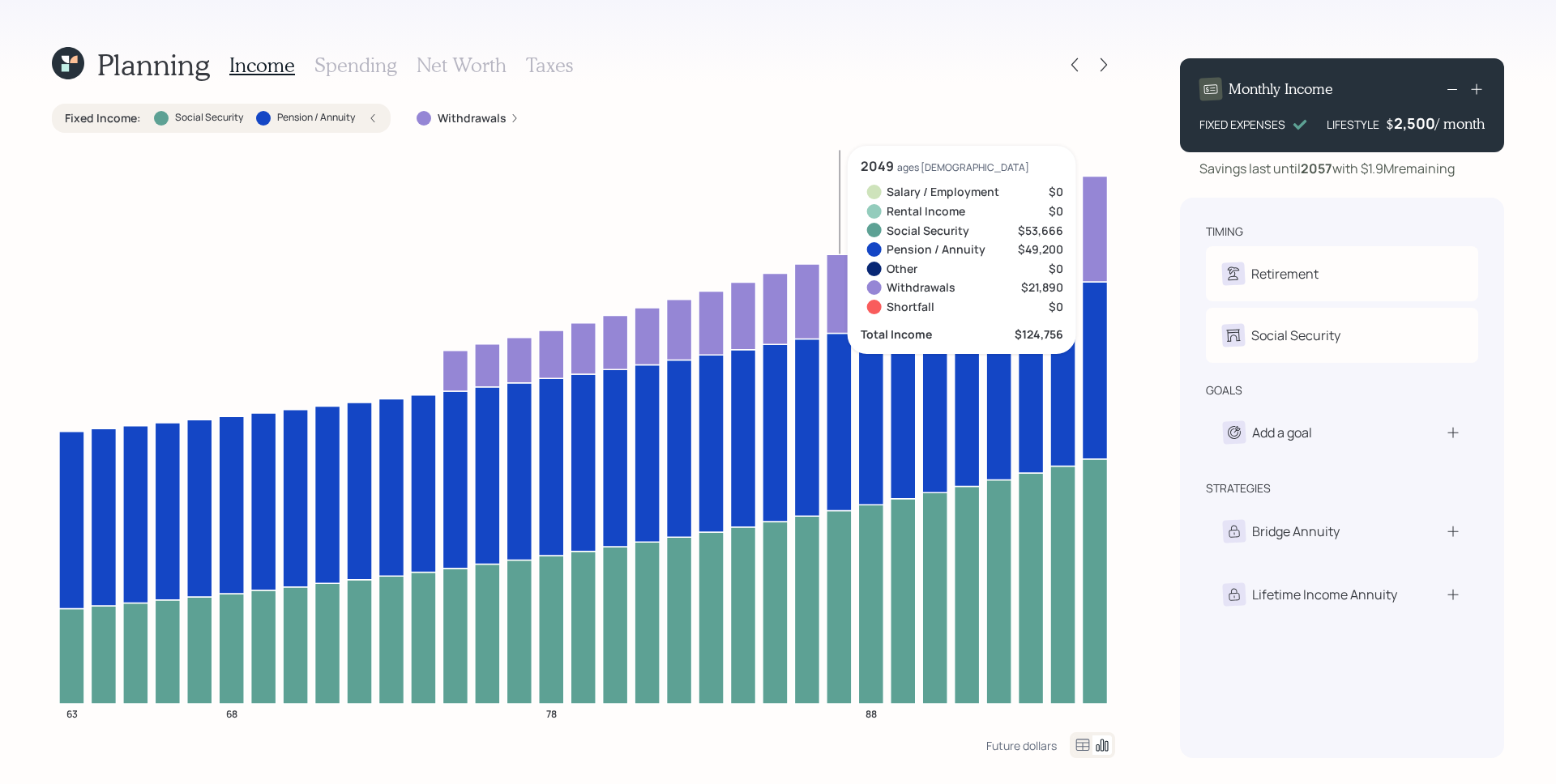
drag, startPoint x: 382, startPoint y: 43, endPoint x: 367, endPoint y: 65, distance: 26.6
click at [382, 43] on div "Planning Income Spending Net Worth Taxes Fixed Income : Social Security Pension…" at bounding box center [778, 392] width 1556 height 784
click at [367, 65] on h3 "Spending" at bounding box center [355, 65] width 82 height 24
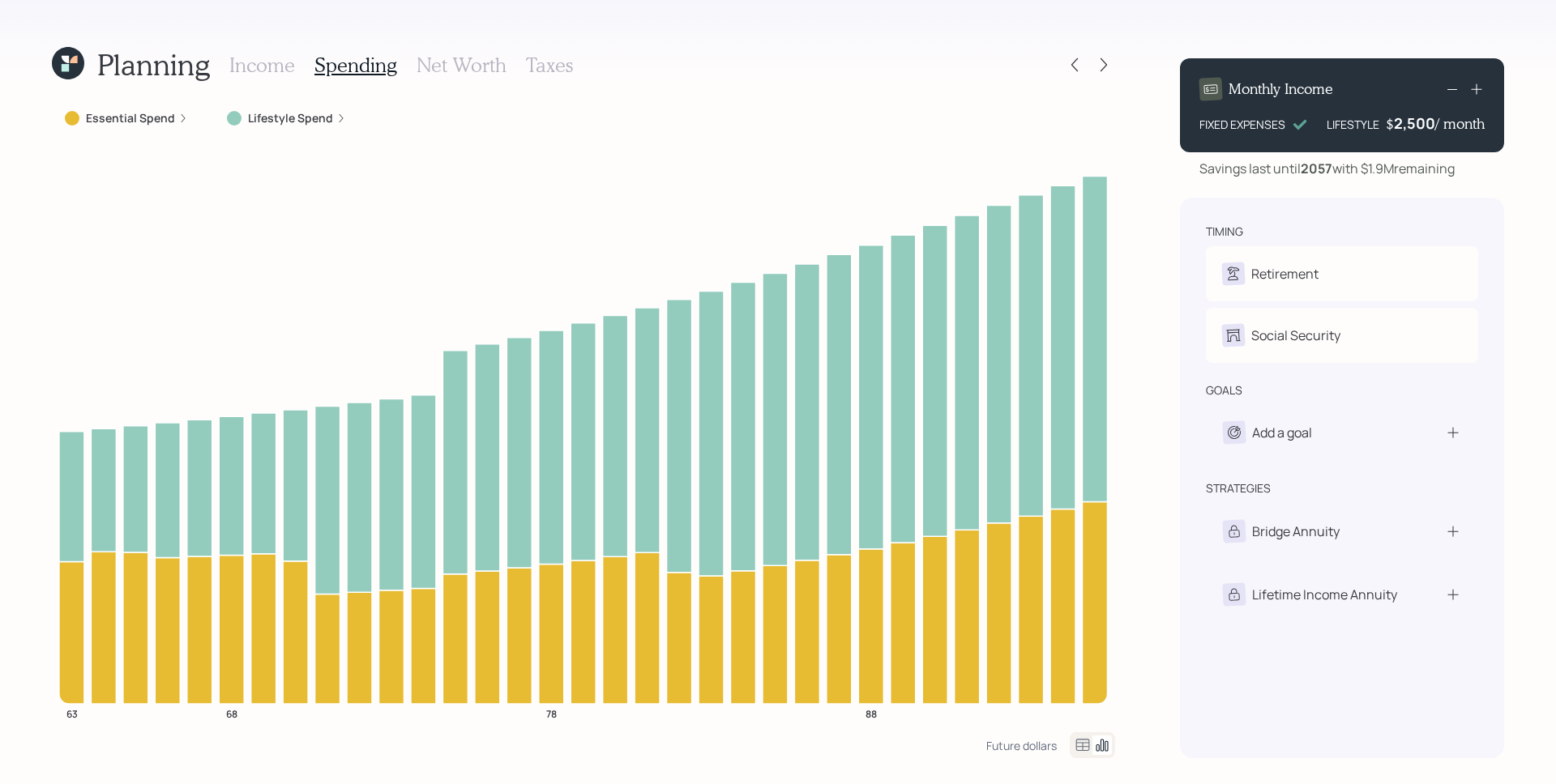
click at [178, 113] on icon at bounding box center [183, 118] width 9 height 9
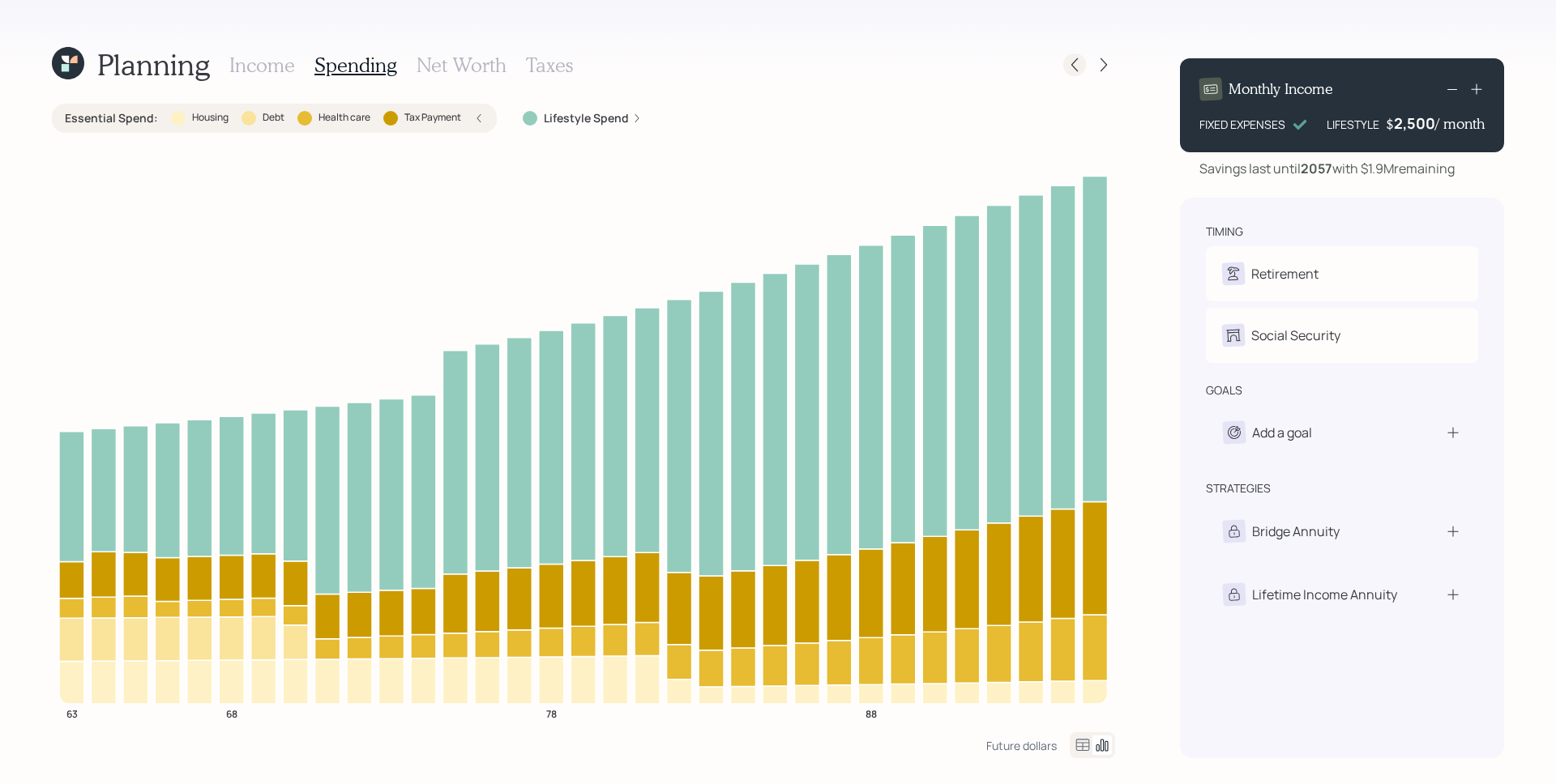
click at [1073, 61] on icon at bounding box center [1074, 64] width 16 height 16
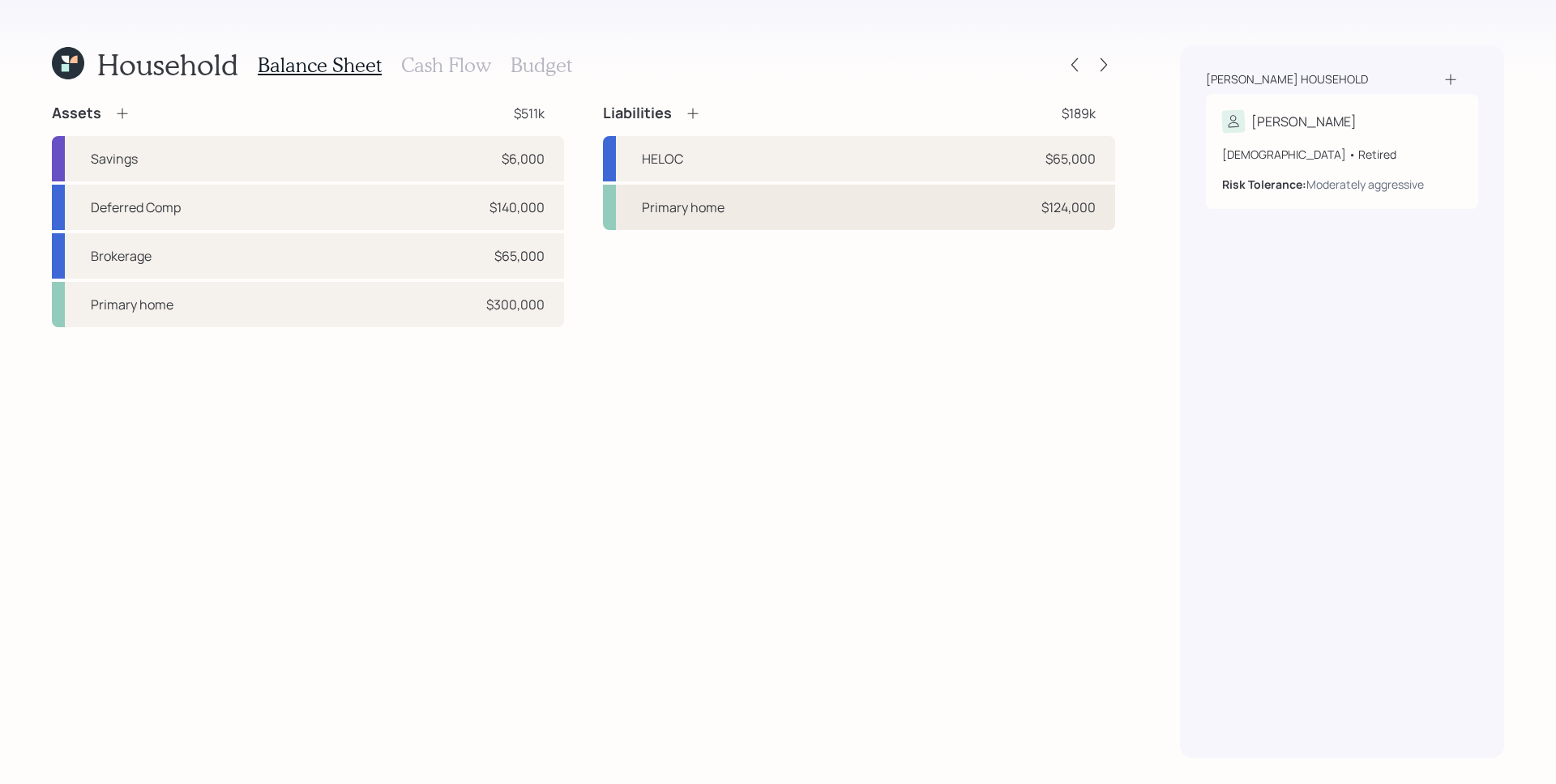
click at [767, 193] on div "Primary home $124,000" at bounding box center [858, 207] width 512 height 45
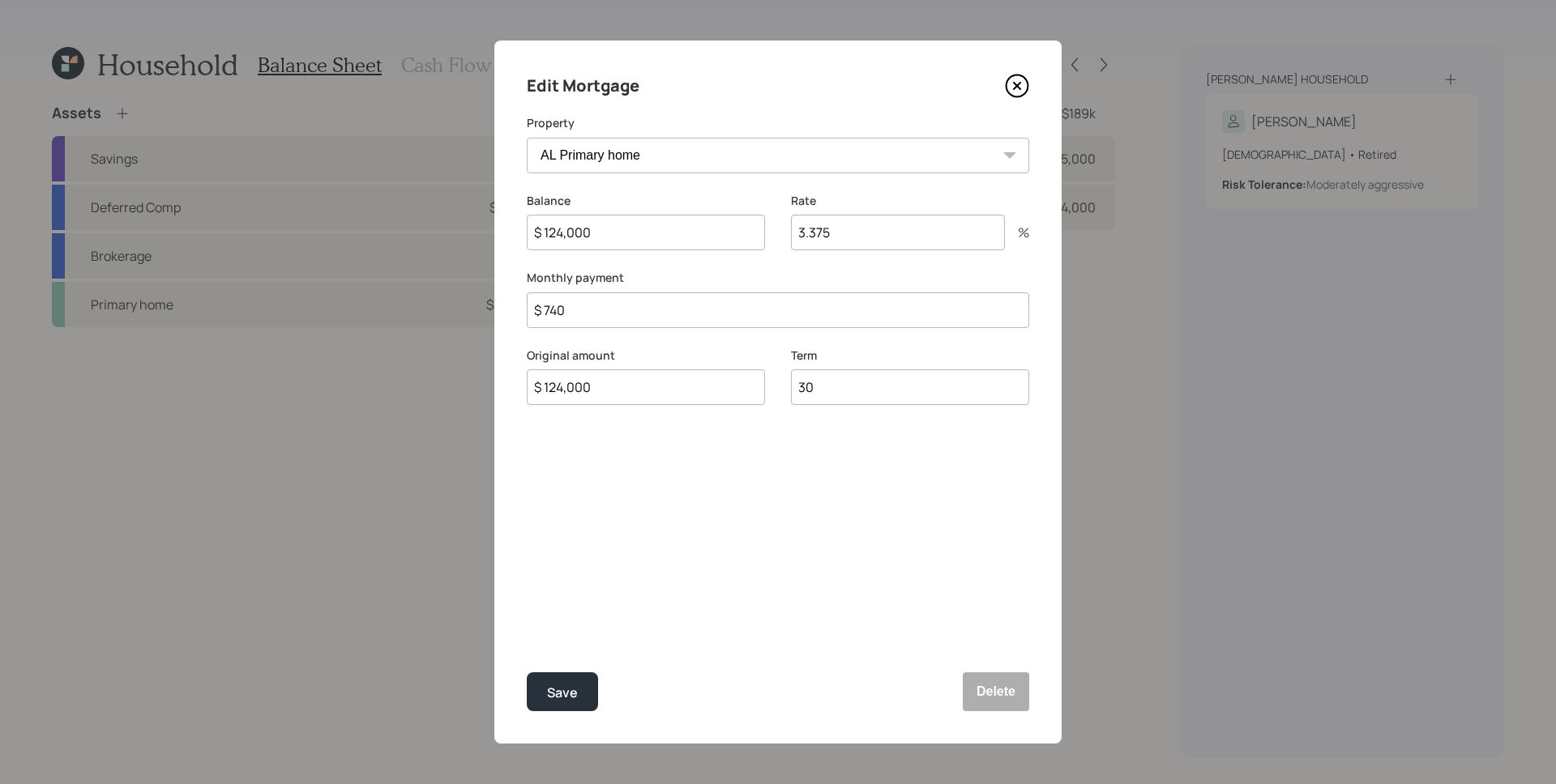
click at [1019, 82] on icon at bounding box center [1017, 86] width 25 height 25
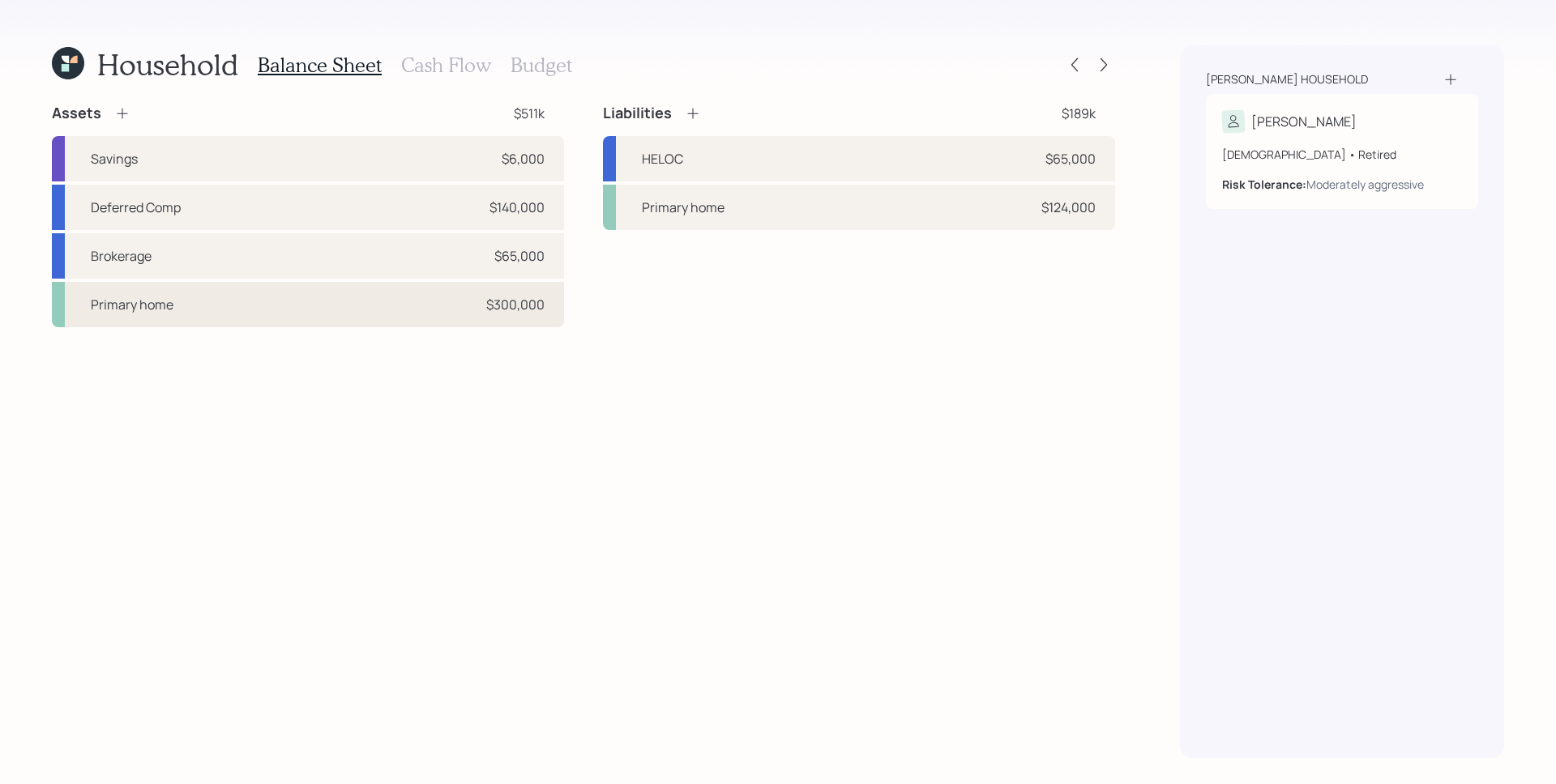
click at [323, 320] on div "Primary home $300,000" at bounding box center [307, 305] width 512 height 45
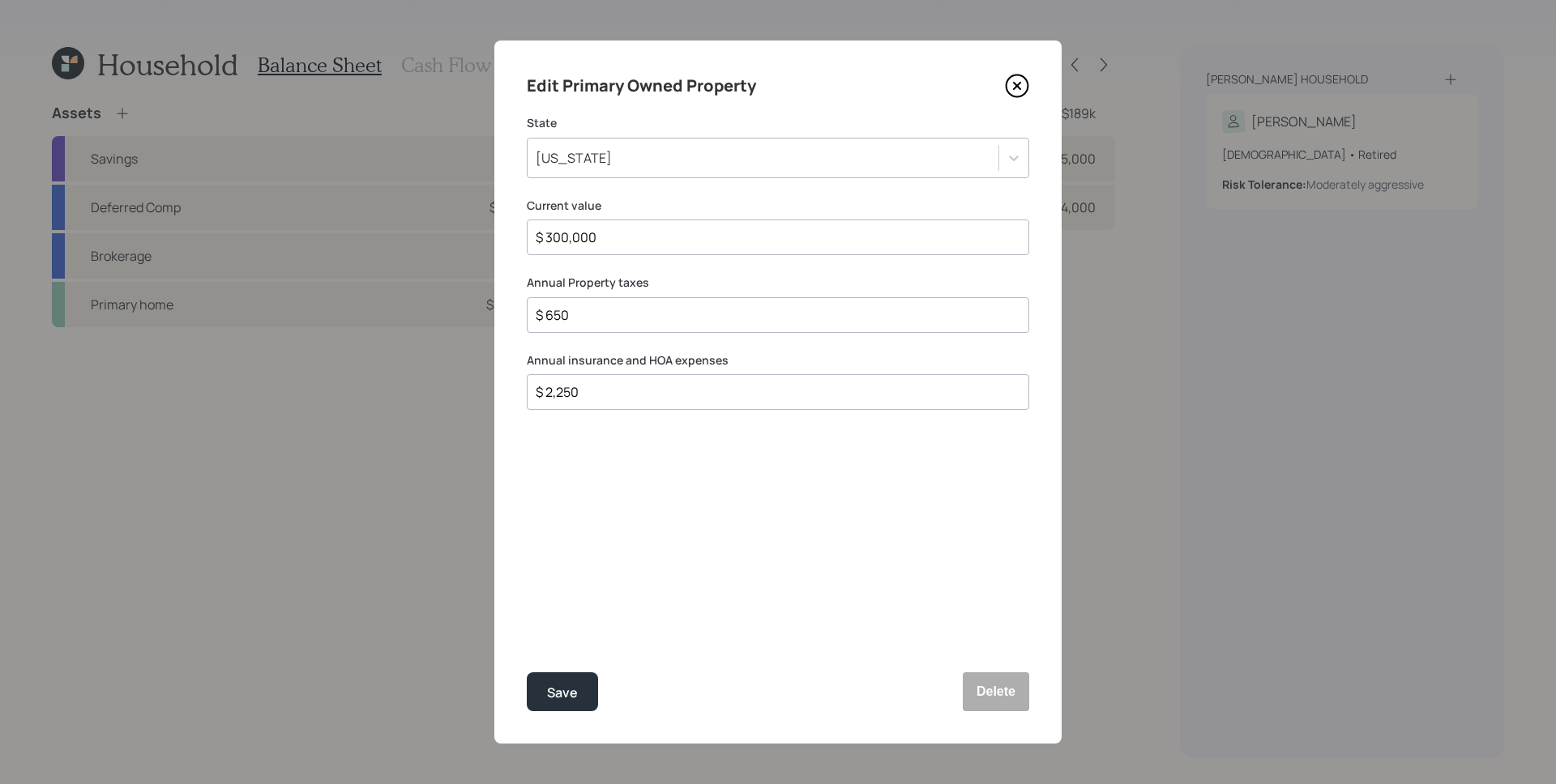
click at [1009, 85] on icon at bounding box center [1017, 86] width 25 height 25
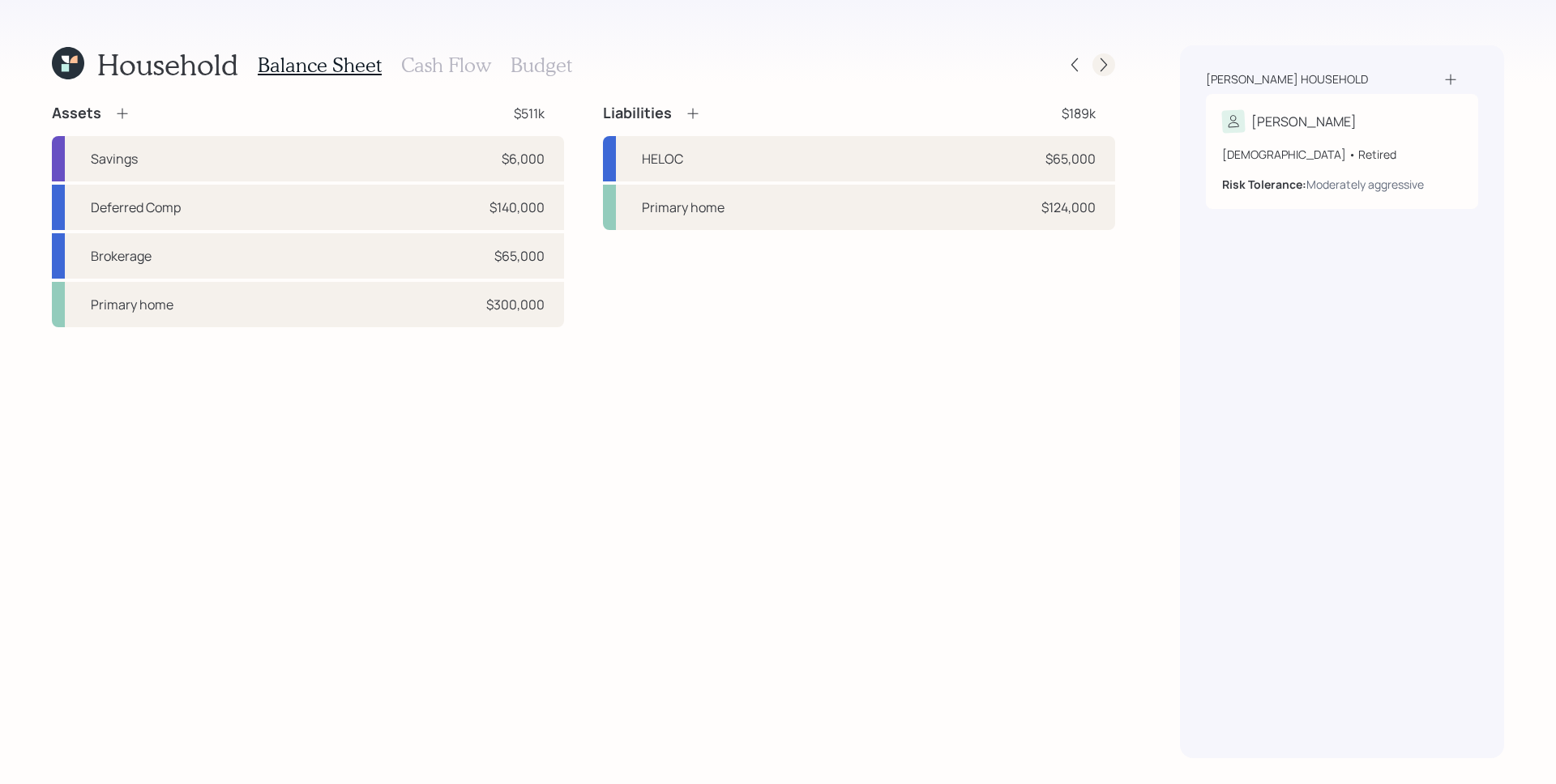
click at [1101, 61] on icon at bounding box center [1103, 64] width 16 height 16
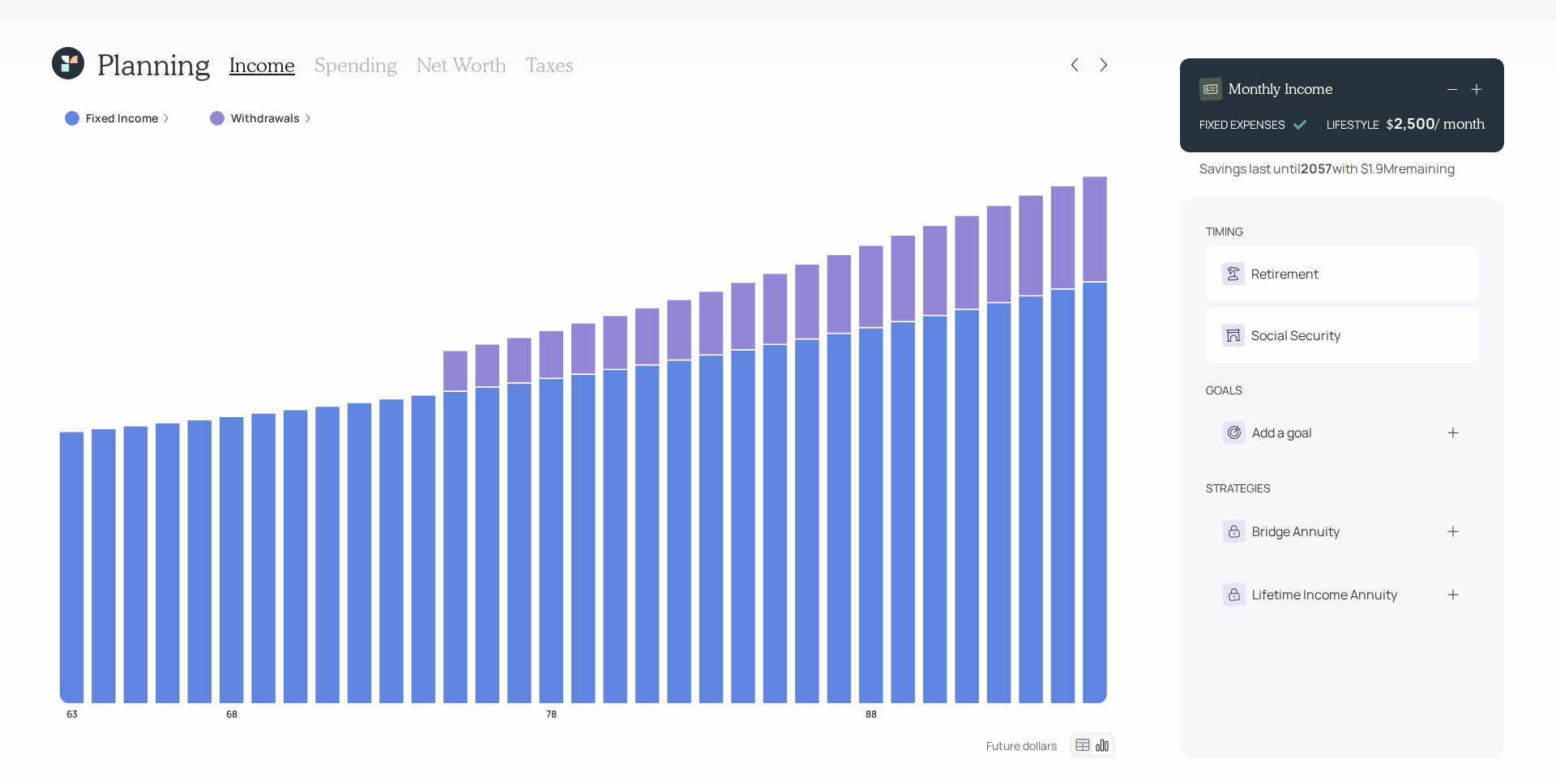
click at [379, 72] on h3 "Spending" at bounding box center [355, 65] width 82 height 24
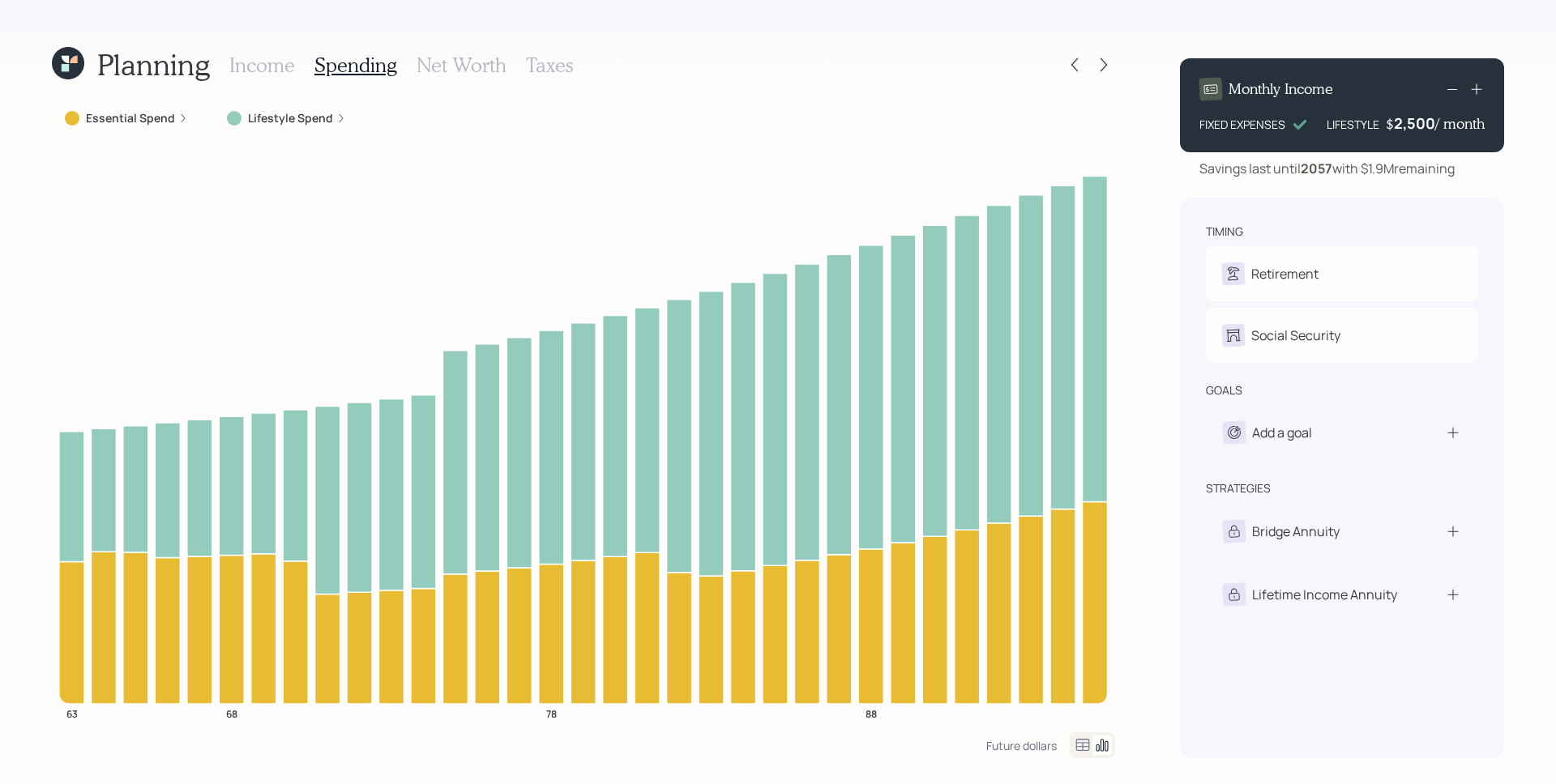
click at [140, 112] on label "Essential Spend" at bounding box center [131, 117] width 89 height 16
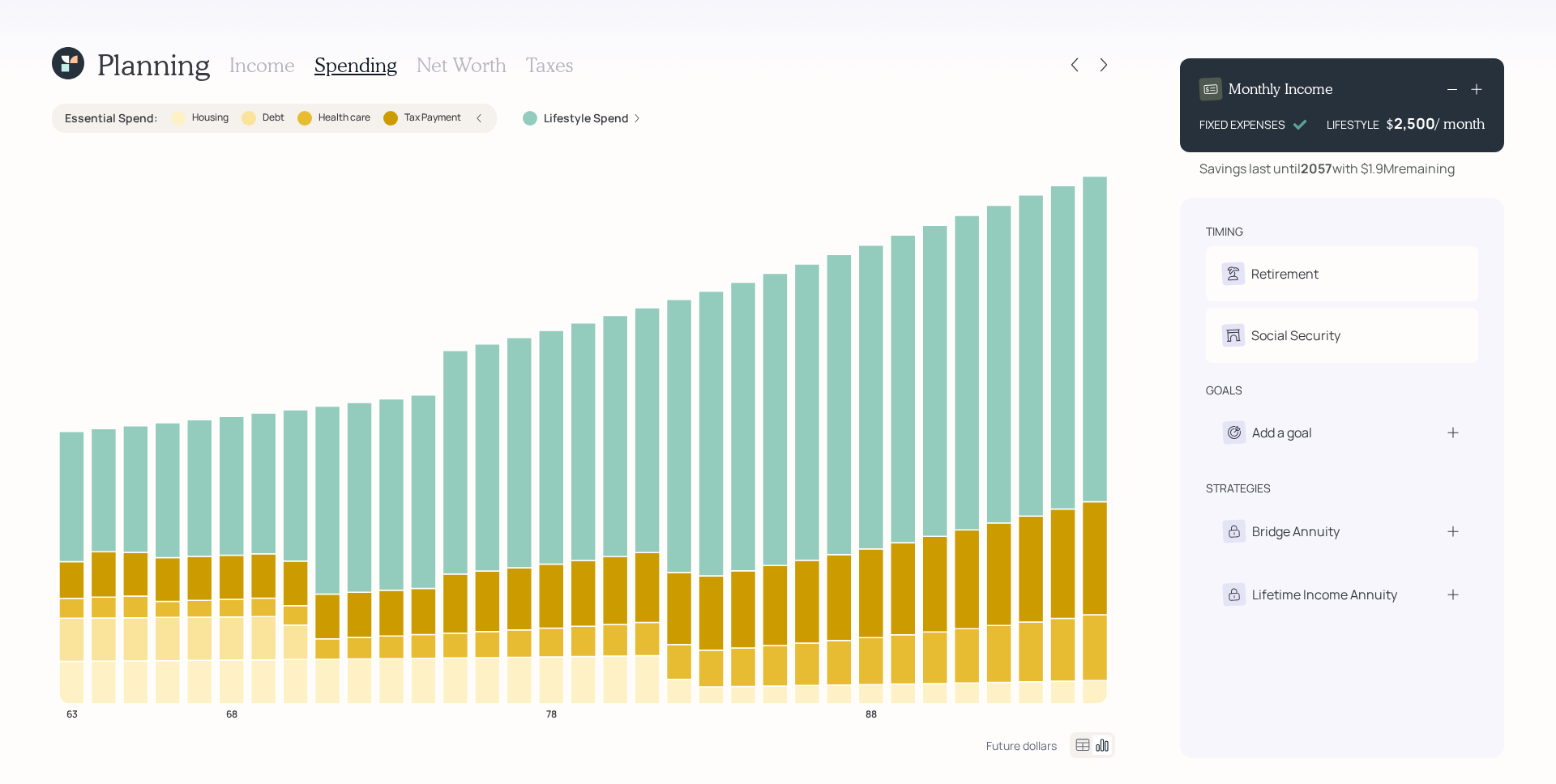
click at [568, 119] on label "Lifestyle Spend" at bounding box center [586, 117] width 85 height 16
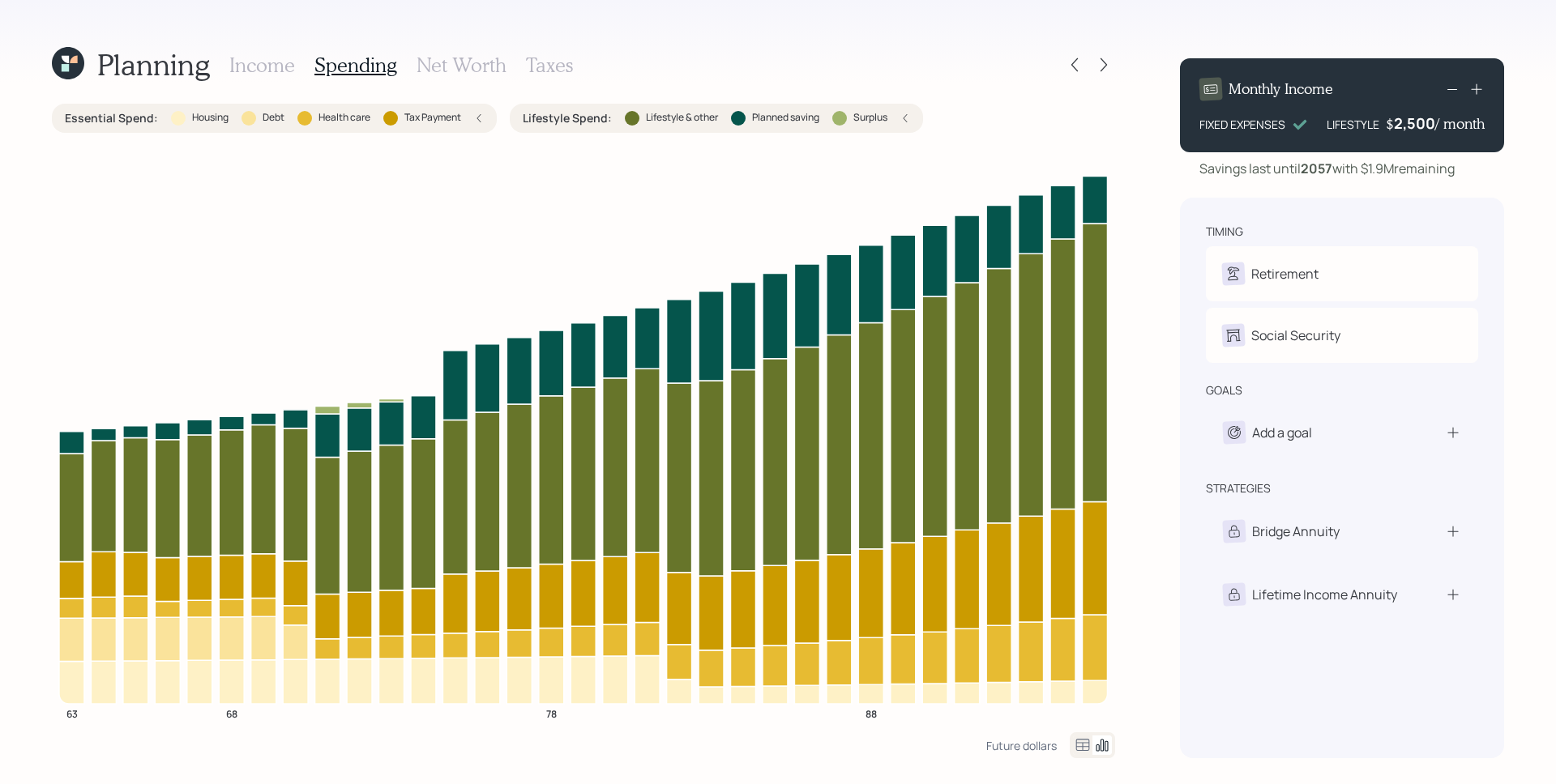
click at [864, 115] on label "Surplus" at bounding box center [870, 117] width 34 height 14
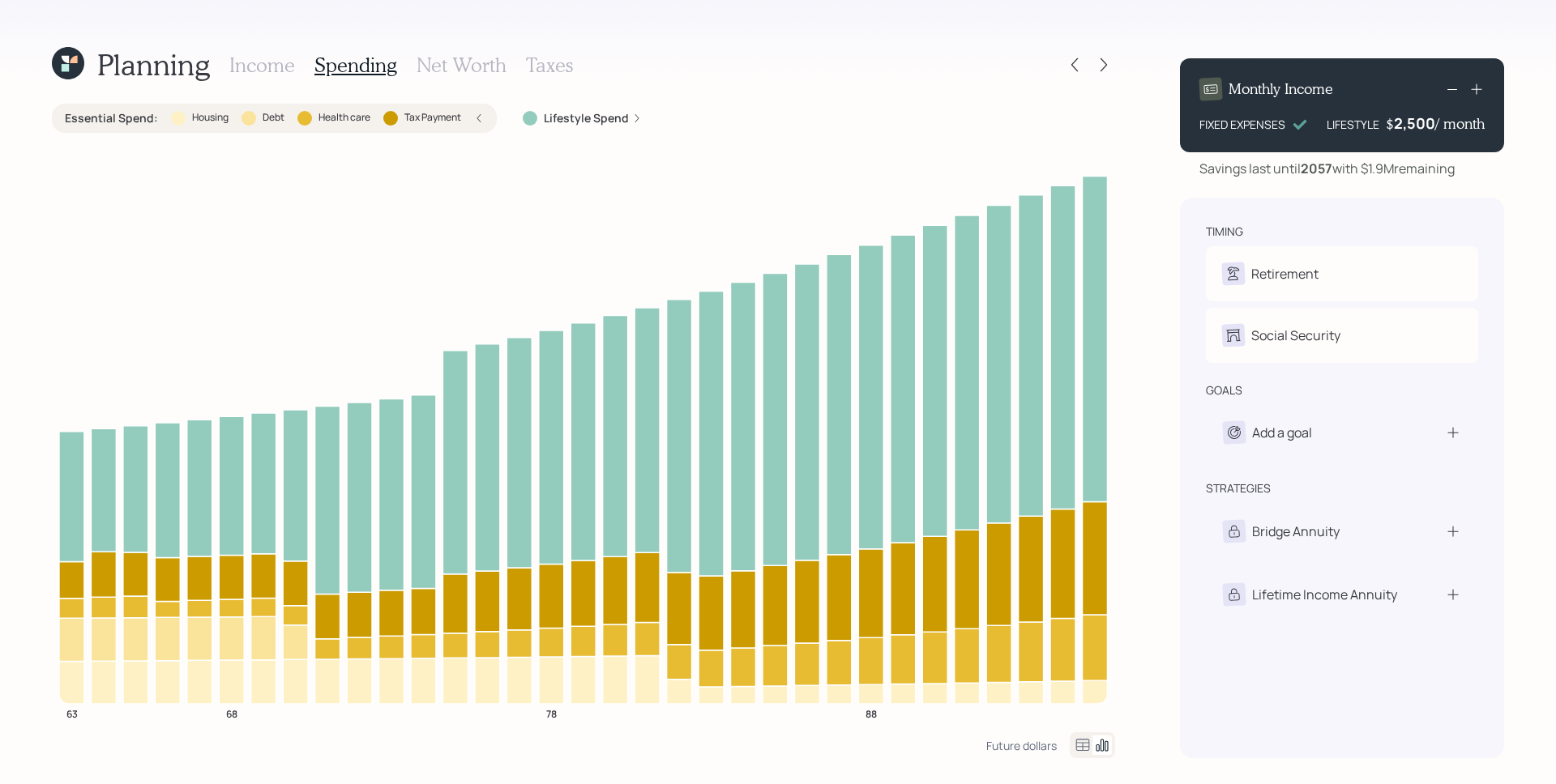
click at [476, 120] on icon at bounding box center [479, 118] width 9 height 9
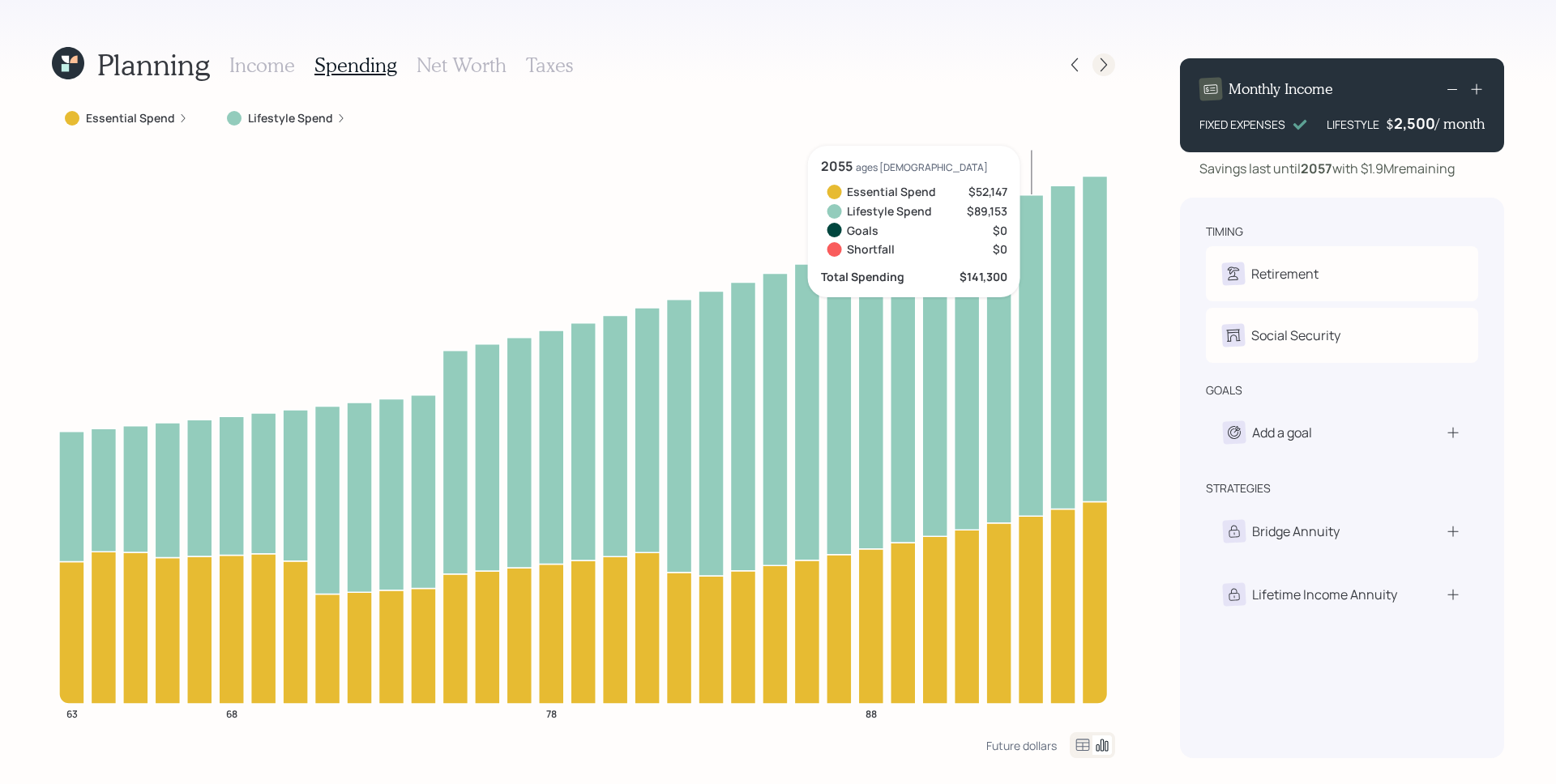
click at [1095, 62] on icon at bounding box center [1103, 64] width 16 height 16
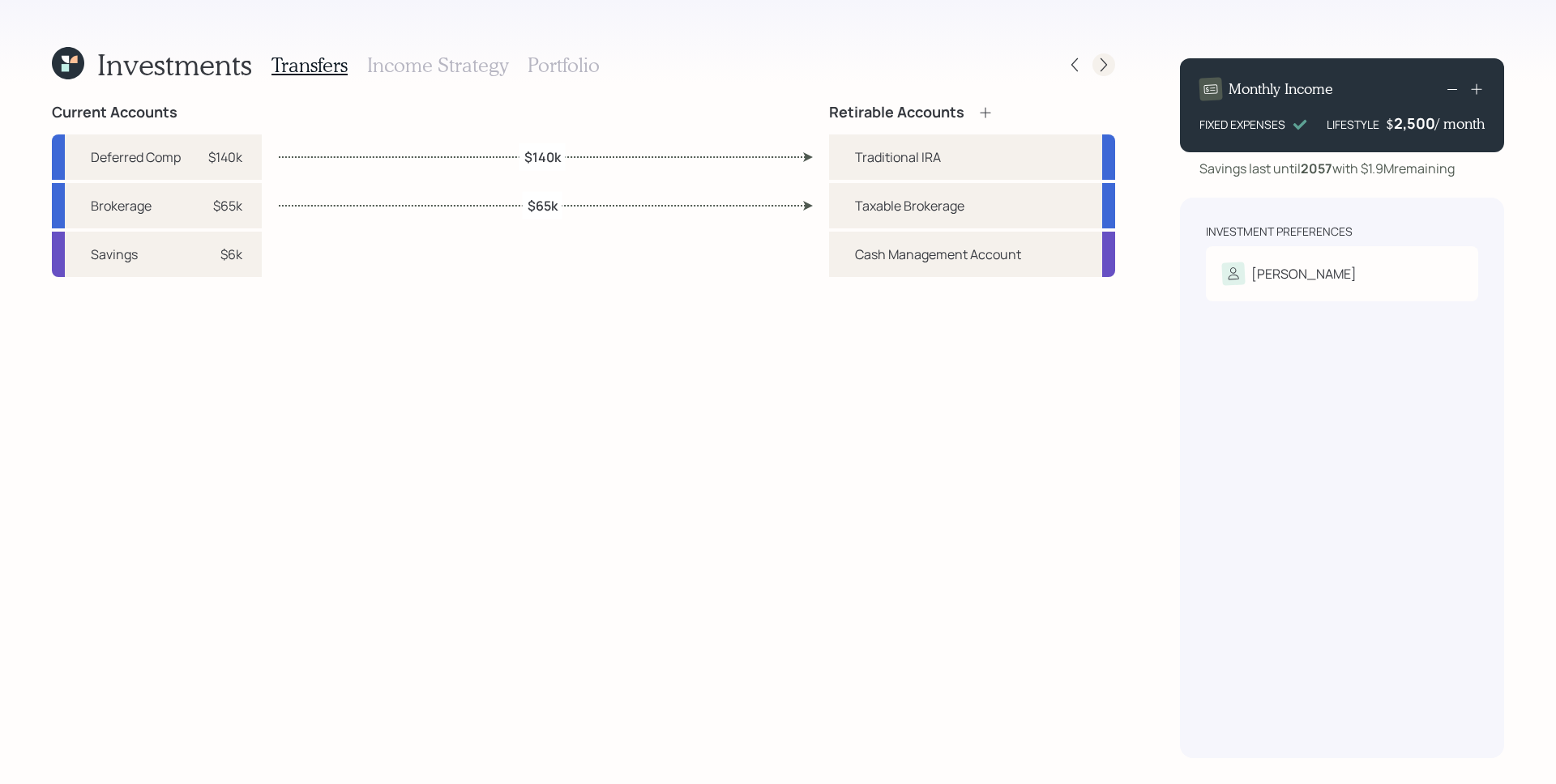
click at [1103, 66] on icon at bounding box center [1103, 64] width 16 height 16
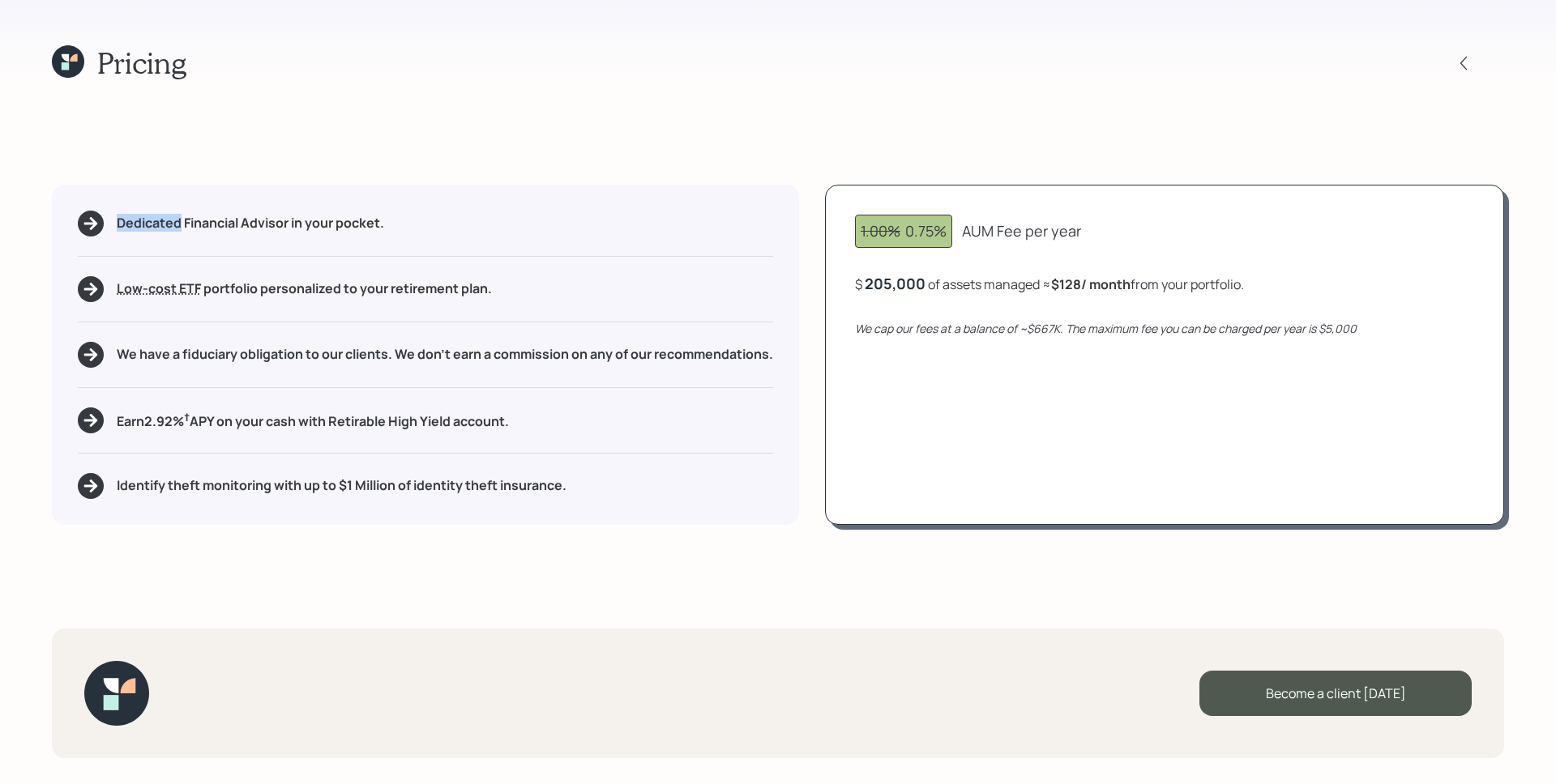
click at [1103, 66] on div "Pricing" at bounding box center [778, 62] width 1452 height 35
click at [914, 232] on div "1.00% 0.75%" at bounding box center [903, 231] width 86 height 22
drag, startPoint x: 920, startPoint y: 229, endPoint x: 948, endPoint y: 224, distance: 28.4
click at [946, 224] on div "1.00% 0.75%" at bounding box center [903, 231] width 86 height 22
drag, startPoint x: 908, startPoint y: 228, endPoint x: 957, endPoint y: 229, distance: 49.0
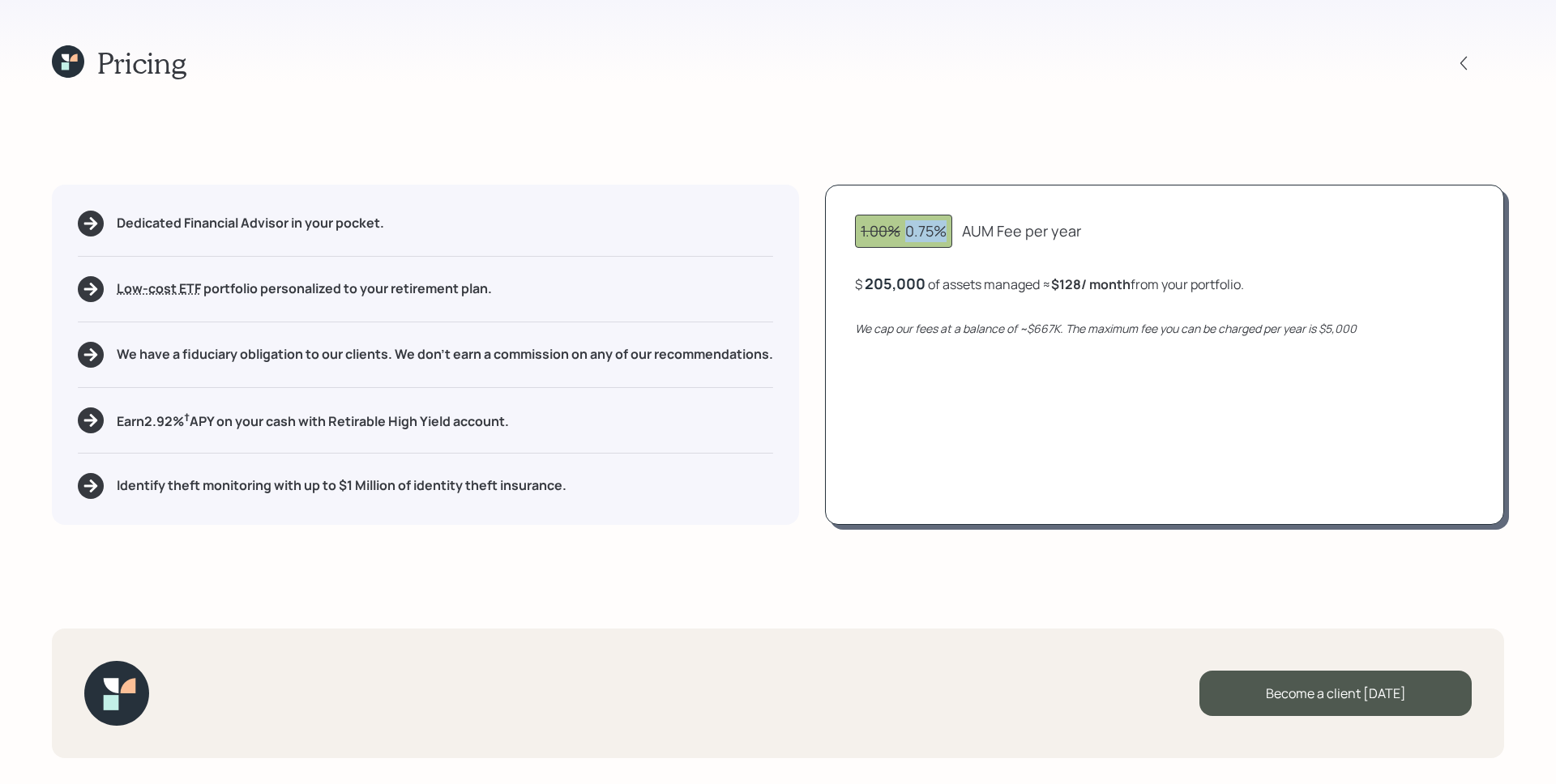
click at [957, 229] on div "1.00% 0.75% AUM Fee per year" at bounding box center [1164, 231] width 619 height 33
click at [1116, 243] on div "1.00% 0.75% AUM Fee per year" at bounding box center [1164, 231] width 619 height 33
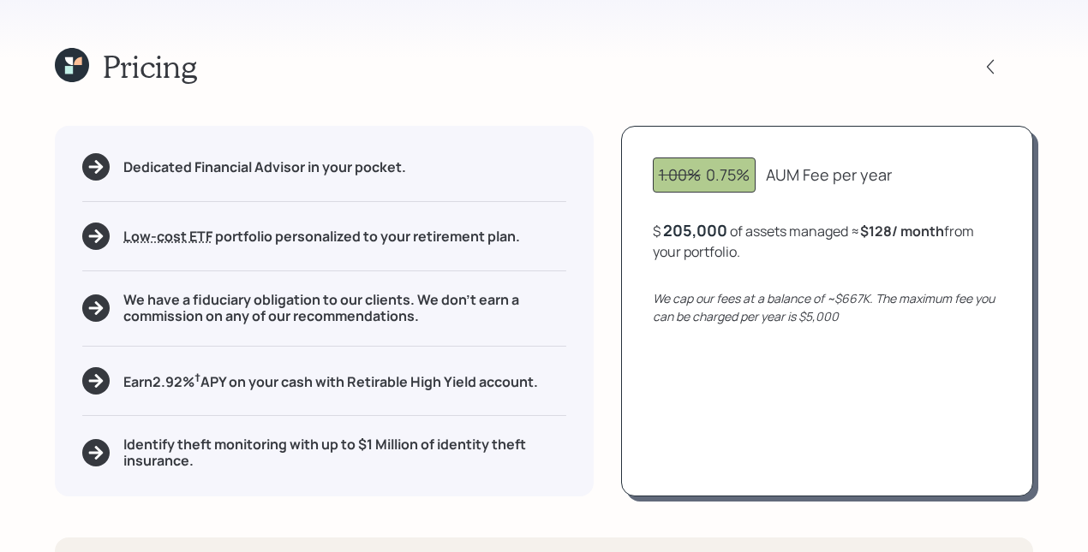
click at [848, 375] on div "1.00% 0.75% AUM Fee per year $ 205,000 of assets managed ≈ $128 / month from yo…" at bounding box center [827, 311] width 412 height 371
click at [811, 303] on icon "We cap our fees at a balance of ~$667K. The maximum fee you can be charged per …" at bounding box center [824, 307] width 342 height 34
drag, startPoint x: 708, startPoint y: 173, endPoint x: 743, endPoint y: 176, distance: 34.4
click at [743, 176] on div "1.00% 0.75%" at bounding box center [704, 175] width 91 height 23
click at [944, 113] on div "Pricing Dedicated Financial Advisor in your pocket. Low-cost ETF Retirable uses…" at bounding box center [544, 276] width 1088 height 552
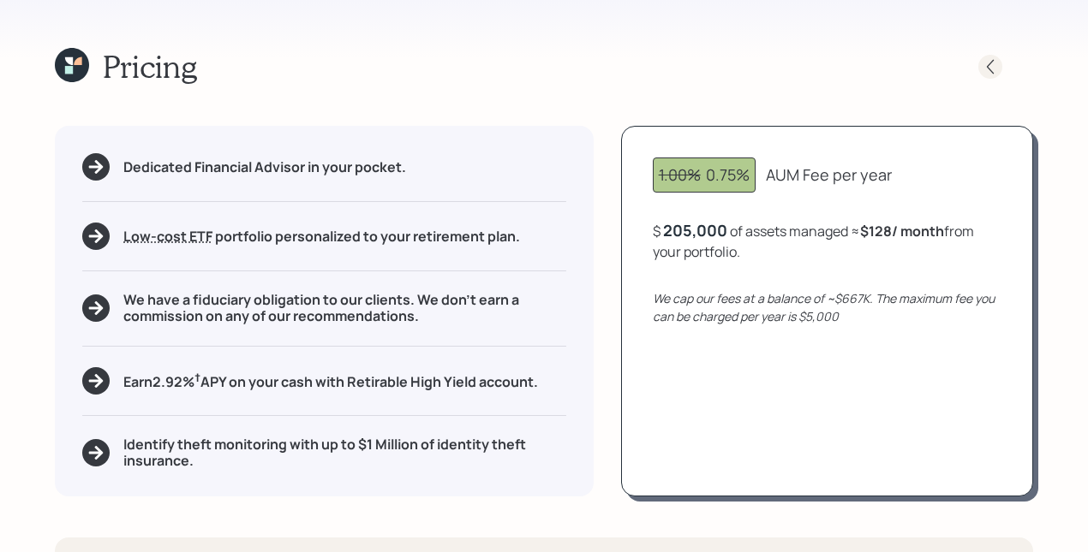
click at [985, 74] on icon at bounding box center [990, 66] width 17 height 17
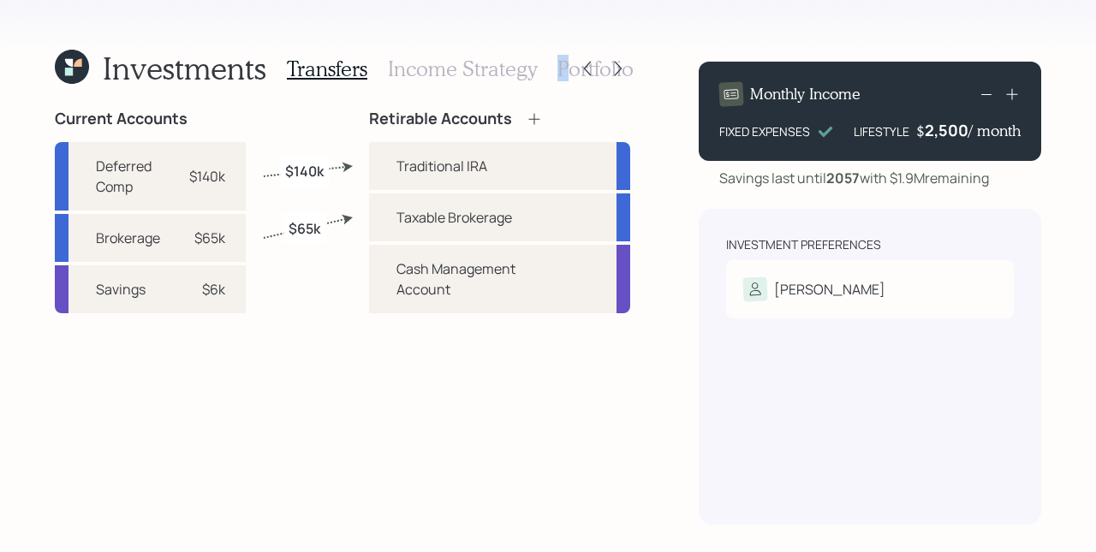
click at [561, 63] on h3 "Portfolio" at bounding box center [596, 69] width 76 height 25
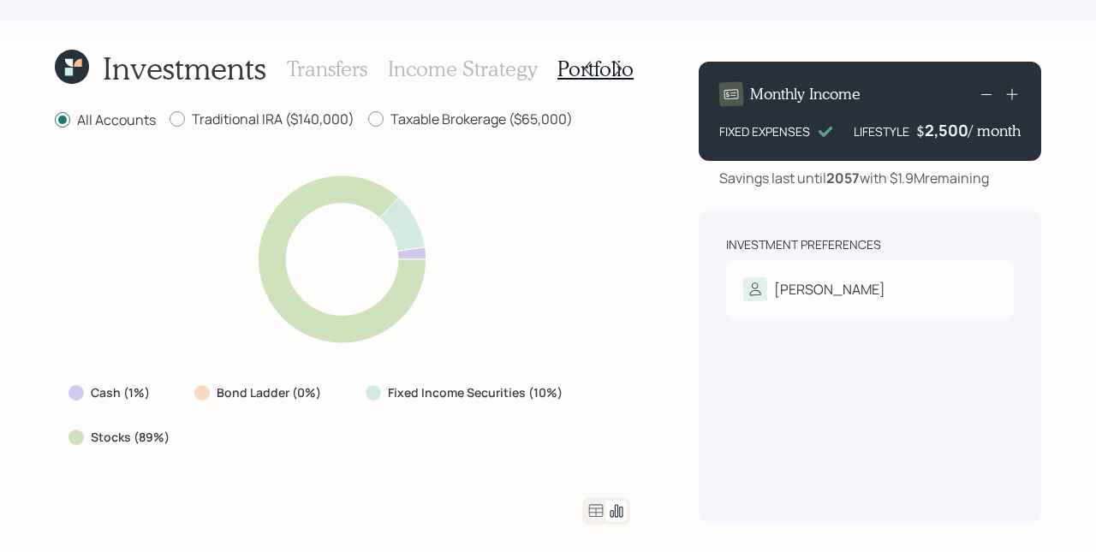
click at [596, 507] on icon at bounding box center [596, 511] width 21 height 21
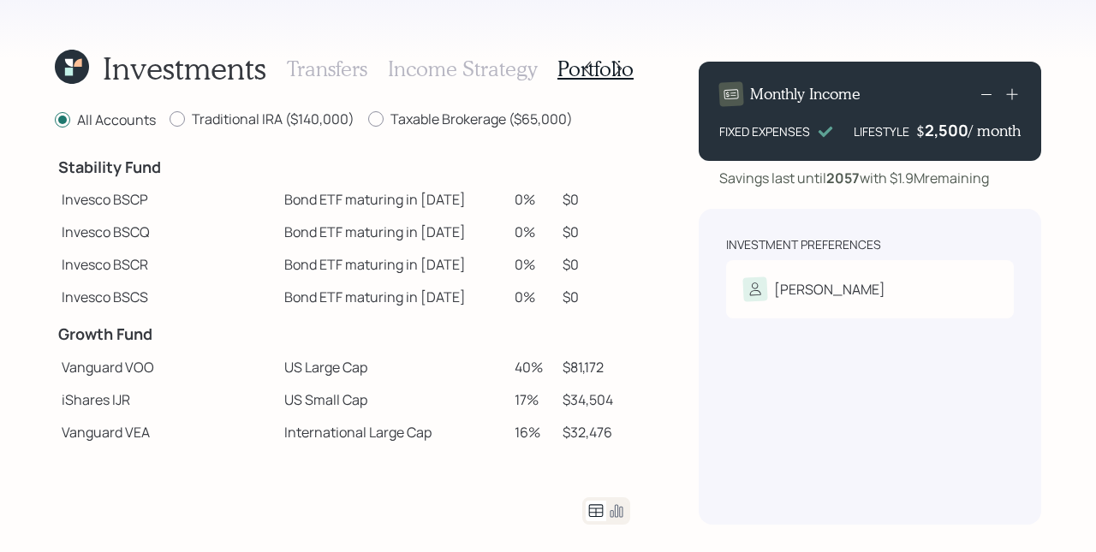
scroll to position [168, 0]
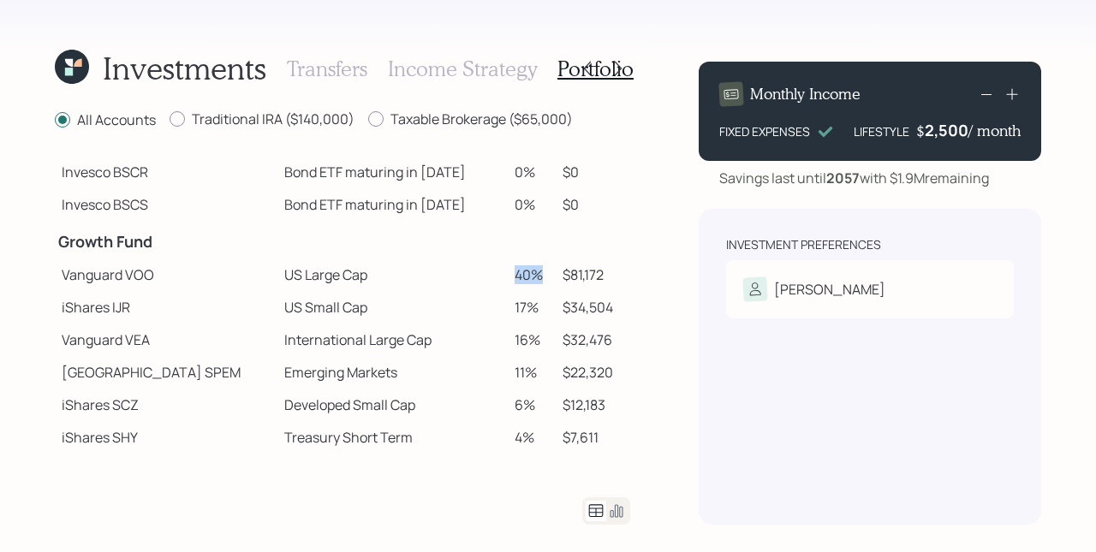
drag, startPoint x: 506, startPoint y: 271, endPoint x: 489, endPoint y: 280, distance: 19.6
click at [481, 267] on tr "Vanguard VOO US Large Cap 40% $81,172" at bounding box center [343, 275] width 576 height 33
click at [476, 299] on tr "iShares IJR US Small Cap 17% $34,504" at bounding box center [343, 307] width 576 height 33
drag, startPoint x: 505, startPoint y: 333, endPoint x: 473, endPoint y: 333, distance: 31.7
click at [473, 333] on tr "Vanguard VEA International Large Cap 16% $32,476" at bounding box center [343, 340] width 576 height 33
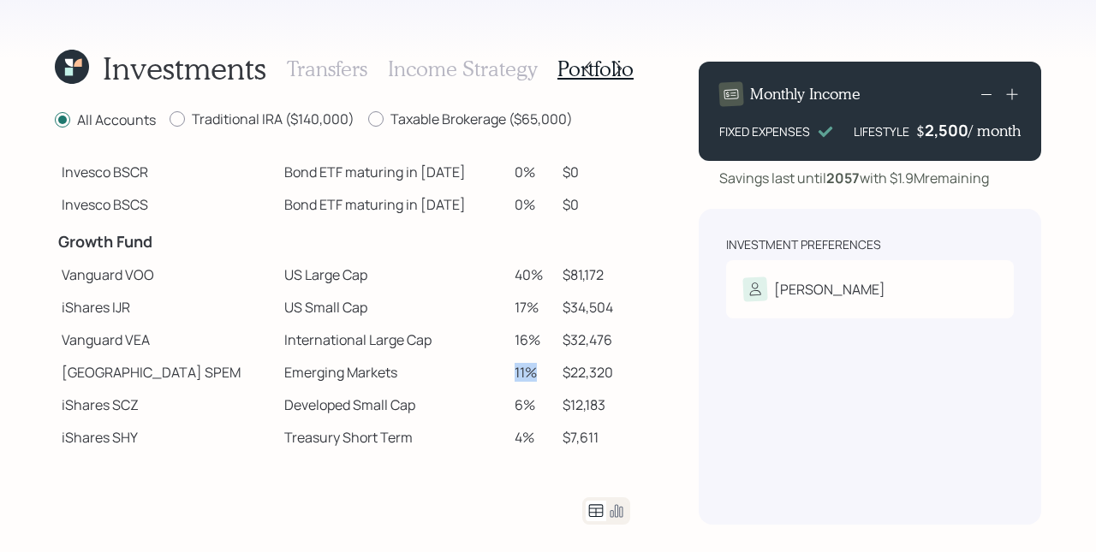
click at [479, 367] on tr "State Street SPEM Emerging Markets 11% $22,320" at bounding box center [343, 372] width 576 height 33
click at [508, 409] on td "6%" at bounding box center [532, 405] width 49 height 33
drag, startPoint x: 508, startPoint y: 408, endPoint x: 478, endPoint y: 402, distance: 30.6
click at [478, 402] on tr "iShares SCZ Developed Small Cap 6% $12,183" at bounding box center [343, 405] width 576 height 33
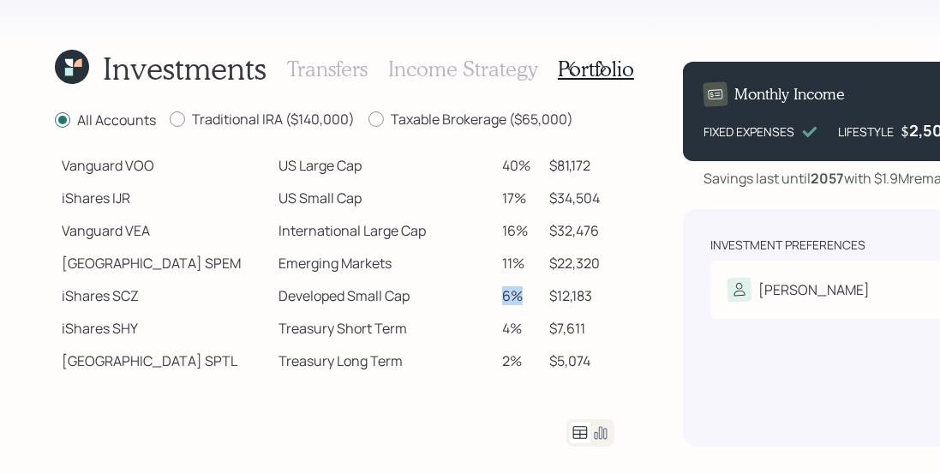
scroll to position [271, 0]
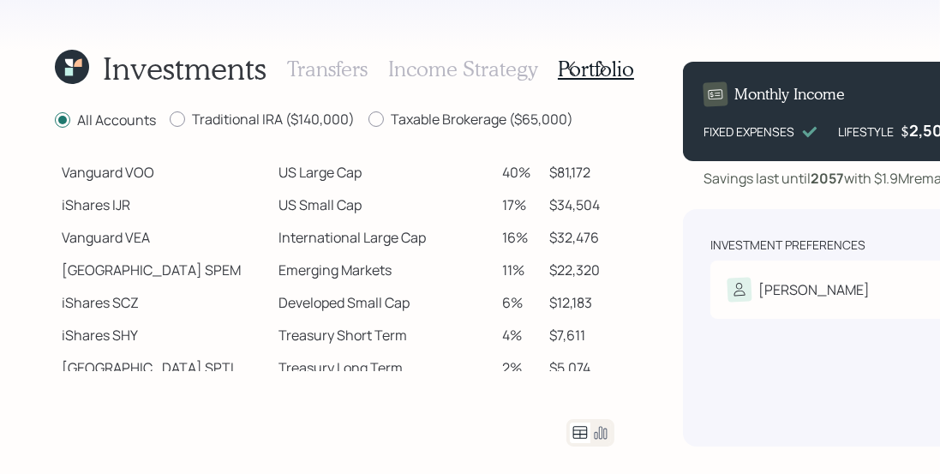
click at [518, 195] on td "17%" at bounding box center [518, 204] width 47 height 33
drag, startPoint x: 509, startPoint y: 168, endPoint x: 462, endPoint y: 164, distance: 47.2
click at [462, 164] on tr "Vanguard VOO US Large Cap 40% $81,172" at bounding box center [334, 172] width 559 height 33
drag, startPoint x: 511, startPoint y: 170, endPoint x: 471, endPoint y: 164, distance: 40.7
click at [495, 164] on td "40%" at bounding box center [518, 172] width 47 height 33
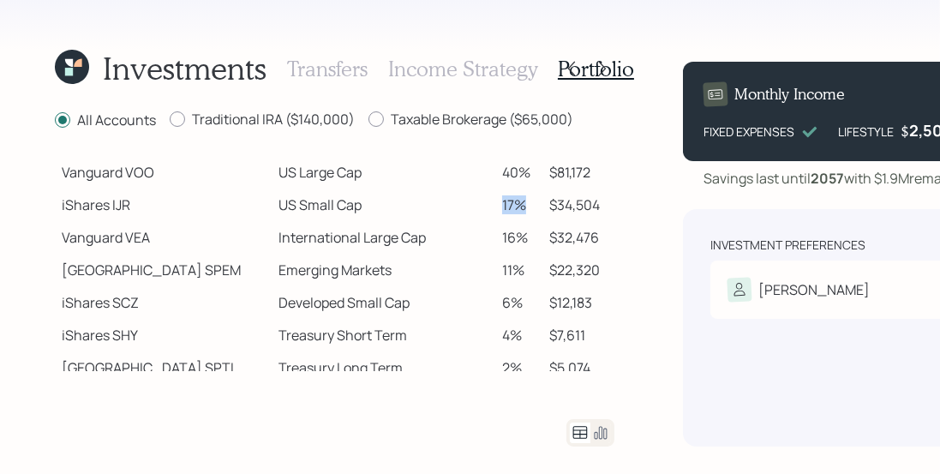
drag, startPoint x: 481, startPoint y: 201, endPoint x: 466, endPoint y: 199, distance: 15.6
click at [466, 199] on tr "iShares IJR US Small Cap 17% $34,504" at bounding box center [334, 204] width 559 height 33
drag, startPoint x: 499, startPoint y: 235, endPoint x: 469, endPoint y: 237, distance: 30.9
click at [468, 236] on tr "Vanguard VEA International Large Cap 16% $32,476" at bounding box center [334, 237] width 559 height 33
drag, startPoint x: 499, startPoint y: 265, endPoint x: 467, endPoint y: 259, distance: 32.3
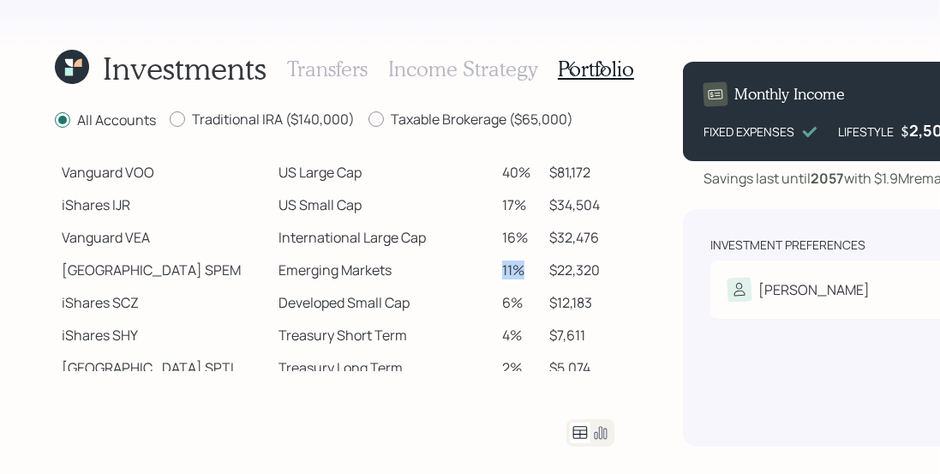
click at [467, 259] on tr "State Street SPEM Emerging Markets 11% $22,320" at bounding box center [334, 270] width 559 height 33
click at [495, 266] on td "11%" at bounding box center [518, 270] width 47 height 33
click at [328, 113] on label "Traditional IRA ($140,000)" at bounding box center [262, 119] width 185 height 19
click at [170, 119] on input "Traditional IRA ($140,000)" at bounding box center [169, 119] width 1 height 1
radio input "true"
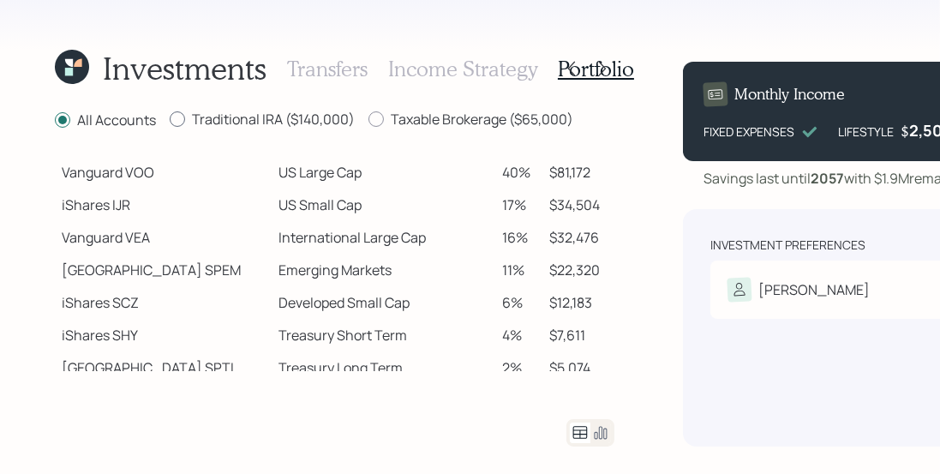
radio input "false"
click at [452, 121] on label "Taxable Brokerage ($65,000)" at bounding box center [470, 119] width 205 height 19
click at [368, 120] on input "Taxable Brokerage ($65,000)" at bounding box center [367, 119] width 1 height 1
radio input "true"
click at [302, 116] on label "Traditional IRA ($140,000)" at bounding box center [262, 119] width 185 height 19
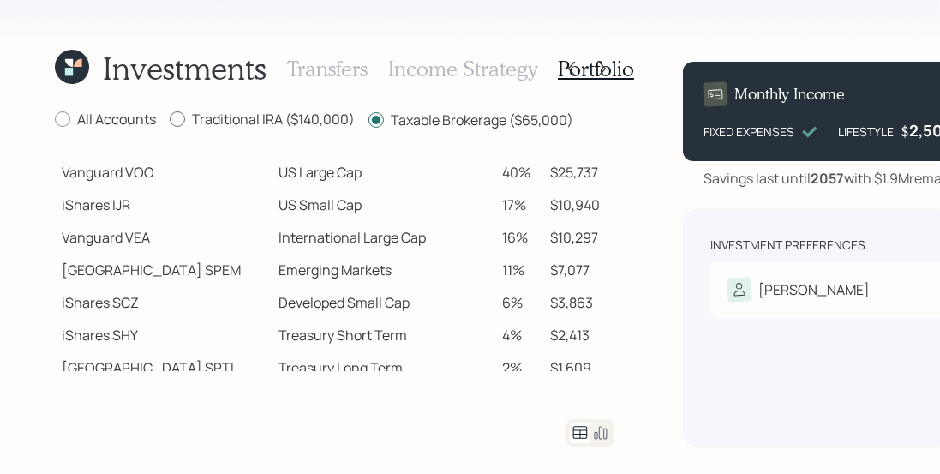
click at [170, 119] on input "Traditional IRA ($140,000)" at bounding box center [169, 119] width 1 height 1
radio input "true"
click at [423, 116] on label "Taxable Brokerage ($65,000)" at bounding box center [470, 119] width 205 height 19
click at [368, 119] on input "Taxable Brokerage ($65,000)" at bounding box center [367, 119] width 1 height 1
radio input "true"
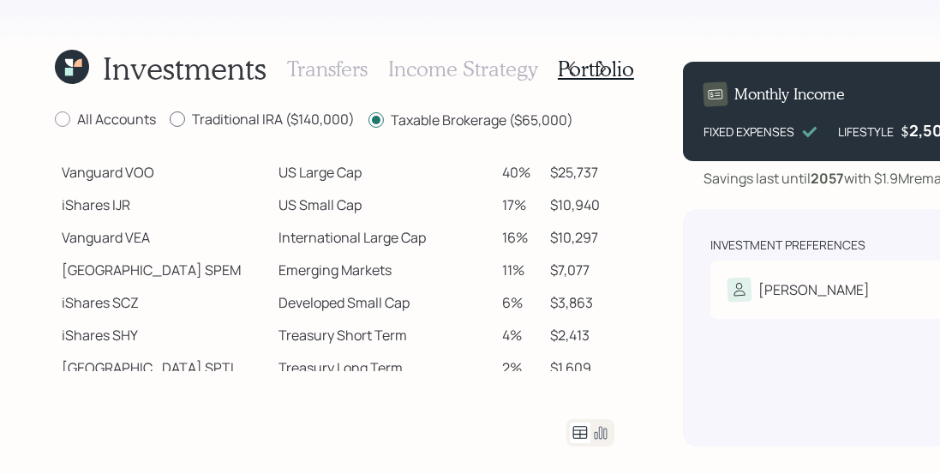
click at [257, 118] on label "Traditional IRA ($140,000)" at bounding box center [262, 119] width 185 height 19
click at [170, 119] on input "Traditional IRA ($140,000)" at bounding box center [169, 119] width 1 height 1
radio input "true"
click at [418, 124] on label "Taxable Brokerage ($65,000)" at bounding box center [470, 119] width 205 height 19
click at [368, 120] on input "Taxable Brokerage ($65,000)" at bounding box center [367, 119] width 1 height 1
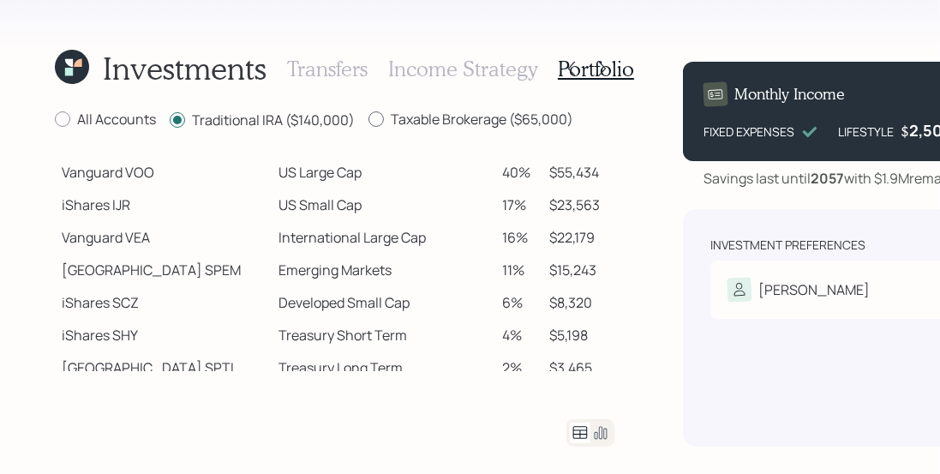
radio input "true"
click at [281, 111] on label "Traditional IRA ($140,000)" at bounding box center [262, 119] width 185 height 19
click at [170, 119] on input "Traditional IRA ($140,000)" at bounding box center [169, 119] width 1 height 1
radio input "true"
click at [424, 127] on label "Taxable Brokerage ($65,000)" at bounding box center [470, 119] width 205 height 19
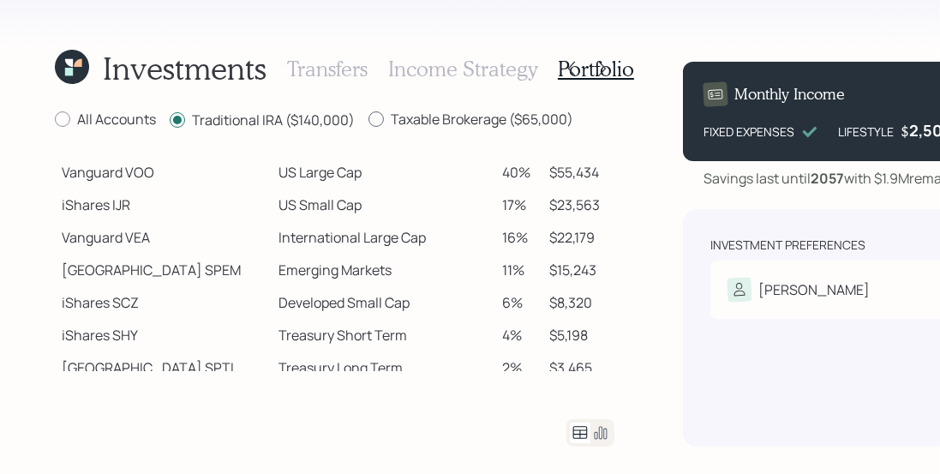
click at [368, 120] on input "Taxable Brokerage ($65,000)" at bounding box center [367, 119] width 1 height 1
radio input "true"
click at [285, 121] on label "Traditional IRA ($140,000)" at bounding box center [262, 119] width 185 height 19
click at [170, 120] on input "Traditional IRA ($140,000)" at bounding box center [169, 119] width 1 height 1
radio input "true"
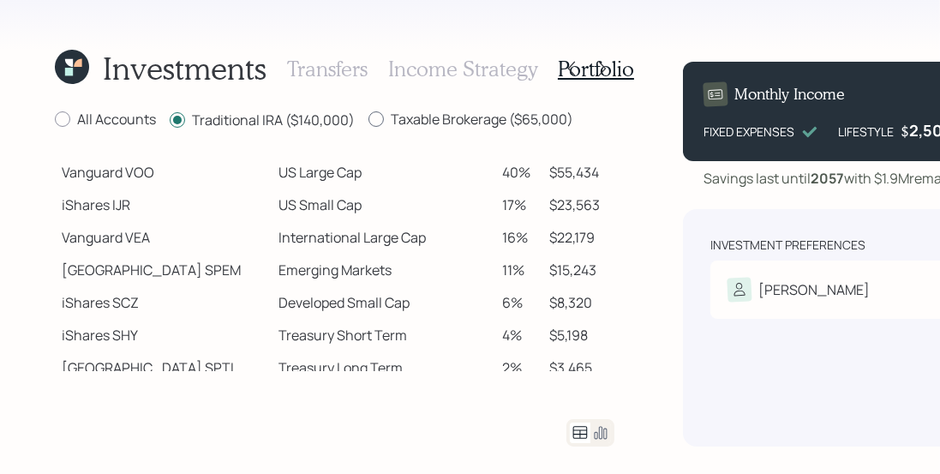
click at [397, 121] on label "Taxable Brokerage ($65,000)" at bounding box center [470, 119] width 205 height 19
click at [368, 120] on input "Taxable Brokerage ($65,000)" at bounding box center [367, 119] width 1 height 1
radio input "true"
click at [294, 115] on label "Traditional IRA ($140,000)" at bounding box center [262, 119] width 185 height 19
click at [170, 119] on input "Traditional IRA ($140,000)" at bounding box center [169, 119] width 1 height 1
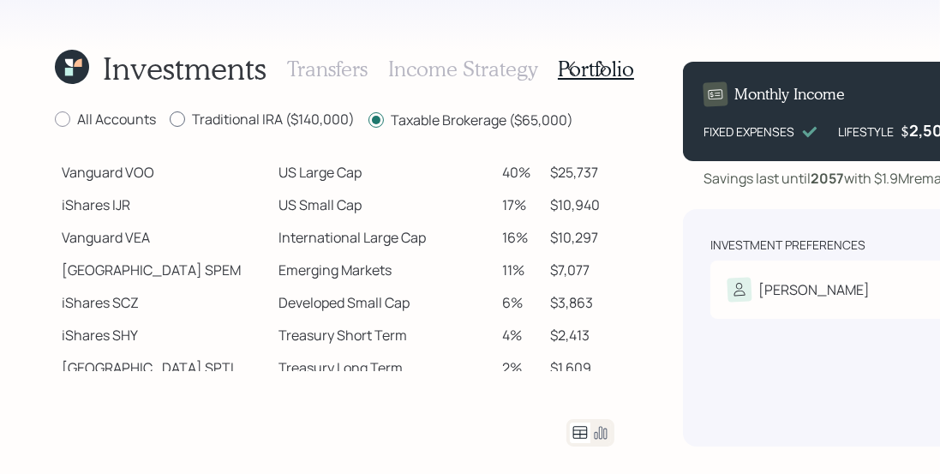
radio input "true"
click at [433, 128] on div "Taxable Brokerage ($65,000)" at bounding box center [470, 120] width 205 height 21
drag, startPoint x: 272, startPoint y: 120, endPoint x: 336, endPoint y: 126, distance: 64.5
click at [272, 120] on label "Traditional IRA ($140,000)" at bounding box center [262, 119] width 185 height 19
click at [170, 120] on input "Traditional IRA ($140,000)" at bounding box center [169, 120] width 1 height 1
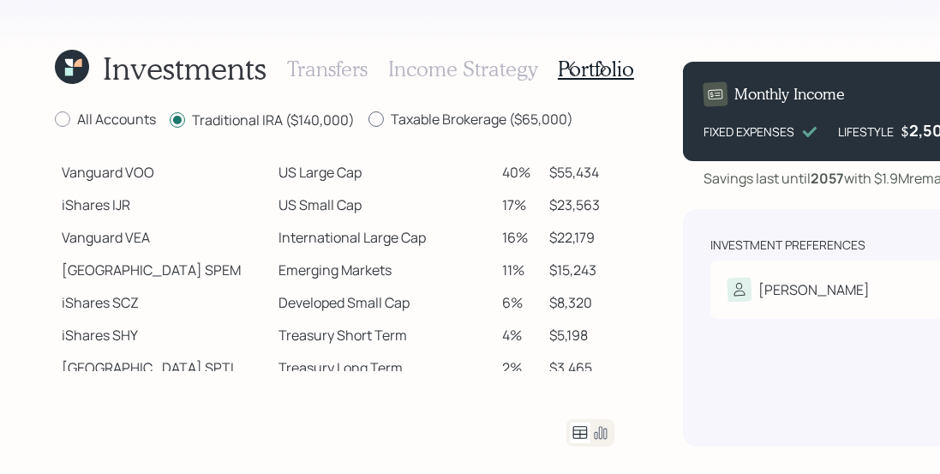
click at [433, 124] on label "Taxable Brokerage ($65,000)" at bounding box center [470, 119] width 205 height 19
click at [368, 120] on input "Taxable Brokerage ($65,000)" at bounding box center [367, 119] width 1 height 1
radio input "true"
click at [315, 116] on label "Traditional IRA ($140,000)" at bounding box center [262, 119] width 185 height 19
click at [170, 119] on input "Traditional IRA ($140,000)" at bounding box center [169, 119] width 1 height 1
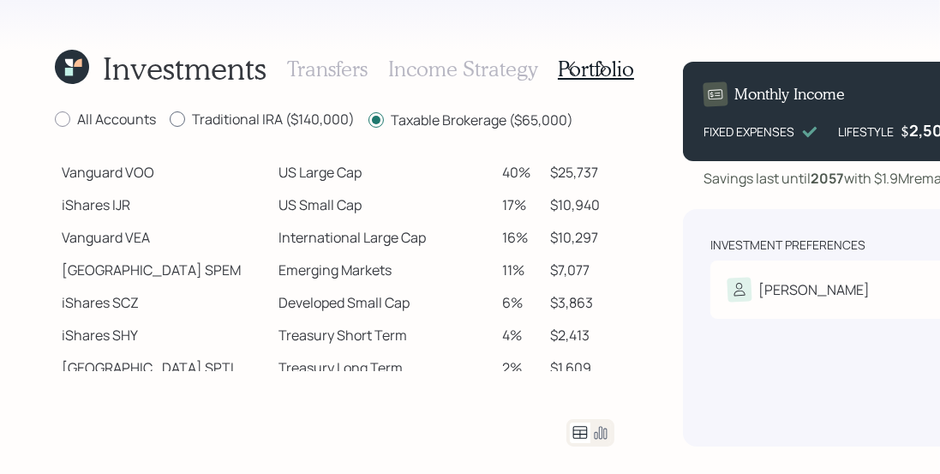
radio input "true"
radio input "false"
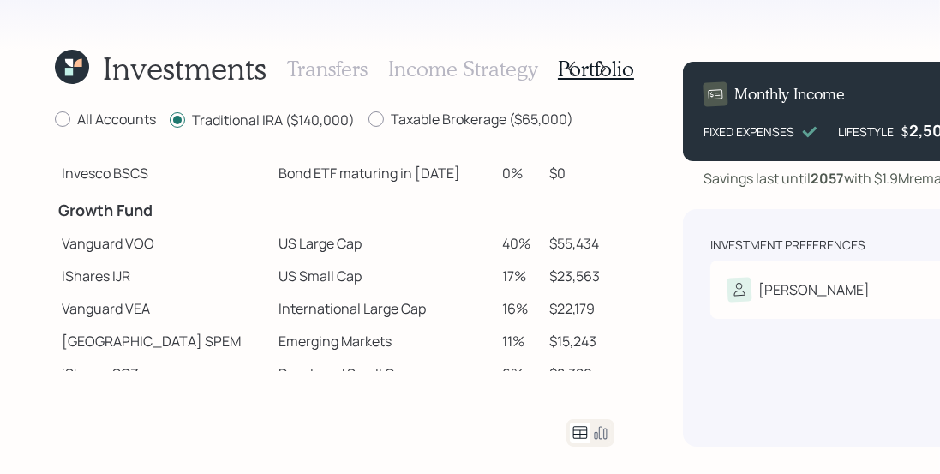
scroll to position [231, 0]
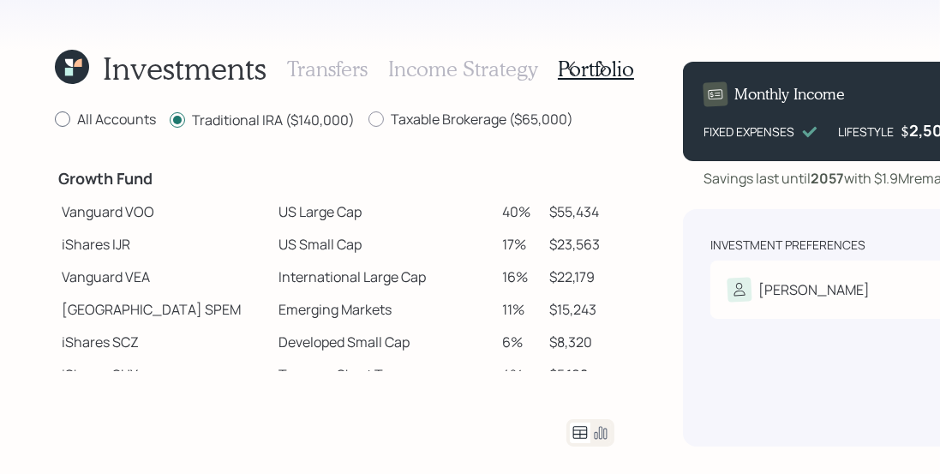
click at [117, 116] on label "All Accounts" at bounding box center [105, 119] width 101 height 19
click at [55, 119] on input "All Accounts" at bounding box center [54, 119] width 1 height 1
radio input "true"
radio input "false"
drag, startPoint x: 477, startPoint y: 212, endPoint x: 495, endPoint y: 212, distance: 18.0
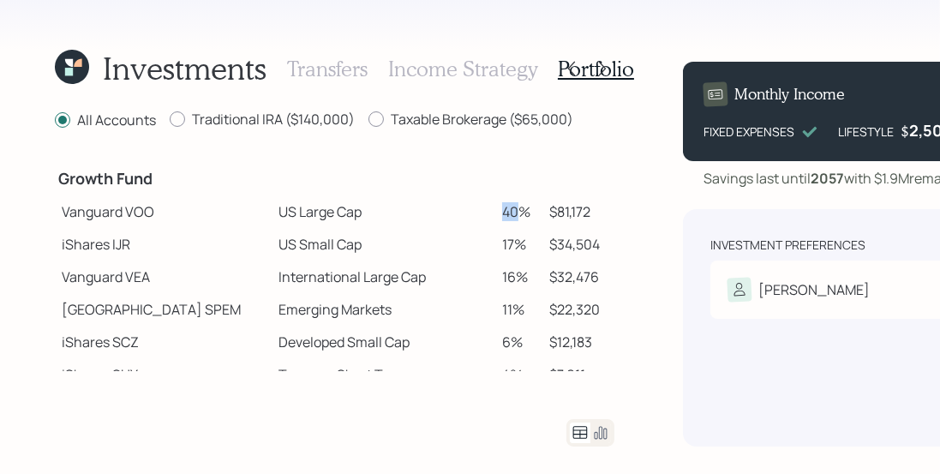
click at [495, 212] on td "40%" at bounding box center [518, 211] width 47 height 33
click at [542, 234] on td "$34,504" at bounding box center [578, 244] width 72 height 33
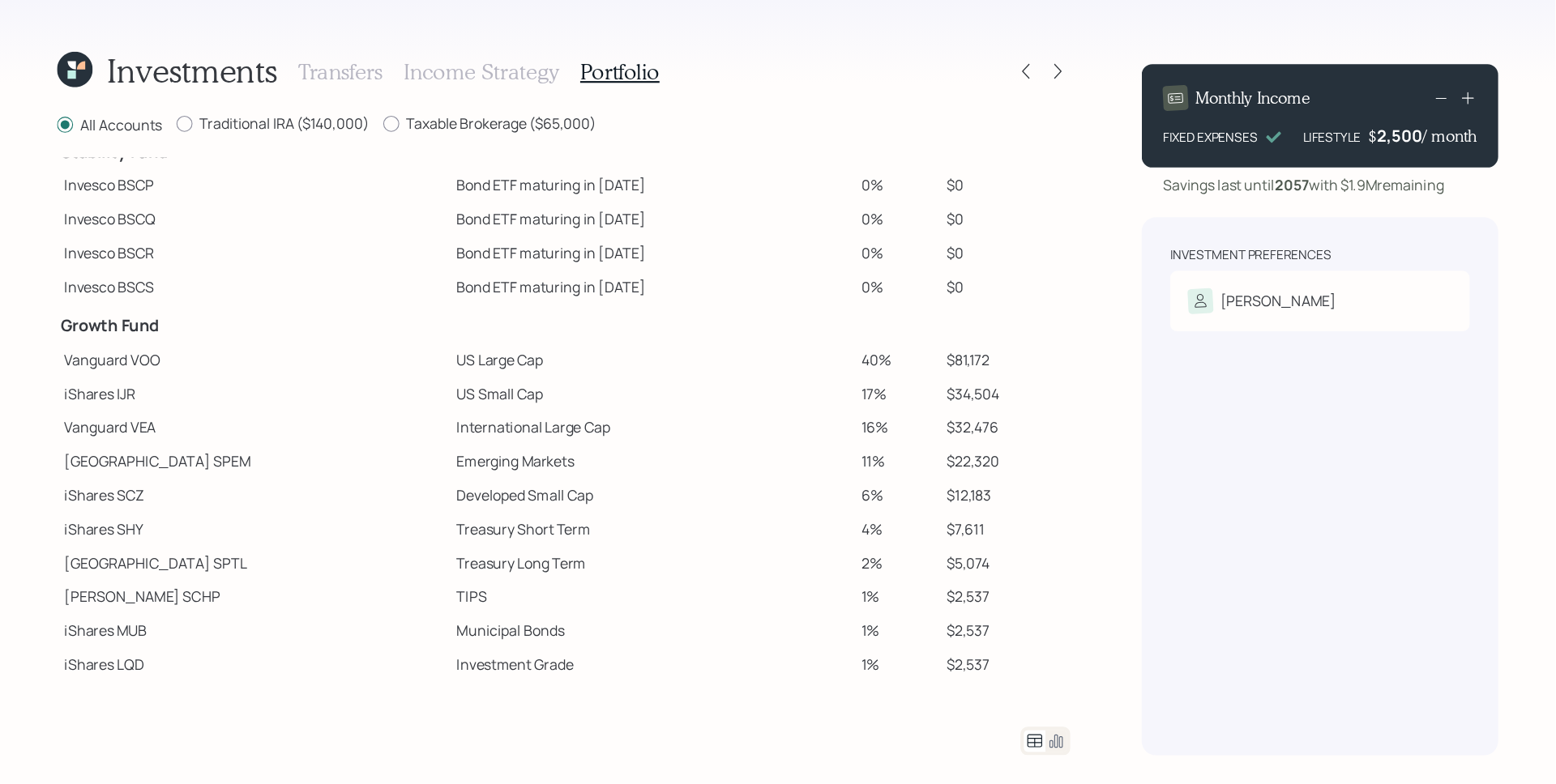
scroll to position [25, 0]
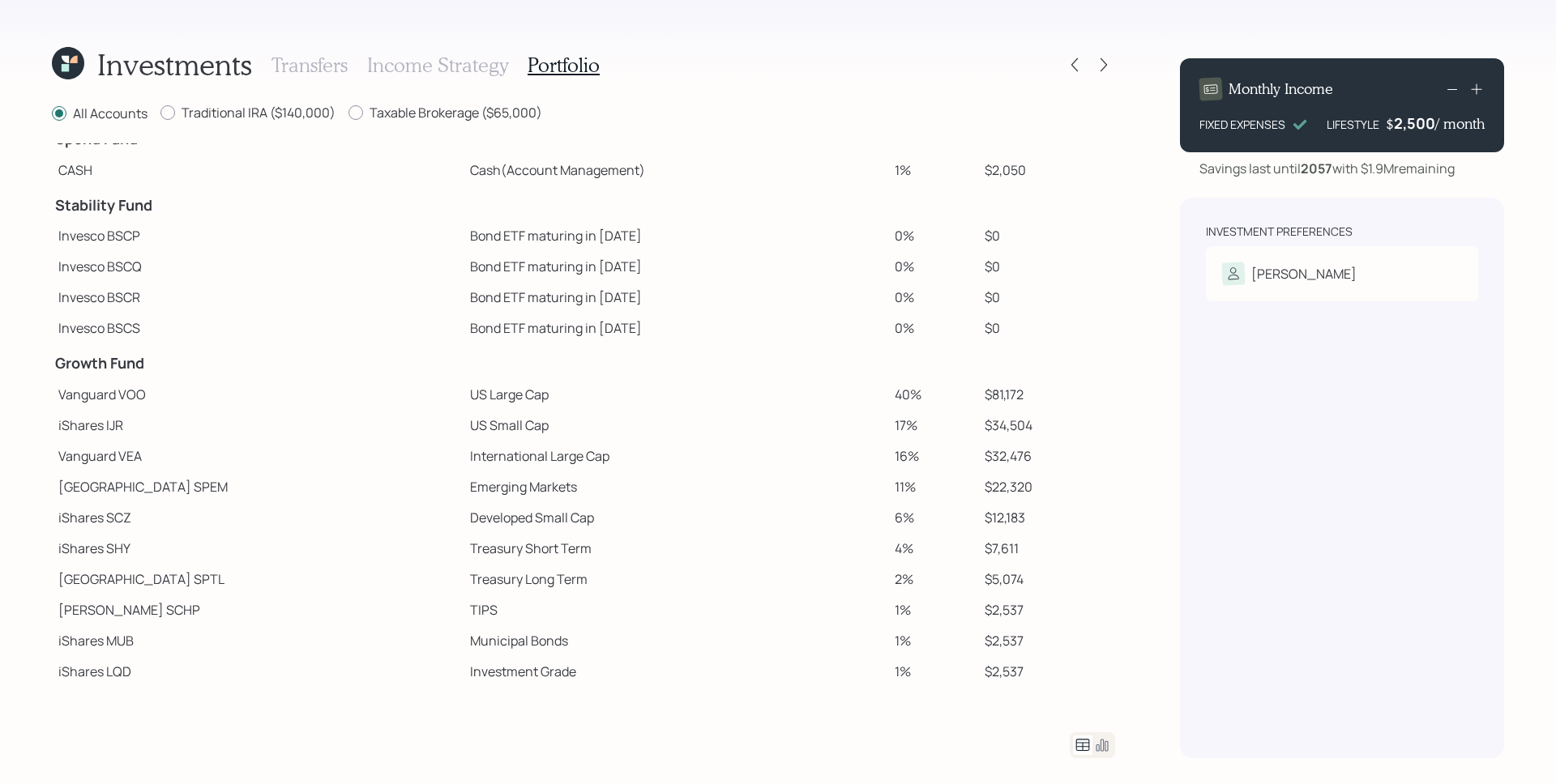
click at [301, 71] on h3 "Transfers" at bounding box center [309, 65] width 77 height 24
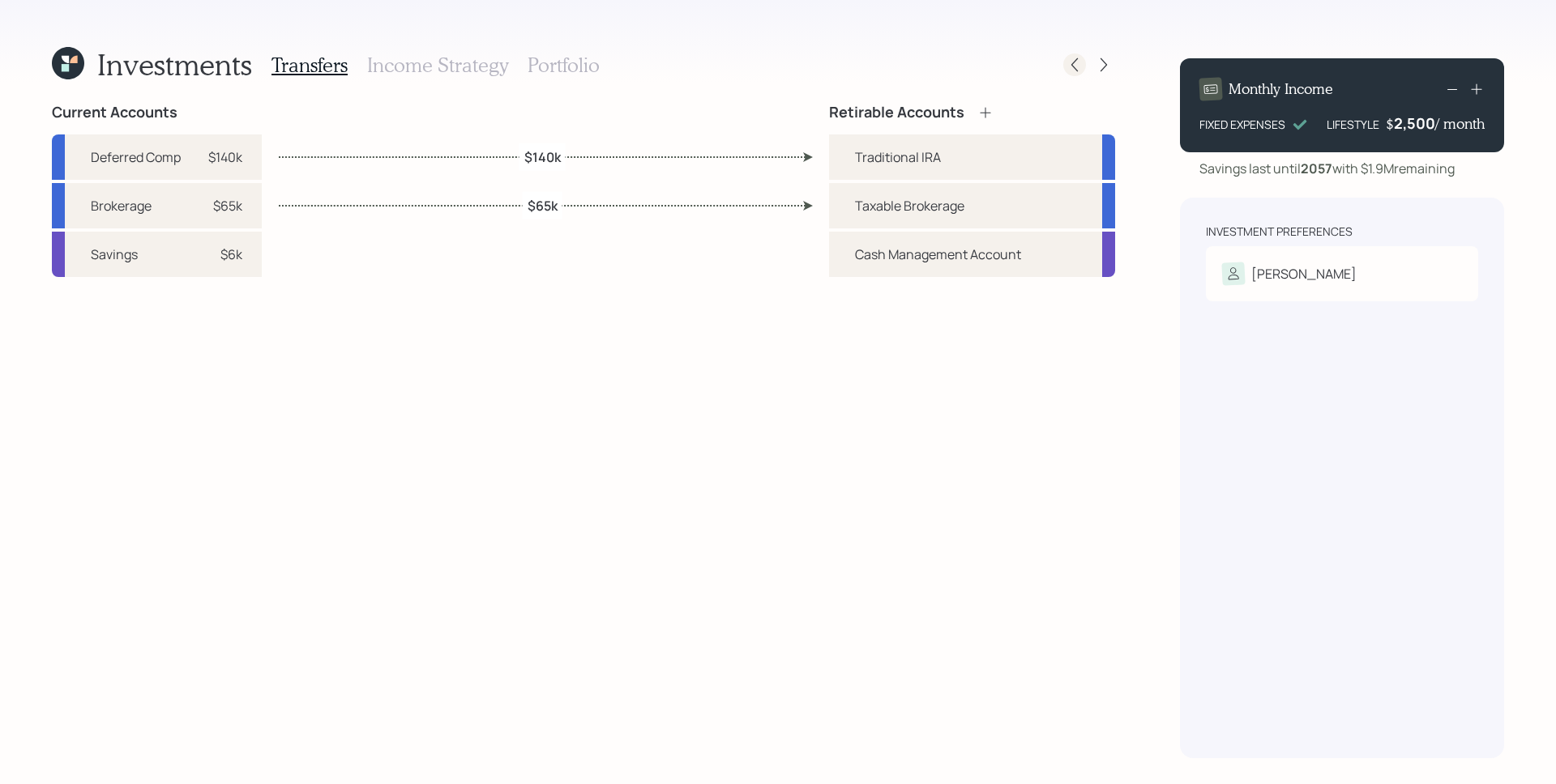
click at [1071, 59] on icon at bounding box center [1074, 64] width 16 height 16
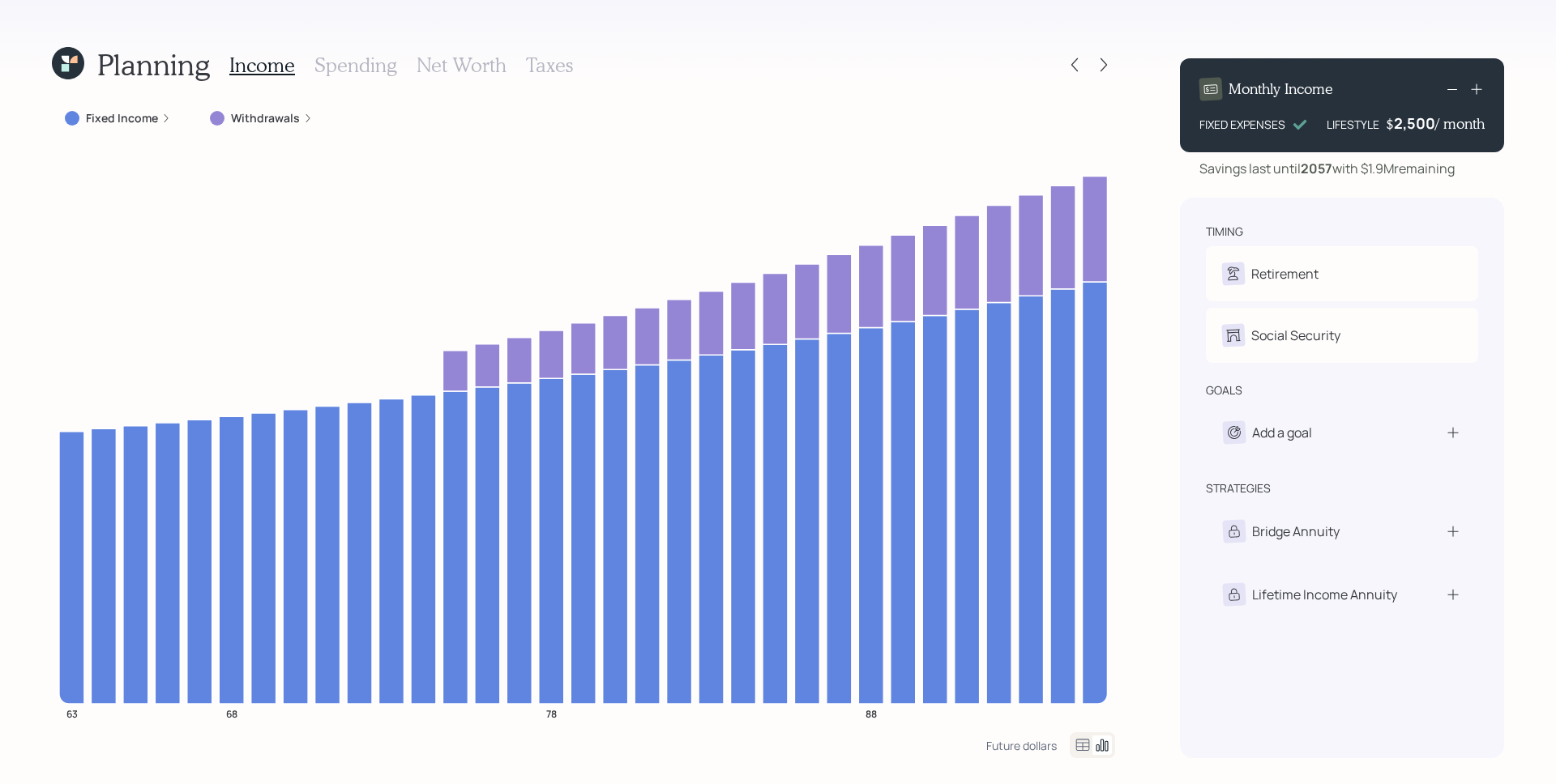
click at [450, 56] on h3 "Net Worth" at bounding box center [461, 65] width 90 height 24
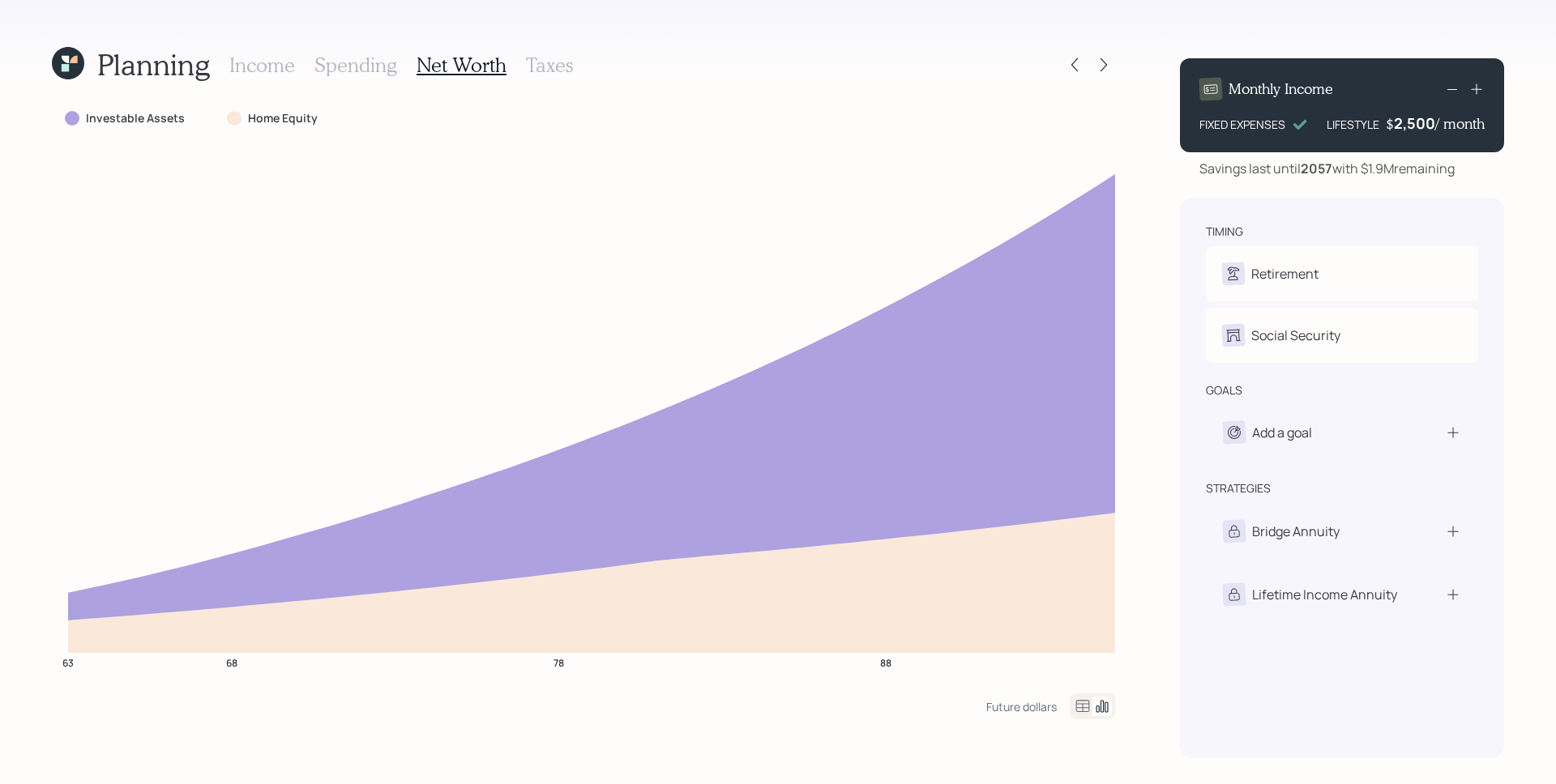
click at [1075, 704] on icon at bounding box center [1082, 706] width 20 height 20
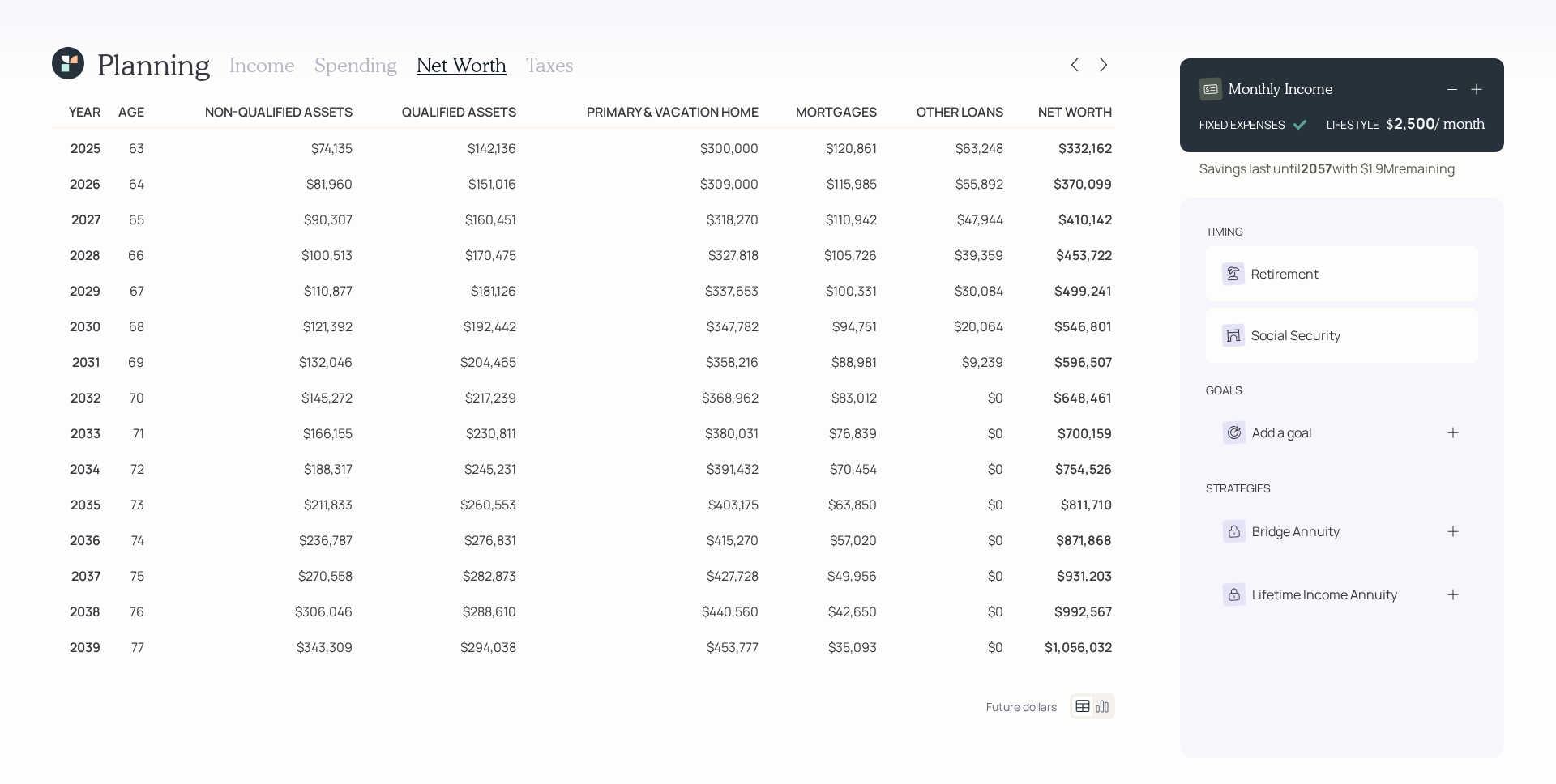
scroll to position [9, 0]
click at [1014, 710] on div "Future dollars" at bounding box center [1021, 706] width 71 height 15
click at [1014, 709] on div "[DATE] dollars" at bounding box center [1020, 706] width 73 height 15
drag, startPoint x: 301, startPoint y: 576, endPoint x: 519, endPoint y: 578, distance: 218.0
click at [519, 578] on tr "2037 75 $270,558 $282,873 $427,728 $49,956 $0 $931,203" at bounding box center [584, 577] width 1063 height 36
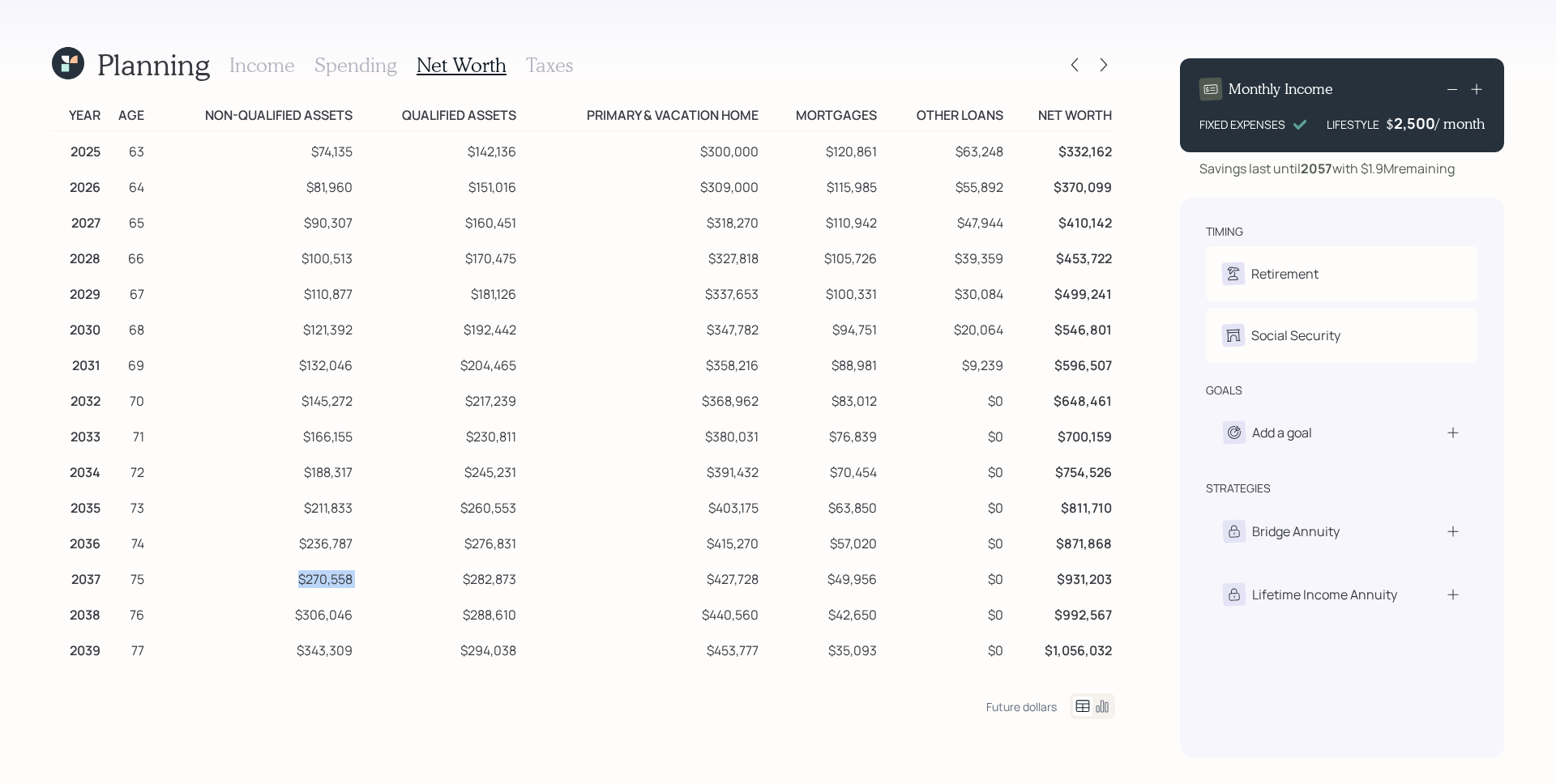
drag, startPoint x: 370, startPoint y: 576, endPoint x: 298, endPoint y: 580, distance: 72.1
click at [298, 580] on tr "2037 75 $270,558 $282,873 $427,728 $49,956 $0 $931,203" at bounding box center [584, 577] width 1063 height 36
drag, startPoint x: 336, startPoint y: 592, endPoint x: 376, endPoint y: 552, distance: 56.6
click at [336, 591] on td "$270,558" at bounding box center [252, 577] width 209 height 36
click at [1076, 58] on icon at bounding box center [1074, 64] width 16 height 16
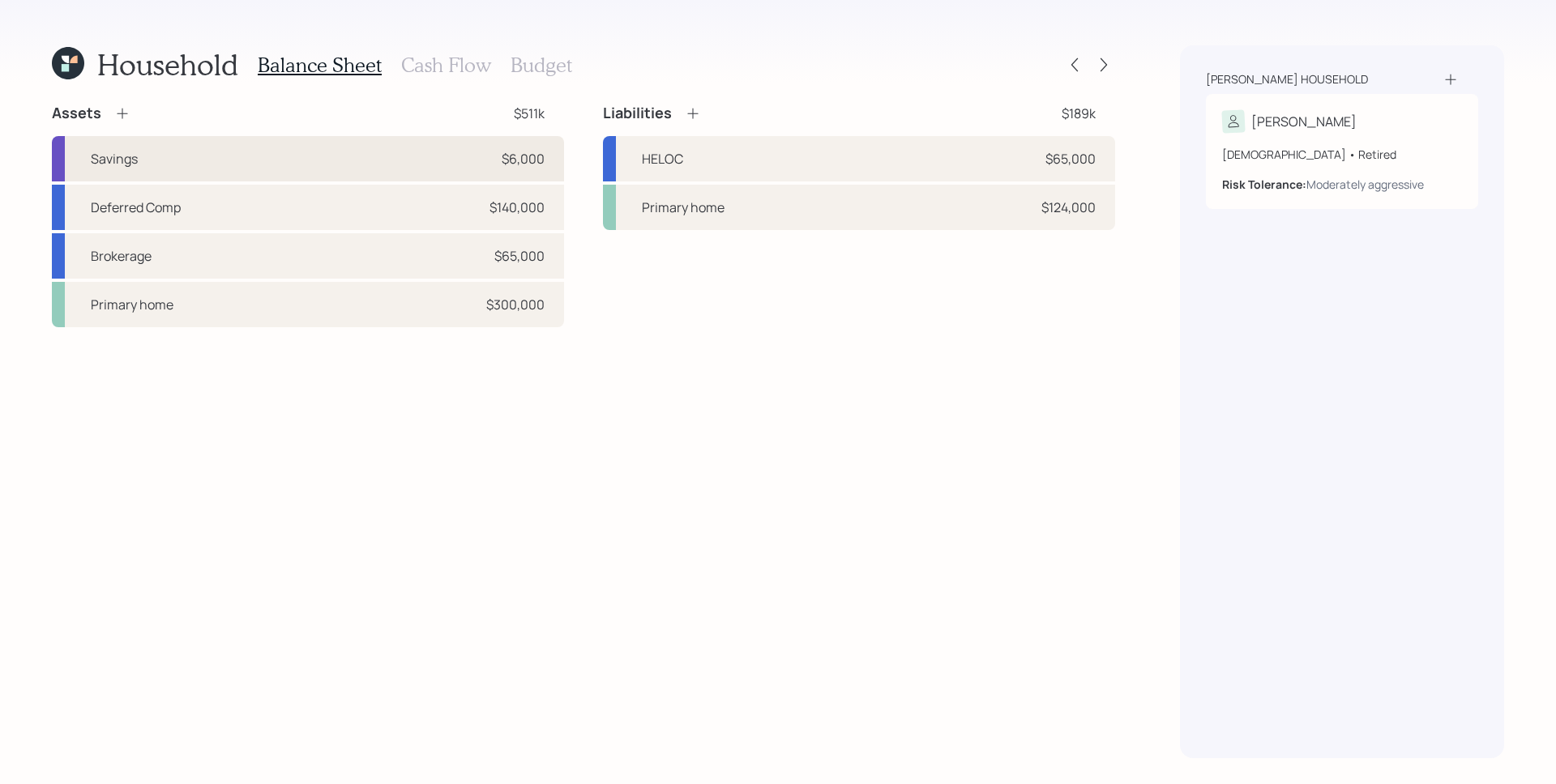
click at [319, 144] on div "Savings $6,000" at bounding box center [307, 159] width 512 height 45
select select "cash"
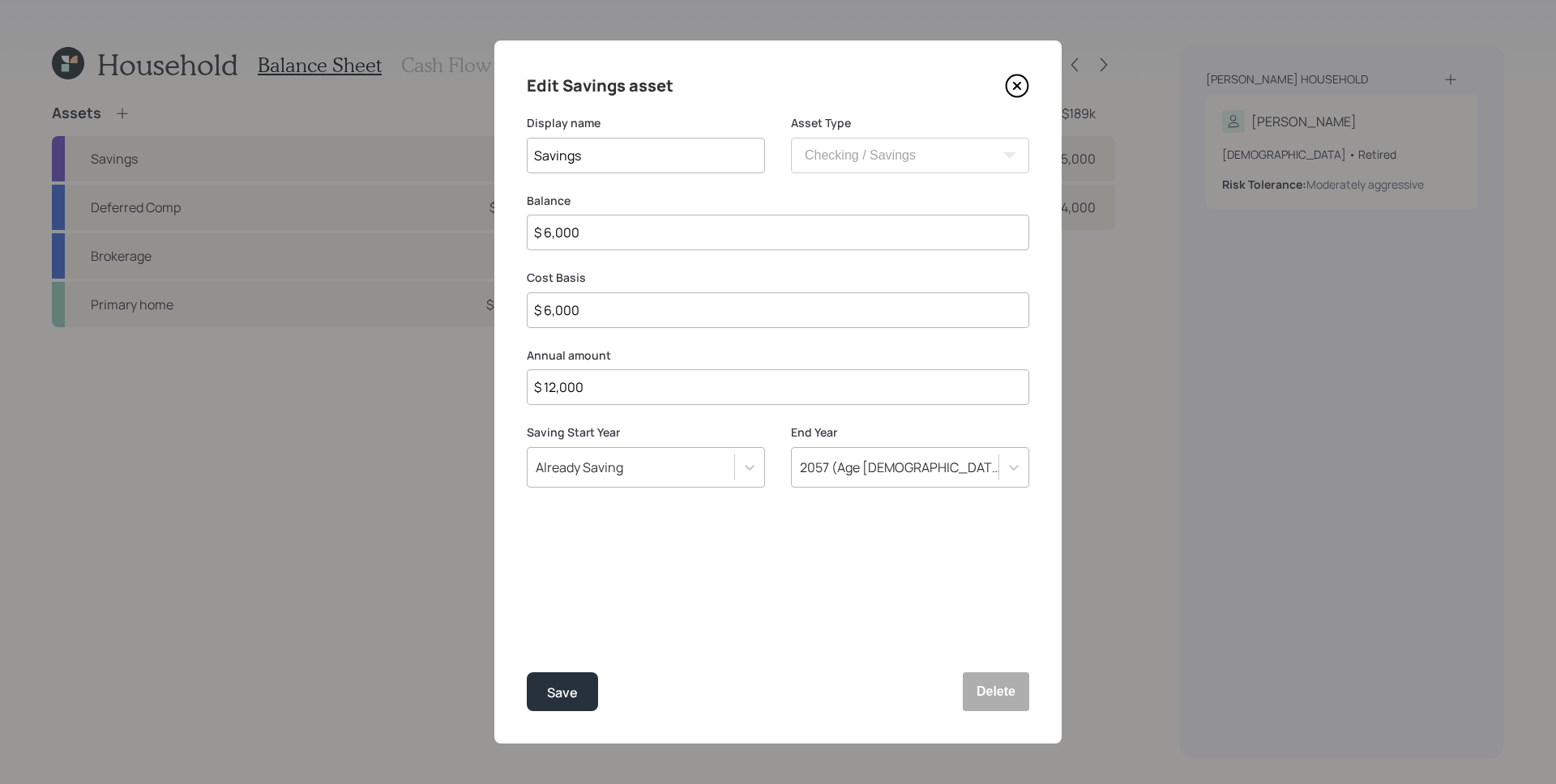
click at [652, 243] on input "$ 6,000" at bounding box center [778, 233] width 502 height 36
type input "$ 0"
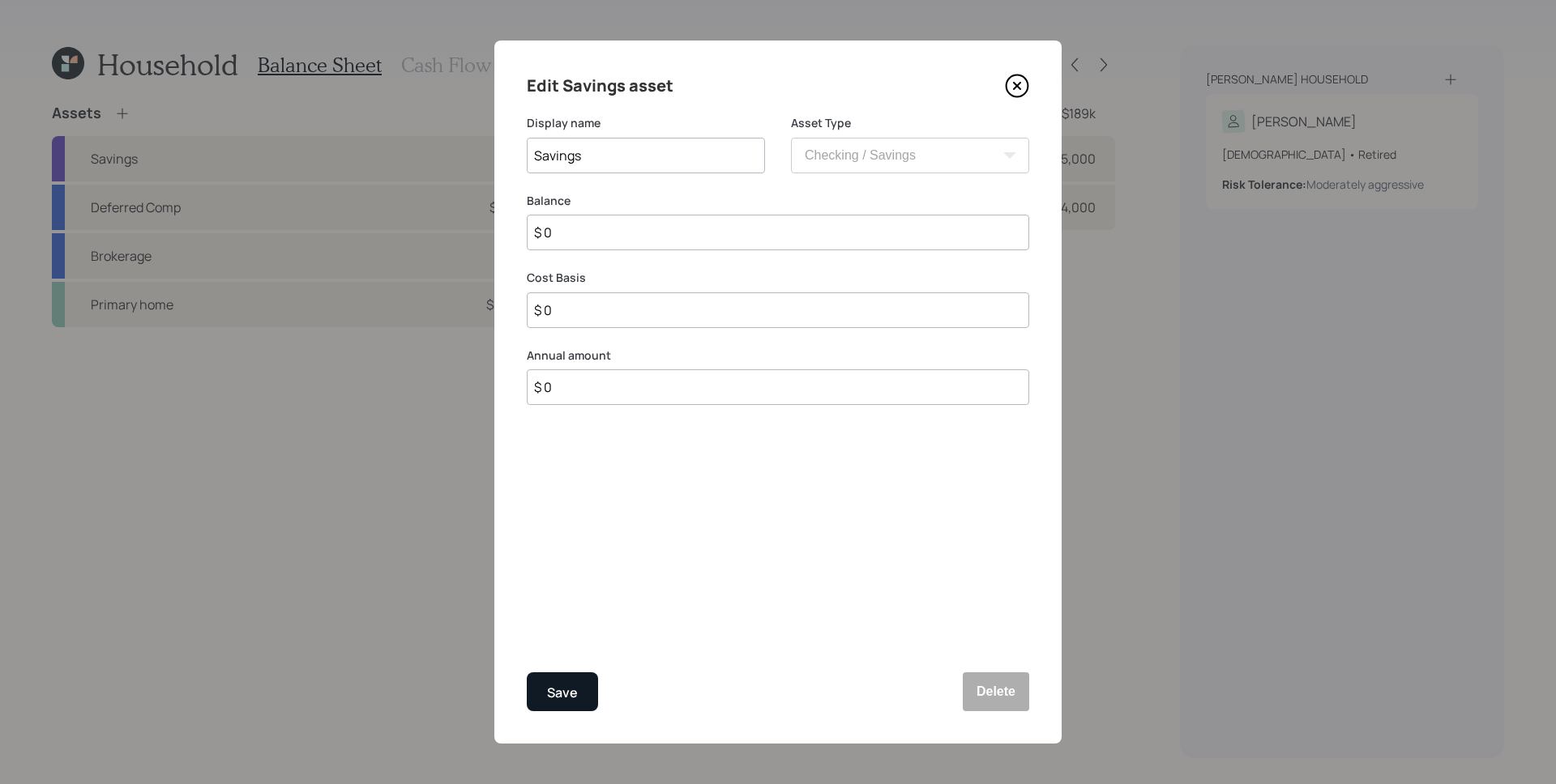
type input "$ 0"
click at [568, 687] on div "Save" at bounding box center [562, 692] width 31 height 22
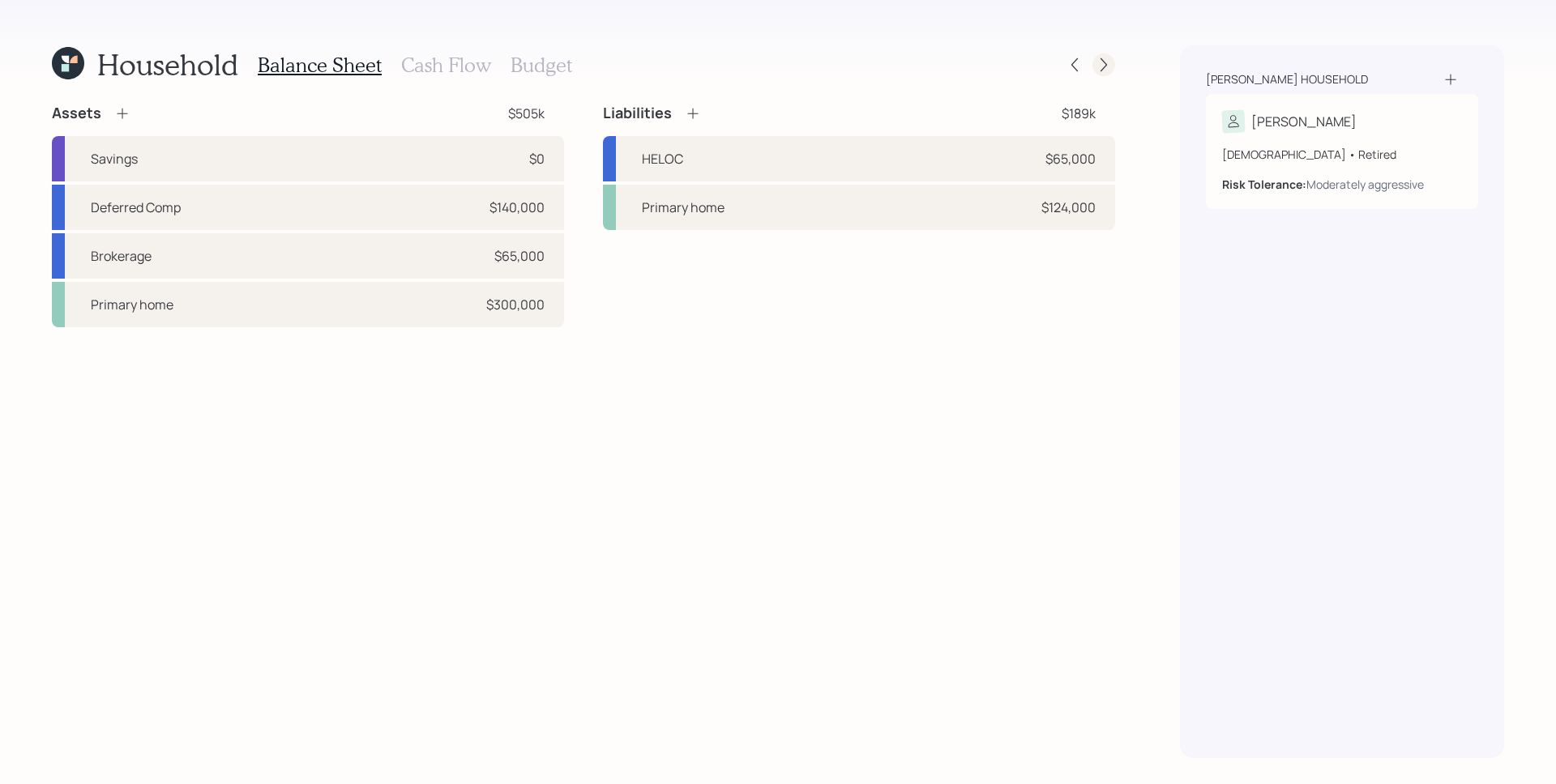
click at [1108, 68] on icon at bounding box center [1103, 64] width 16 height 16
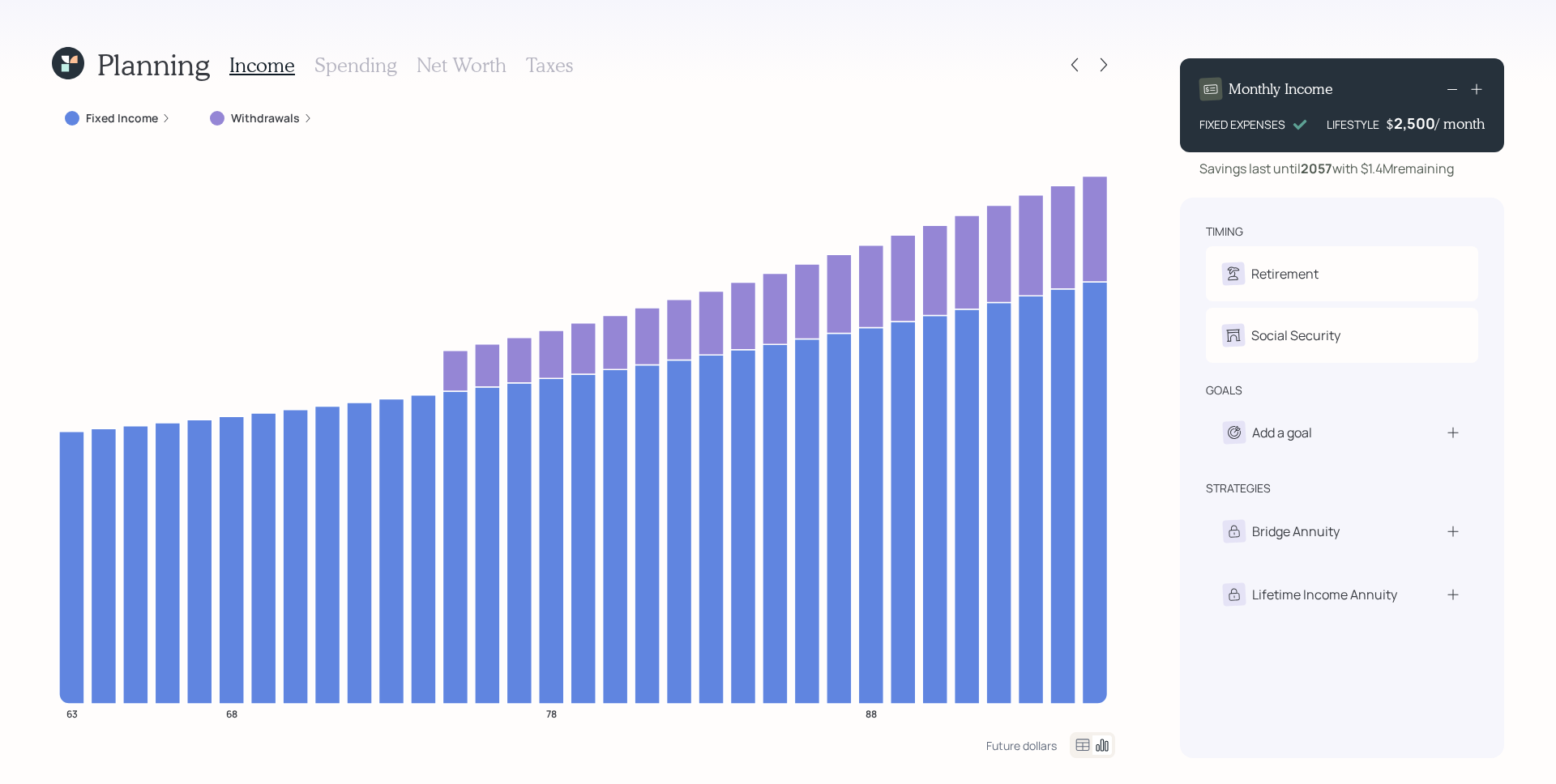
drag, startPoint x: 474, startPoint y: 67, endPoint x: 490, endPoint y: 88, distance: 26.4
click at [475, 67] on h3 "Net Worth" at bounding box center [461, 65] width 90 height 24
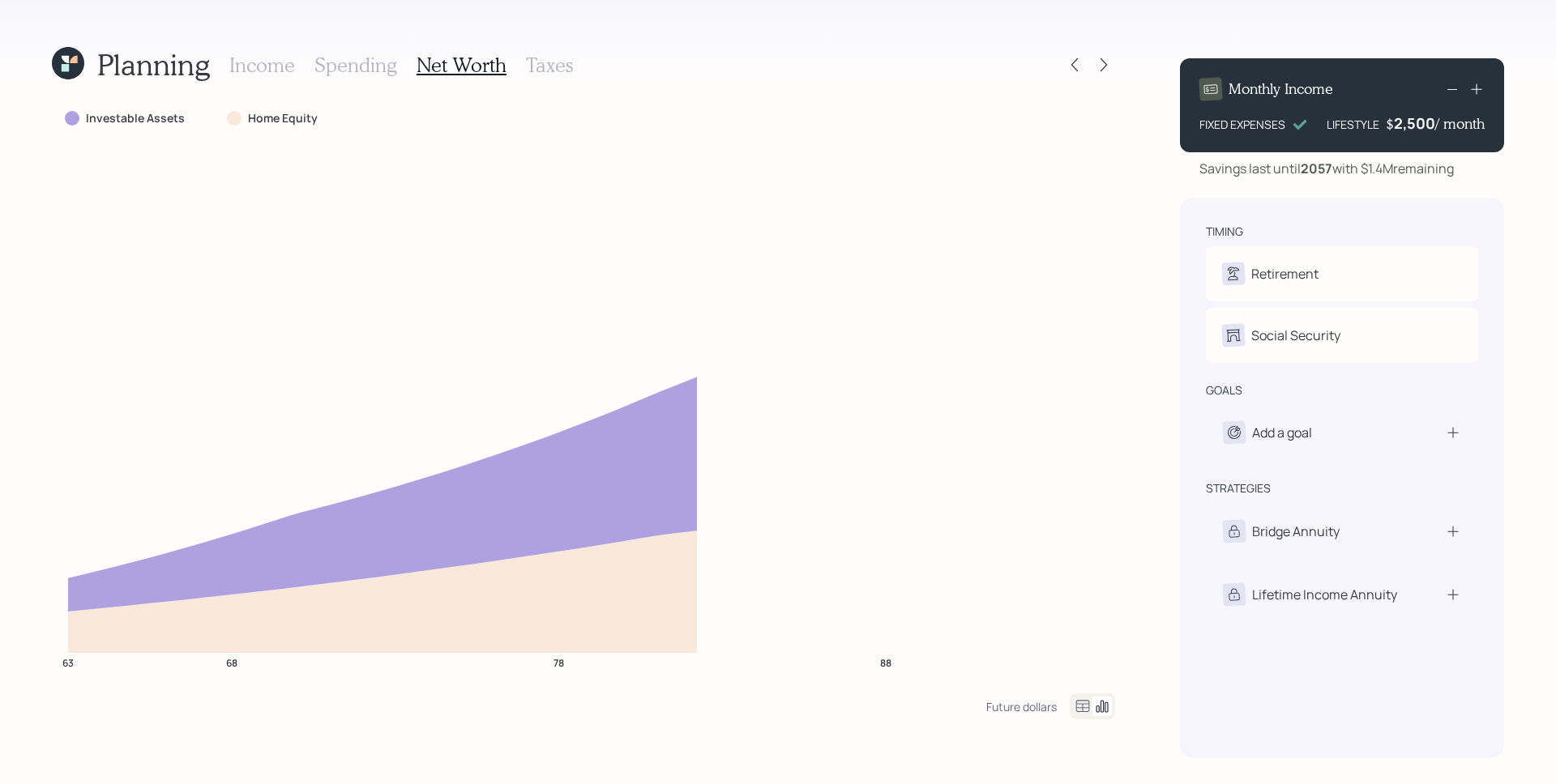
click at [1068, 706] on div "Future dollars" at bounding box center [1050, 706] width 129 height 26
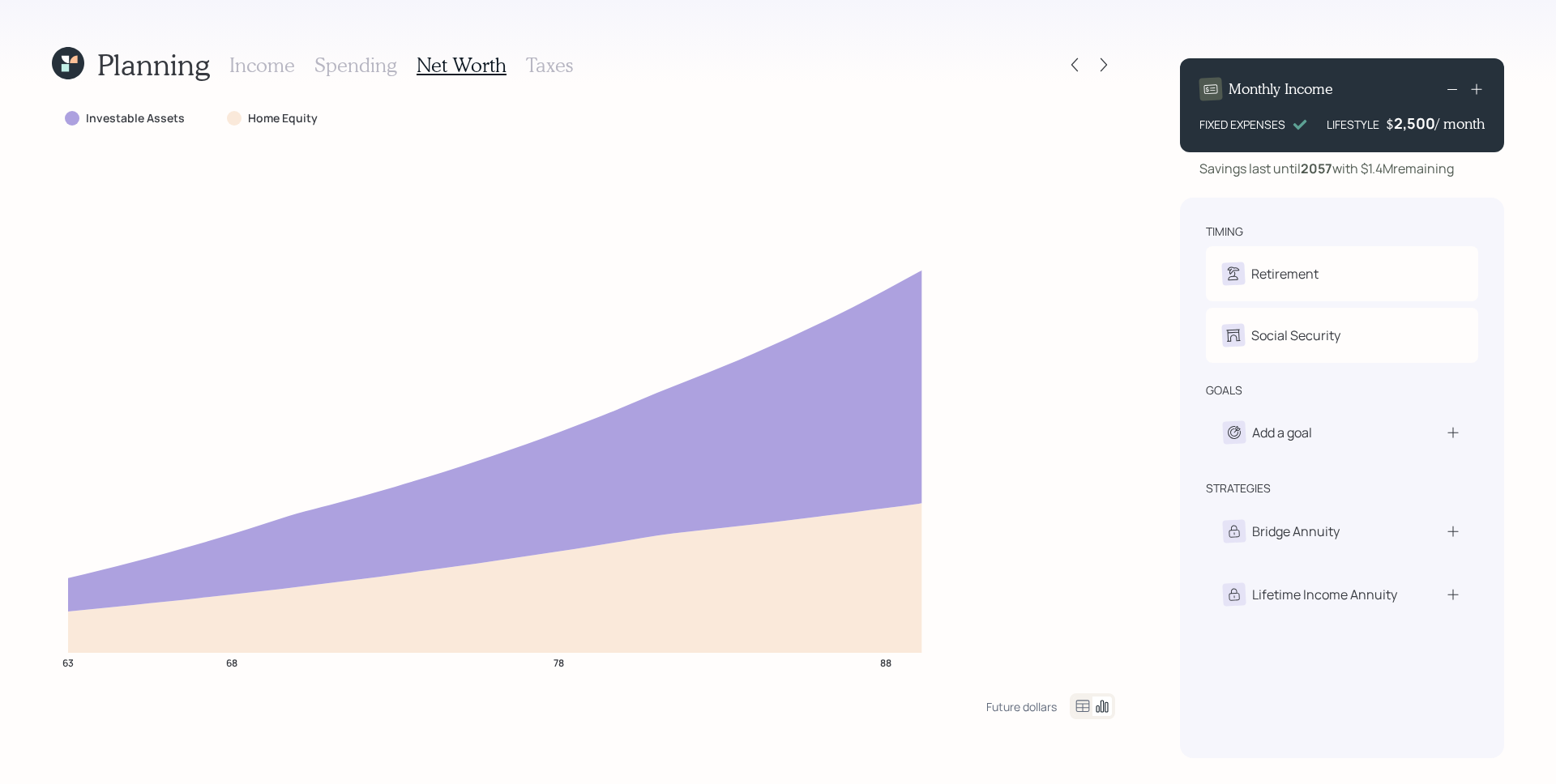
click at [1081, 703] on icon at bounding box center [1082, 706] width 20 height 20
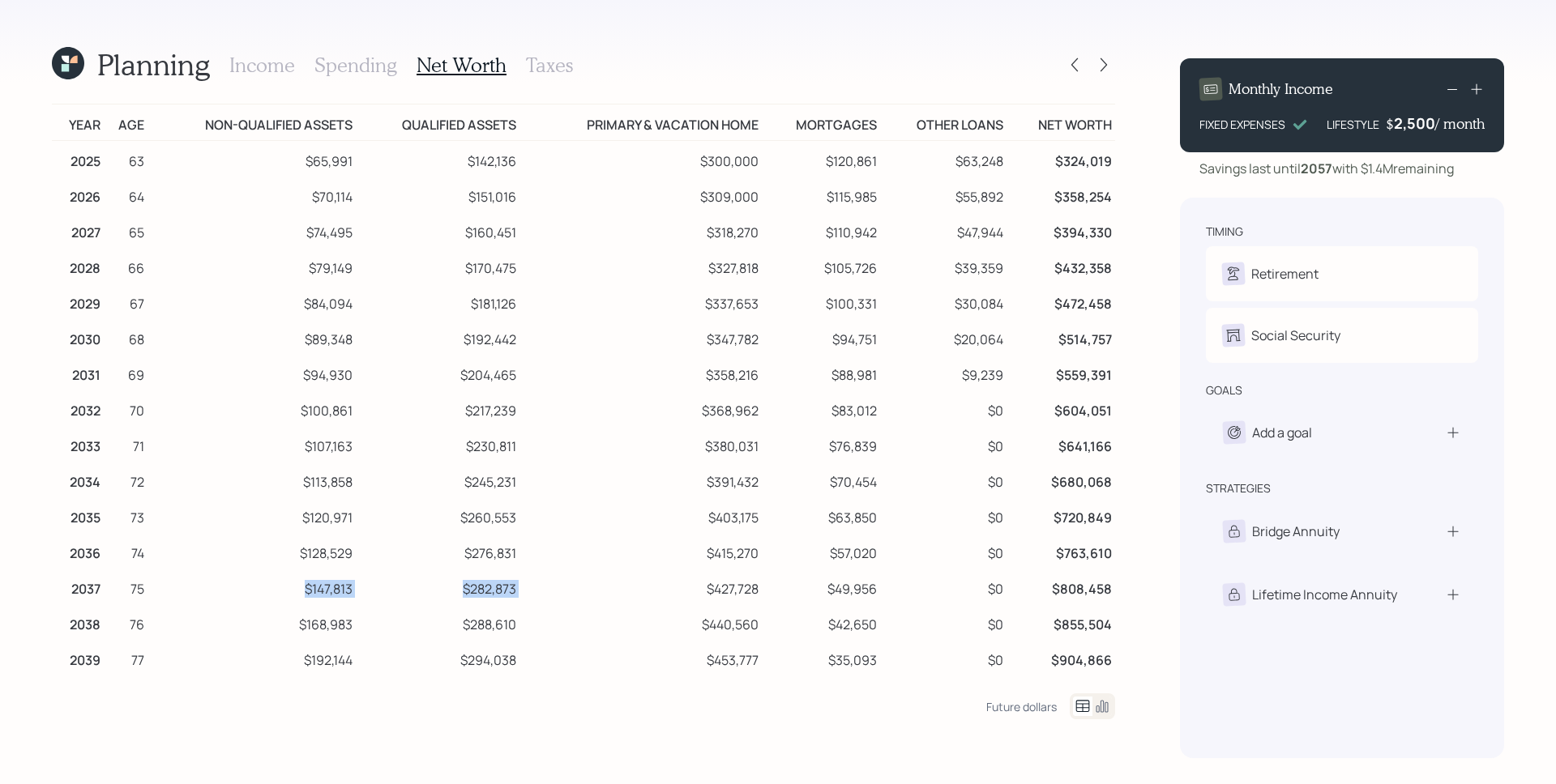
drag, startPoint x: 305, startPoint y: 590, endPoint x: 526, endPoint y: 594, distance: 221.0
click at [526, 594] on tr "2037 75 $147,813 $282,873 $427,728 $49,956 $0 $808,458" at bounding box center [584, 586] width 1063 height 36
drag, startPoint x: 315, startPoint y: 593, endPoint x: 356, endPoint y: 600, distance: 41.6
click at [351, 599] on td "$147,813" at bounding box center [252, 586] width 209 height 36
click at [470, 600] on td "$282,873" at bounding box center [437, 586] width 164 height 36
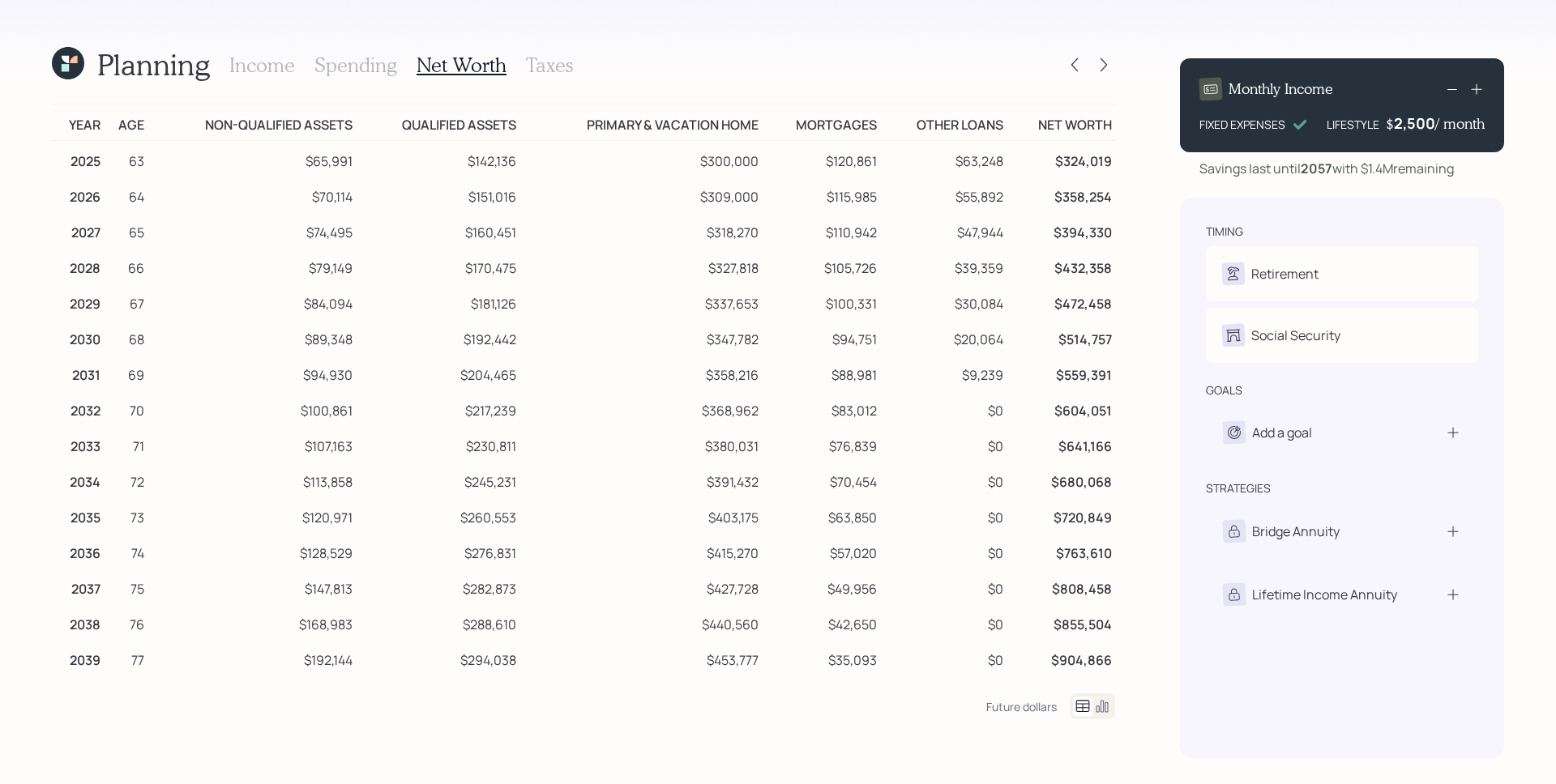
click at [478, 596] on td "$282,873" at bounding box center [437, 586] width 164 height 36
click at [480, 589] on td "$282,873" at bounding box center [437, 586] width 164 height 36
click at [1076, 65] on icon at bounding box center [1074, 64] width 16 height 16
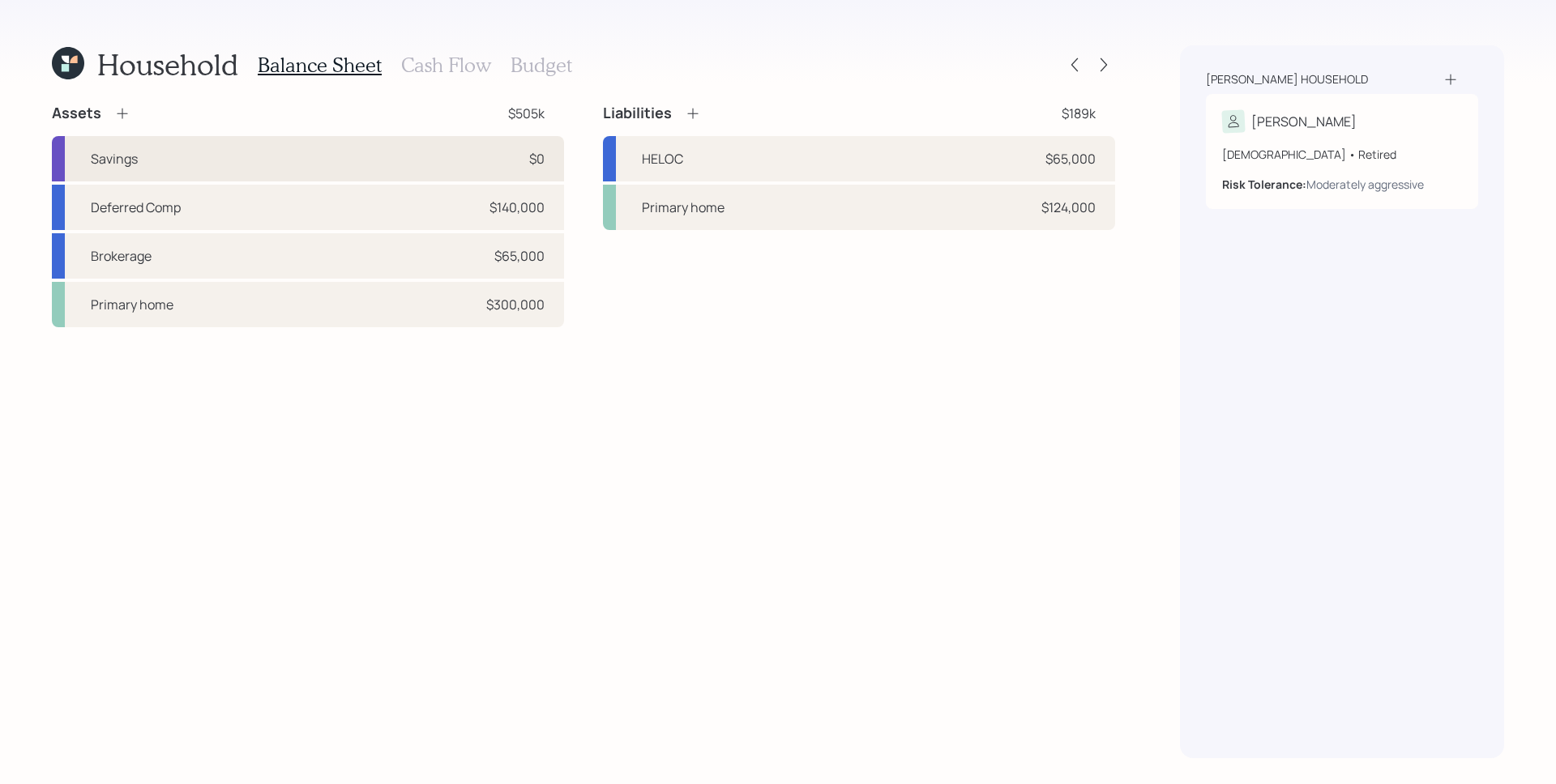
click at [324, 171] on div "Savings $0" at bounding box center [307, 159] width 512 height 45
select select "cash"
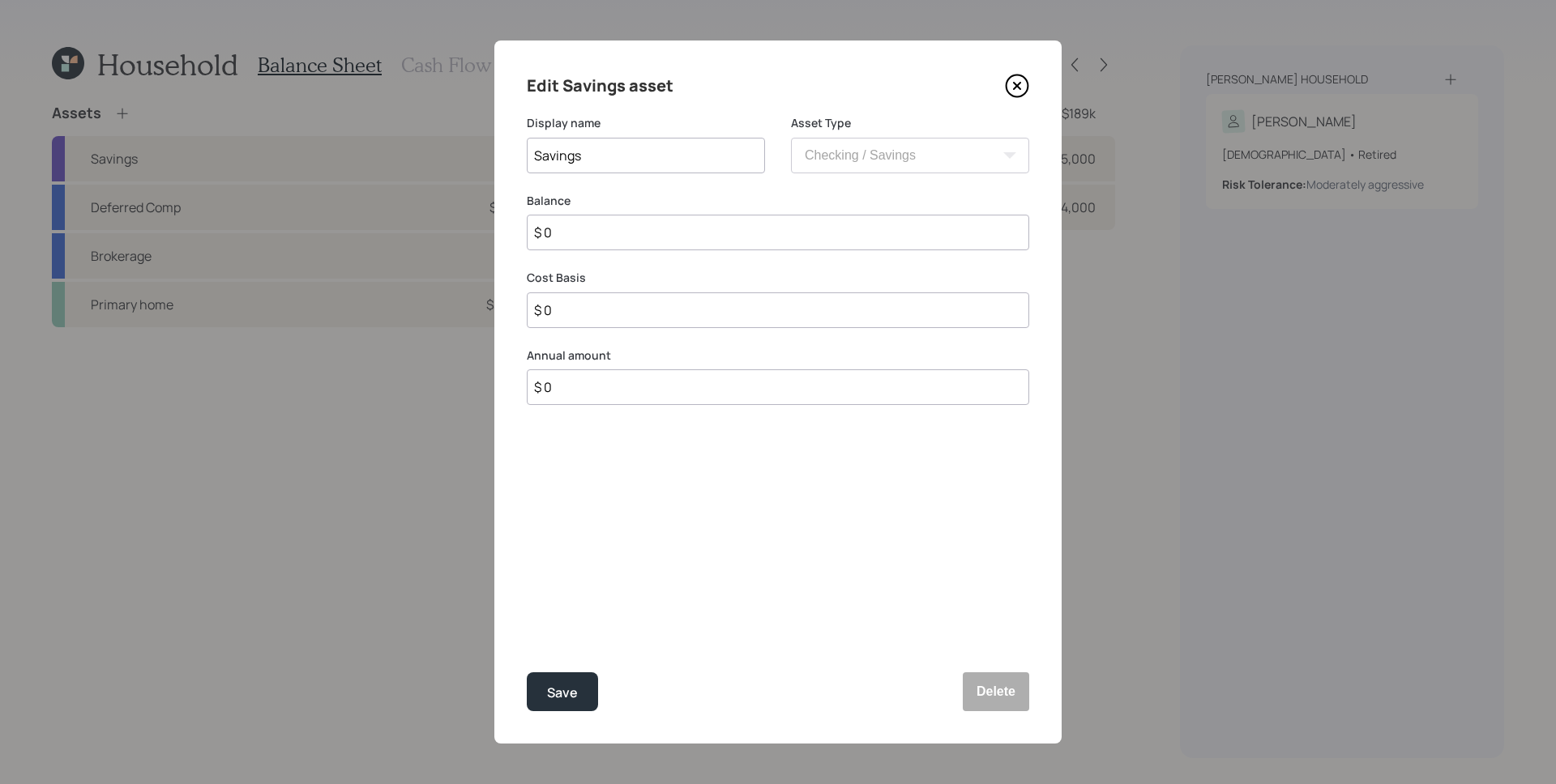
click at [674, 240] on input "$ 0" at bounding box center [778, 233] width 502 height 36
type input "$ 6"
type input "$ 60"
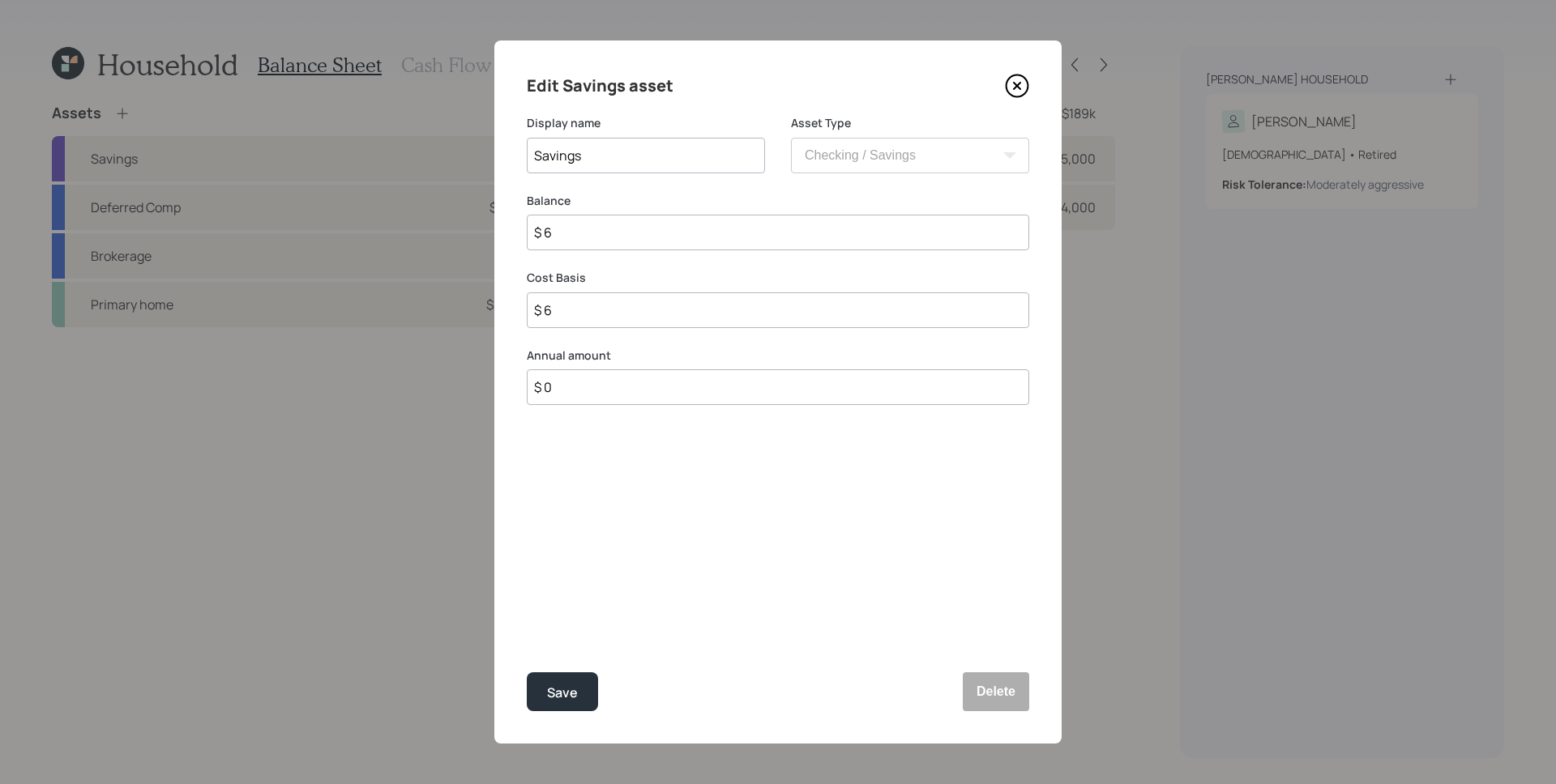
type input "$ 60"
type input "$ 600"
type input "$ 6,000"
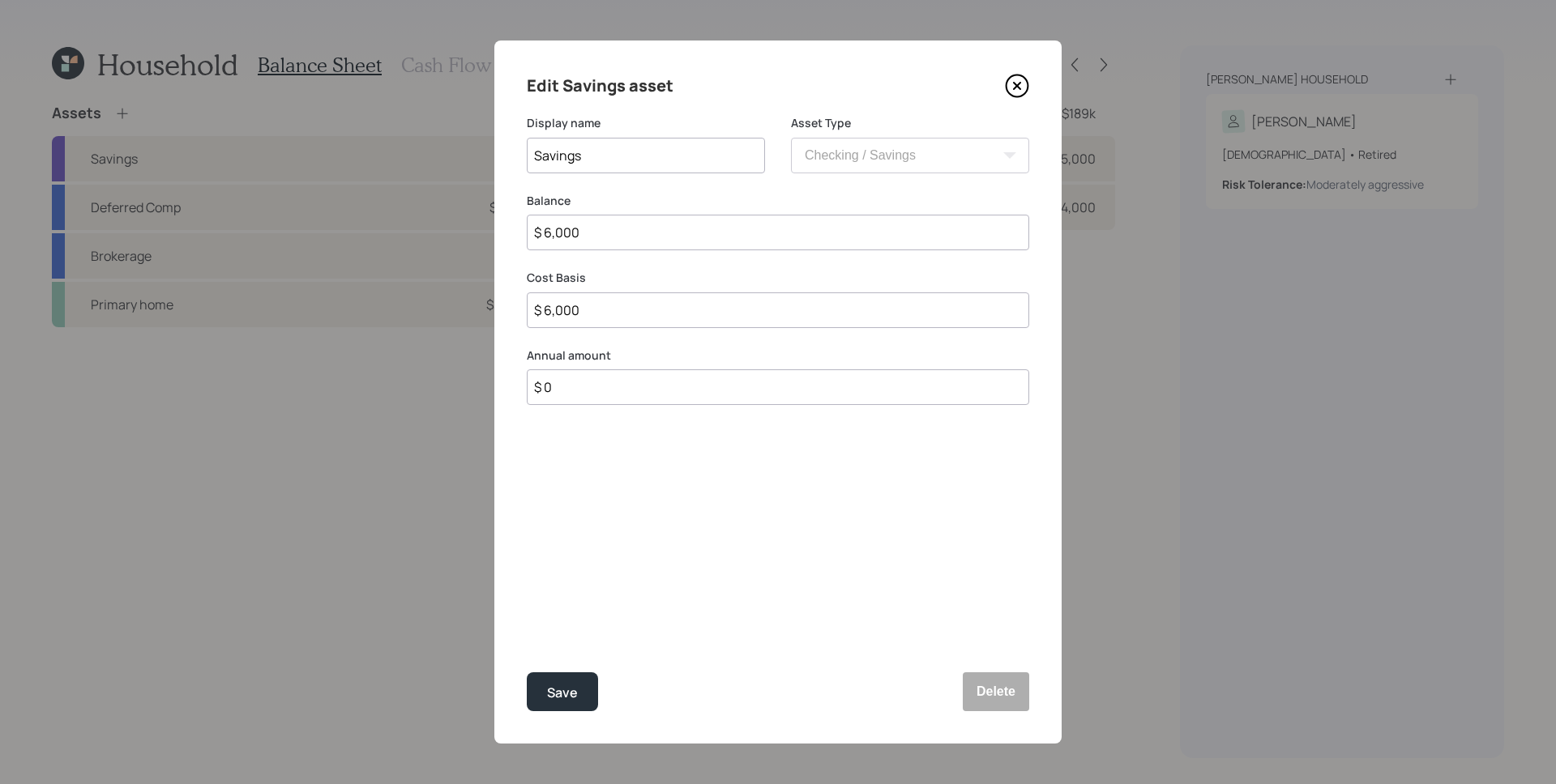
type input "$ 6,000"
type input "$ 12,000"
click at [527, 672] on button "Save" at bounding box center [562, 691] width 71 height 39
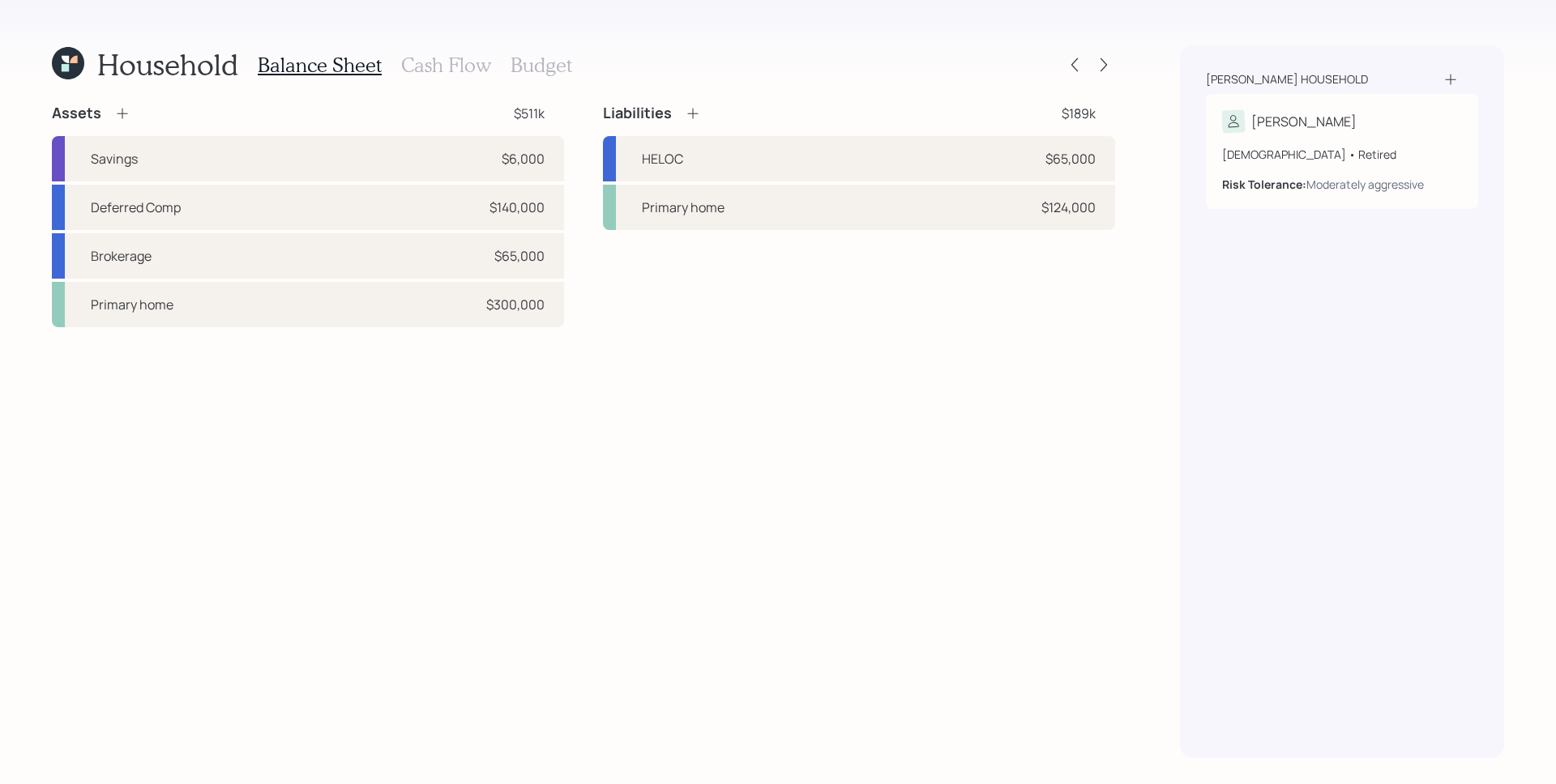
click at [856, 555] on div "Assets $511k Savings $6,000 Deferred Comp $140,000 Brokerage $65,000 Primary ho…" at bounding box center [584, 431] width 1063 height 654
click at [860, 488] on div "Assets $511k Savings $6,000 Deferred Comp $140,000 Brokerage $65,000 Primary ho…" at bounding box center [584, 431] width 1063 height 654
drag, startPoint x: 781, startPoint y: 636, endPoint x: 780, endPoint y: 627, distance: 9.1
click at [781, 635] on div "Assets $511k Savings $6,000 Deferred Comp $140,000 Brokerage $65,000 Primary ho…" at bounding box center [584, 431] width 1063 height 654
click at [56, 60] on icon at bounding box center [68, 63] width 32 height 32
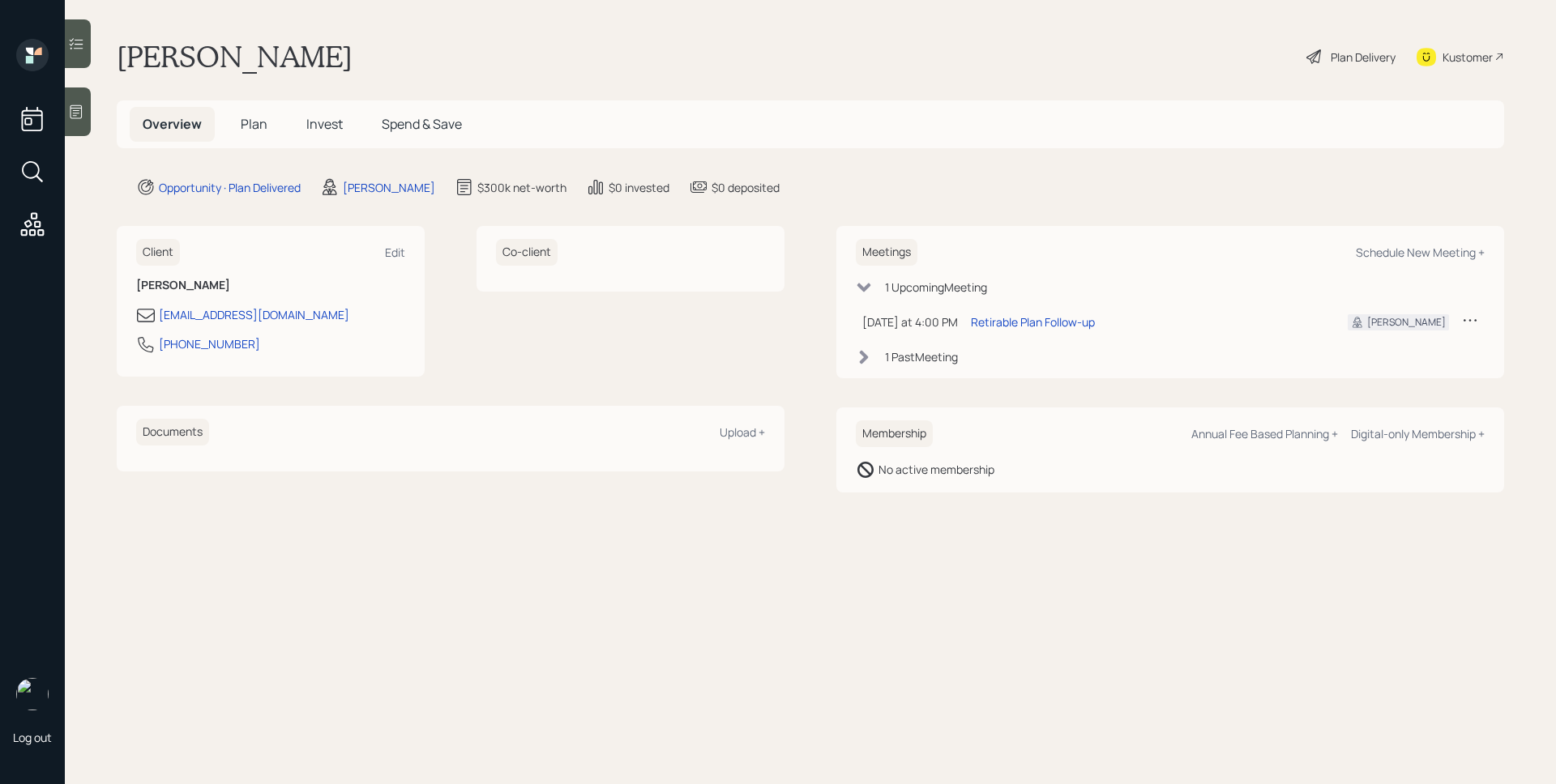
click at [256, 122] on span "Plan" at bounding box center [254, 124] width 26 height 18
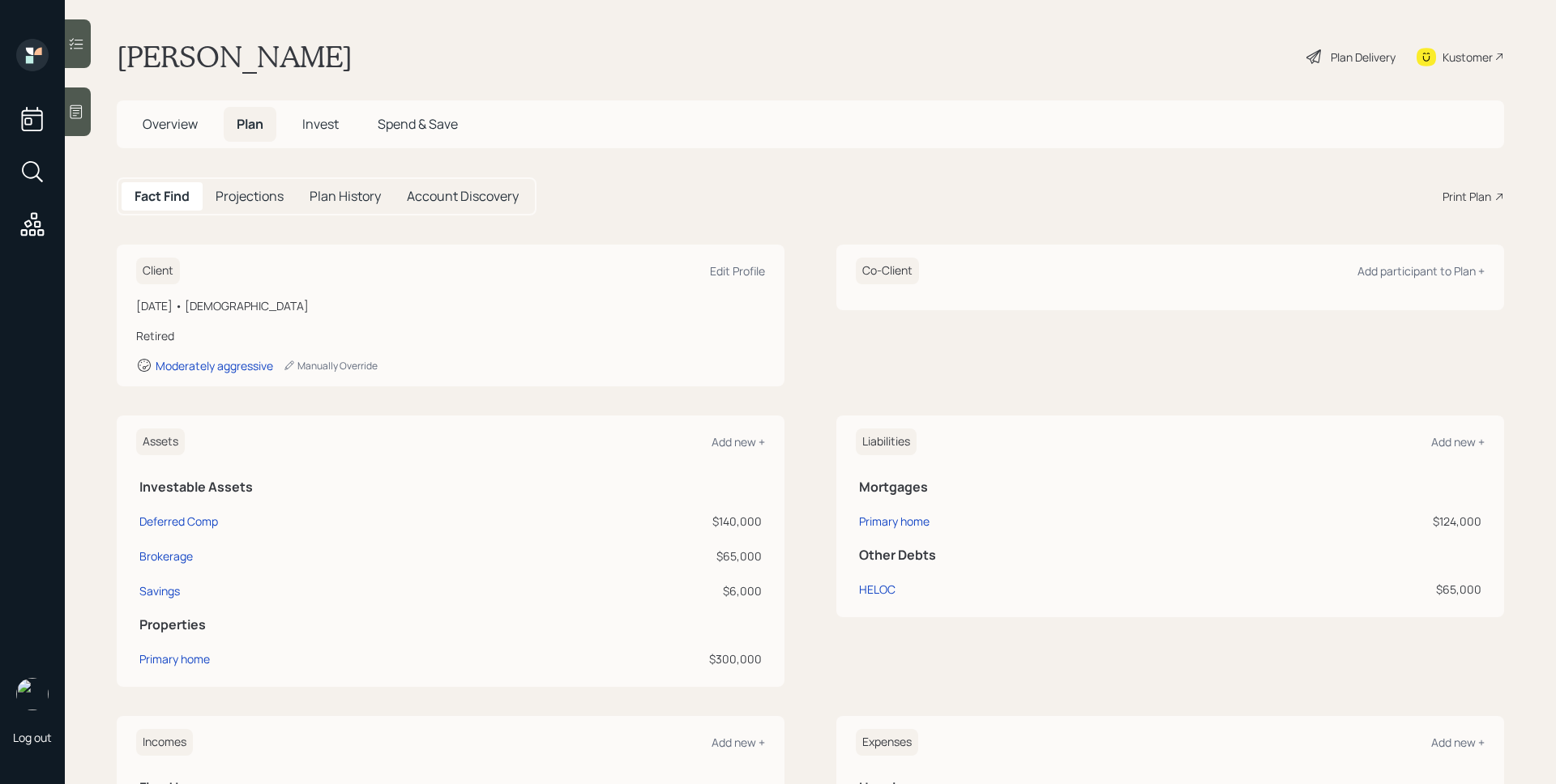
click at [1468, 198] on div "Print Plan" at bounding box center [1466, 197] width 48 height 17
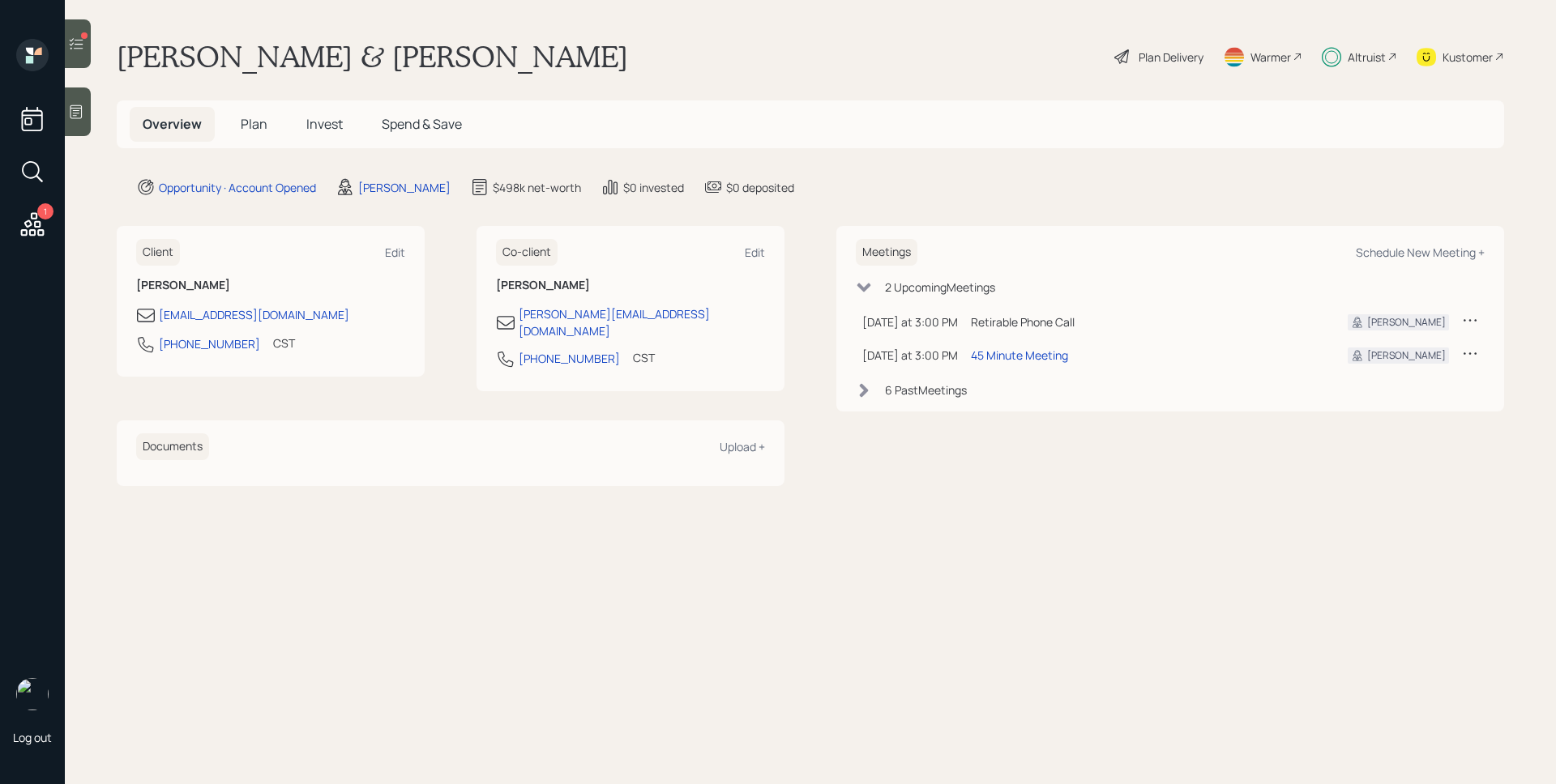
click at [263, 113] on h5 "Plan" at bounding box center [254, 124] width 53 height 35
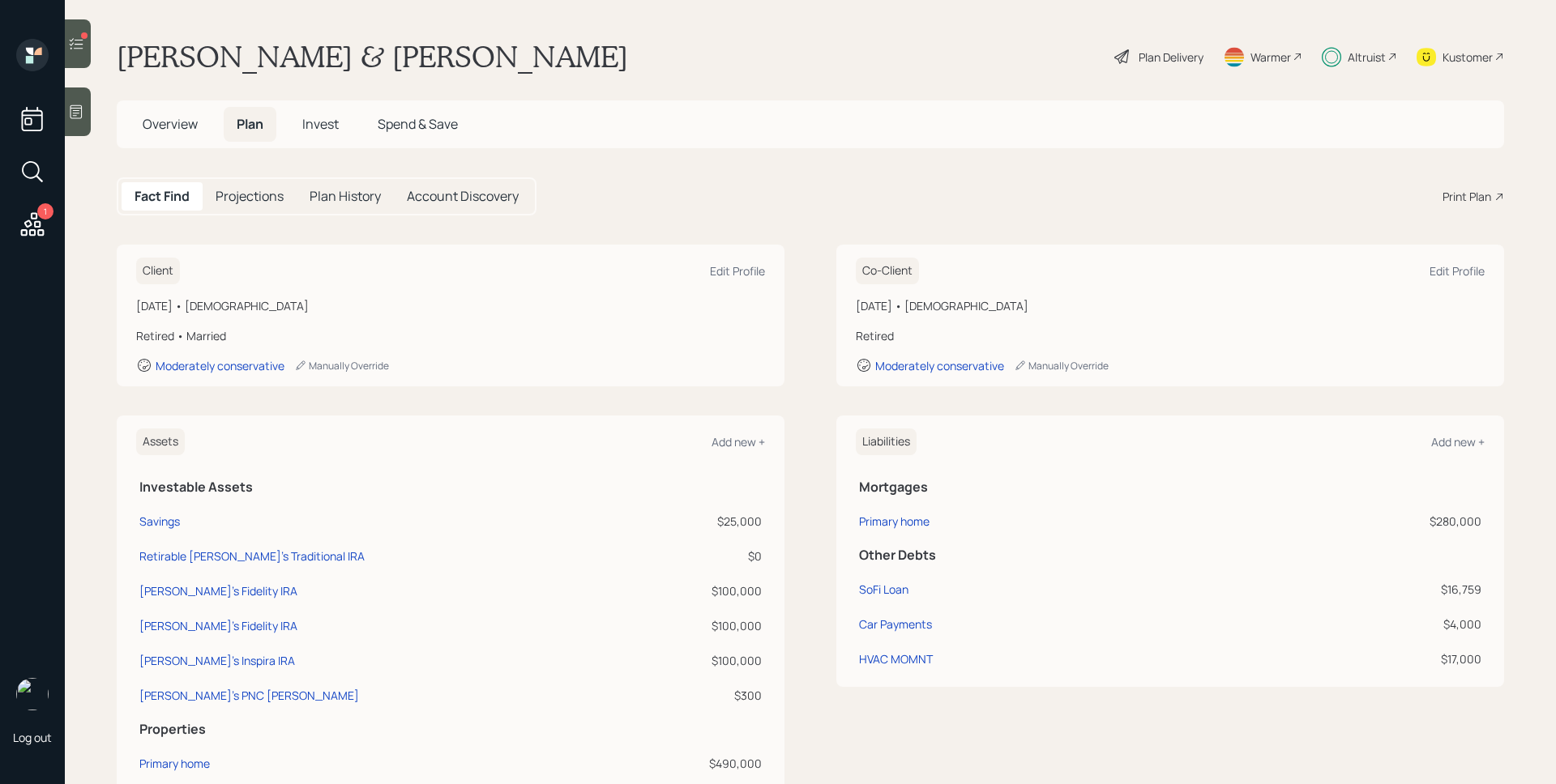
click at [326, 124] on span "Invest" at bounding box center [320, 124] width 37 height 18
